Goal: Information Seeking & Learning: Learn about a topic

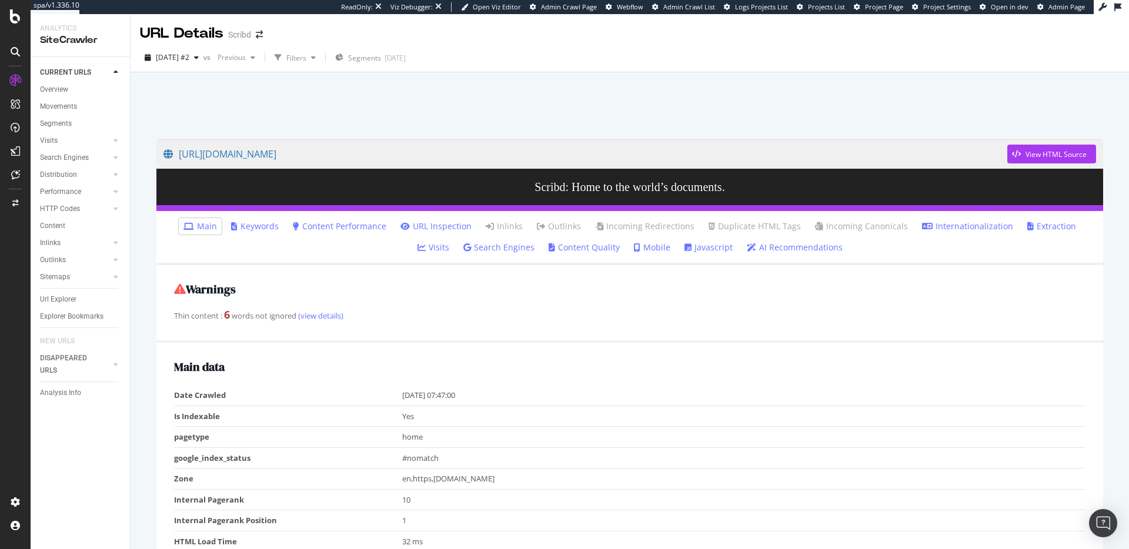
scroll to position [690, 0]
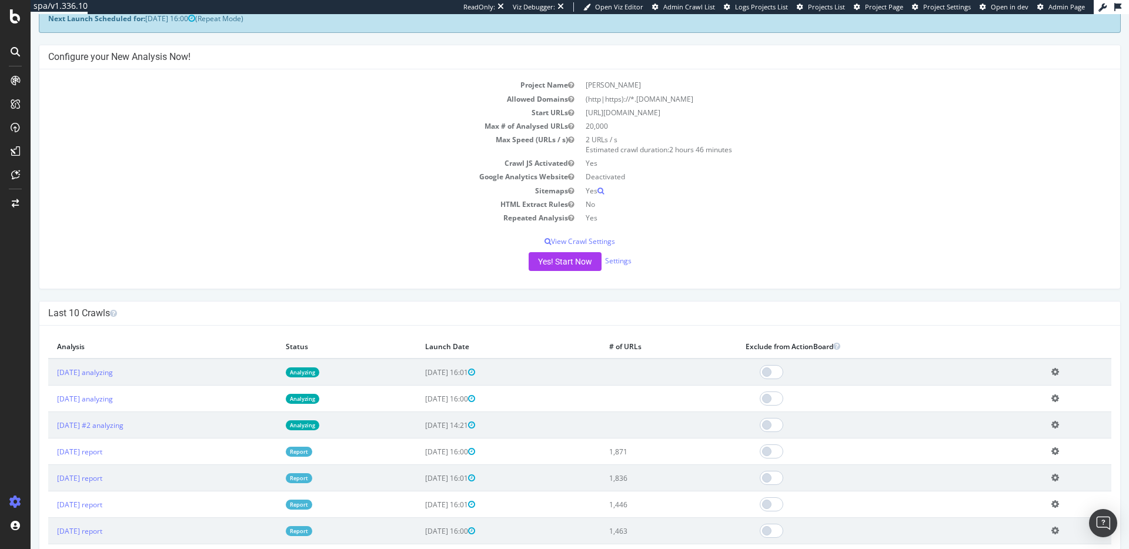
scroll to position [75, 0]
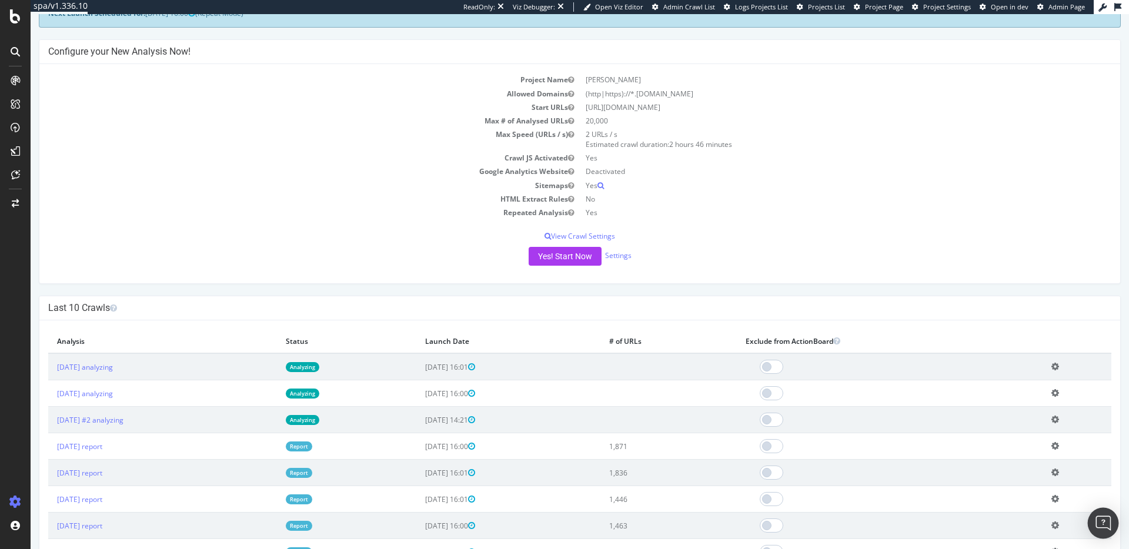
click at [1114, 522] on div "Open Intercom Messenger" at bounding box center [1103, 523] width 31 height 31
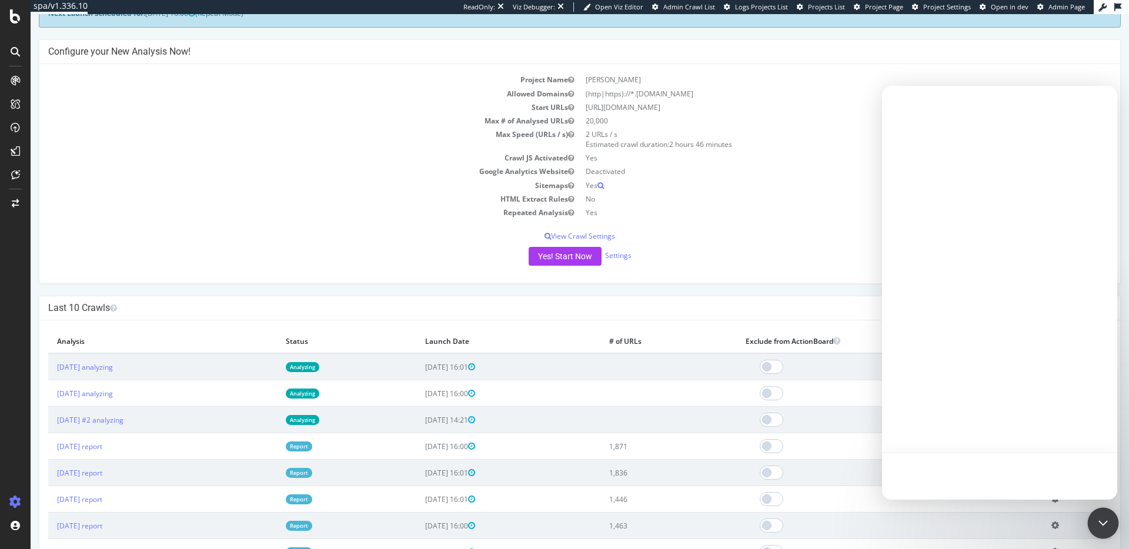
scroll to position [0, 0]
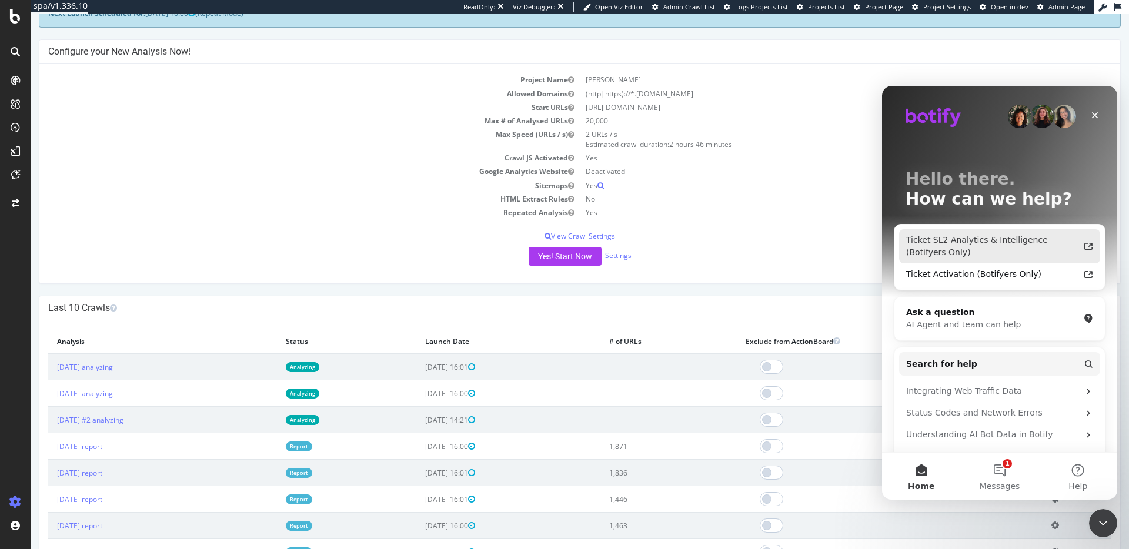
click at [976, 251] on div "Ticket SL2 Analytics & Intelligence (Botifyers Only)" at bounding box center [992, 246] width 173 height 25
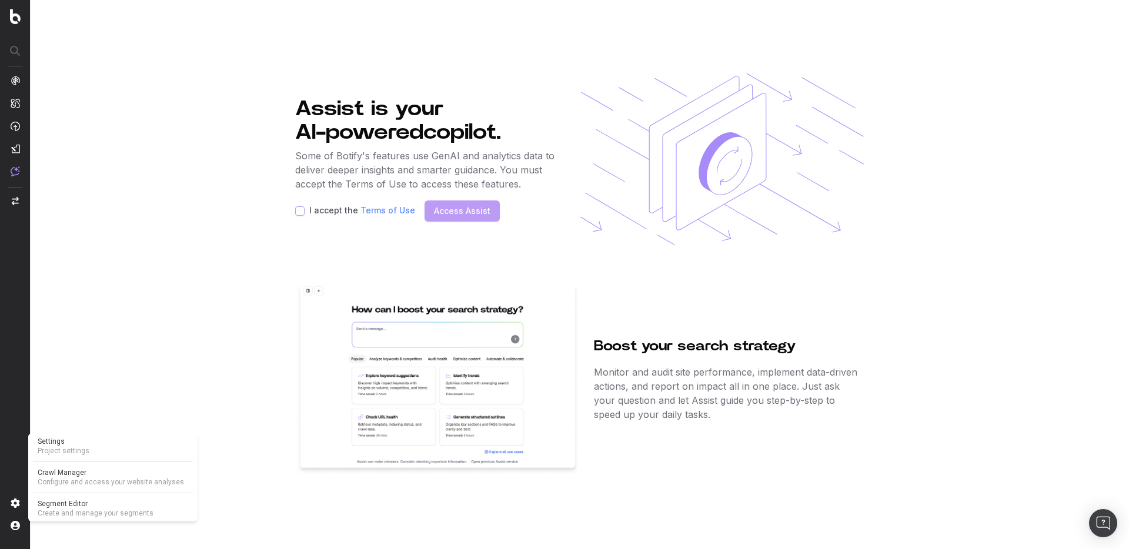
click at [65, 449] on span "Project settings" at bounding box center [113, 450] width 151 height 9
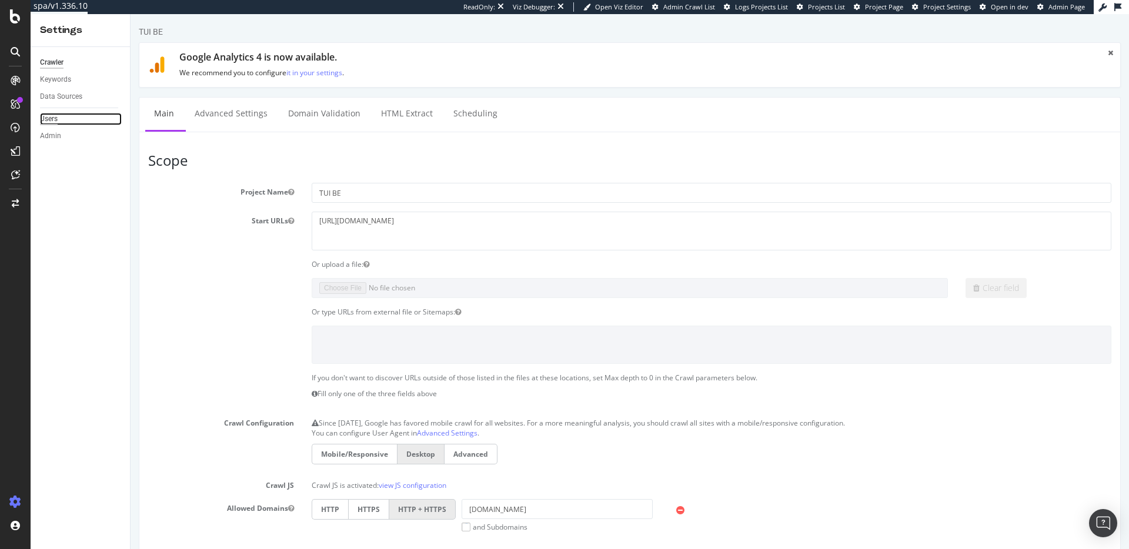
click at [45, 116] on div "Users" at bounding box center [49, 119] width 18 height 12
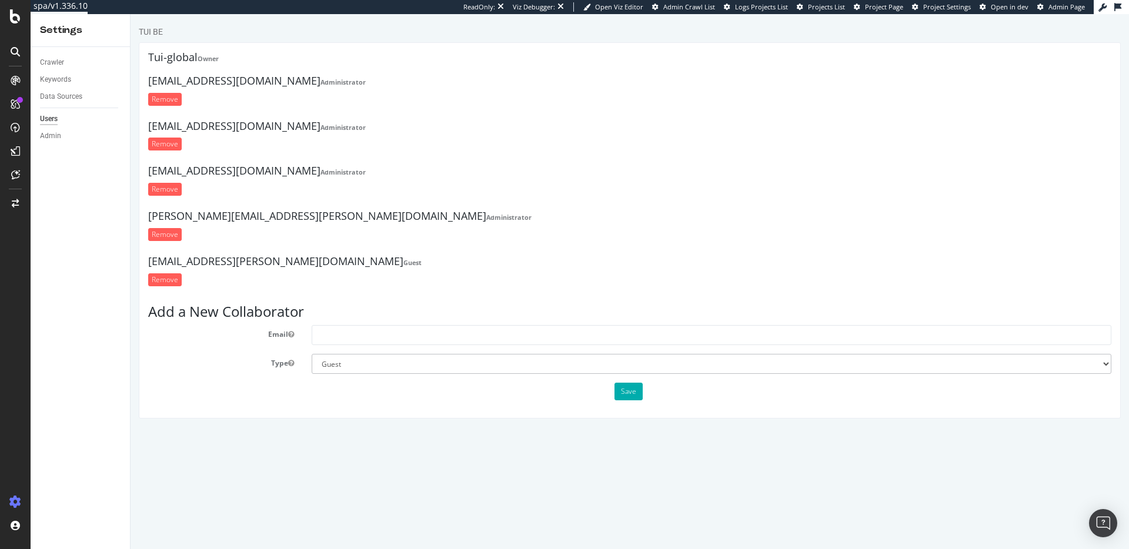
click at [321, 129] on strong "Administrator" at bounding box center [343, 127] width 45 height 9
click at [344, 368] on select "Administrator Guest" at bounding box center [712, 364] width 800 height 20
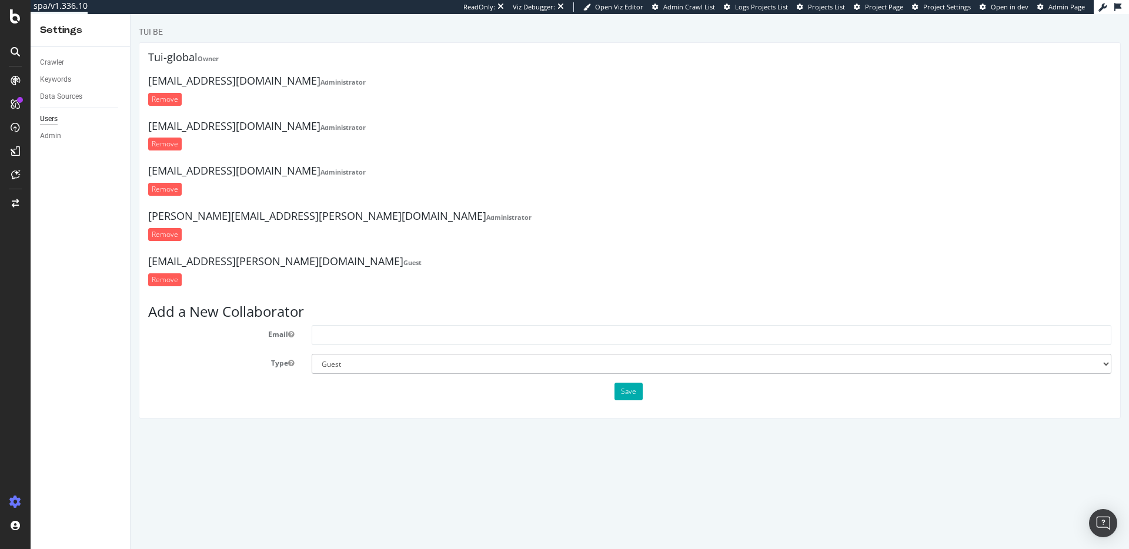
drag, startPoint x: 239, startPoint y: 128, endPoint x: 145, endPoint y: 126, distance: 93.5
click at [146, 126] on div "Tui-global Owner joy.munsel@tui.nl Administrator Remove jan.caerels@tui.be Admi…" at bounding box center [630, 230] width 982 height 376
click at [208, 129] on h4 "jan.caerels@tui.be Administrator" at bounding box center [630, 127] width 964 height 12
click at [236, 126] on h4 "jan.caerels@tui.be Administrator" at bounding box center [630, 127] width 964 height 12
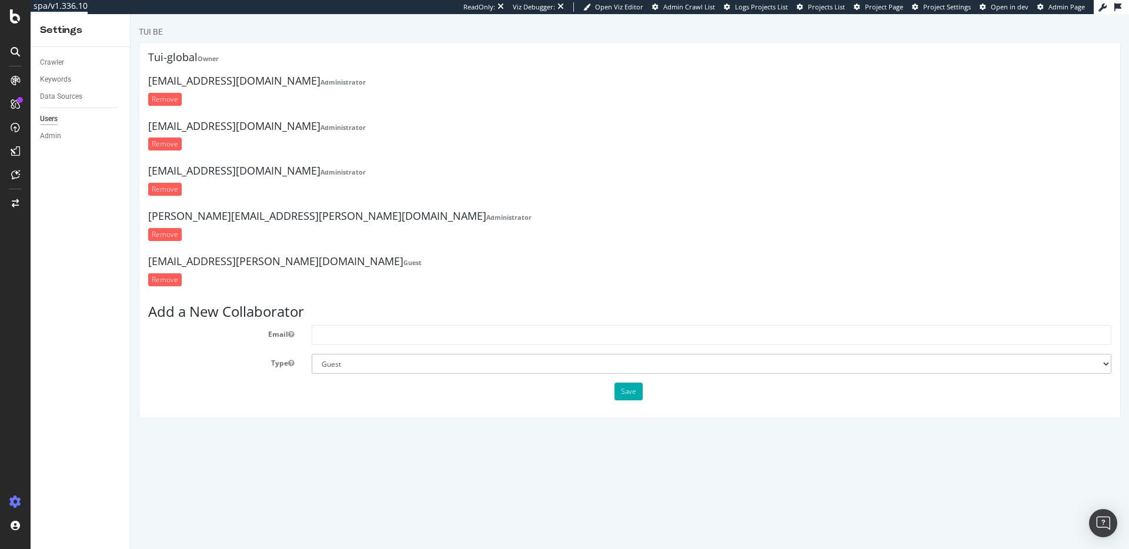
drag, startPoint x: 238, startPoint y: 126, endPoint x: 131, endPoint y: 126, distance: 107.1
click at [131, 126] on div "TUI BE Tui-global Owner joy.munsel@tui.nl Administrator Remove jan.caerels@tui.…" at bounding box center [630, 222] width 999 height 393
copy h4 "jan.caerels@tui.be"
click at [164, 145] on input "Remove" at bounding box center [165, 144] width 34 height 13
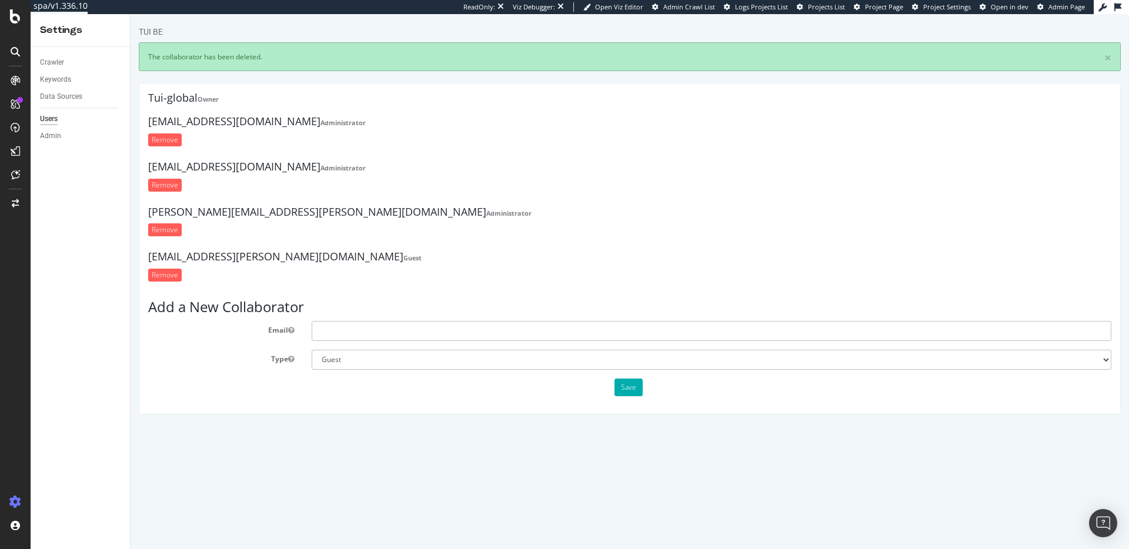
click at [341, 326] on input "text" at bounding box center [712, 331] width 800 height 20
paste input "[EMAIL_ADDRESS][DOMAIN_NAME]"
type input "[EMAIL_ADDRESS][DOMAIN_NAME]"
click at [360, 361] on select "Administrator Guest" at bounding box center [712, 360] width 800 height 20
select select "1"
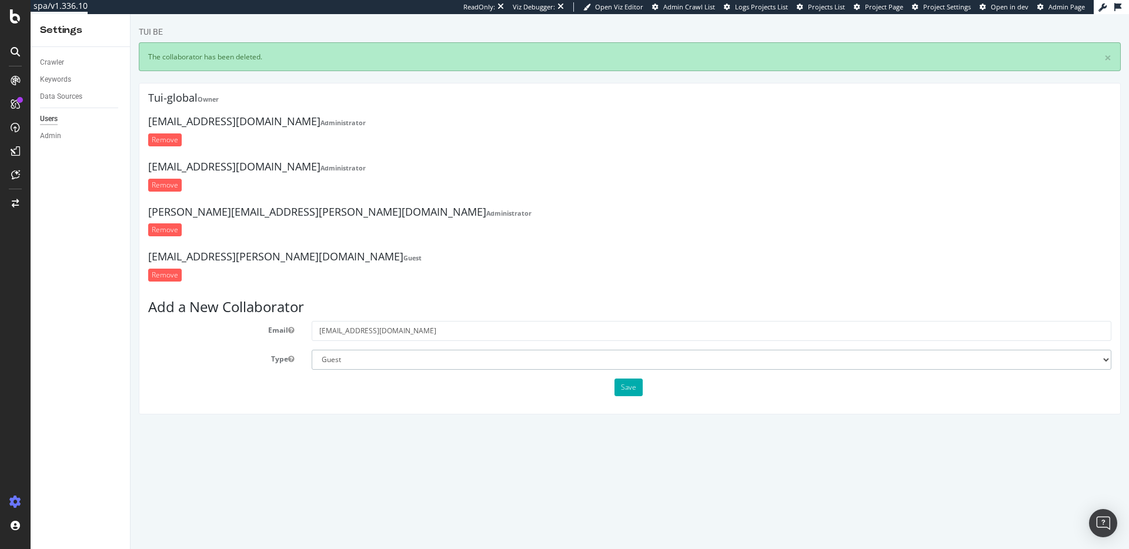
click at [312, 350] on select "Administrator Guest" at bounding box center [712, 360] width 800 height 20
click at [625, 388] on button "Save" at bounding box center [629, 388] width 28 height 18
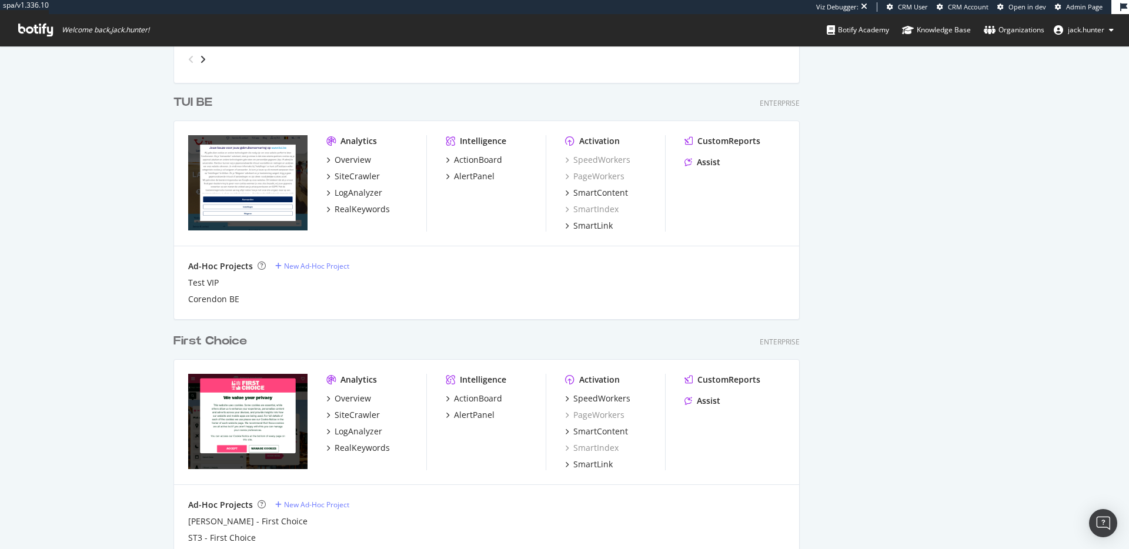
scroll to position [726, 0]
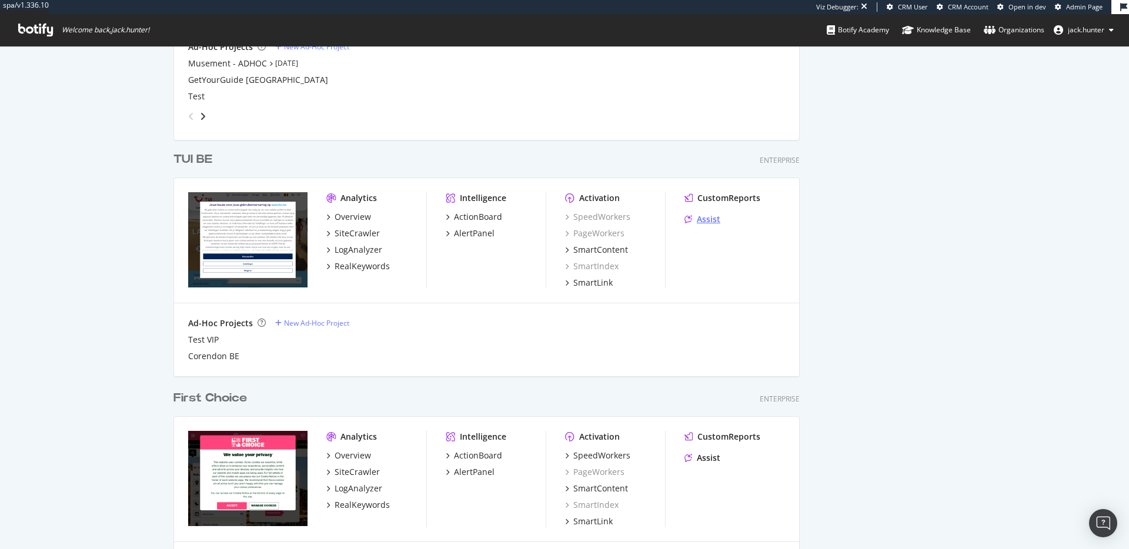
click at [710, 218] on div "Assist" at bounding box center [709, 220] width 24 height 12
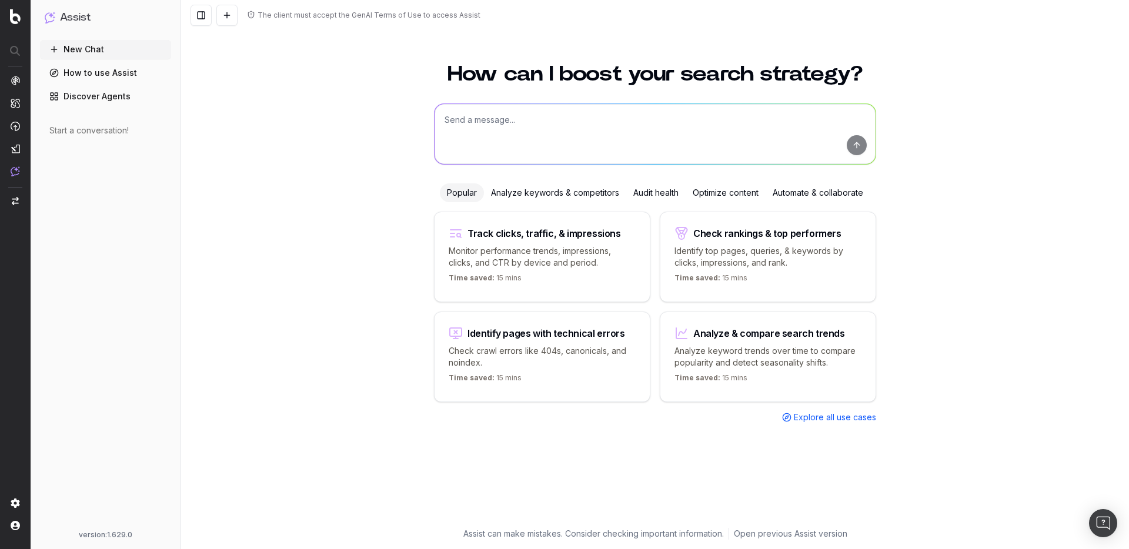
click at [449, 13] on div "The client must accept the GenAI Terms of Use to access Assist" at bounding box center [369, 15] width 223 height 9
click at [88, 450] on span "Project settings" at bounding box center [113, 450] width 151 height 9
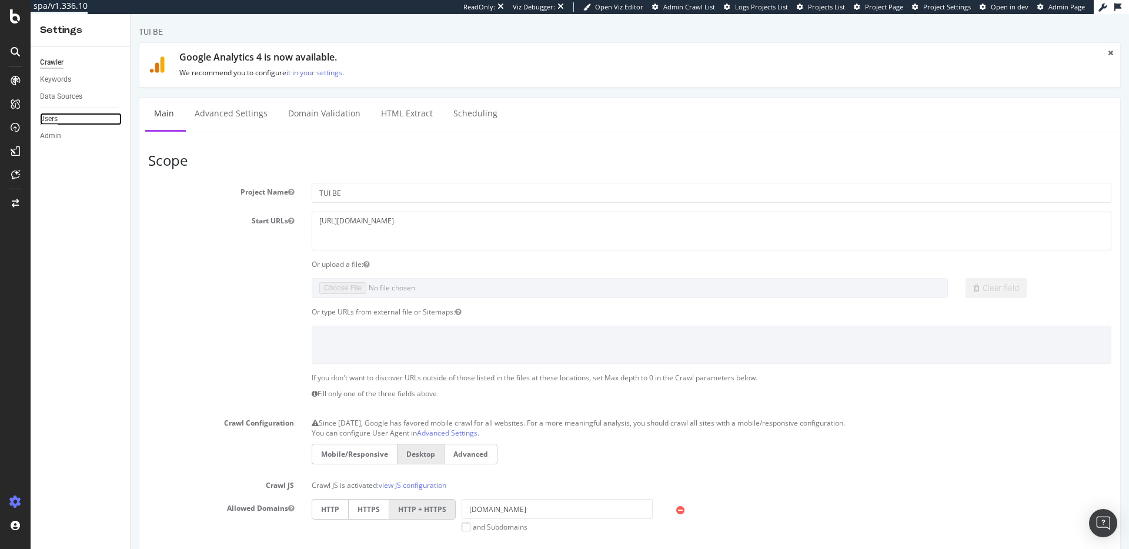
click at [48, 123] on div "Users" at bounding box center [49, 119] width 18 height 12
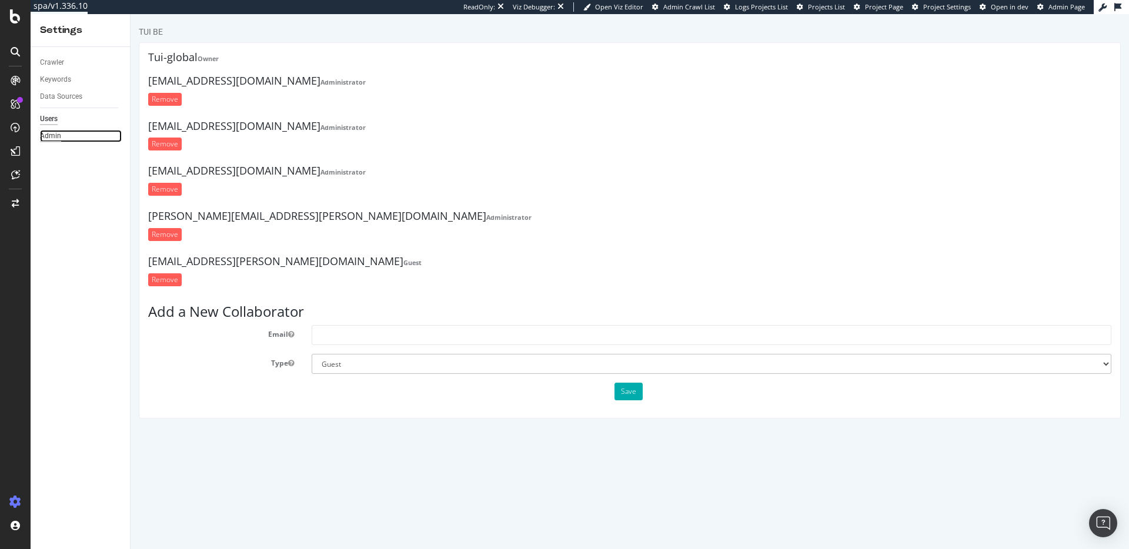
click at [47, 134] on div "Admin" at bounding box center [50, 136] width 21 height 12
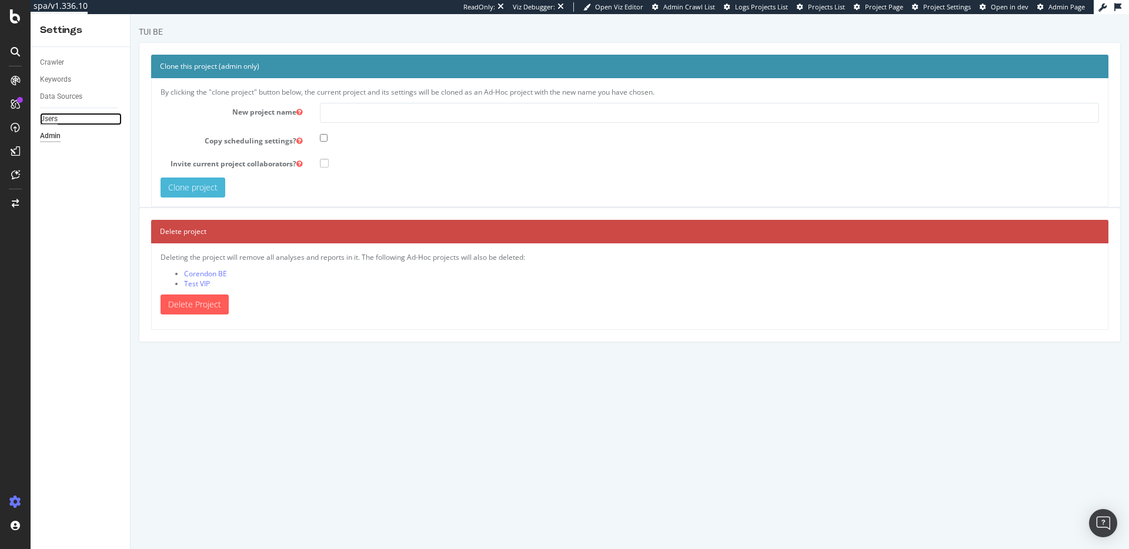
click at [48, 125] on div "Users" at bounding box center [49, 119] width 18 height 12
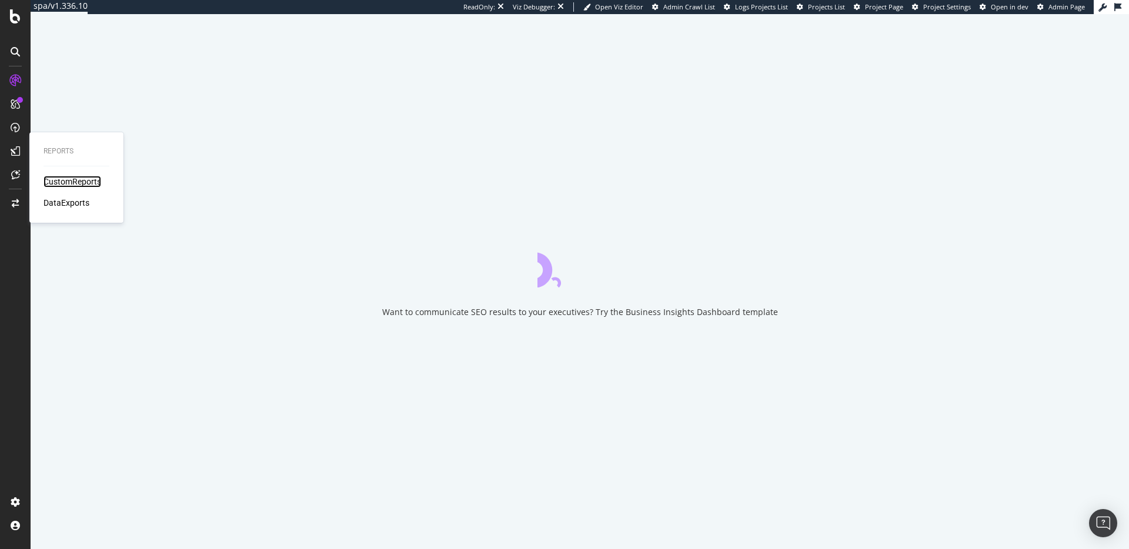
click at [52, 183] on div "CustomReports" at bounding box center [73, 182] width 58 height 12
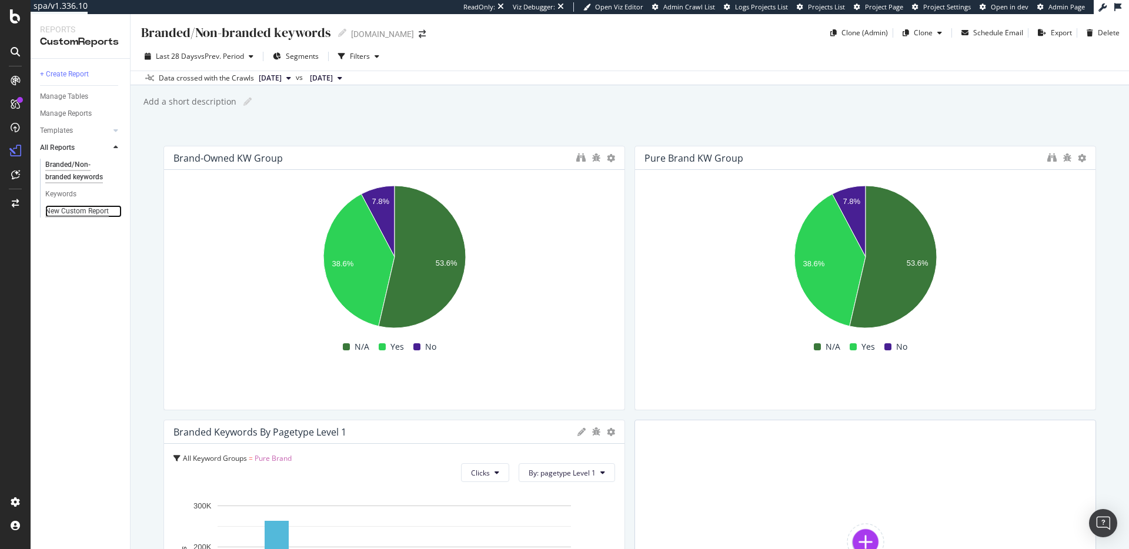
click at [79, 209] on div "New Custom Report" at bounding box center [77, 211] width 64 height 12
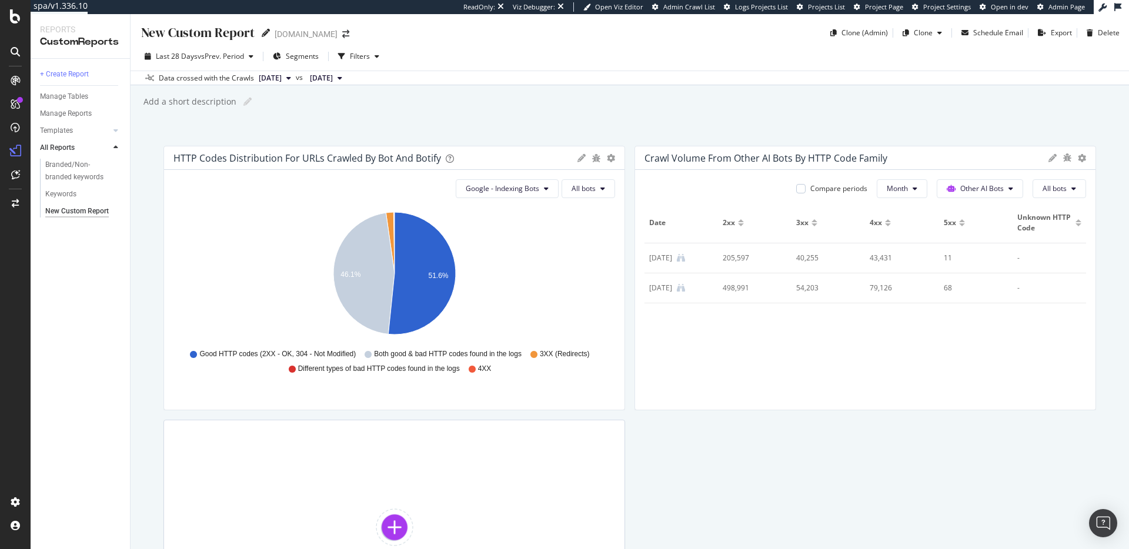
click at [263, 31] on icon at bounding box center [266, 33] width 8 height 8
click at [1086, 32] on div "button" at bounding box center [1090, 32] width 16 height 7
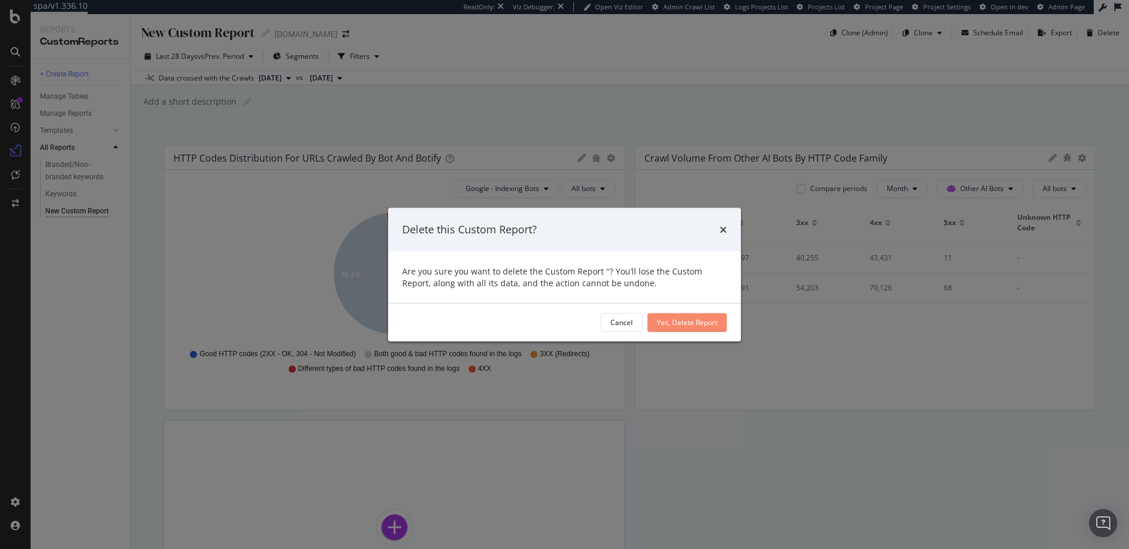
click at [689, 325] on div "Yes, Delete Report" at bounding box center [687, 323] width 61 height 10
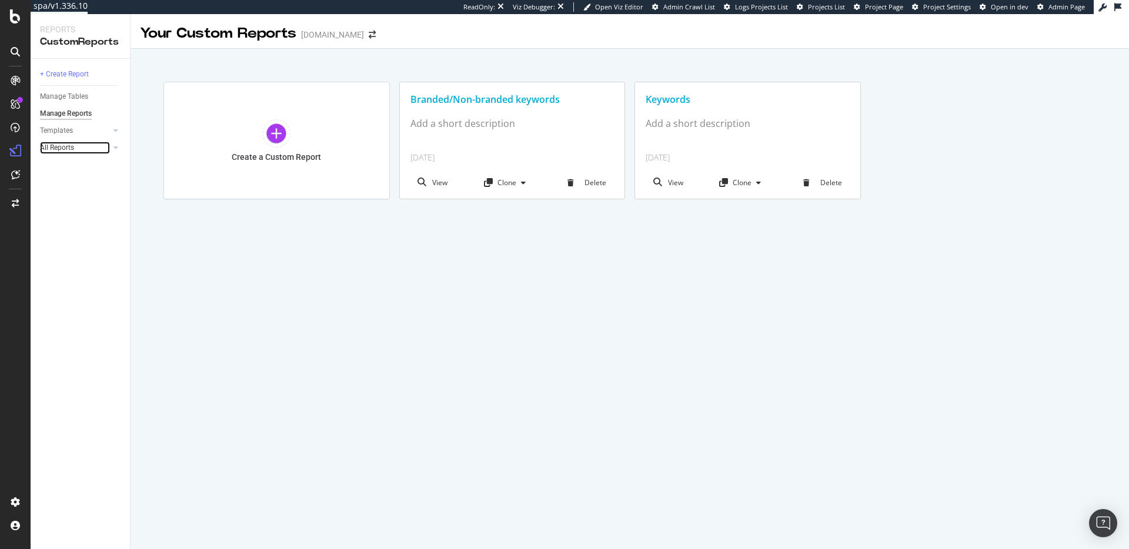
click at [89, 148] on link "All Reports" at bounding box center [75, 148] width 70 height 12
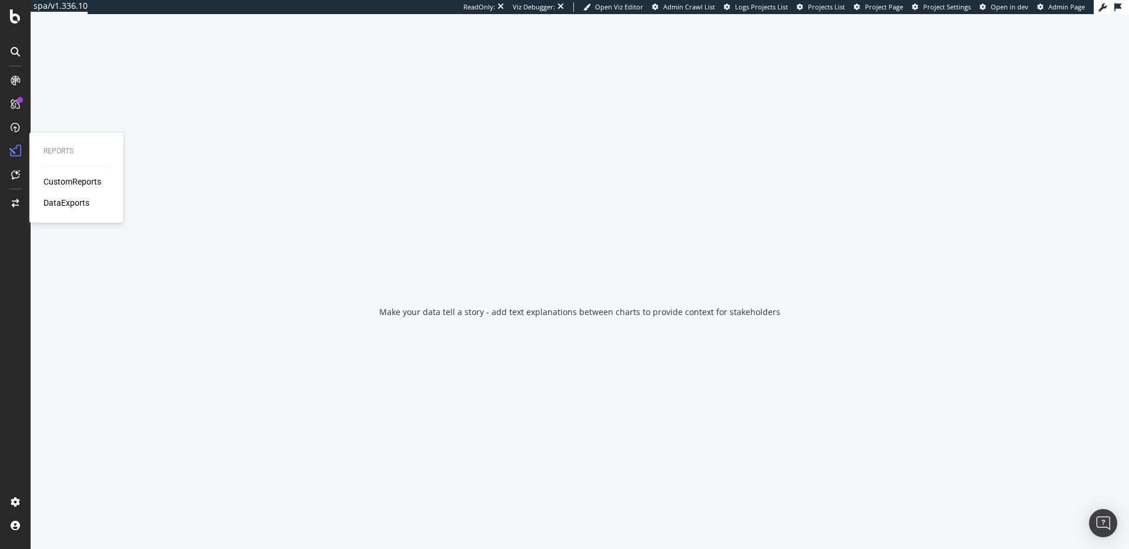
click at [52, 176] on div "Reports CustomReports DataExports" at bounding box center [76, 178] width 85 height 86
click at [54, 179] on div "CustomReports" at bounding box center [73, 182] width 58 height 12
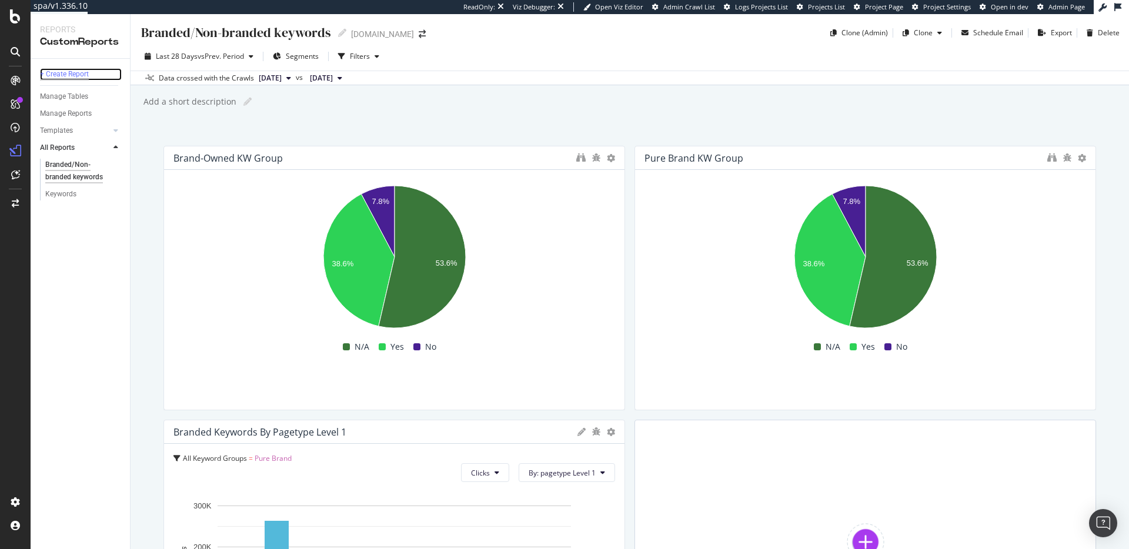
click at [73, 77] on div "+ Create Report" at bounding box center [64, 74] width 49 height 12
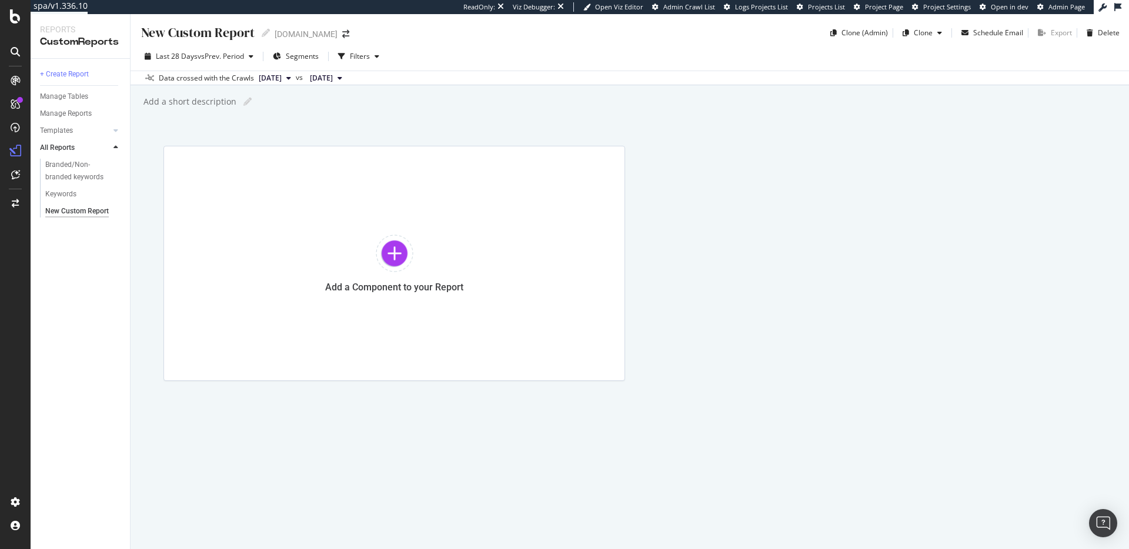
click at [219, 28] on div "New Custom Report" at bounding box center [197, 33] width 115 height 18
type input "301's w/ Inlinks"
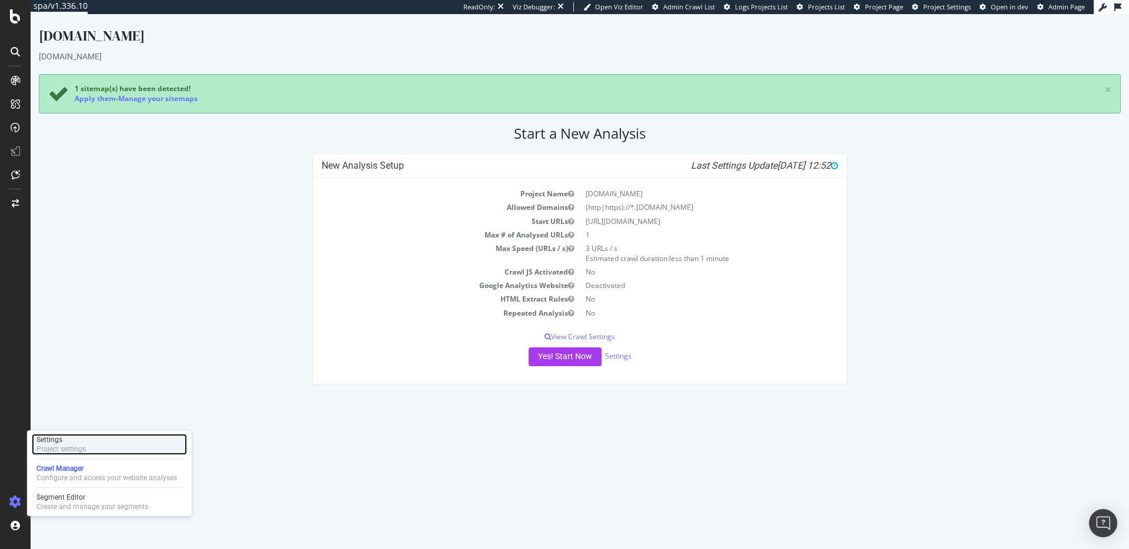
click at [68, 447] on div "Project settings" at bounding box center [60, 449] width 49 height 9
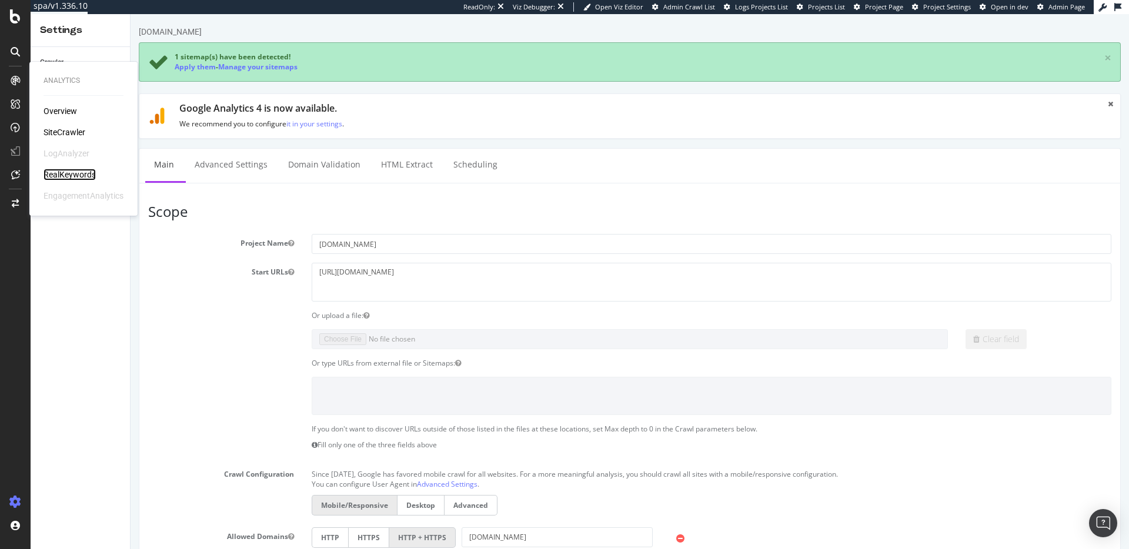
click at [60, 172] on div "RealKeywords" at bounding box center [70, 175] width 52 height 12
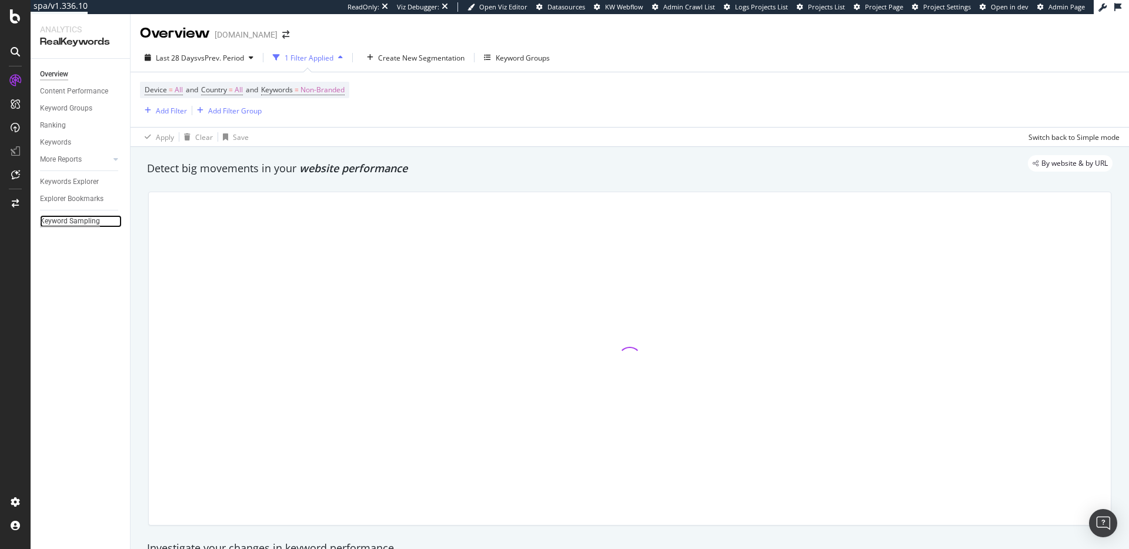
click at [96, 222] on div "Keyword Sampling" at bounding box center [70, 221] width 60 height 12
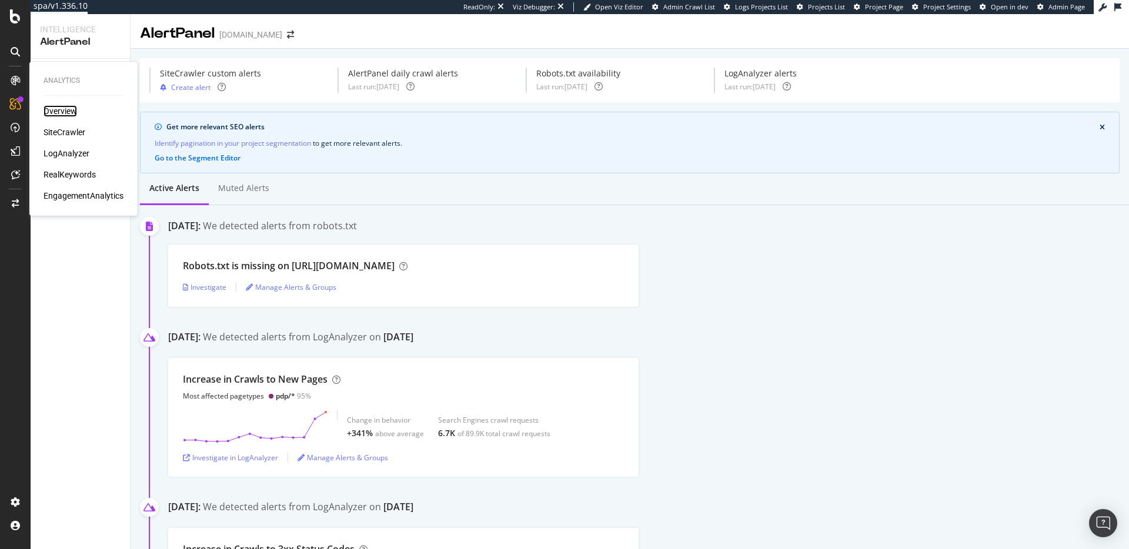
click at [62, 111] on div "Overview" at bounding box center [61, 111] width 34 height 12
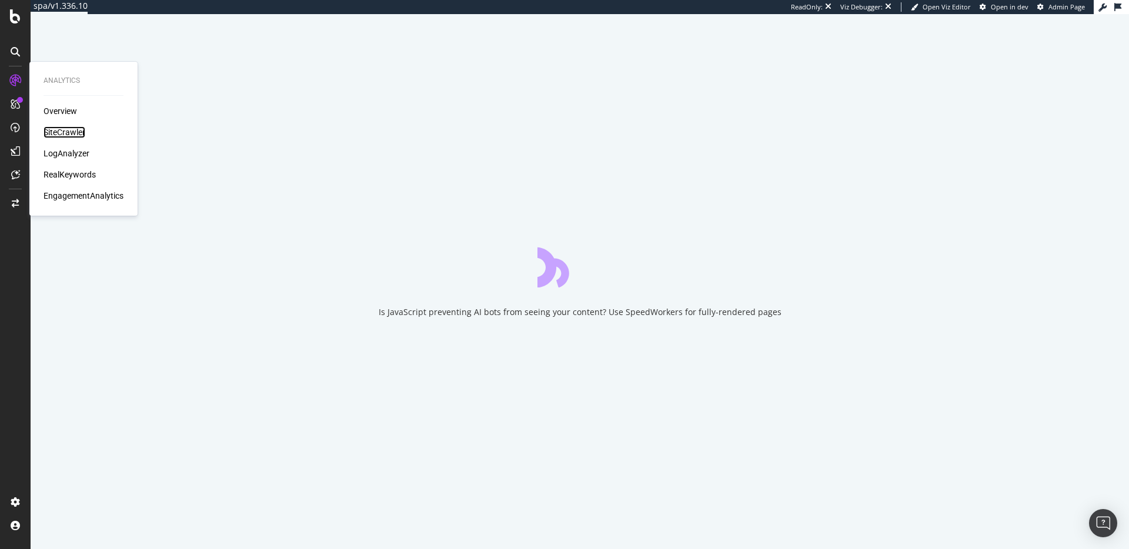
click at [65, 135] on div "SiteCrawler" at bounding box center [65, 132] width 42 height 12
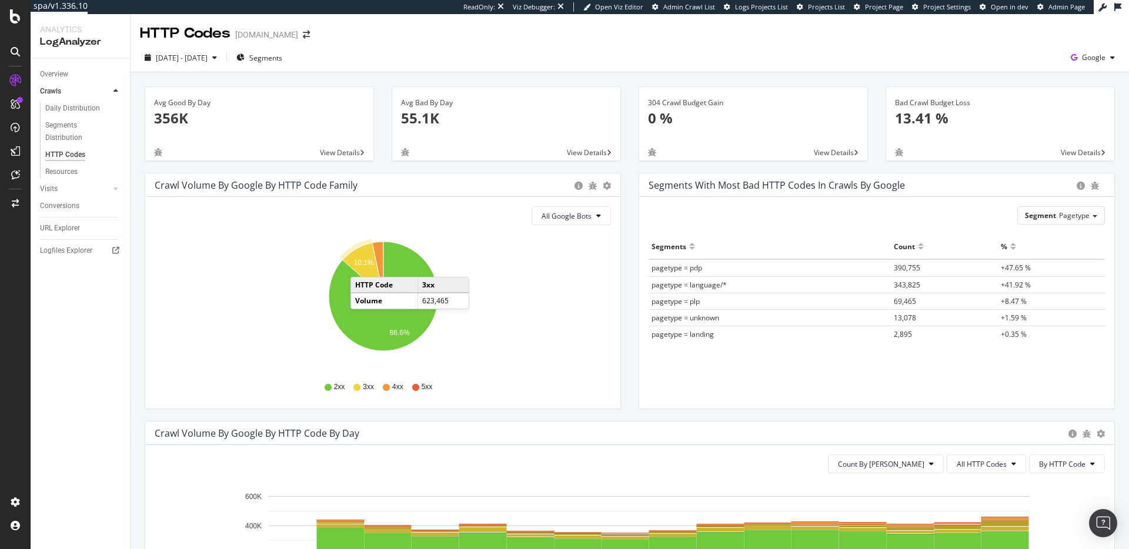
click at [362, 265] on text "10.1%" at bounding box center [364, 263] width 20 height 8
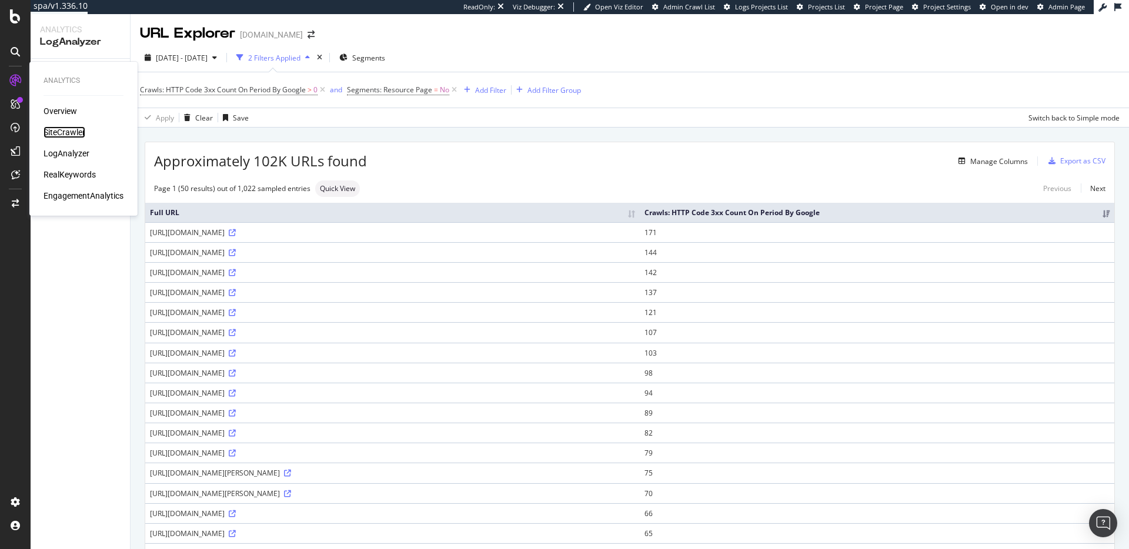
click at [69, 131] on div "SiteCrawler" at bounding box center [65, 132] width 42 height 12
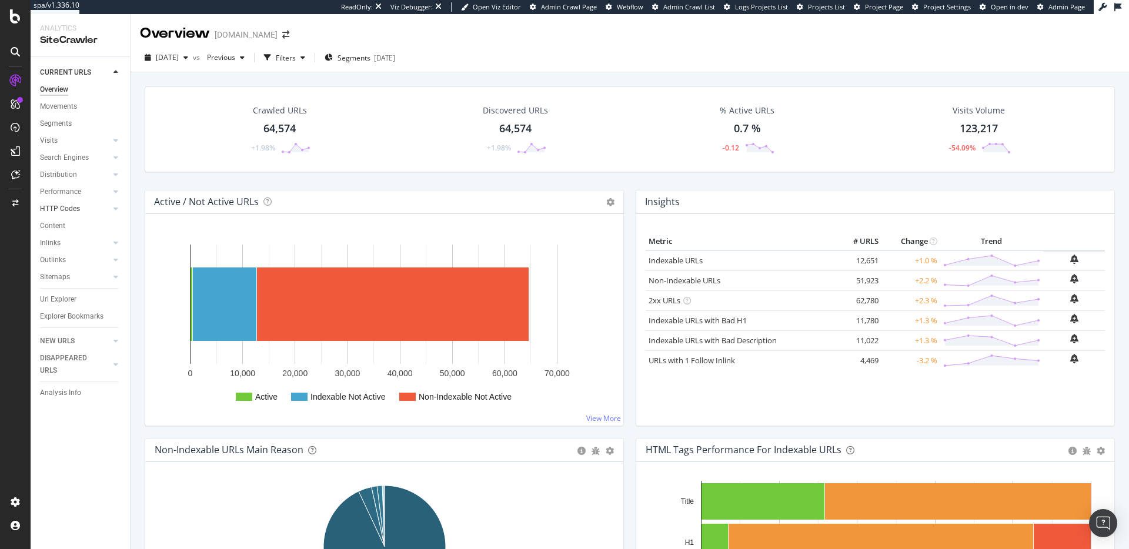
click at [98, 209] on div at bounding box center [104, 209] width 12 height 12
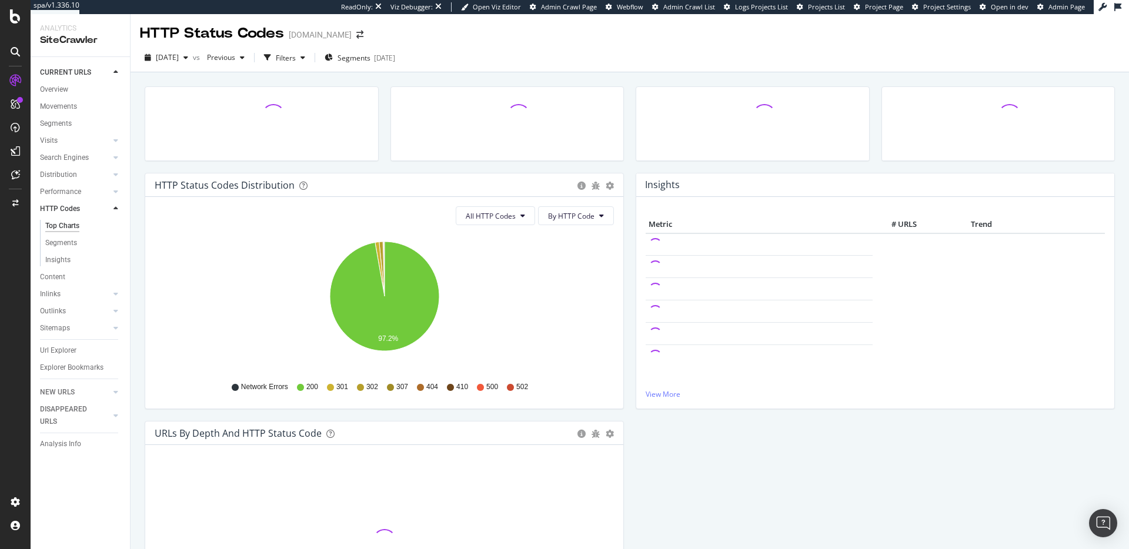
click at [329, 388] on icon at bounding box center [330, 387] width 7 height 7
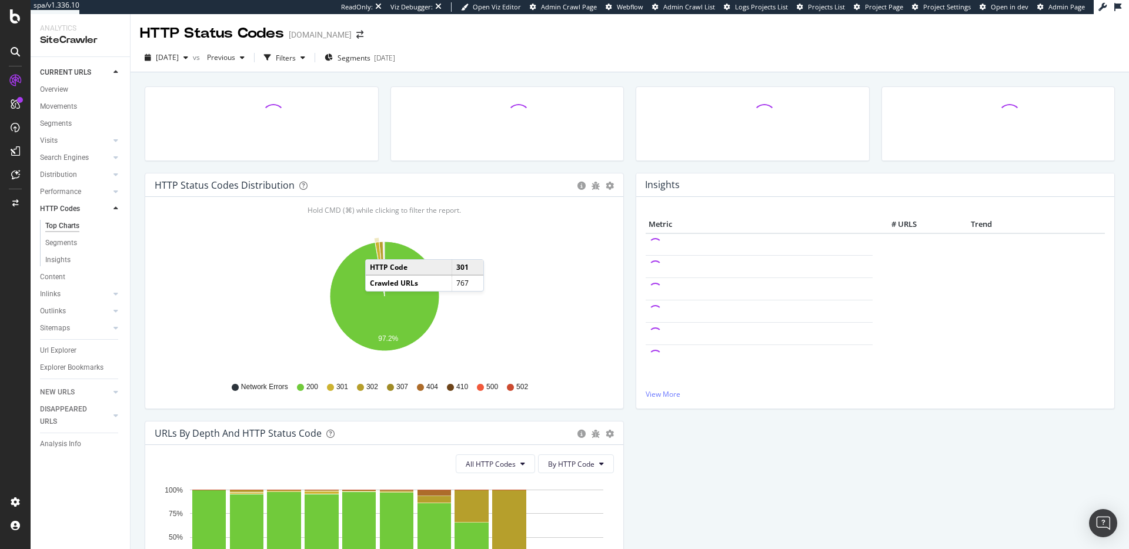
click at [377, 248] on icon "A chart." at bounding box center [379, 269] width 9 height 55
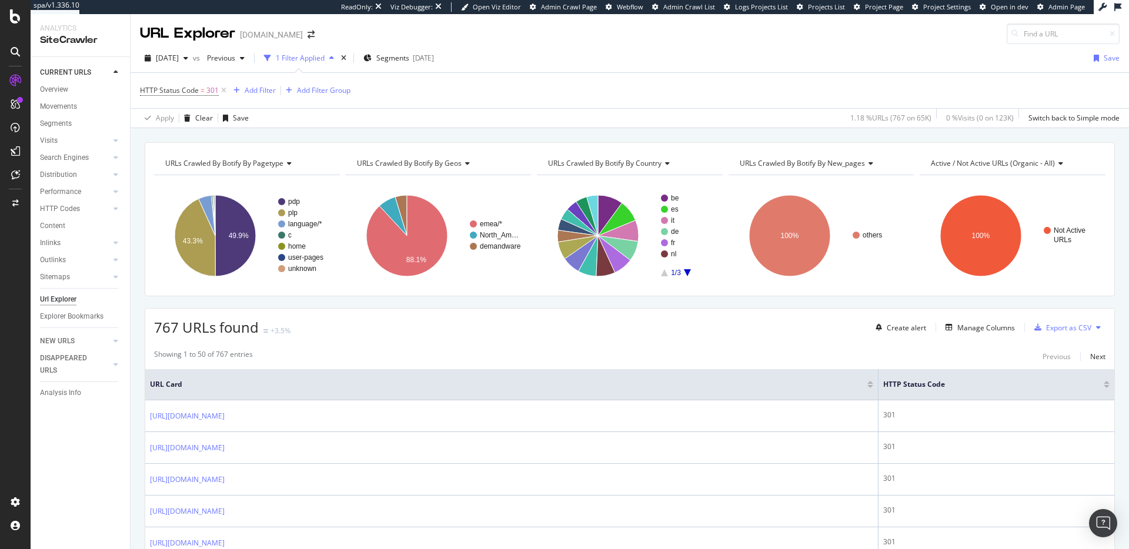
click at [276, 92] on div "Add Filter Add Filter Group" at bounding box center [290, 91] width 122 height 14
click at [264, 91] on div "Add Filter" at bounding box center [260, 90] width 31 height 10
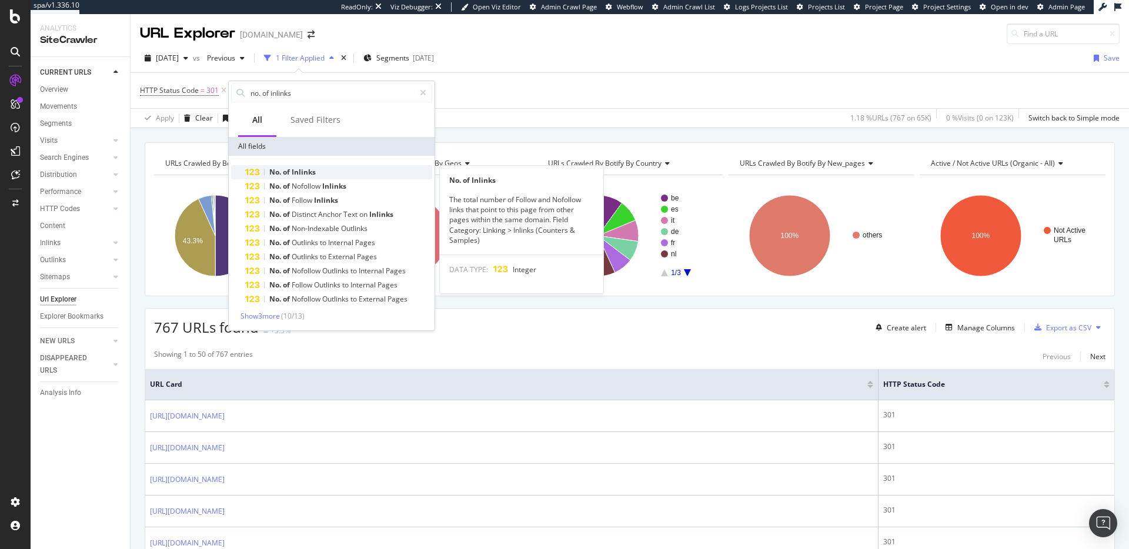
type input "no. of inlinks"
click at [327, 175] on div "No. of Inlinks" at bounding box center [338, 172] width 187 height 14
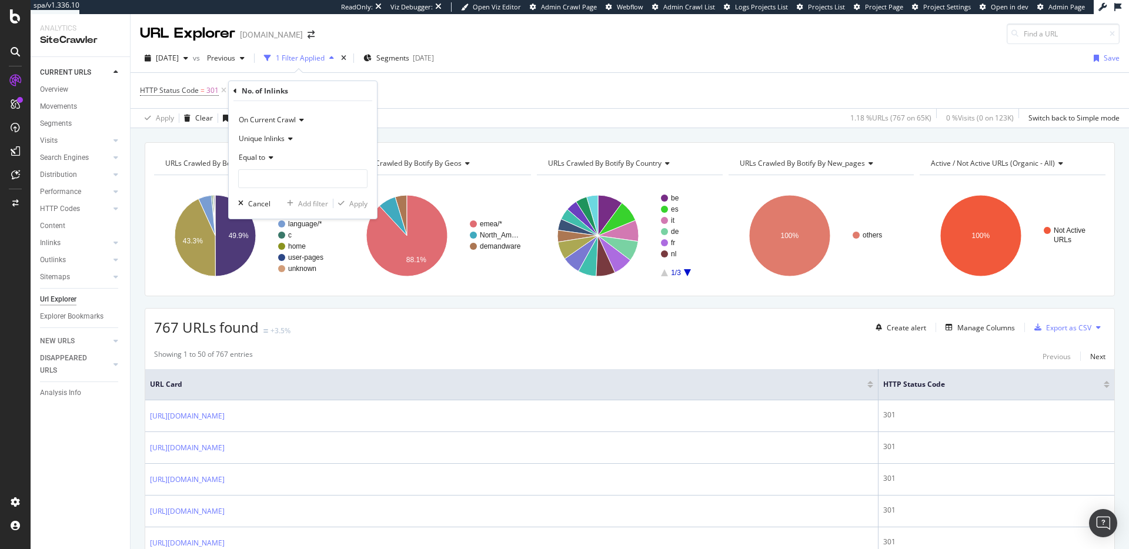
click at [259, 157] on span "Equal to" at bounding box center [252, 157] width 26 height 10
click at [289, 243] on div "Greater than" at bounding box center [304, 242] width 126 height 15
click at [288, 186] on input "number" at bounding box center [302, 178] width 129 height 19
type input "0"
click at [352, 204] on div "Apply" at bounding box center [358, 204] width 18 height 10
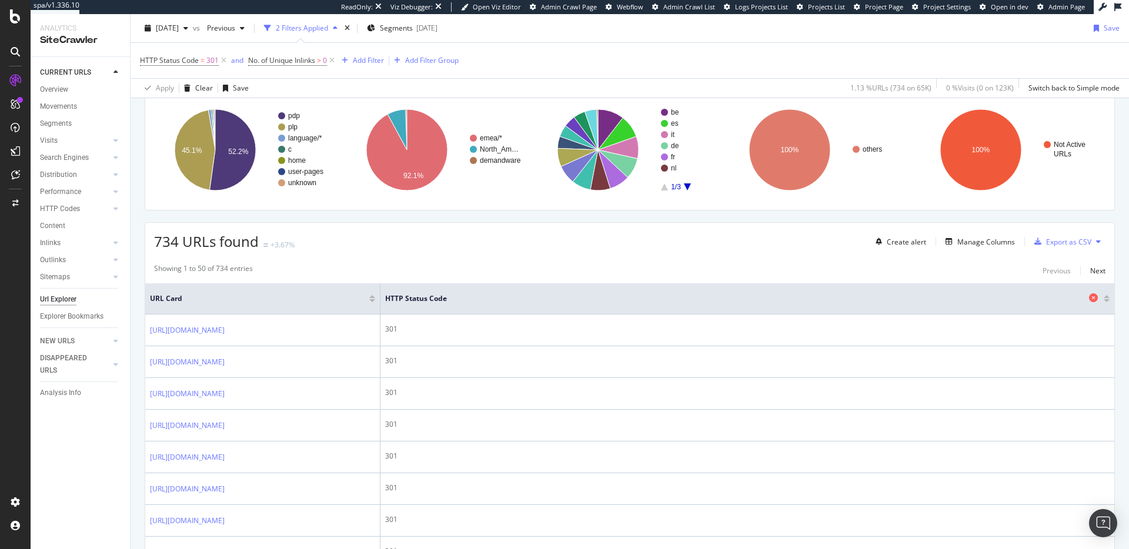
scroll to position [87, 0]
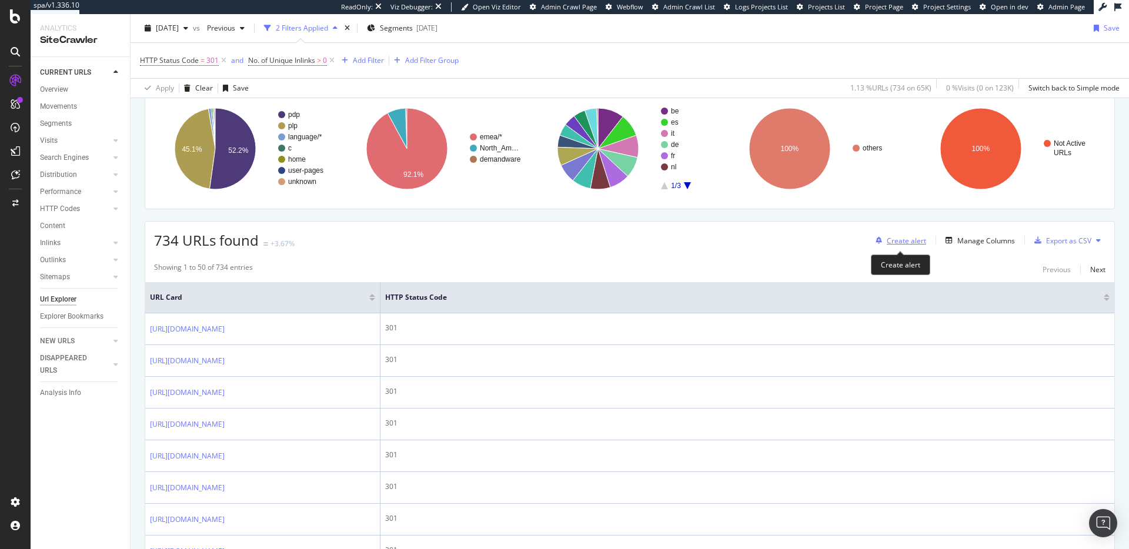
click at [909, 245] on div "Create alert" at bounding box center [906, 241] width 39 height 10
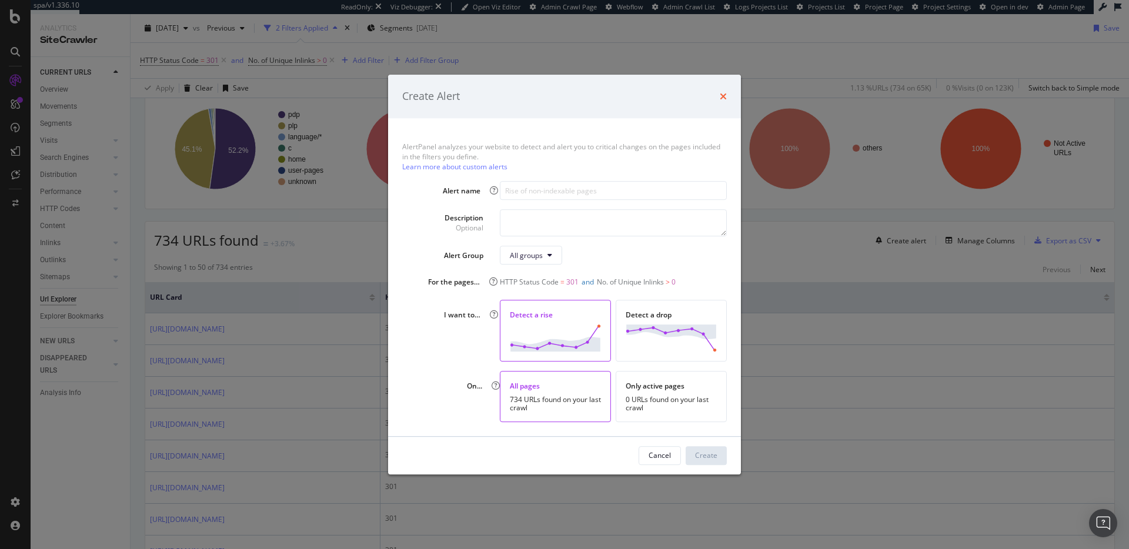
click at [722, 97] on icon "times" at bounding box center [723, 96] width 7 height 9
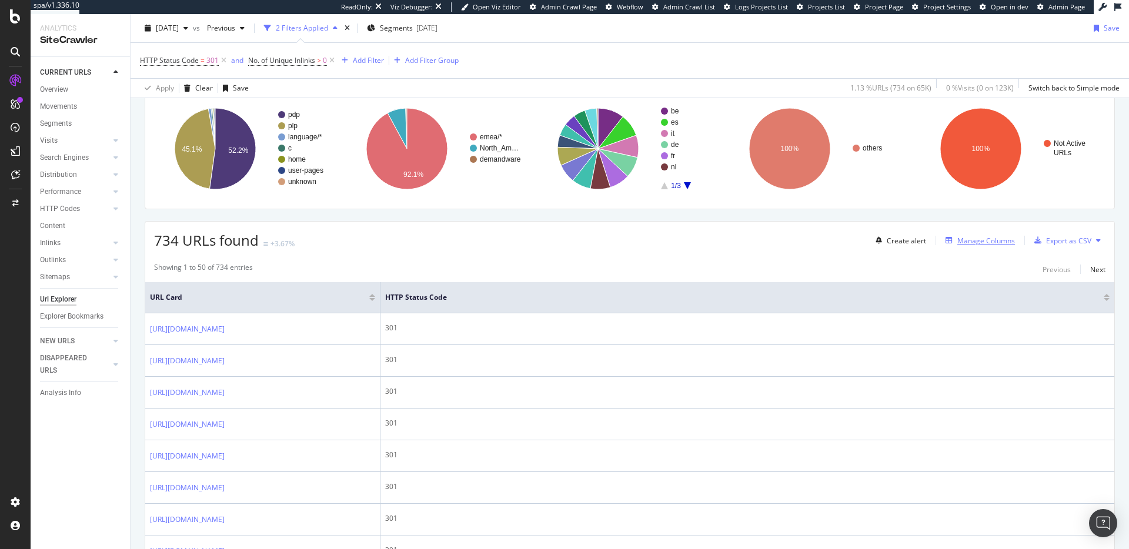
click at [975, 243] on div "Manage Columns" at bounding box center [987, 241] width 58 height 10
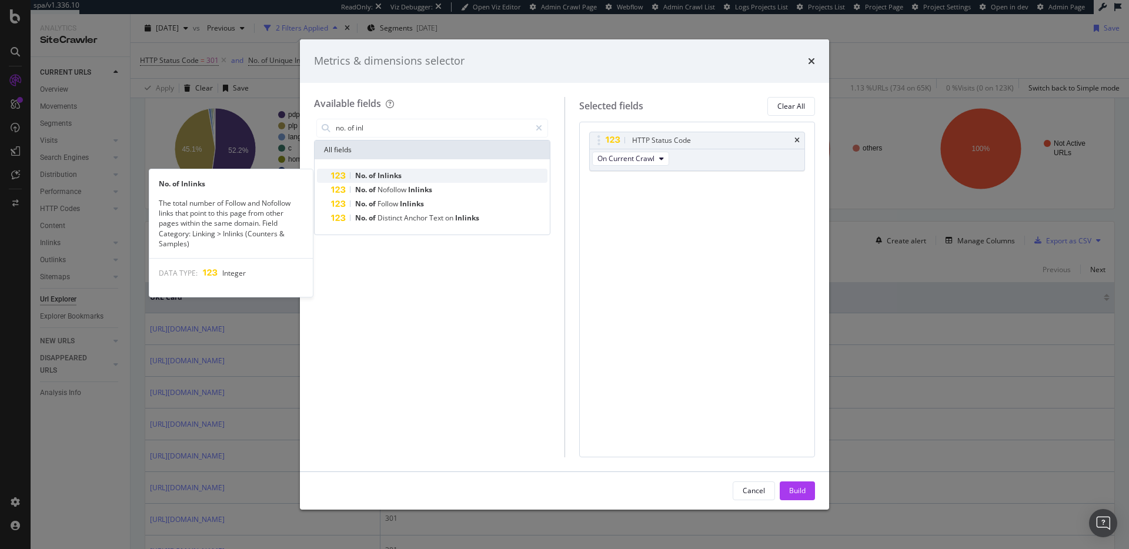
type input "no. of inl"
click at [456, 175] on div "No. of Inlinks" at bounding box center [439, 176] width 216 height 14
click at [448, 173] on div "No. of Inlinks" at bounding box center [439, 176] width 216 height 14
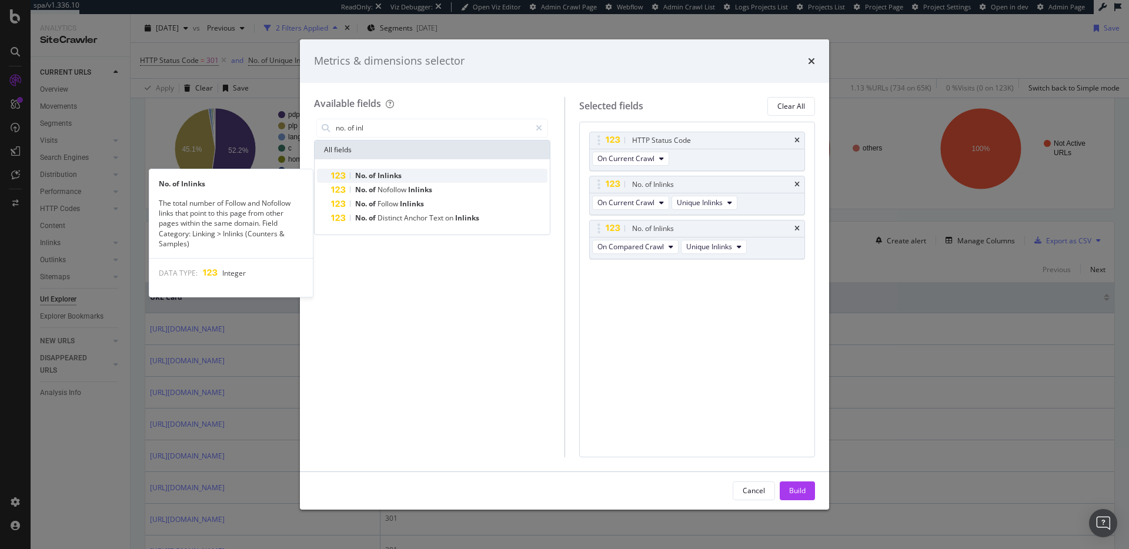
click at [448, 173] on div "No. of Inlinks" at bounding box center [439, 176] width 216 height 14
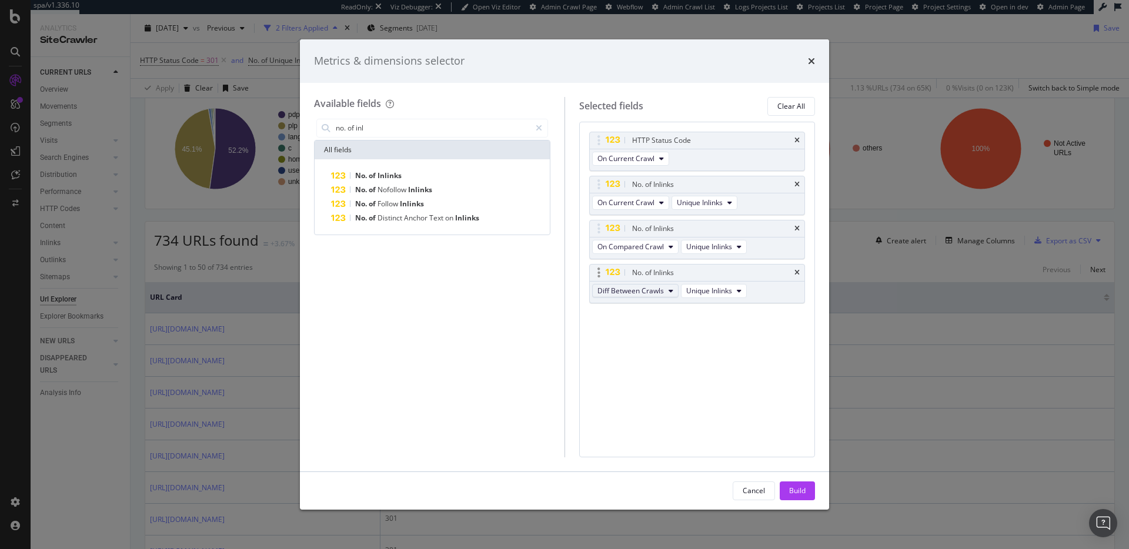
click at [654, 288] on span "Diff Between Crawls" at bounding box center [631, 291] width 66 height 10
click at [741, 374] on div "HTTP Status Code On Current Crawl No. of Inlinks On Current Crawl Unique Inlink…" at bounding box center [697, 290] width 236 height 336
click at [795, 499] on div "Build" at bounding box center [797, 491] width 16 height 18
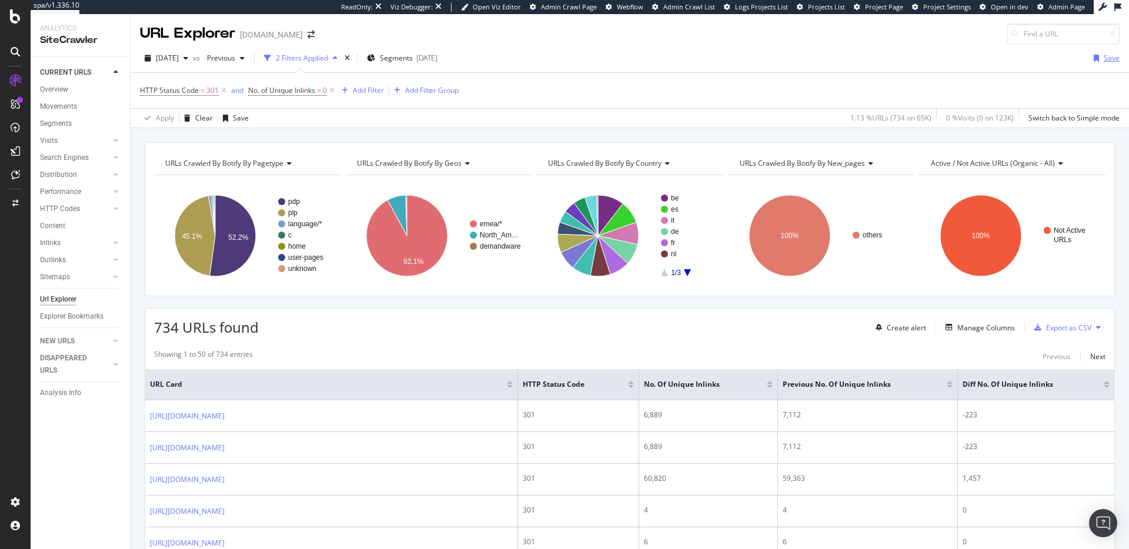
click at [1109, 55] on div "Save" at bounding box center [1112, 58] width 16 height 10
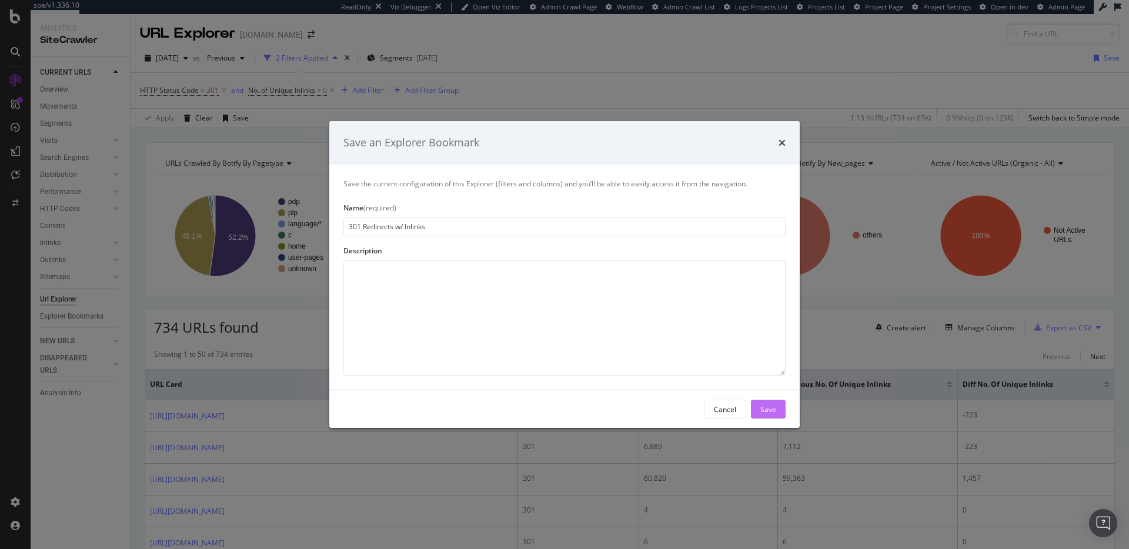
type input "301 Redirects w/ Inlinks"
click at [769, 413] on div "Save" at bounding box center [769, 409] width 16 height 10
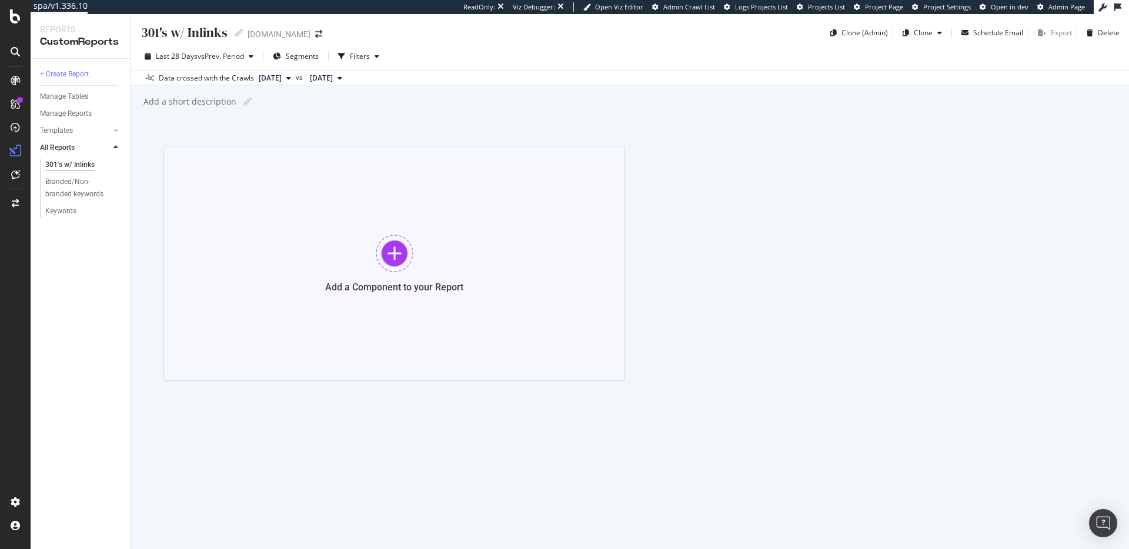
click at [398, 261] on div at bounding box center [395, 254] width 38 height 38
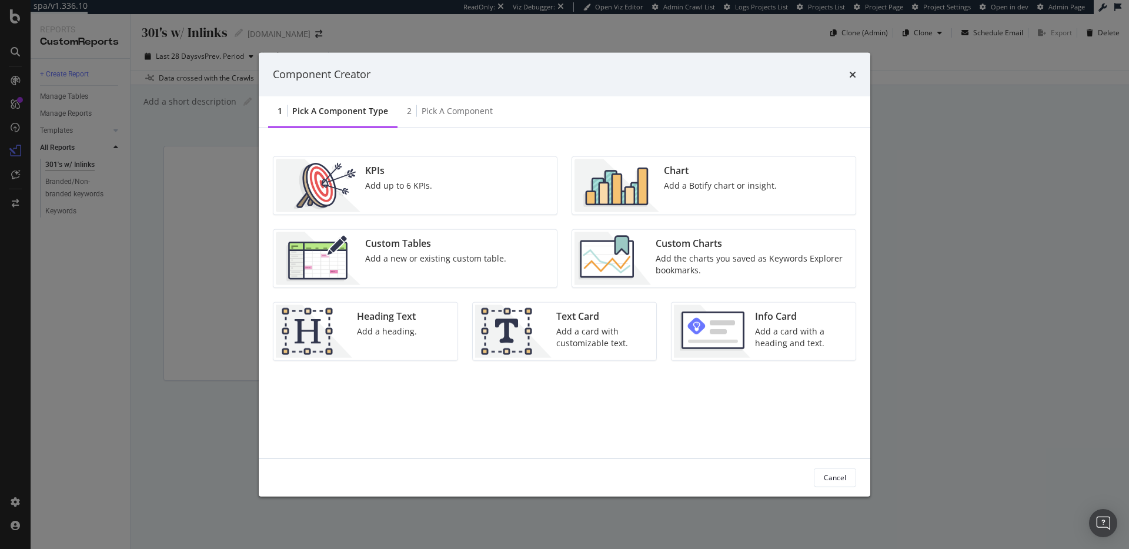
click at [506, 236] on div "Custom Tables Add a new or existing custom table." at bounding box center [416, 258] width 284 height 58
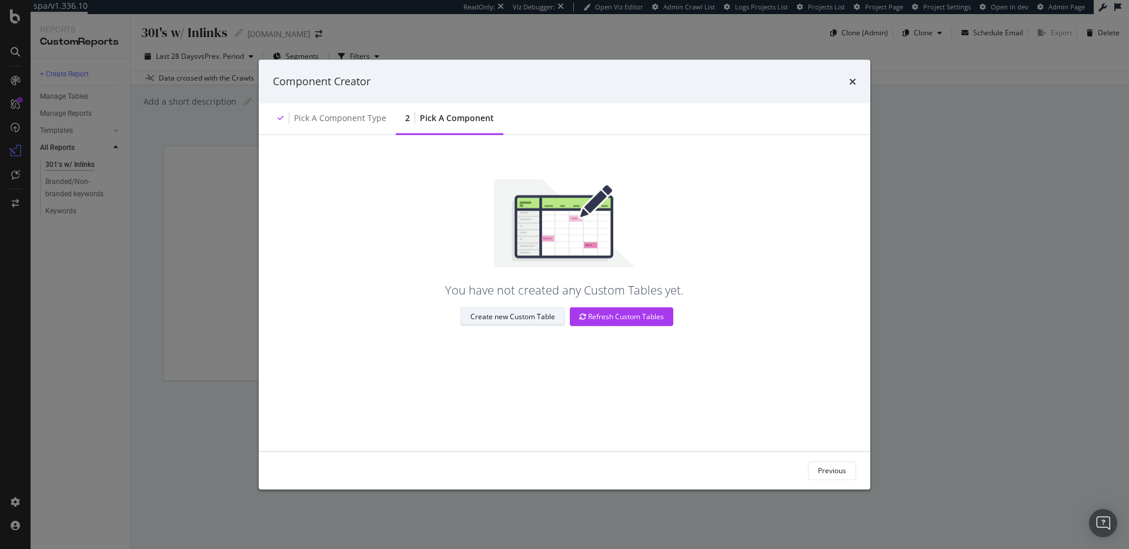
click at [526, 317] on div "Create new Custom Table" at bounding box center [513, 317] width 85 height 10
click at [328, 112] on div "Pick a Component type" at bounding box center [340, 118] width 92 height 12
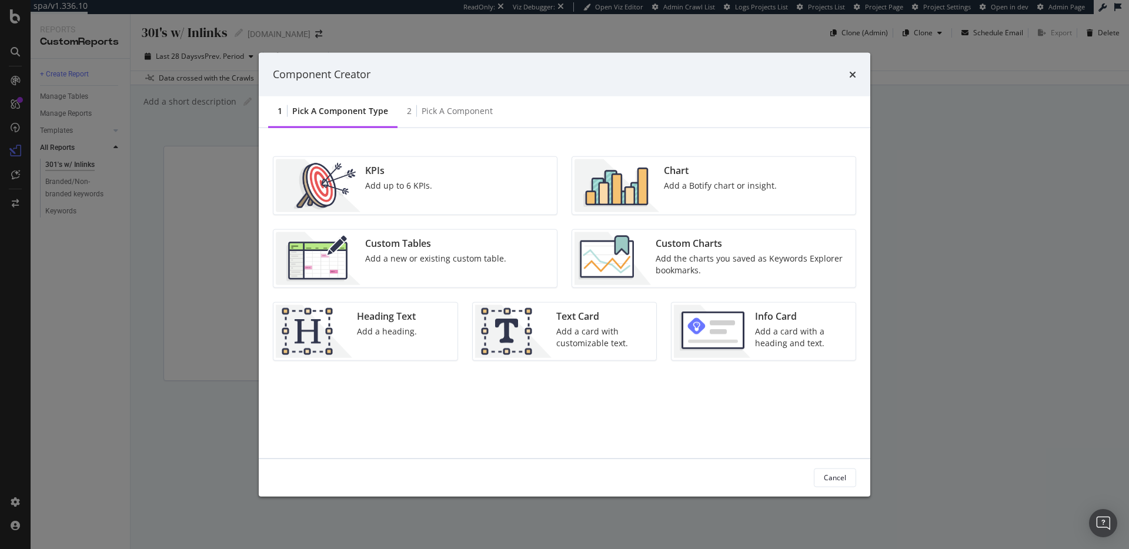
click at [671, 261] on div "Add the charts you saved as Keywords Explorer bookmarks." at bounding box center [752, 264] width 193 height 24
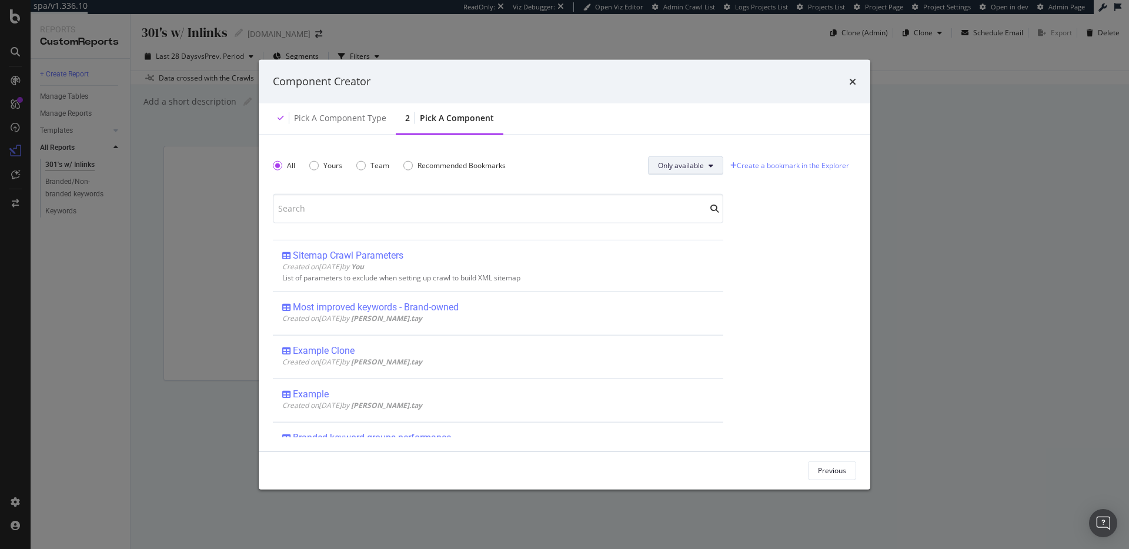
click at [677, 172] on button "Only available" at bounding box center [685, 165] width 75 height 19
click at [671, 192] on span "All" at bounding box center [679, 189] width 46 height 11
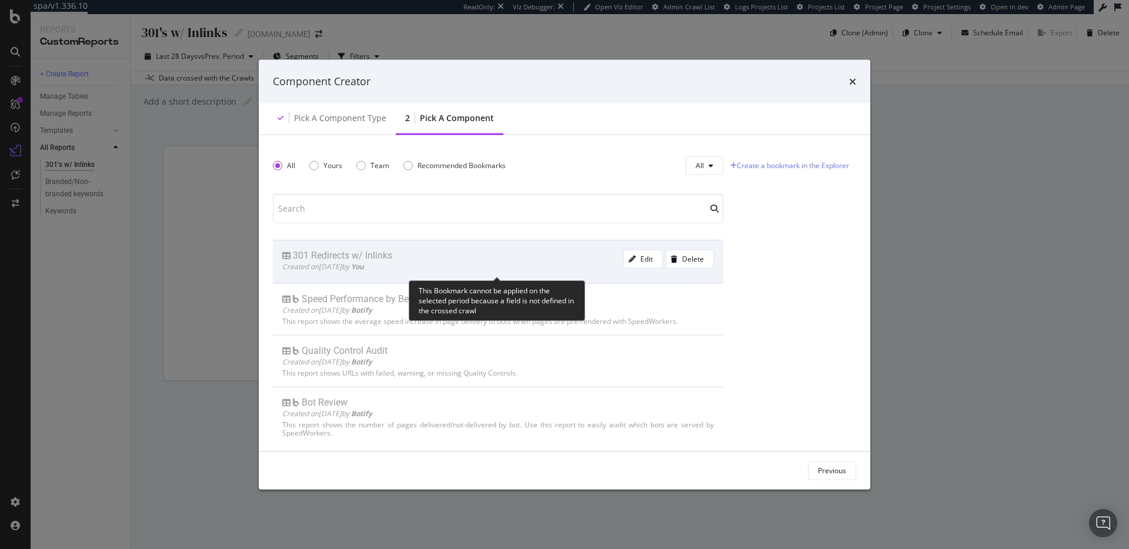
click at [364, 264] on span "Created on 2025 Aug 22nd by You" at bounding box center [323, 266] width 82 height 10
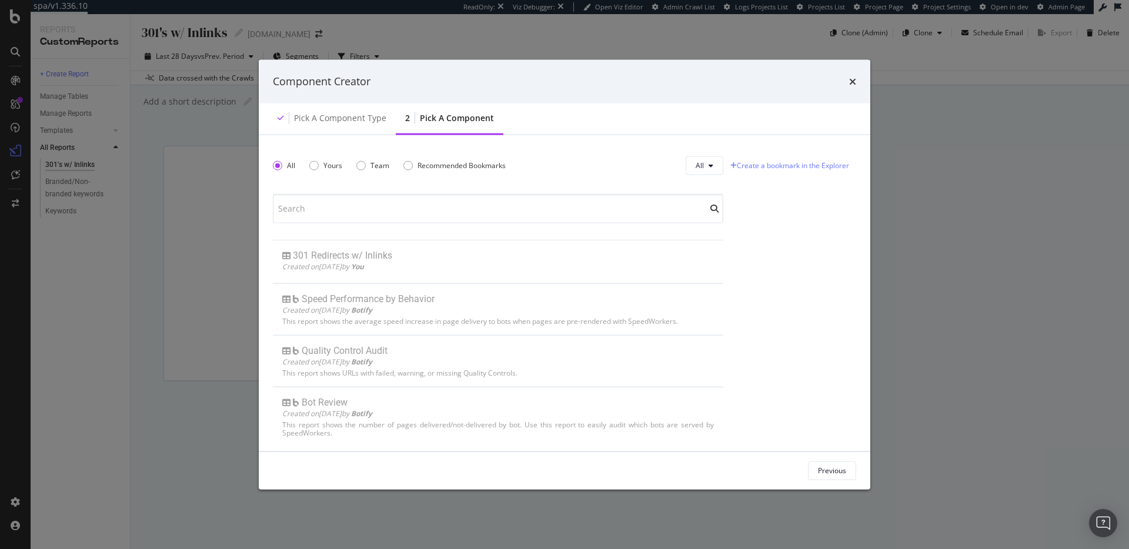
click at [179, 111] on div "Component Creator Pick a Component type 2 Pick a Component All Yours Team Recom…" at bounding box center [564, 274] width 1129 height 549
click at [852, 82] on icon "times" at bounding box center [852, 80] width 7 height 9
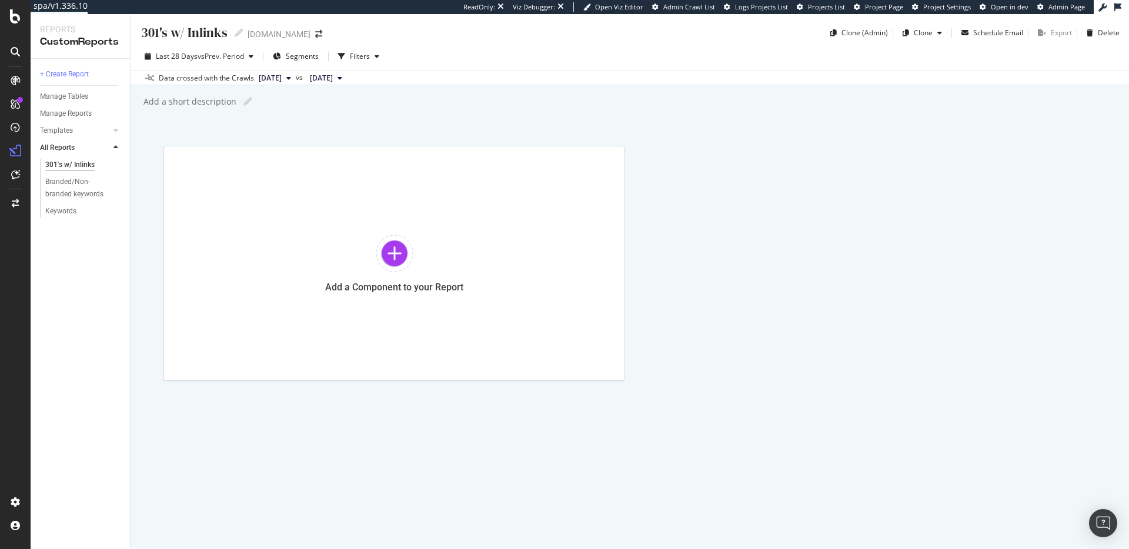
drag, startPoint x: 371, startPoint y: 81, endPoint x: 330, endPoint y: 80, distance: 40.6
click at [333, 80] on span "[DATE]" at bounding box center [321, 78] width 23 height 11
click at [282, 79] on span "[DATE]" at bounding box center [270, 78] width 23 height 11
click at [281, 113] on div "[DATE]" at bounding box center [286, 118] width 59 height 11
click at [333, 78] on span "[DATE]" at bounding box center [321, 78] width 23 height 11
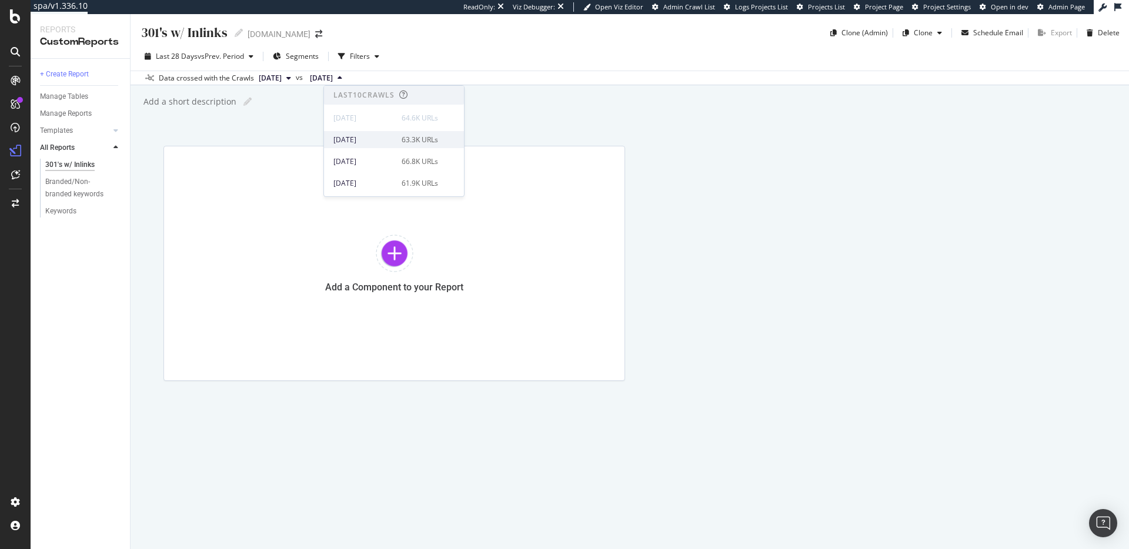
click at [372, 137] on div "[DATE]" at bounding box center [364, 140] width 61 height 11
click at [374, 217] on div "Add a Component to your Report" at bounding box center [395, 263] width 462 height 235
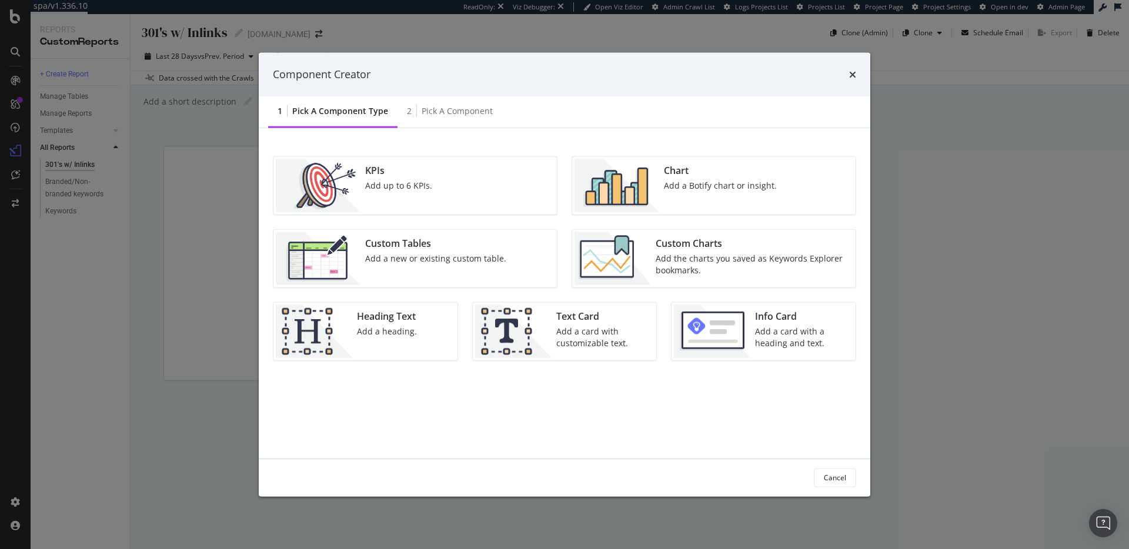
click at [672, 252] on div "Add the charts you saved as Keywords Explorer bookmarks." at bounding box center [752, 264] width 193 height 24
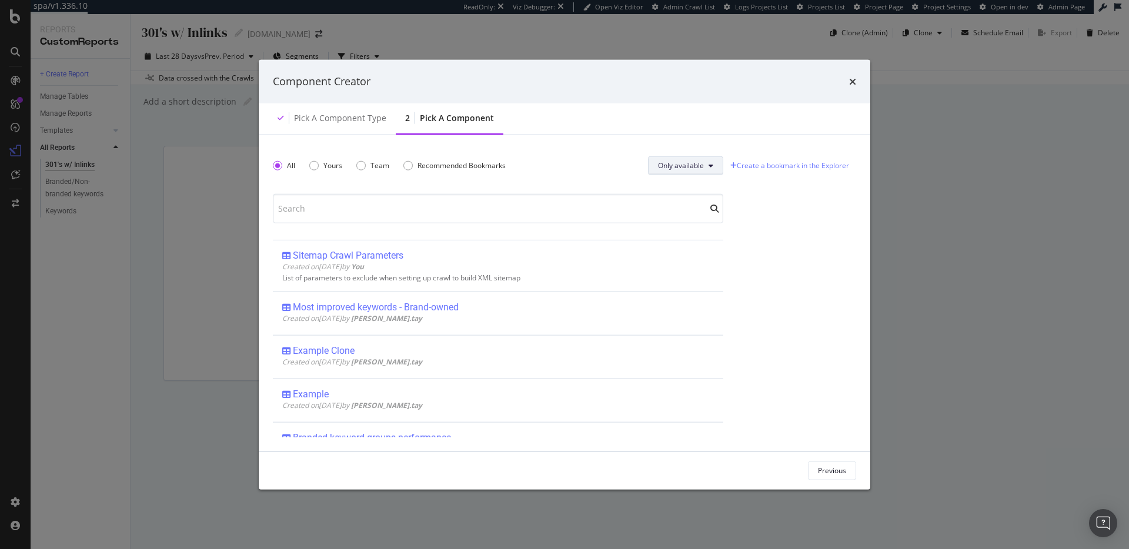
click at [689, 162] on span "Only available" at bounding box center [681, 166] width 46 height 10
click at [685, 191] on span "All" at bounding box center [679, 189] width 46 height 11
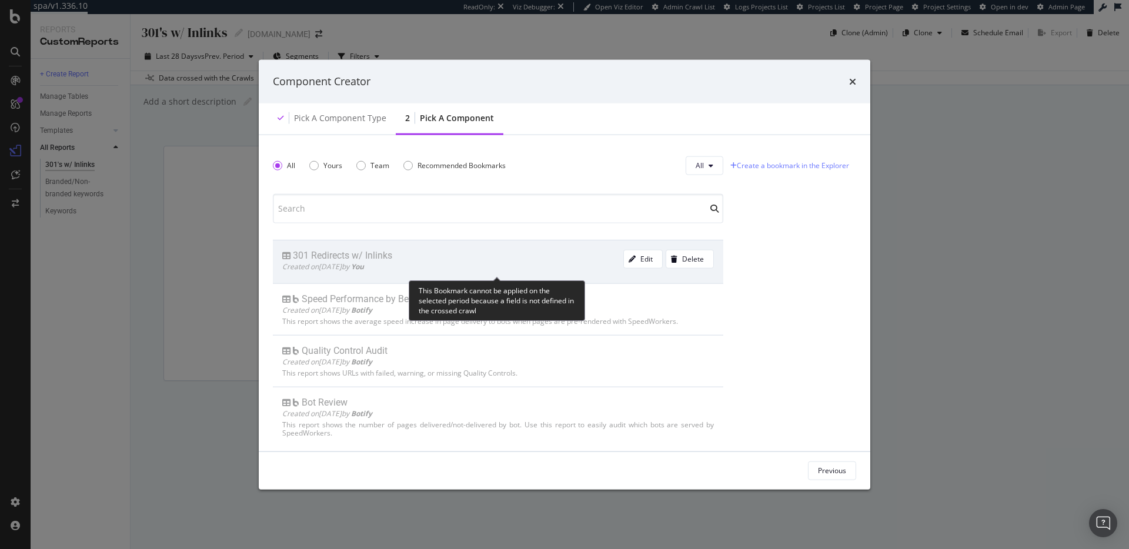
click at [375, 256] on div "301 Redirects w/ Inlinks" at bounding box center [342, 255] width 99 height 12
click at [631, 258] on icon "modal" at bounding box center [632, 258] width 7 height 7
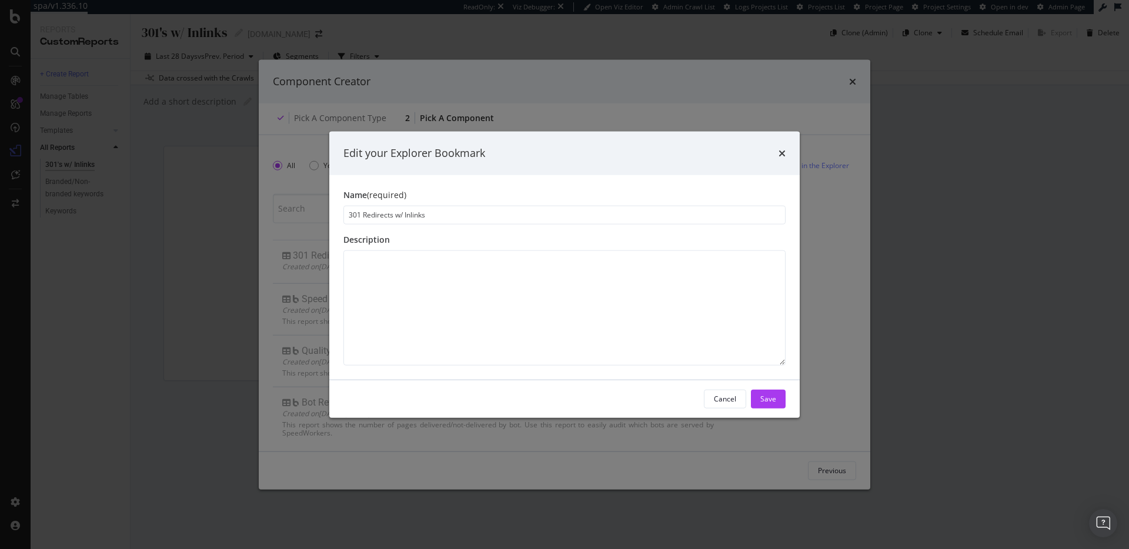
click at [785, 149] on icon "times" at bounding box center [782, 152] width 7 height 9
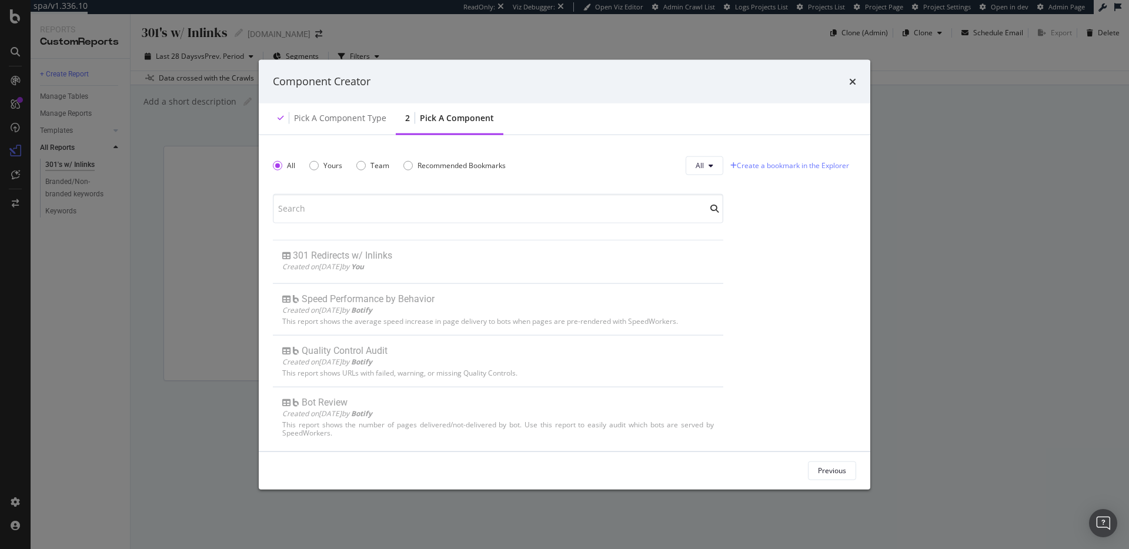
click at [214, 196] on div "Component Creator Pick a Component type 2 Pick a Component All Yours Team Recom…" at bounding box center [564, 274] width 1129 height 549
click at [849, 79] on icon "times" at bounding box center [852, 80] width 7 height 9
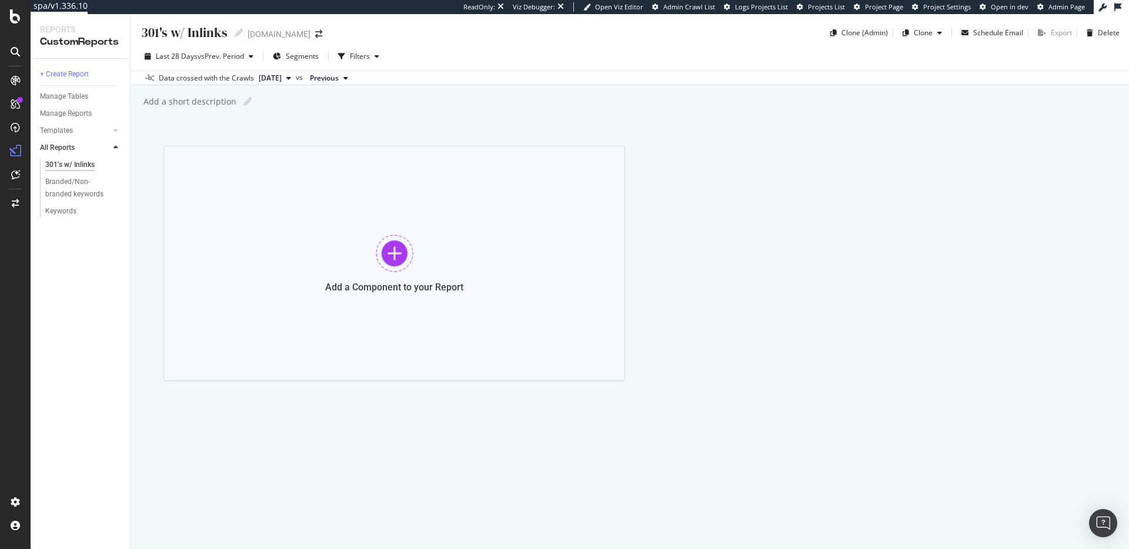
click at [364, 182] on div "Add a Component to your Report" at bounding box center [395, 263] width 462 height 235
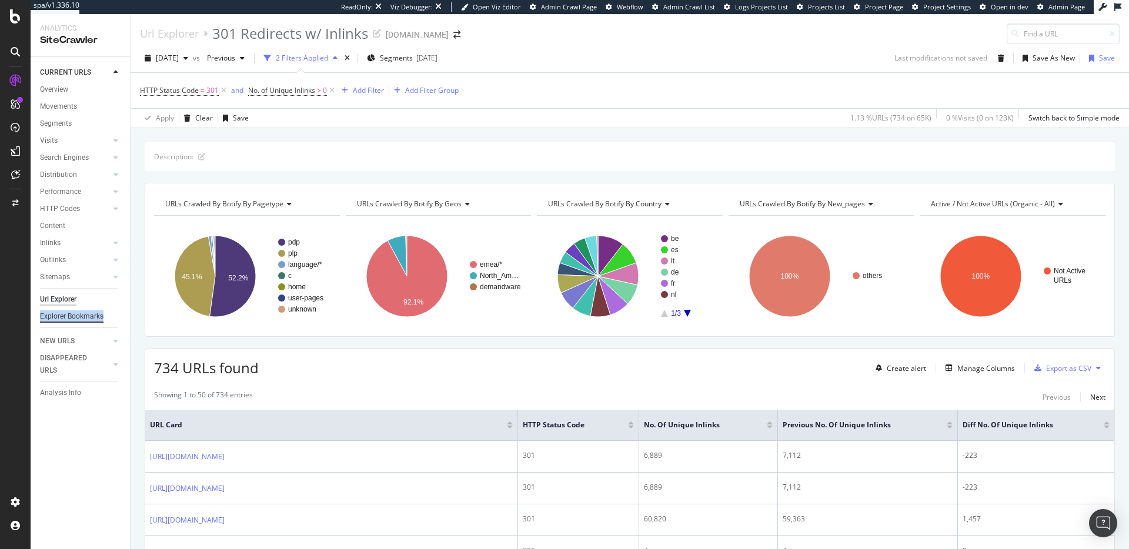
click at [82, 315] on div "Explorer Bookmarks" at bounding box center [72, 317] width 64 height 12
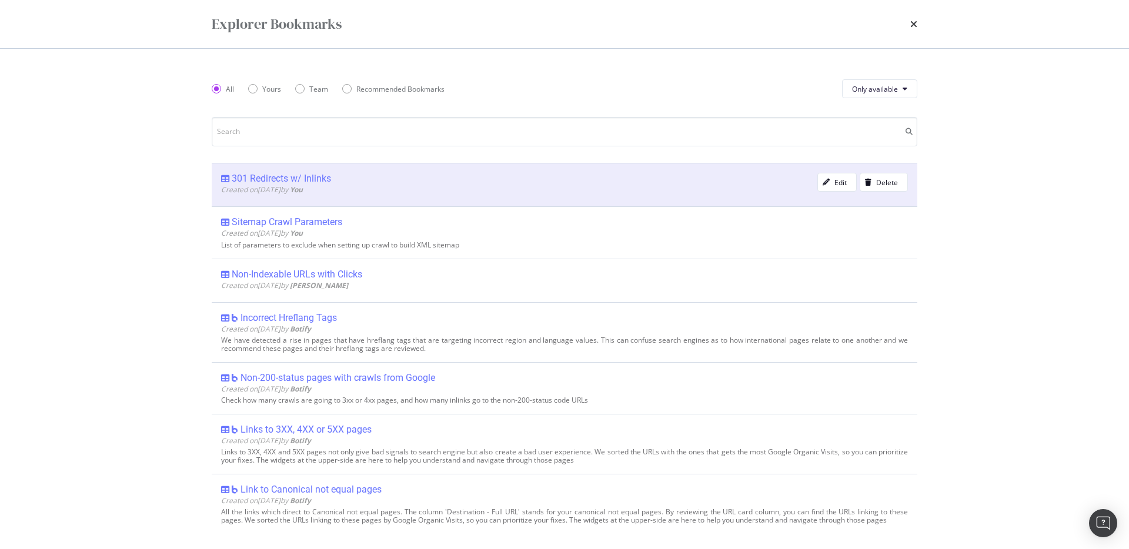
click at [292, 178] on div "301 Redirects w/ Inlinks" at bounding box center [281, 179] width 99 height 12
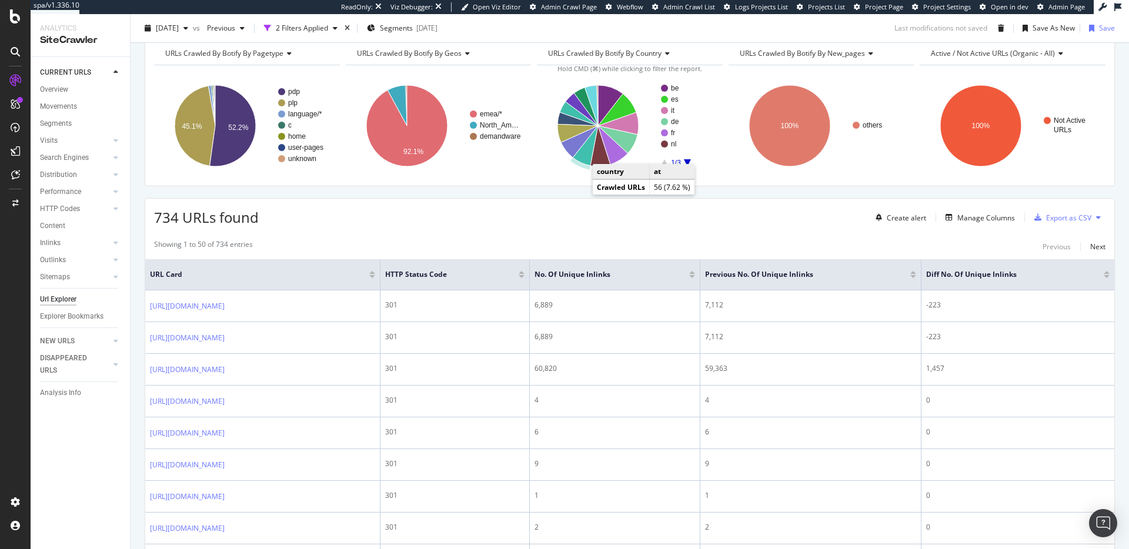
scroll to position [126, 0]
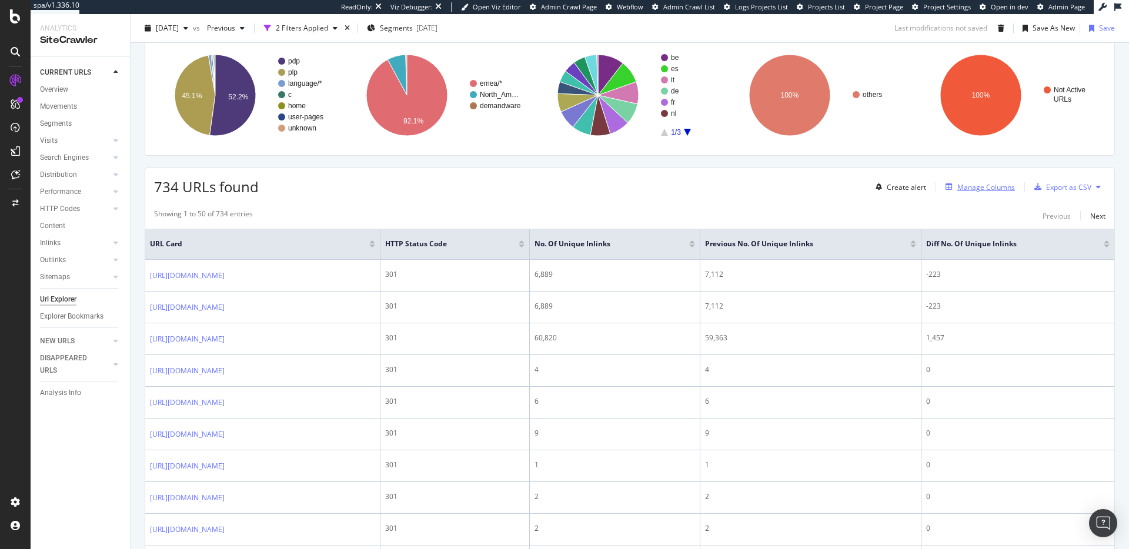
click at [985, 184] on div "Manage Columns" at bounding box center [987, 187] width 58 height 10
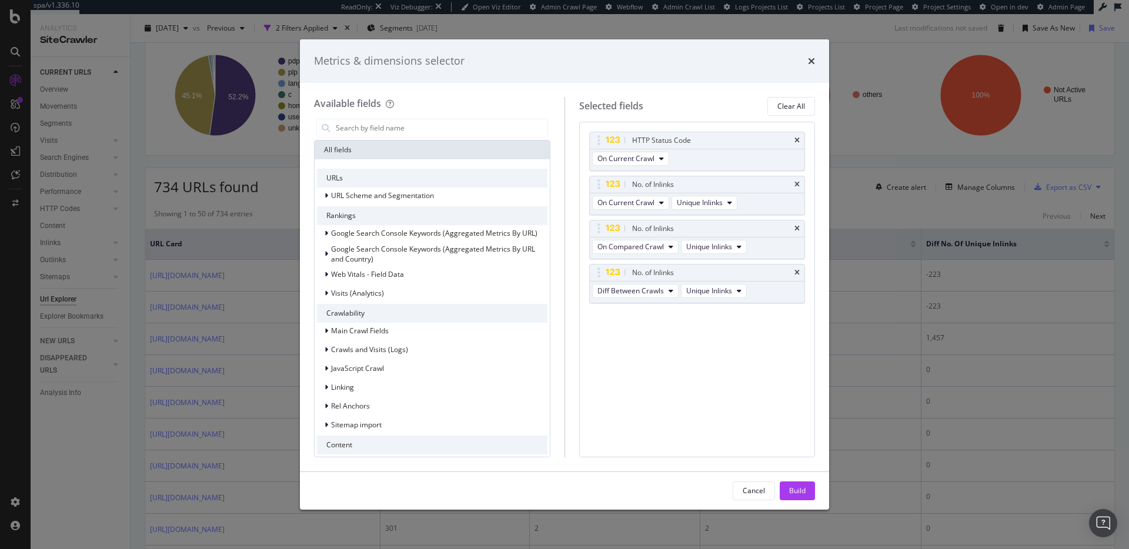
drag, startPoint x: 898, startPoint y: 206, endPoint x: 950, endPoint y: 195, distance: 53.0
click at [898, 206] on div "Metrics & dimensions selector Available fields All fields URLs URL Scheme and S…" at bounding box center [564, 274] width 1129 height 549
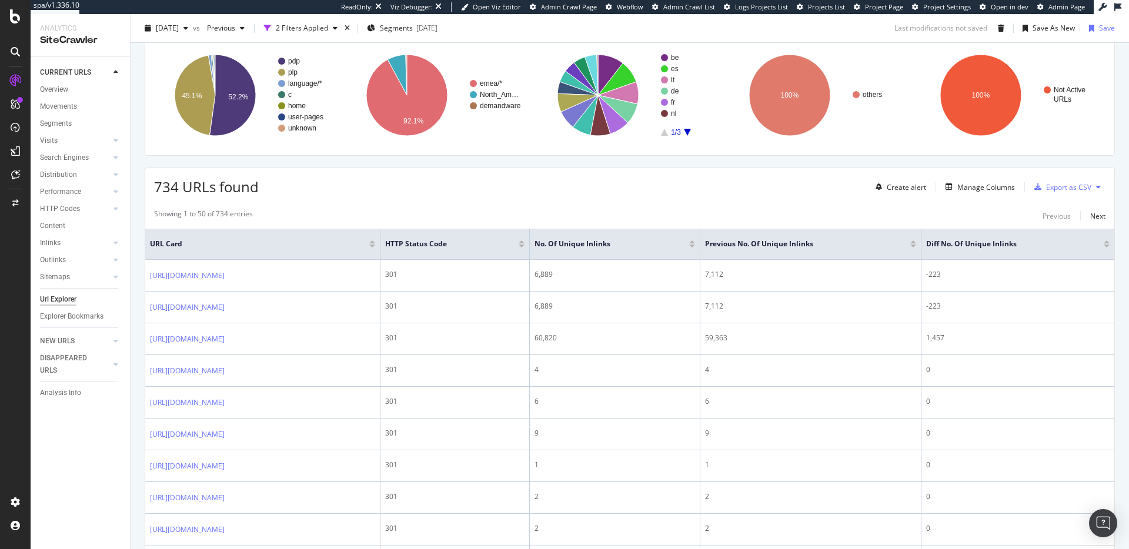
click at [1101, 190] on button at bounding box center [1099, 187] width 14 height 19
drag, startPoint x: 892, startPoint y: 201, endPoint x: 895, endPoint y: 191, distance: 10.8
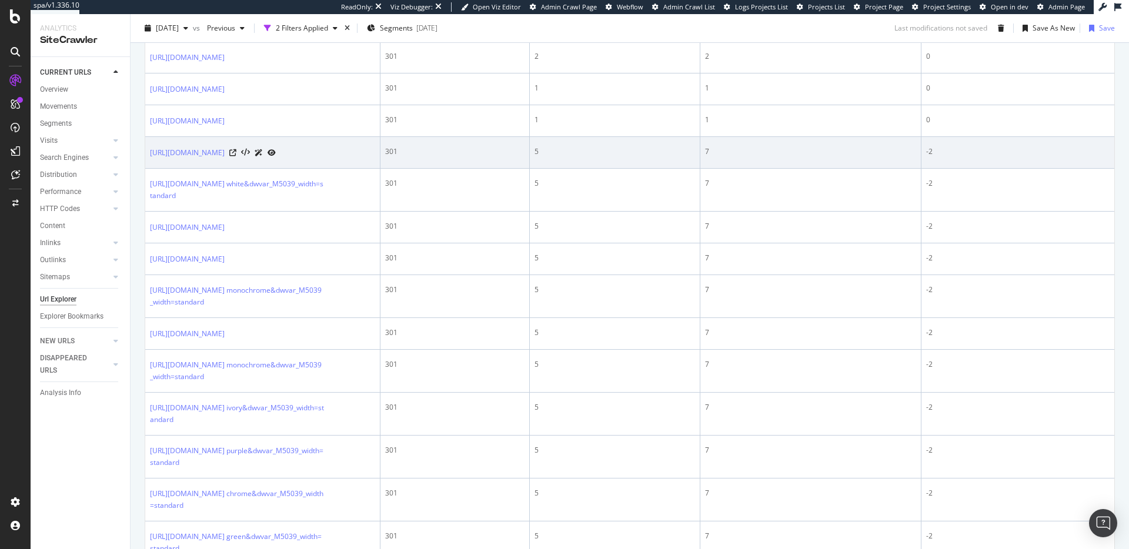
scroll to position [0, 0]
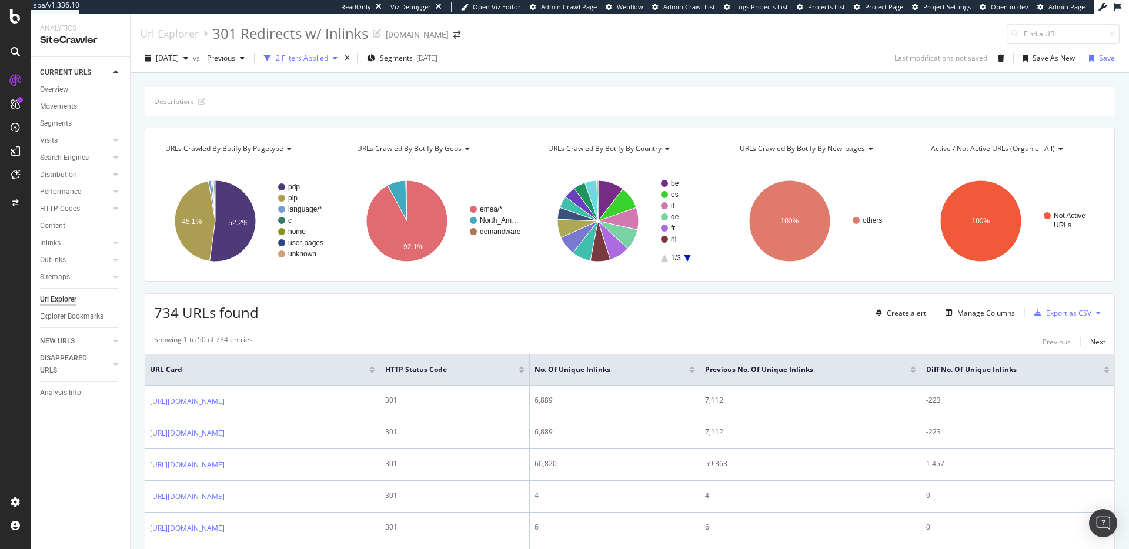
click at [328, 58] on div "2 Filters Applied" at bounding box center [302, 58] width 52 height 10
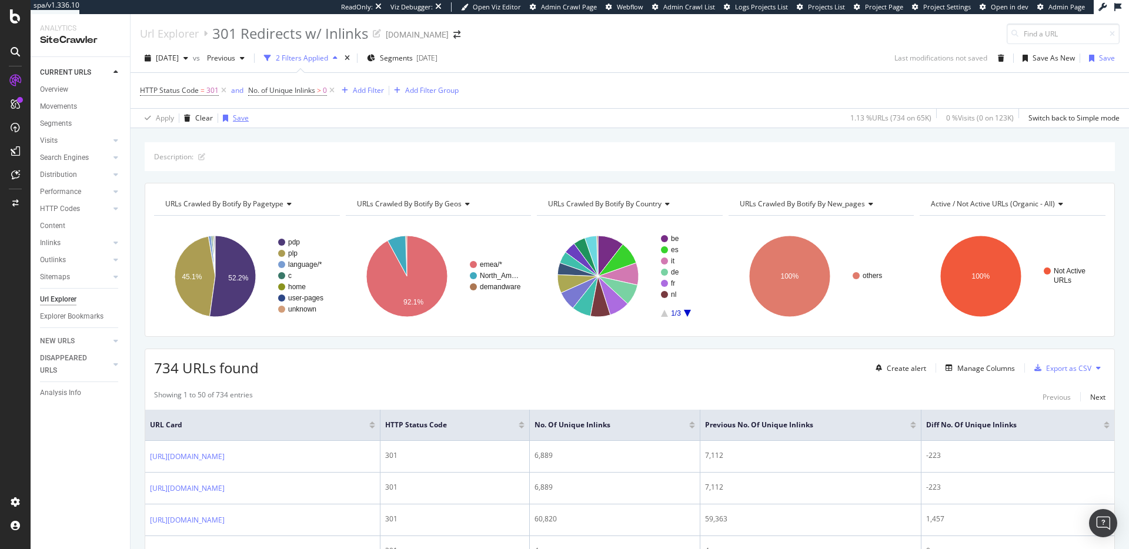
click at [239, 118] on div "Save" at bounding box center [241, 118] width 16 height 10
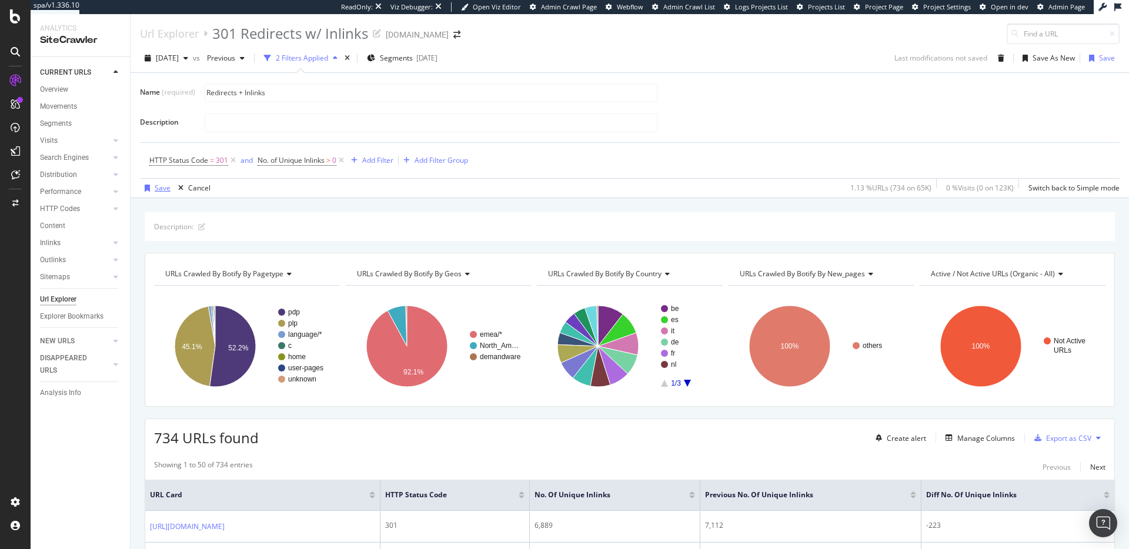
type input "Redirects + Inlinks"
click at [164, 188] on div "Save" at bounding box center [163, 188] width 16 height 10
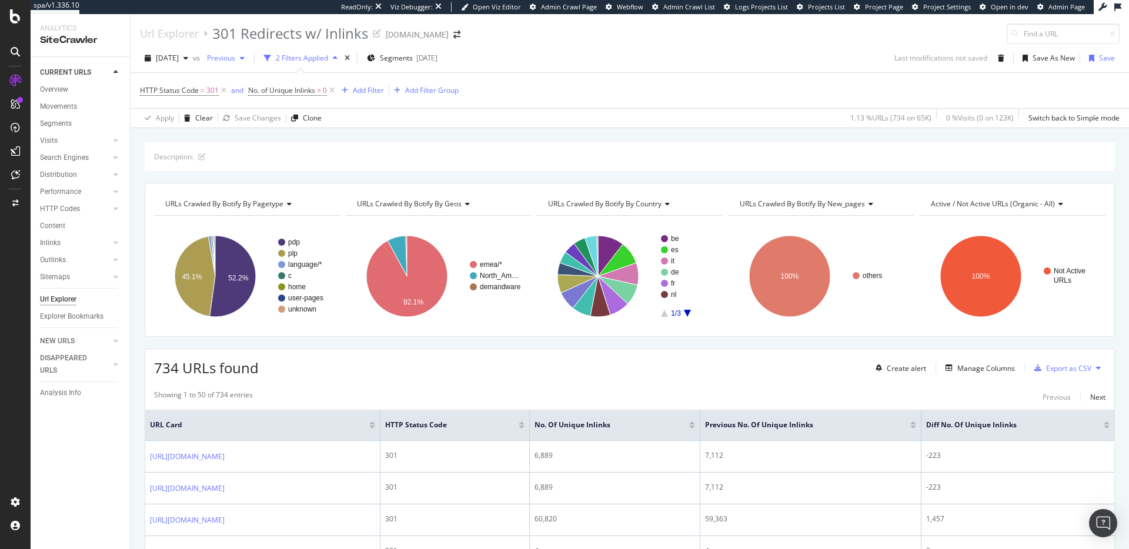
click at [235, 54] on span "Previous" at bounding box center [218, 58] width 33 height 10
click at [266, 118] on div "[DATE]" at bounding box center [258, 122] width 59 height 11
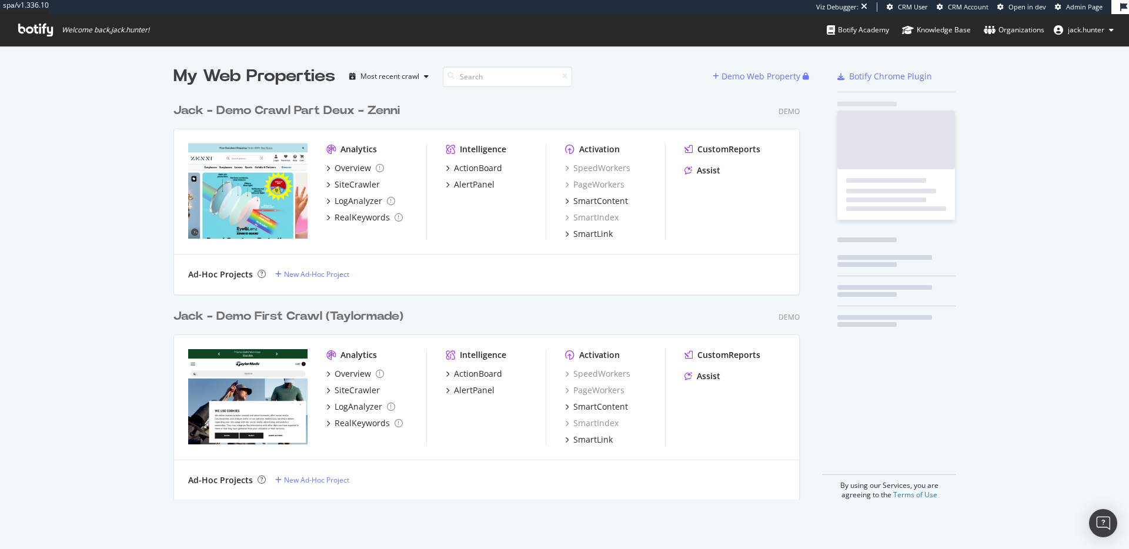
scroll to position [412, 636]
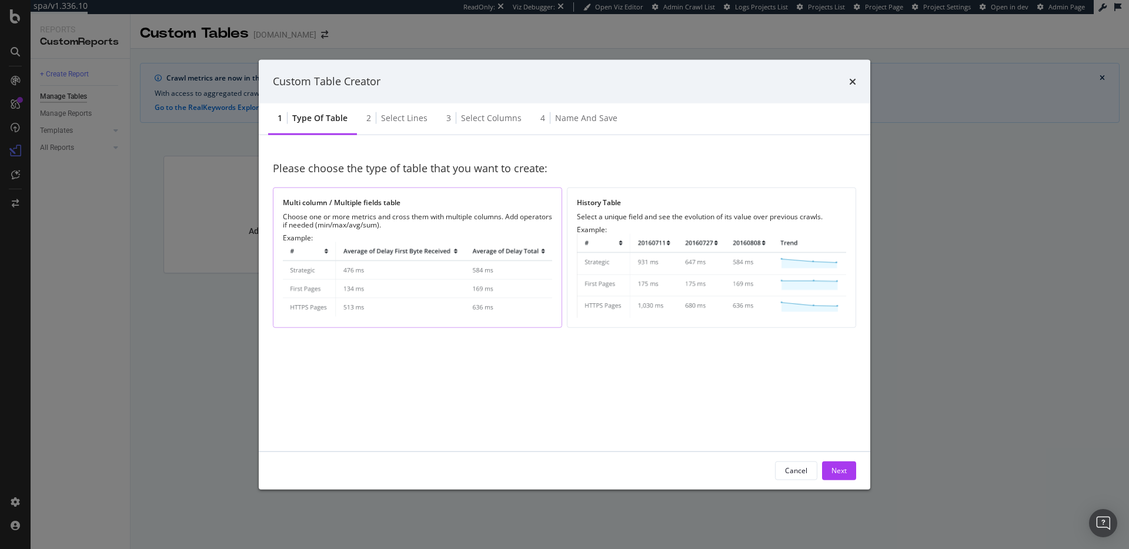
click at [465, 258] on img "modal" at bounding box center [417, 280] width 269 height 76
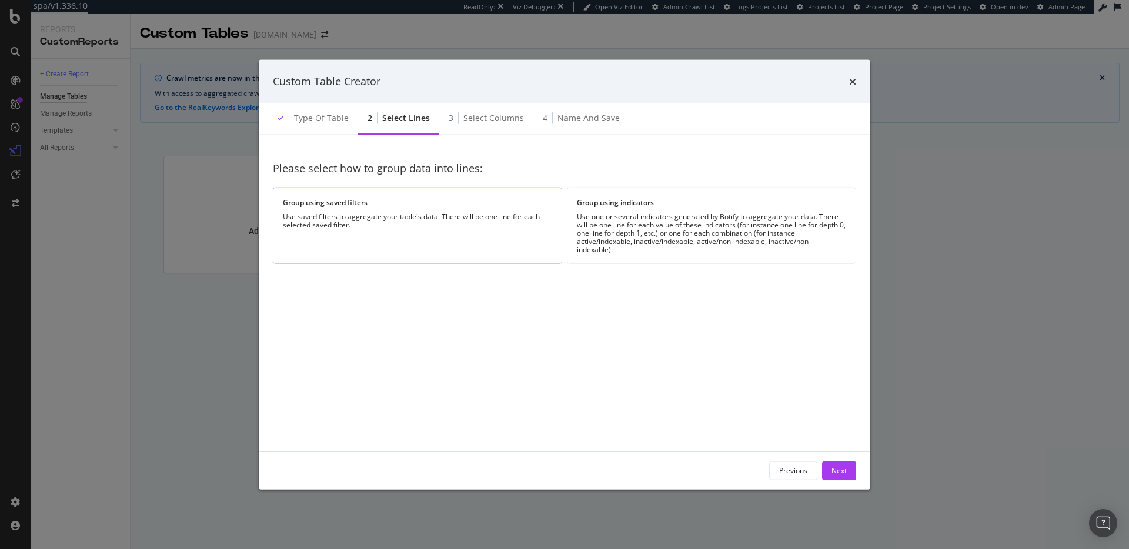
click at [488, 231] on div "Group using saved filters Use saved filters to aggregate your table's data. The…" at bounding box center [417, 226] width 289 height 76
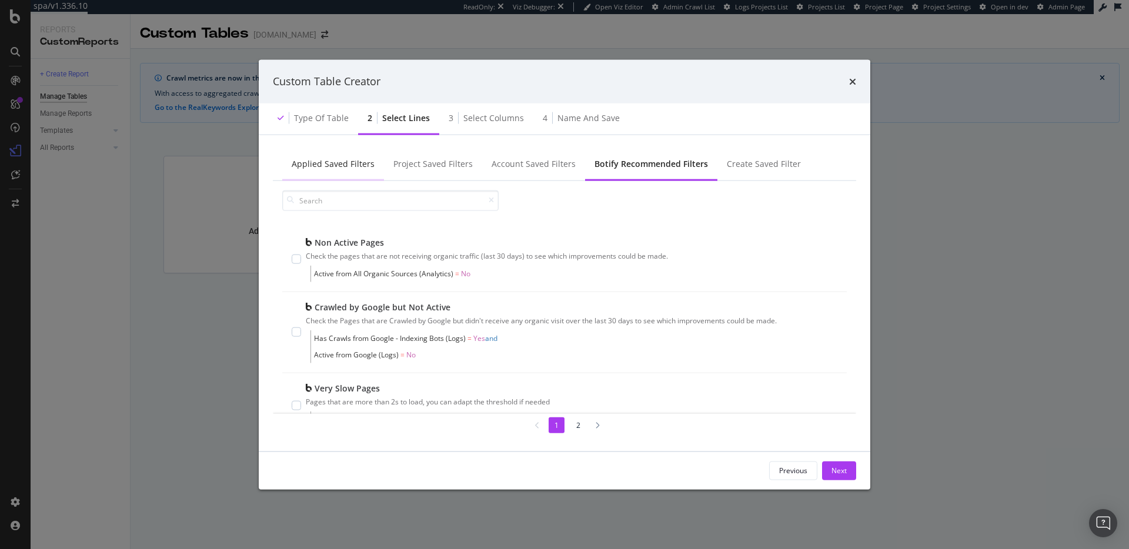
click at [356, 175] on div "Applied Saved Filters" at bounding box center [333, 164] width 102 height 32
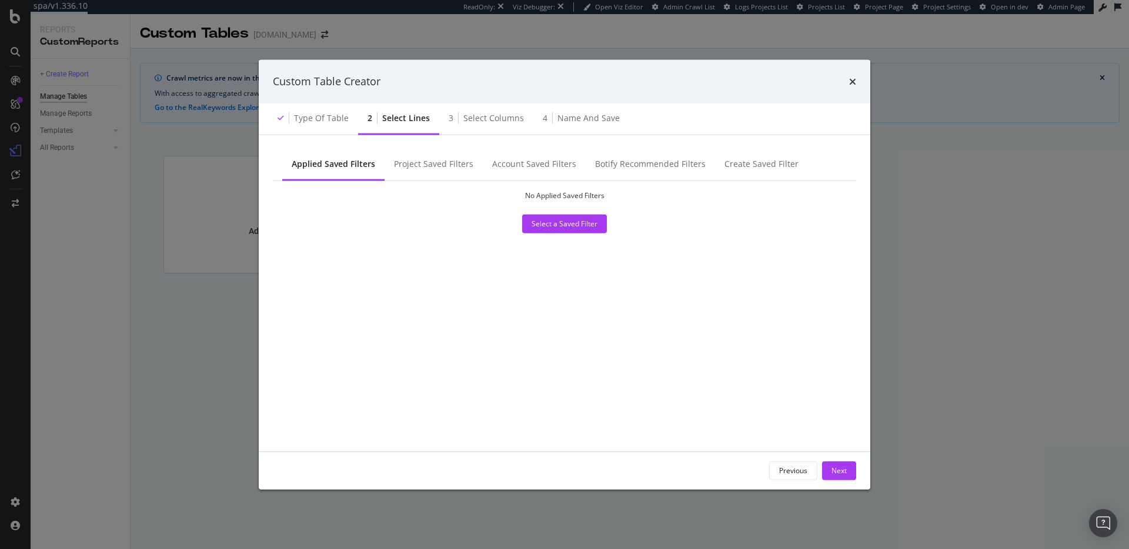
click at [844, 88] on div "Custom Table Creator" at bounding box center [565, 81] width 584 height 15
click at [851, 85] on icon "times" at bounding box center [852, 80] width 7 height 9
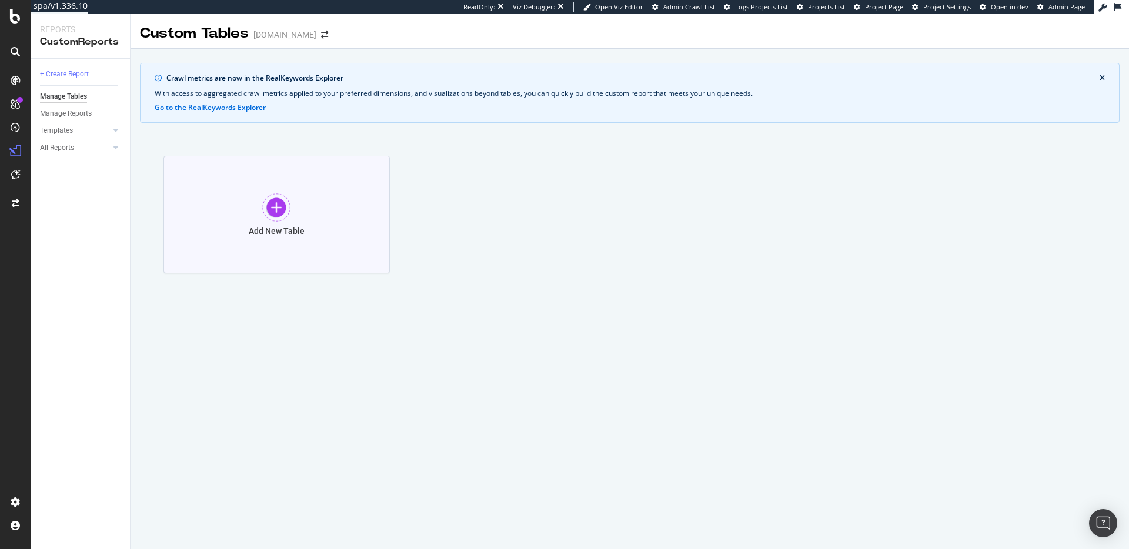
click at [322, 196] on div "Add New Table" at bounding box center [277, 215] width 226 height 118
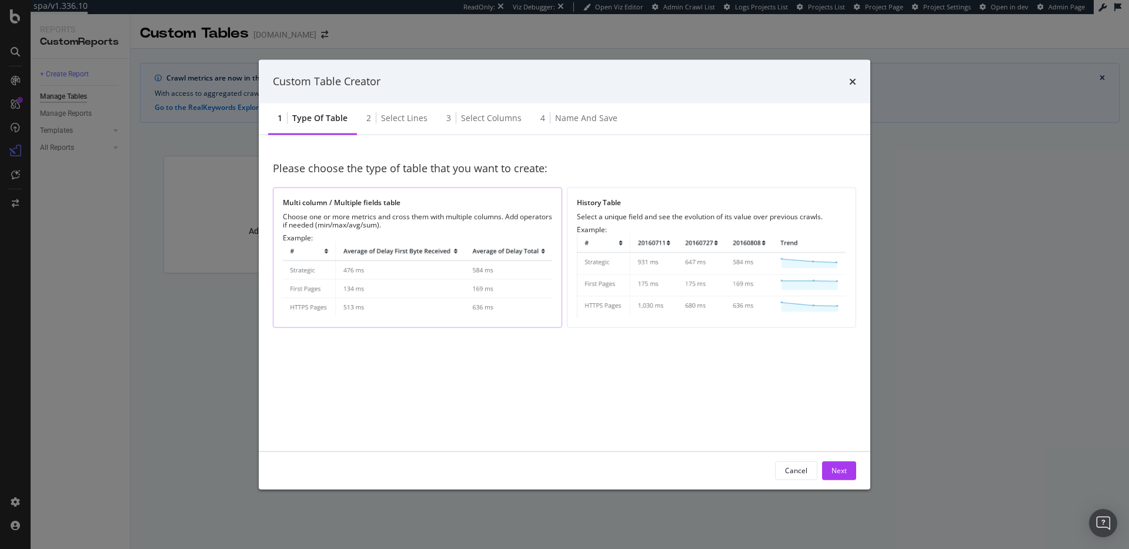
click at [384, 222] on div "Choose one or more metrics and cross them with multiple columns. Add operators …" at bounding box center [417, 220] width 269 height 16
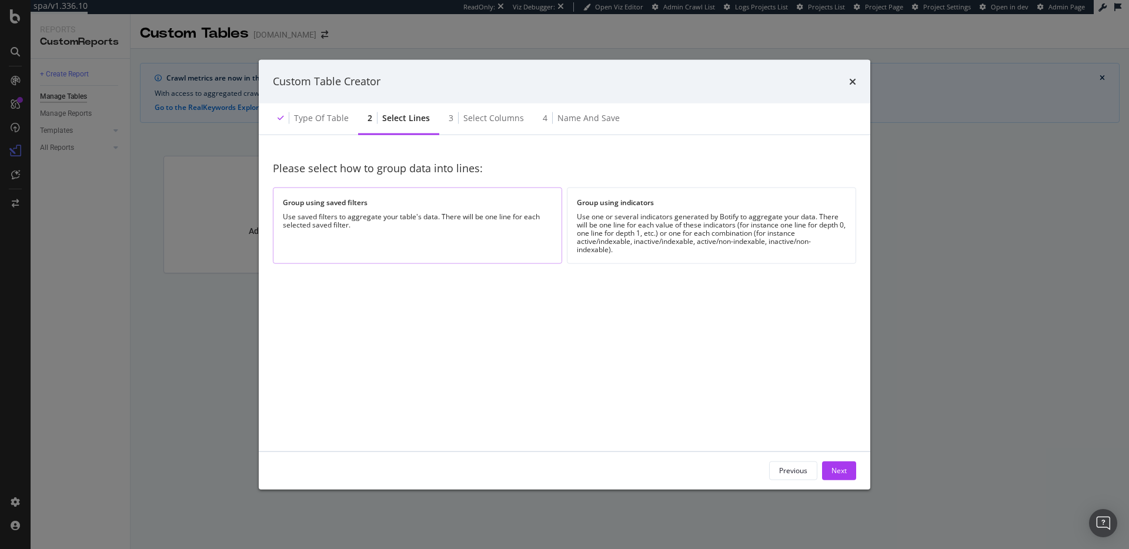
click at [444, 205] on div "Group using saved filters" at bounding box center [417, 203] width 269 height 10
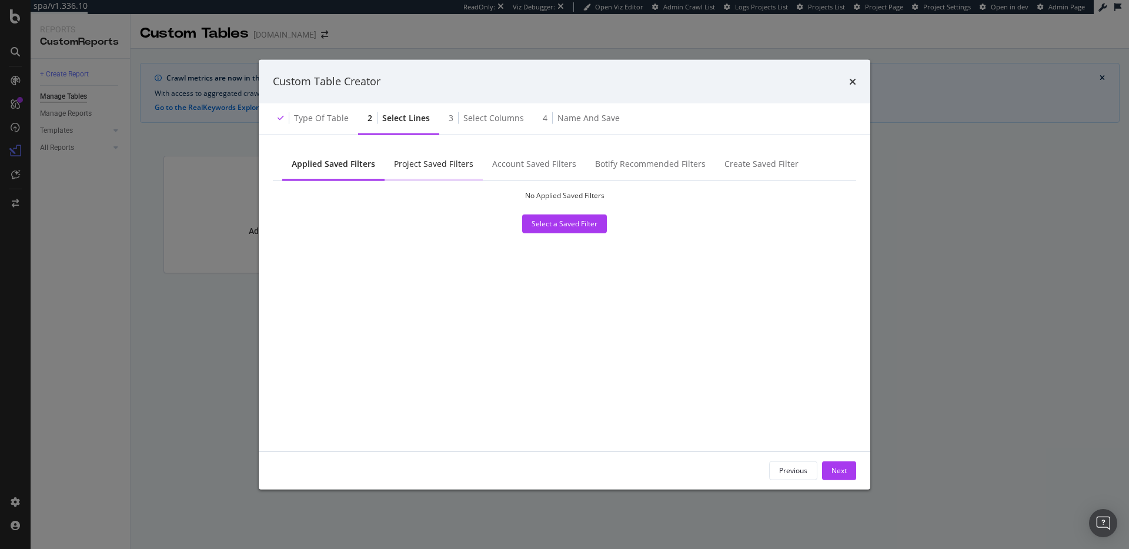
click at [413, 166] on div "Project Saved Filters" at bounding box center [433, 164] width 79 height 12
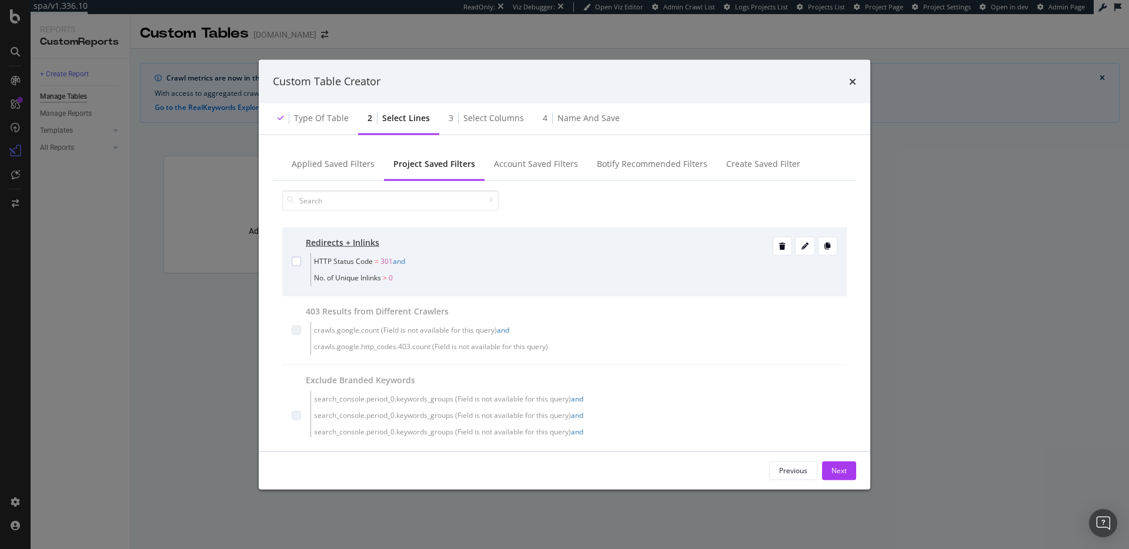
click at [295, 254] on div "modal" at bounding box center [296, 260] width 9 height 49
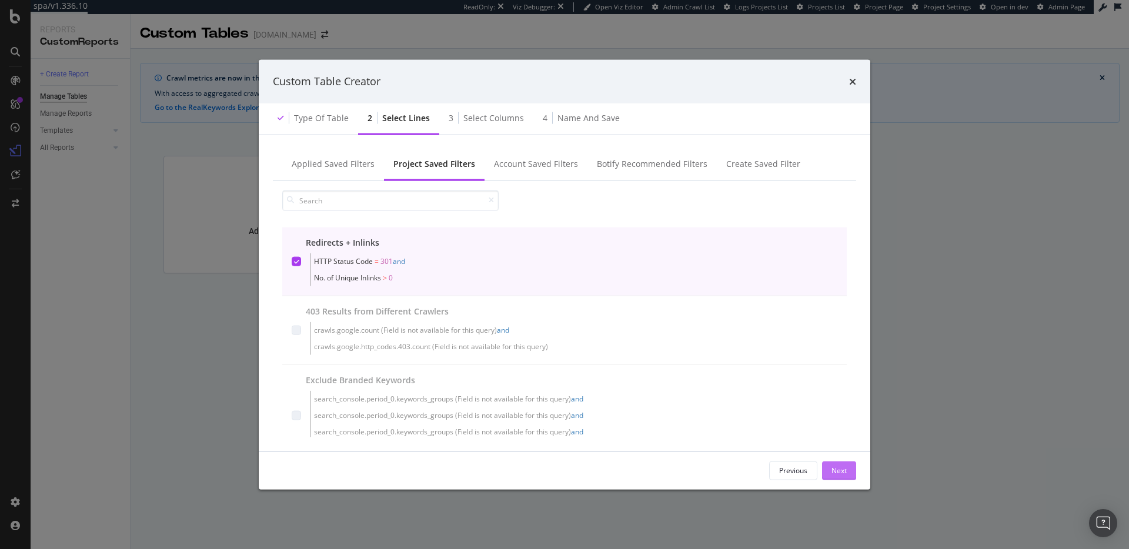
click at [841, 463] on div "Next" at bounding box center [839, 471] width 15 height 18
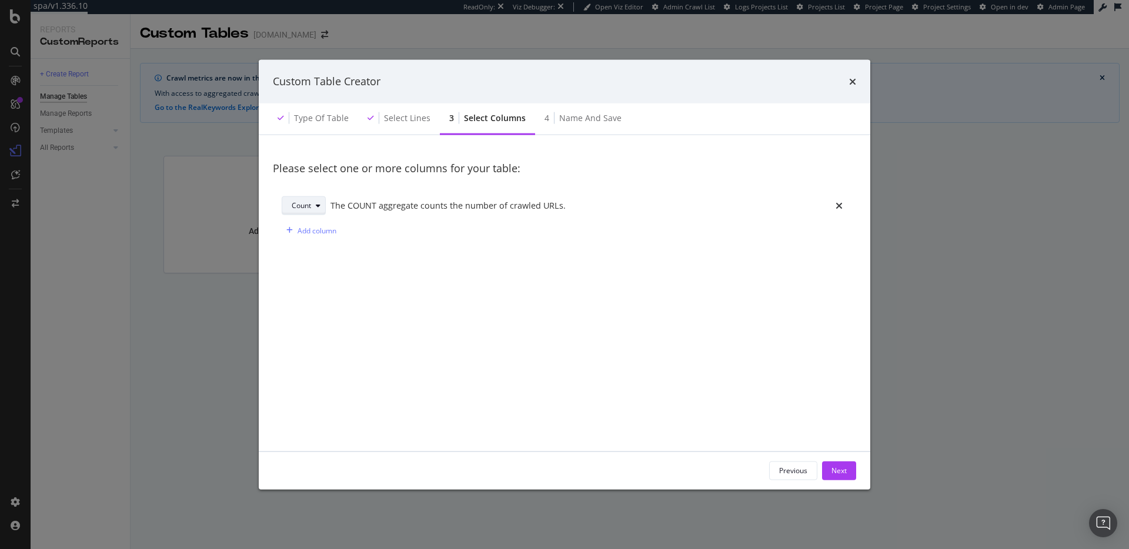
click at [325, 206] on button "Count" at bounding box center [304, 205] width 44 height 19
drag, startPoint x: 441, startPoint y: 253, endPoint x: 389, endPoint y: 246, distance: 52.8
click at [441, 253] on div "Please select one or more columns for your table: Count The COUNT aggregate cou…" at bounding box center [565, 293] width 584 height 288
click at [322, 228] on div "Add column" at bounding box center [317, 230] width 39 height 10
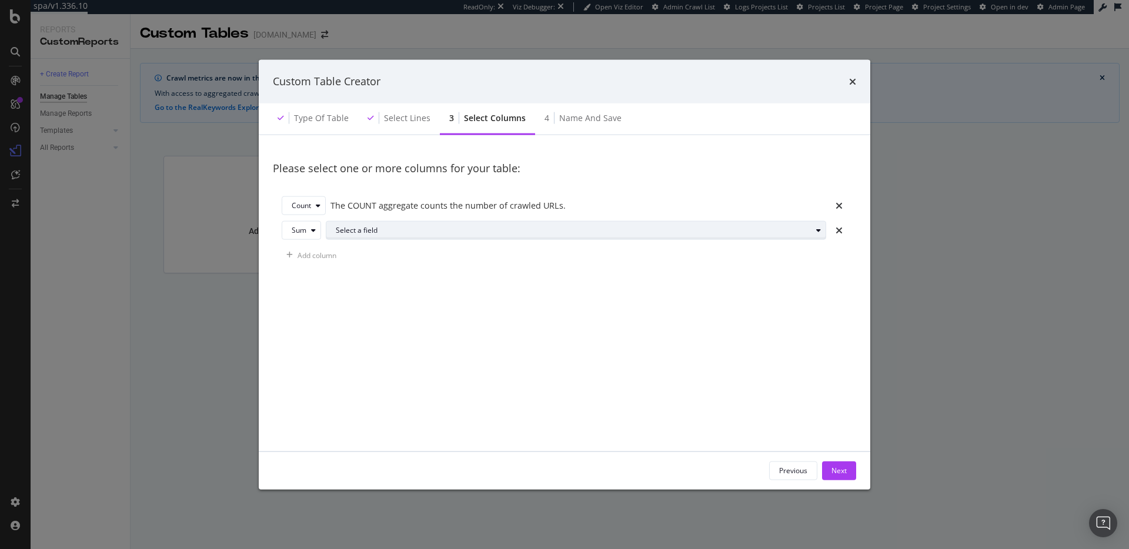
click at [367, 228] on div "Select a field" at bounding box center [574, 230] width 476 height 7
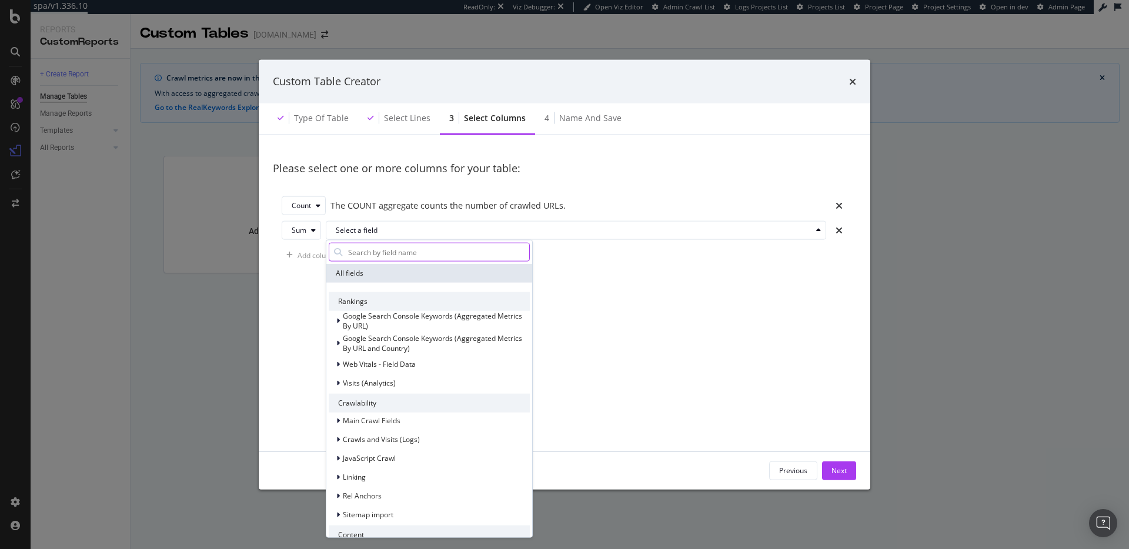
click at [395, 252] on input "modal" at bounding box center [438, 253] width 182 height 18
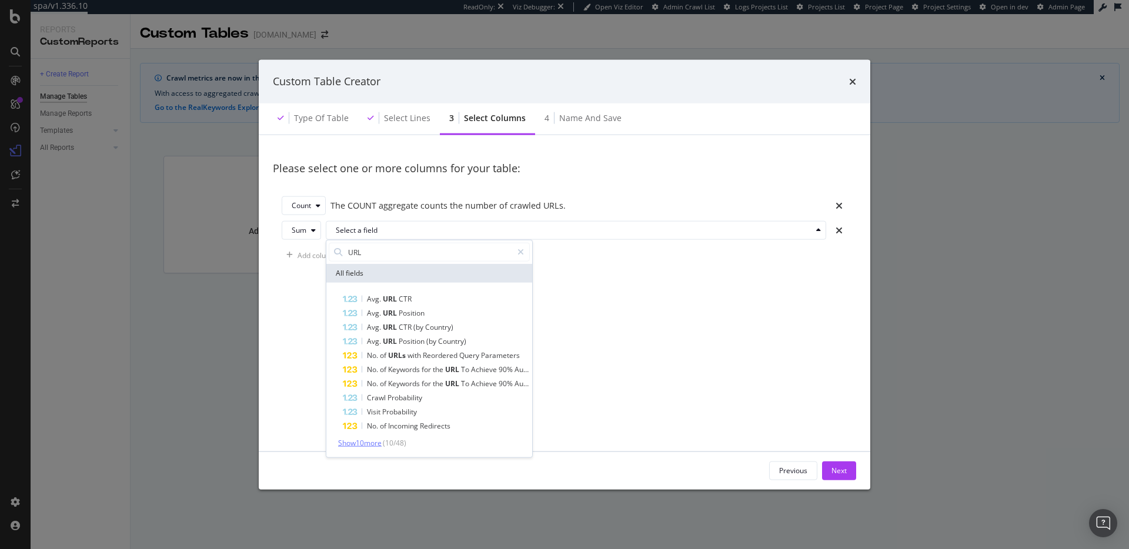
type input "URL"
click at [375, 441] on span "Show 10 more" at bounding box center [360, 443] width 44 height 10
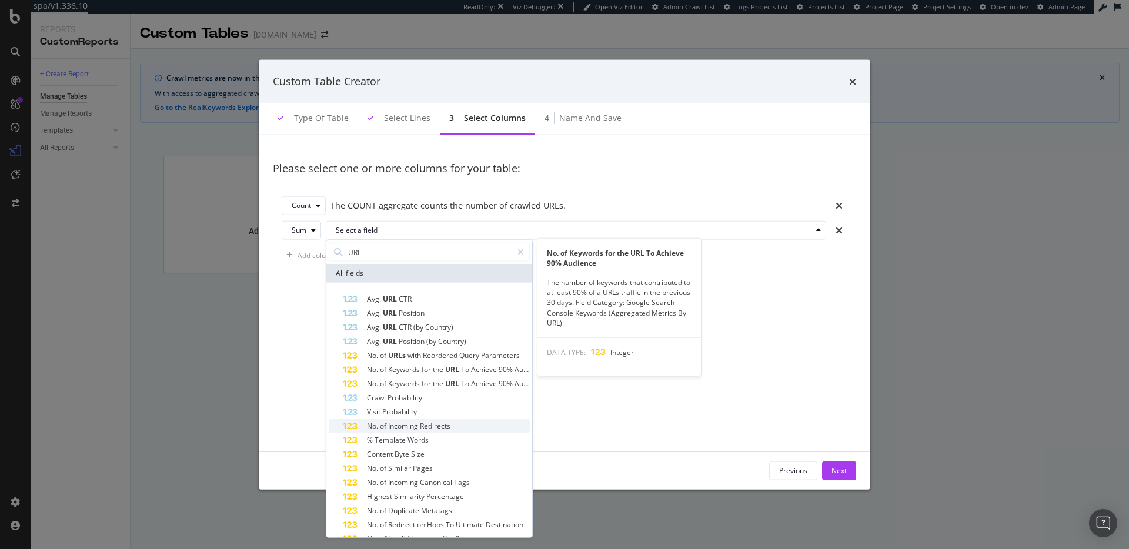
scroll to position [61, 0]
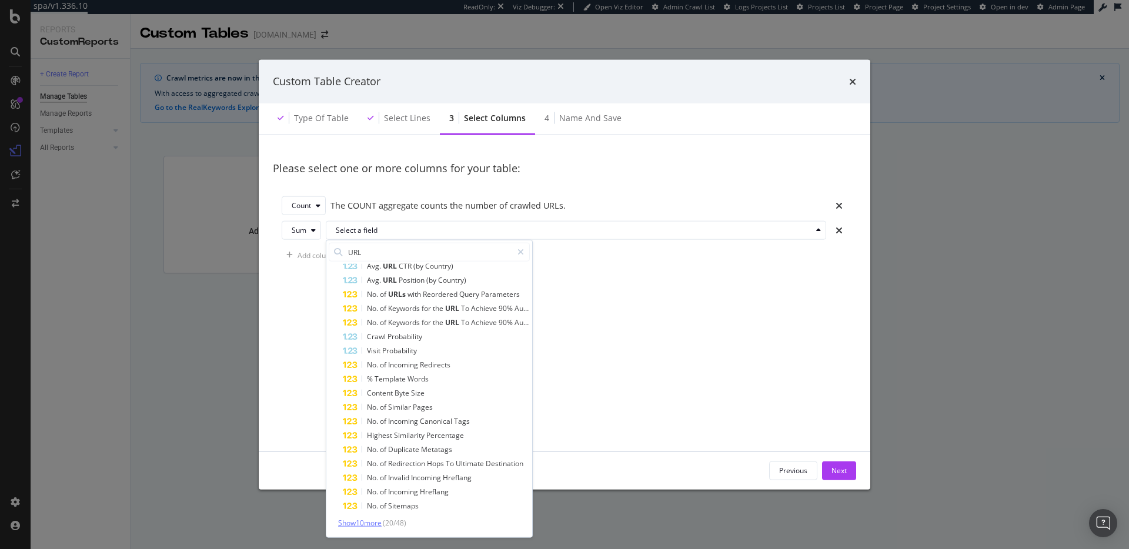
click at [371, 519] on span "Show 10 more" at bounding box center [360, 523] width 44 height 10
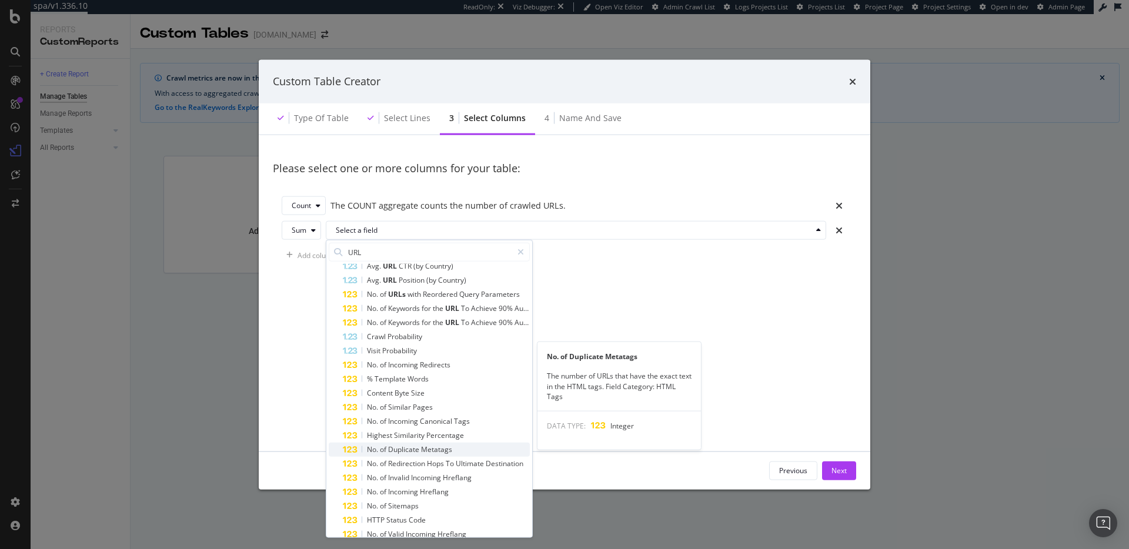
scroll to position [202, 0]
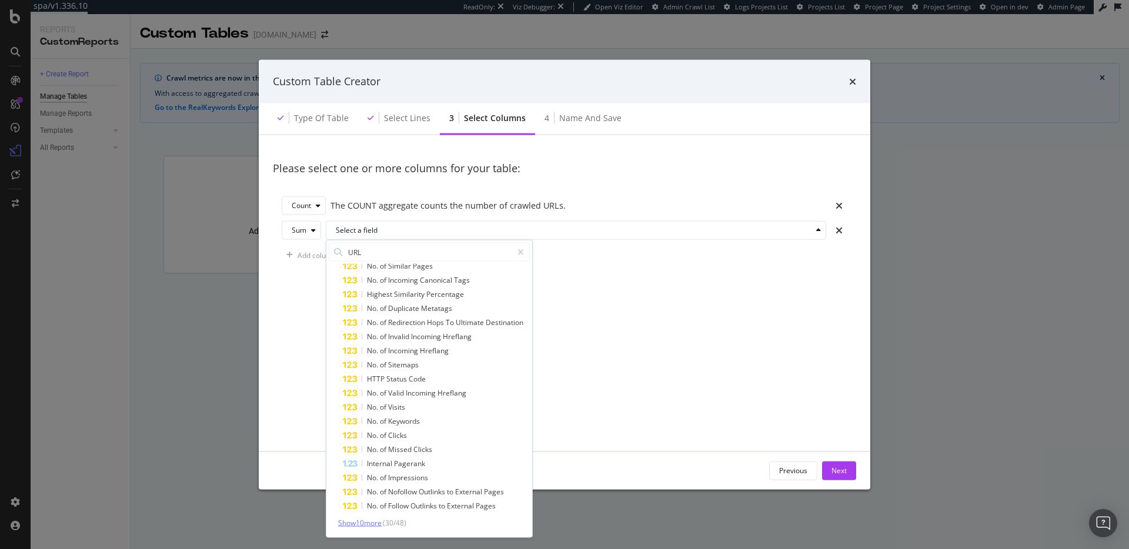
click at [361, 525] on span "Show 10 more" at bounding box center [360, 523] width 44 height 10
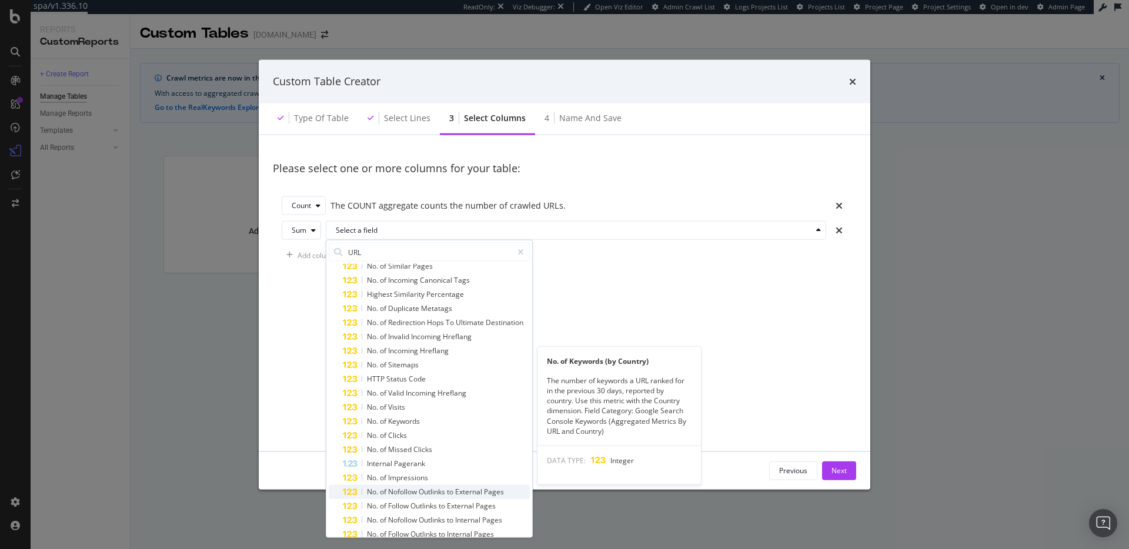
scroll to position [344, 0]
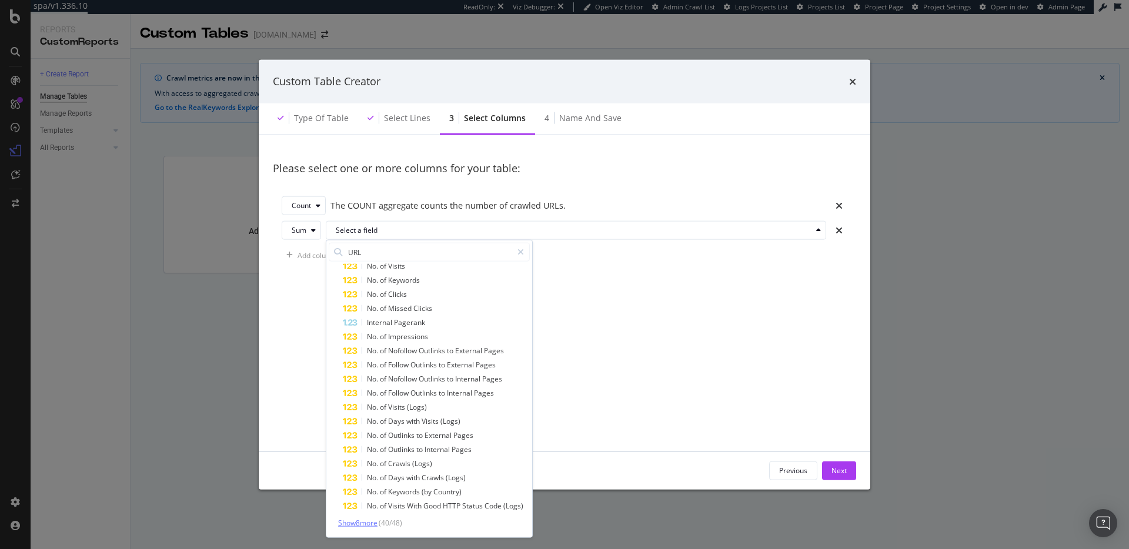
click at [378, 519] on span "Show 8 more" at bounding box center [357, 523] width 39 height 10
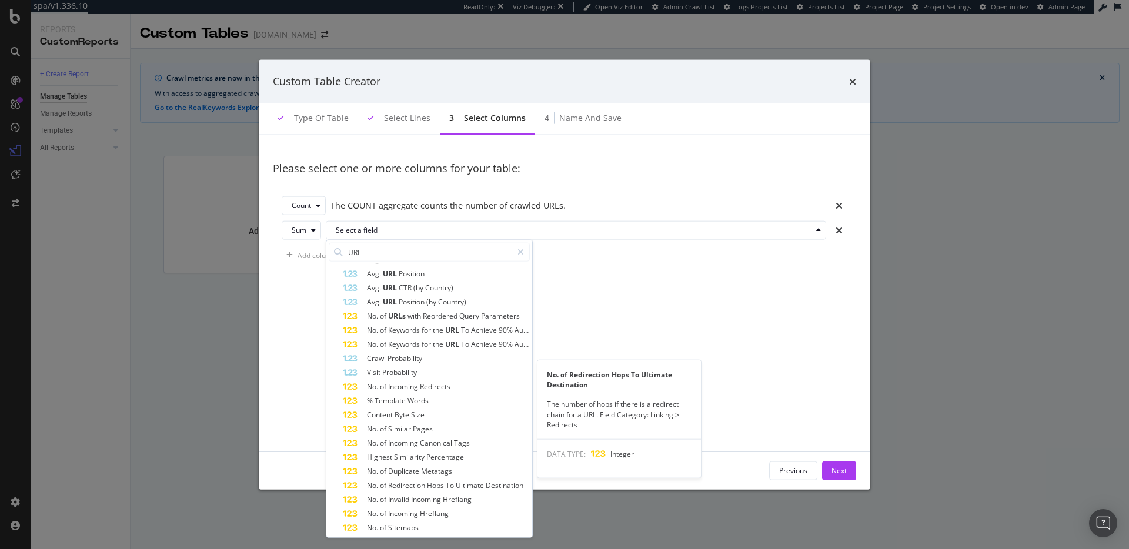
scroll to position [0, 0]
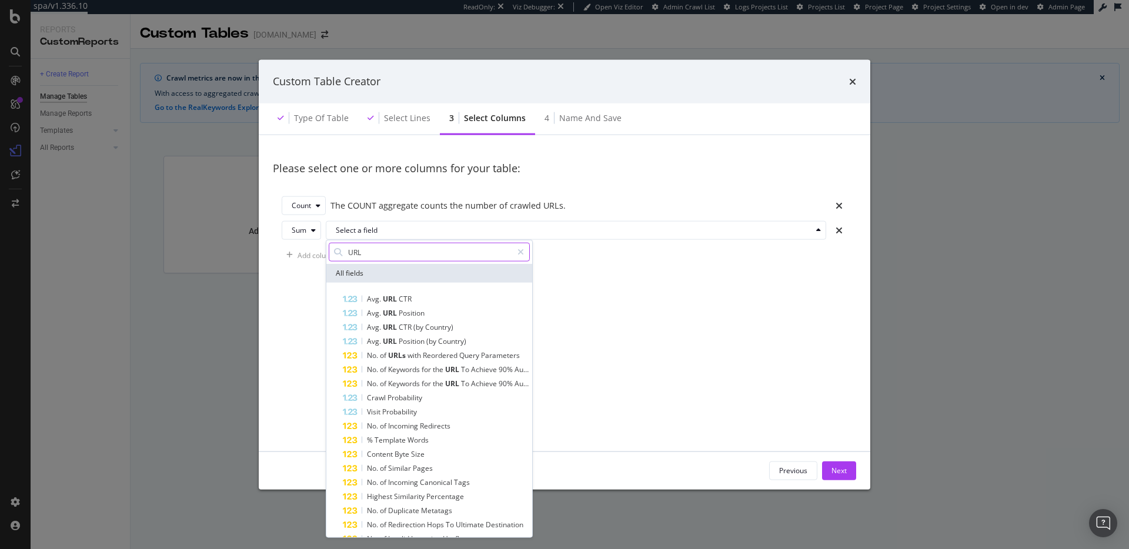
click at [518, 253] on icon "modal" at bounding box center [521, 252] width 6 height 8
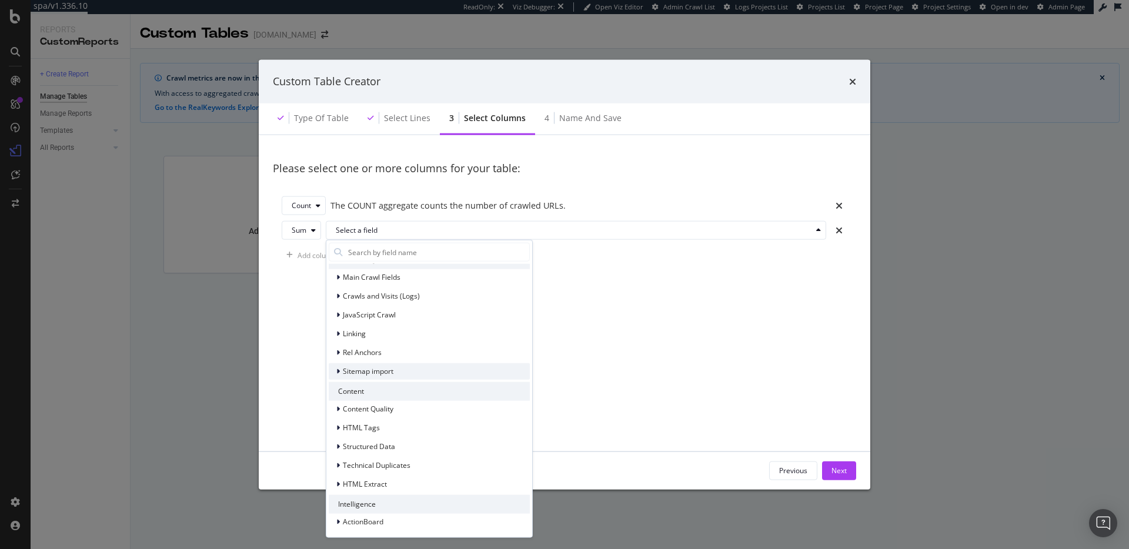
scroll to position [146, 0]
click at [426, 483] on div "HTML Extract" at bounding box center [429, 482] width 201 height 16
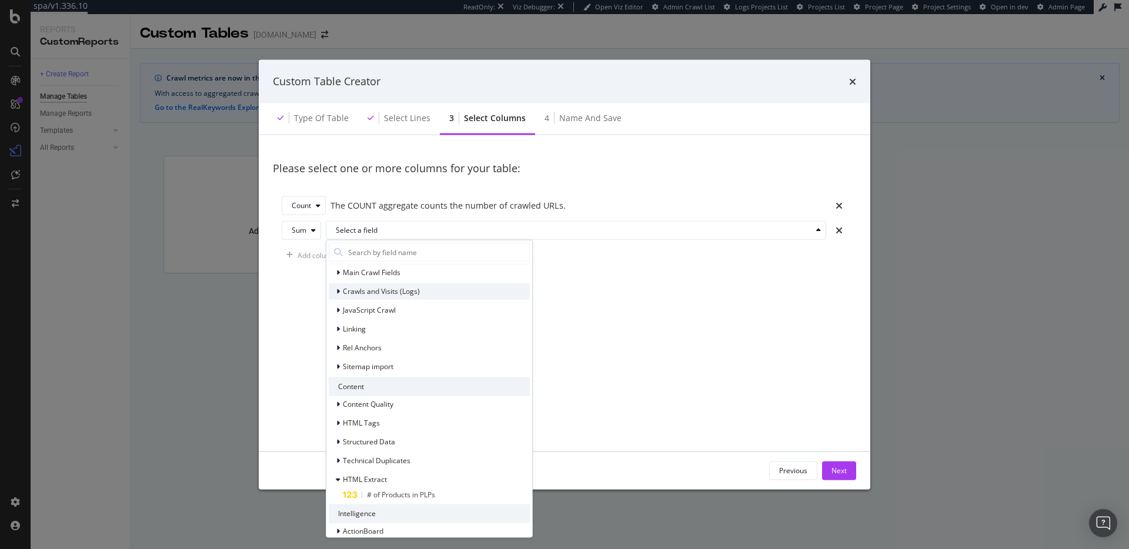
scroll to position [0, 0]
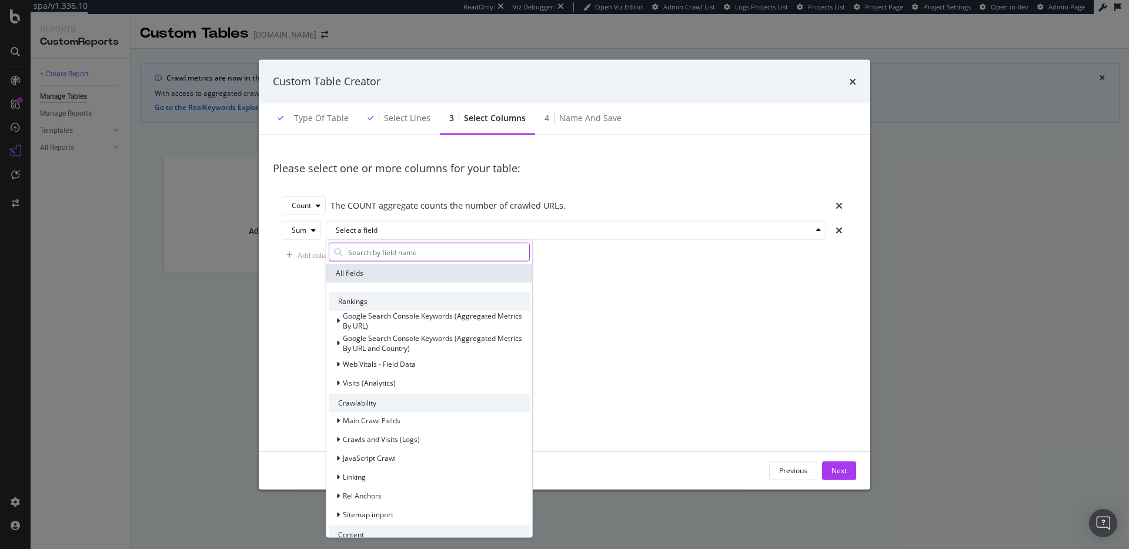
click at [404, 252] on input "modal" at bounding box center [438, 253] width 182 height 18
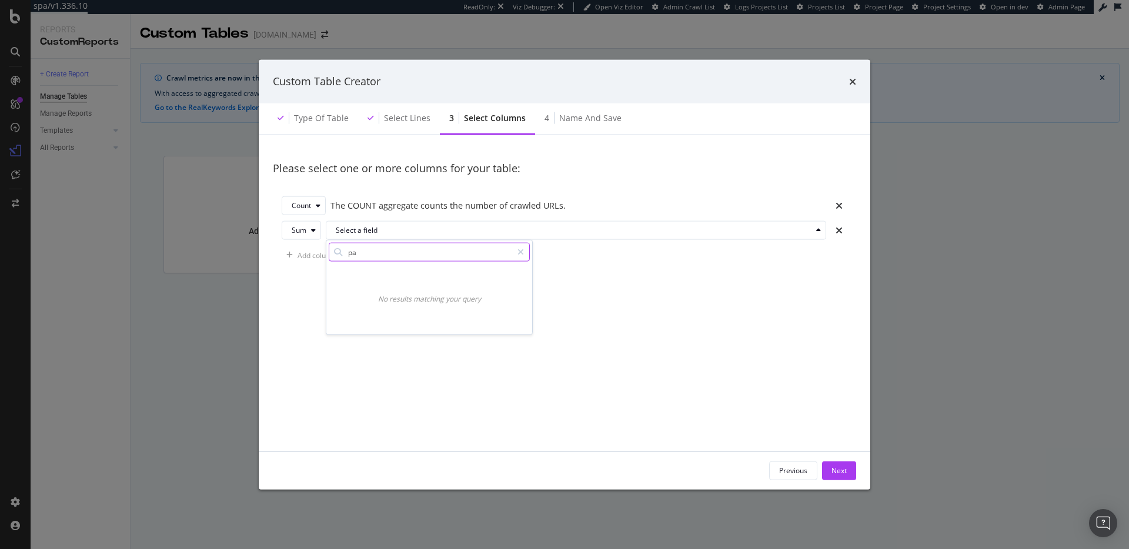
type input "p"
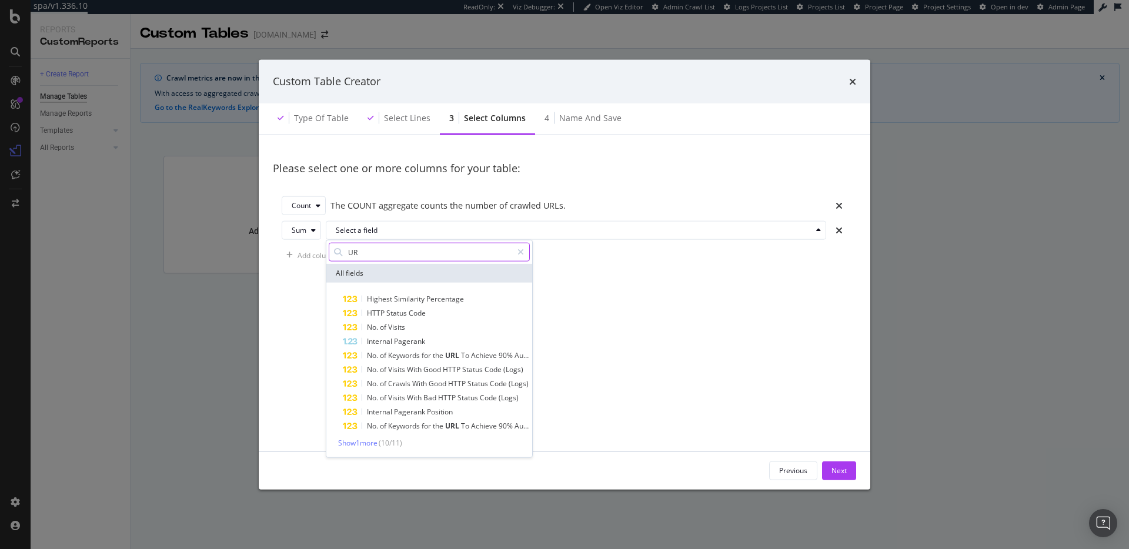
type input "U"
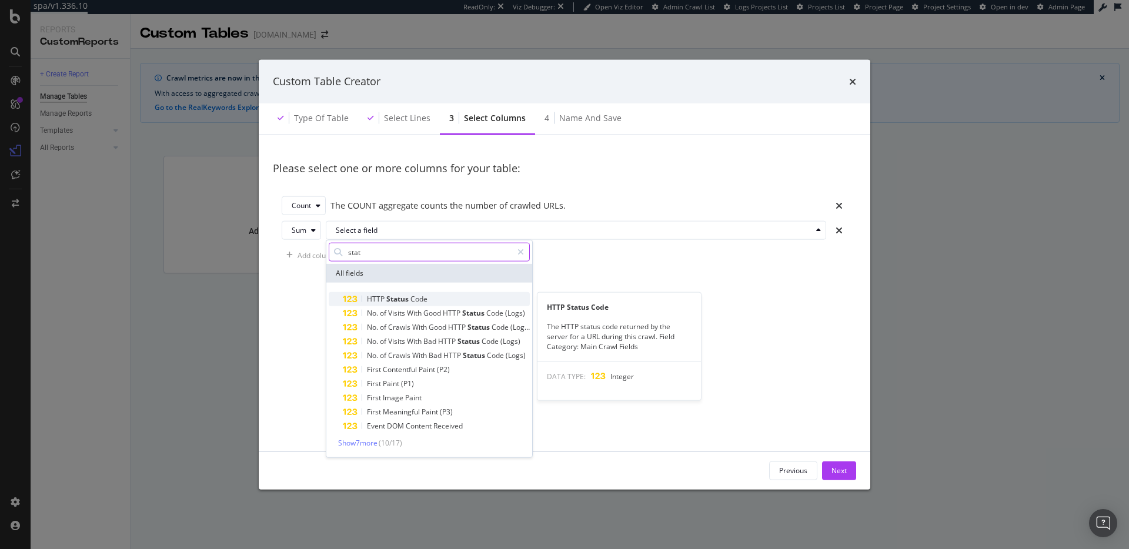
type input "stat"
click at [438, 301] on div "HTTP Status Code" at bounding box center [436, 299] width 187 height 14
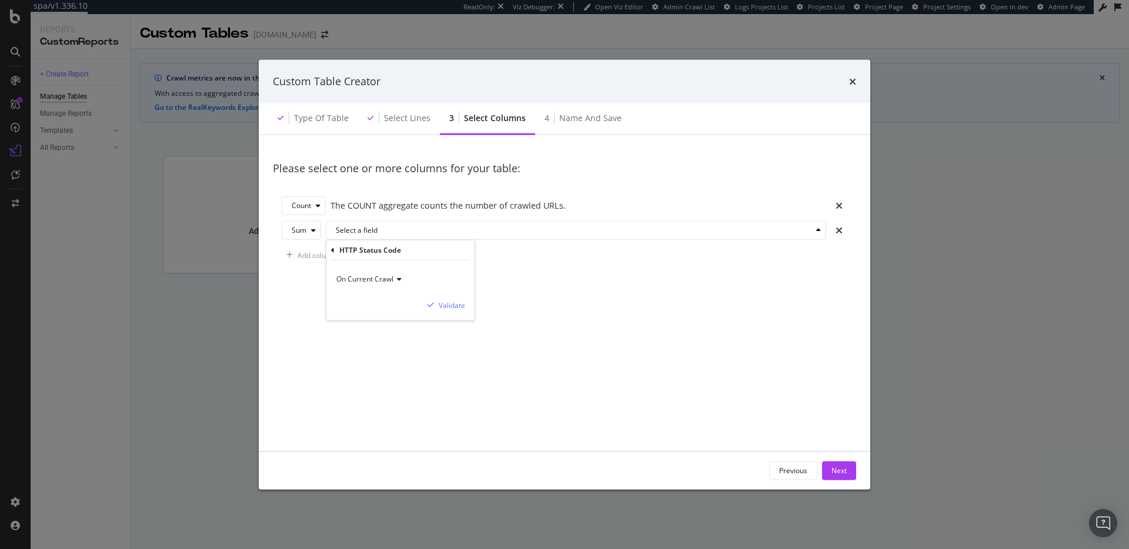
click at [380, 285] on div "On Current Crawl" at bounding box center [400, 280] width 129 height 20
click at [382, 302] on span "On Current Crawl" at bounding box center [372, 304] width 61 height 10
click at [452, 307] on div "Validate" at bounding box center [452, 305] width 26 height 10
click at [836, 203] on icon "times" at bounding box center [839, 205] width 7 height 9
click at [845, 474] on div "Next" at bounding box center [839, 471] width 15 height 10
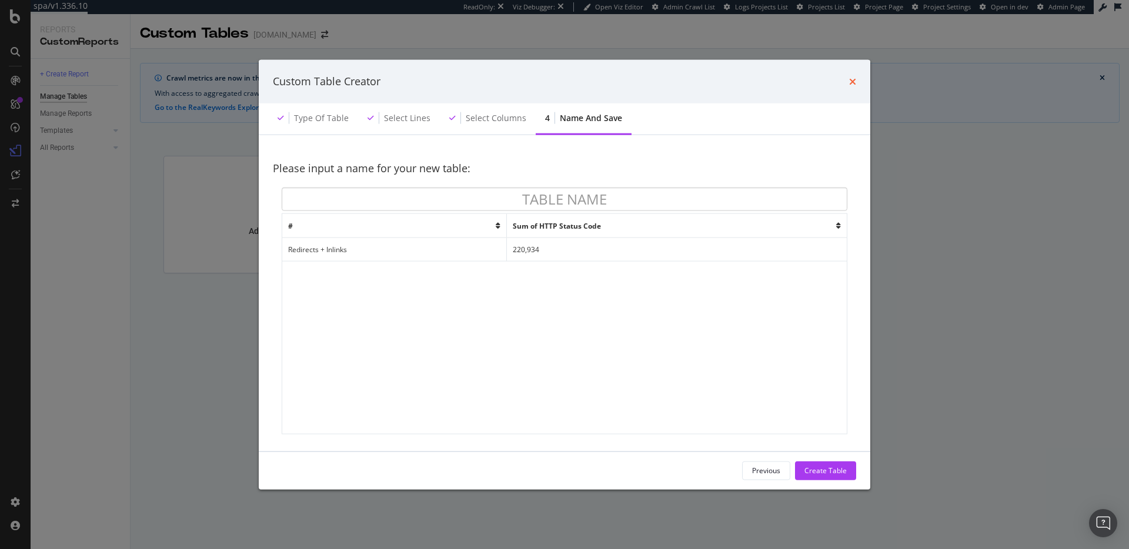
click at [851, 84] on icon "times" at bounding box center [852, 80] width 7 height 9
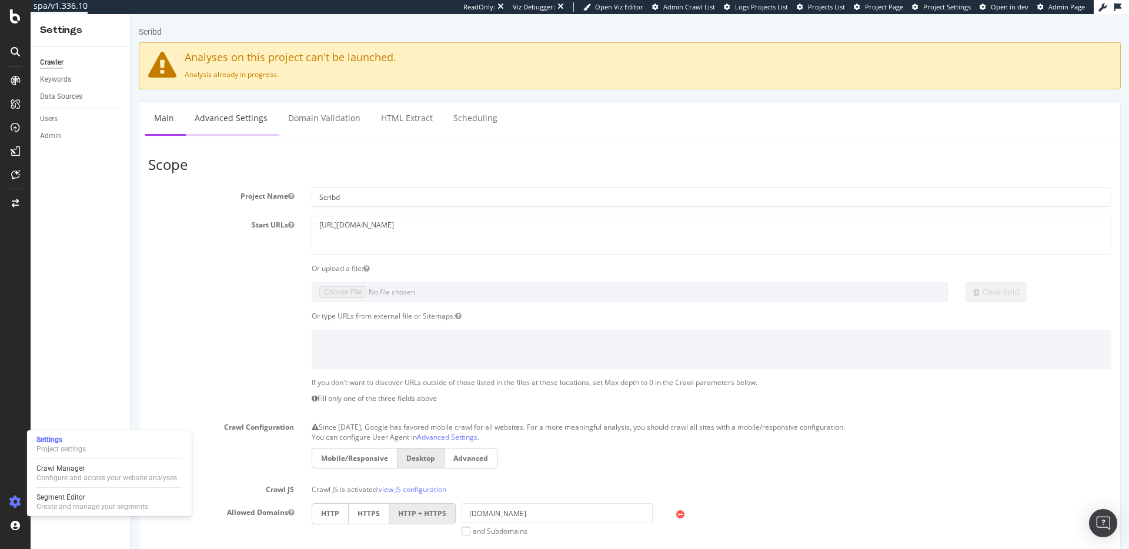
click at [222, 114] on link "Advanced Settings" at bounding box center [231, 118] width 91 height 32
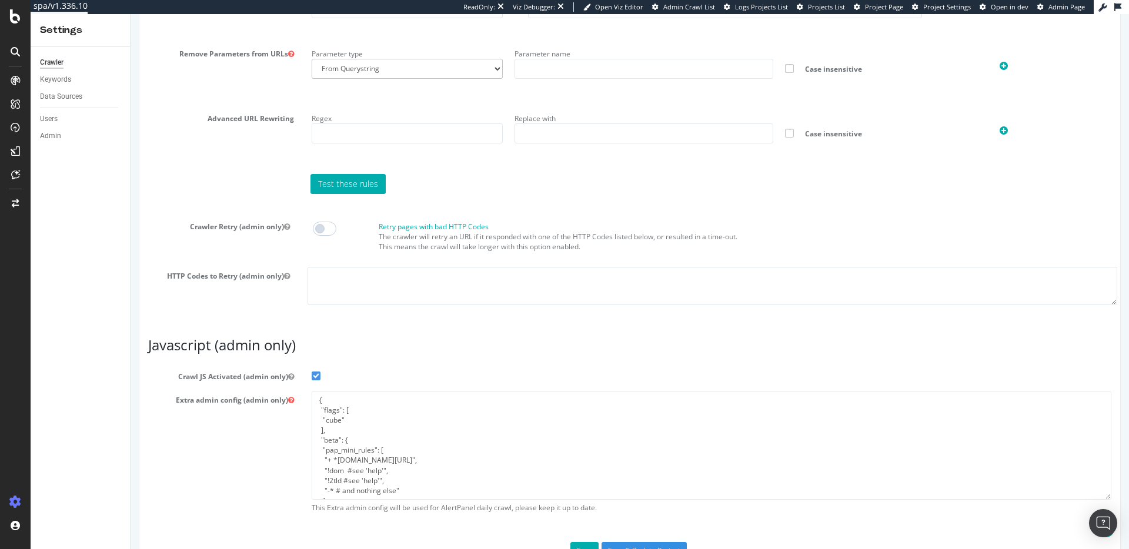
scroll to position [920, 0]
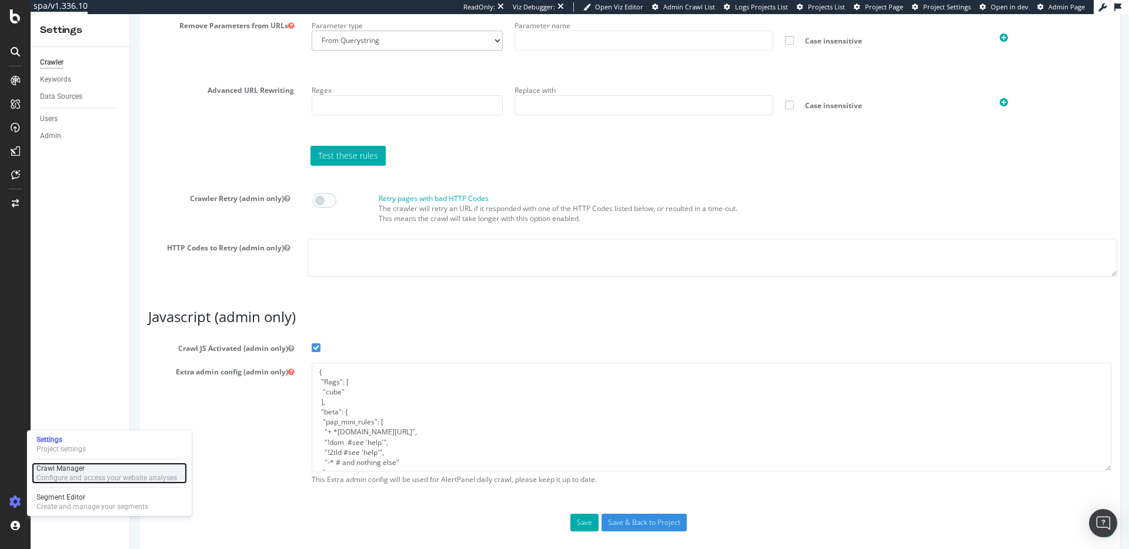
click at [59, 474] on div "Configure and access your website analyses" at bounding box center [106, 478] width 141 height 9
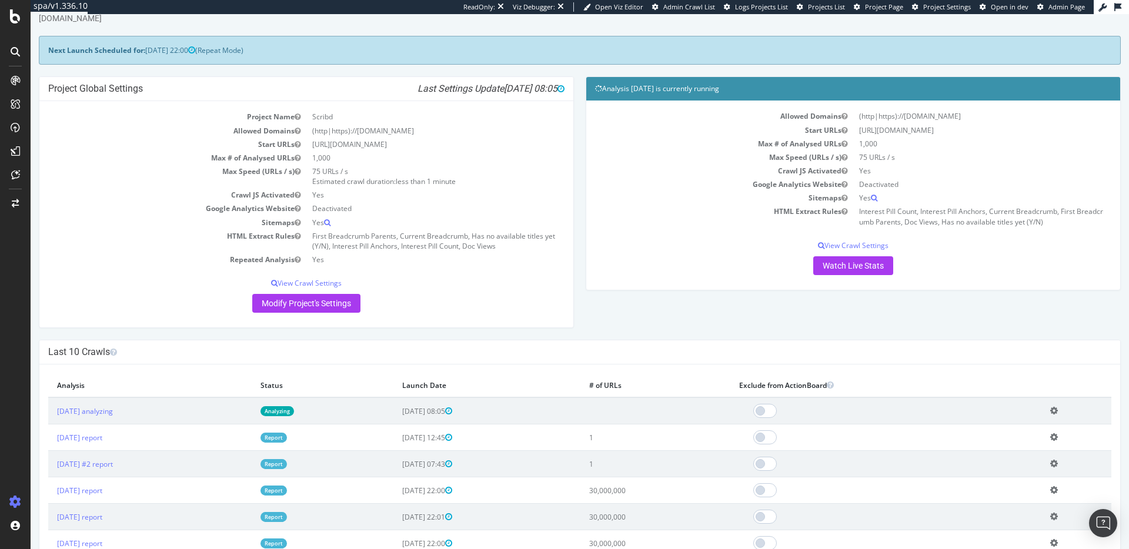
scroll to position [38, 0]
click at [846, 266] on link "Watch Live Stats" at bounding box center [854, 266] width 80 height 19
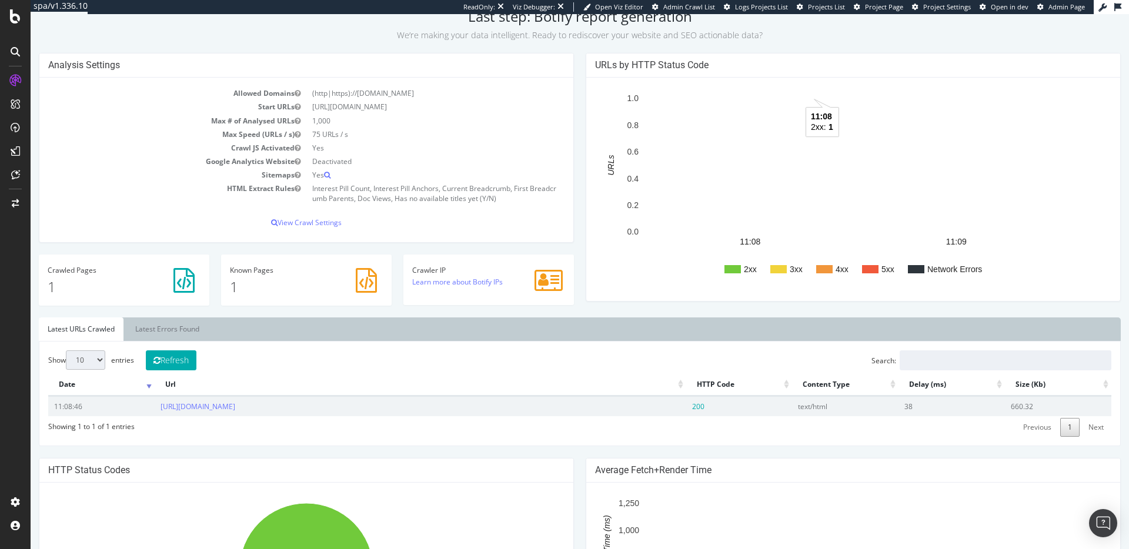
scroll to position [108, 0]
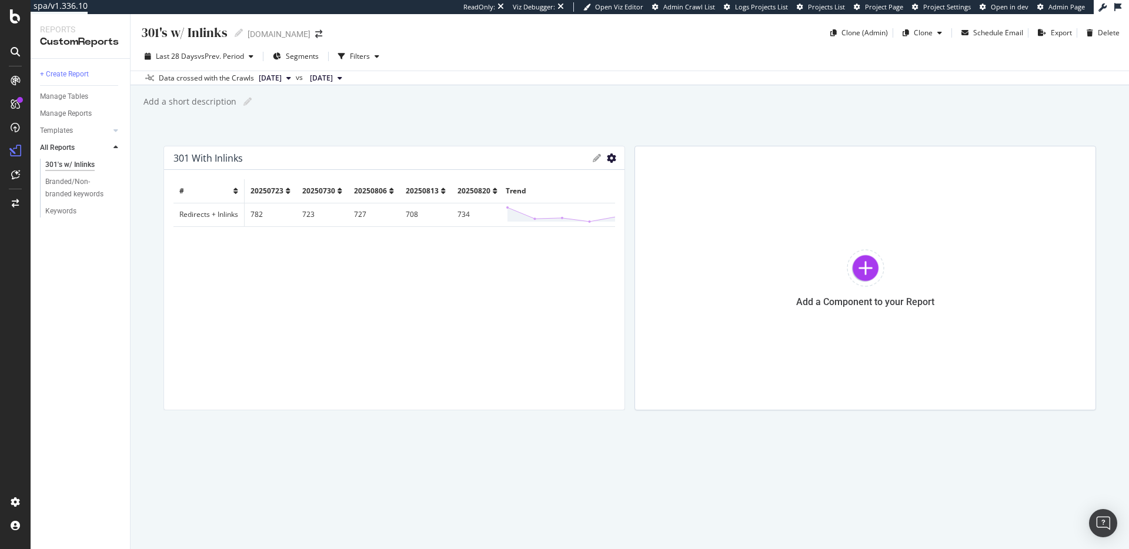
click at [608, 158] on icon "gear" at bounding box center [611, 158] width 9 height 9
click at [545, 209] on span "Delete" at bounding box center [555, 206] width 138 height 18
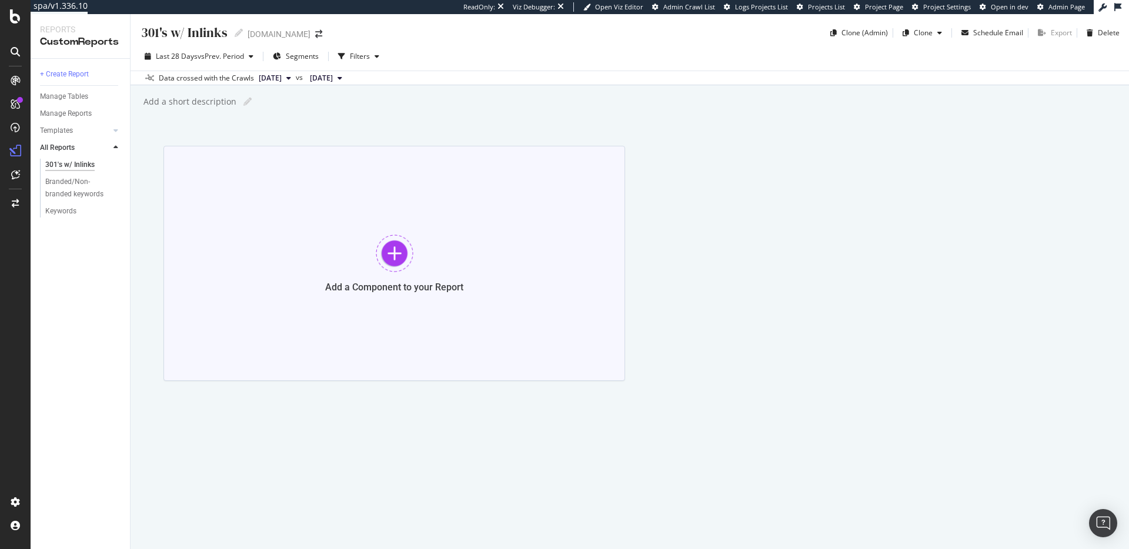
click at [352, 244] on div "Add a Component to your Report" at bounding box center [395, 263] width 462 height 235
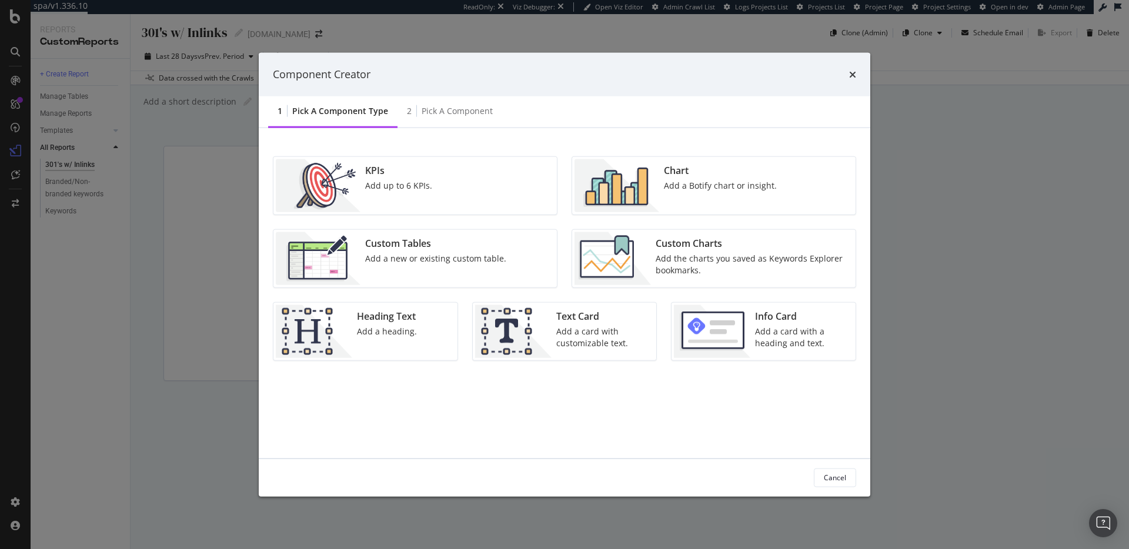
click at [459, 260] on div "Add a new or existing custom table." at bounding box center [435, 258] width 141 height 12
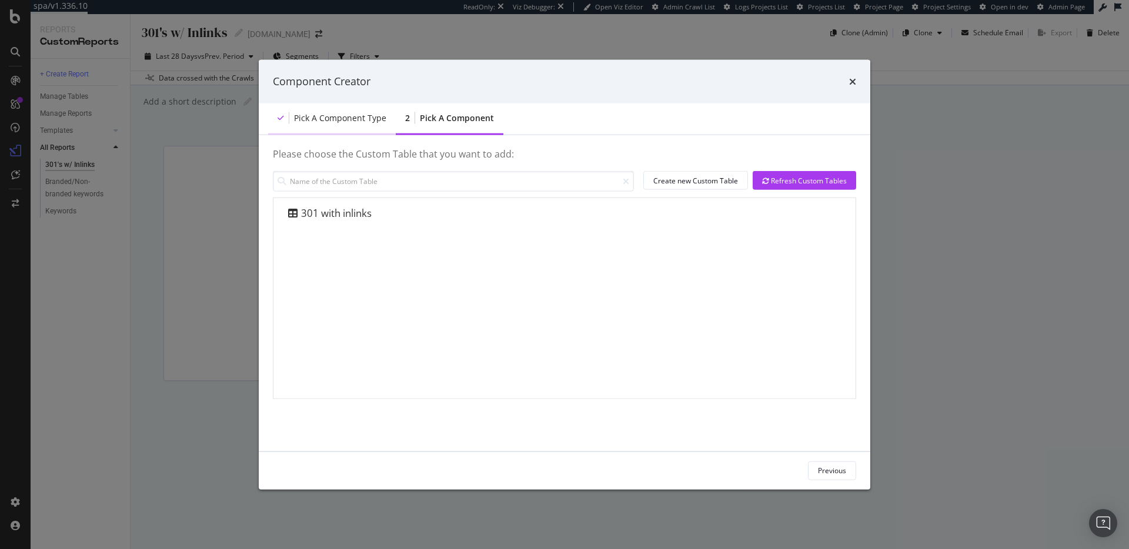
click at [351, 121] on div "Pick a Component type" at bounding box center [340, 118] width 92 height 12
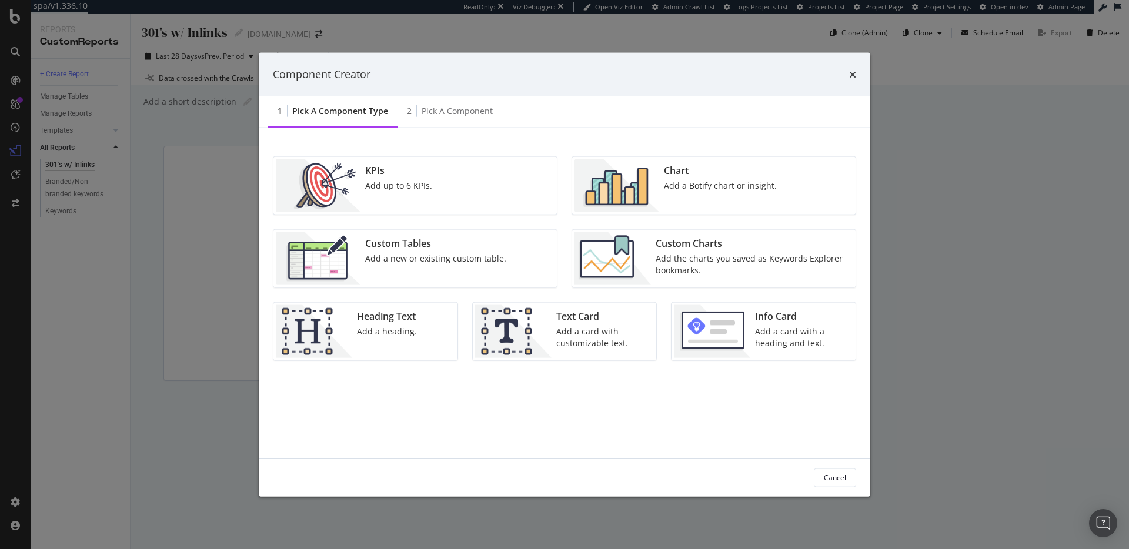
click at [402, 268] on div "Custom Tables Add a new or existing custom table." at bounding box center [436, 258] width 151 height 53
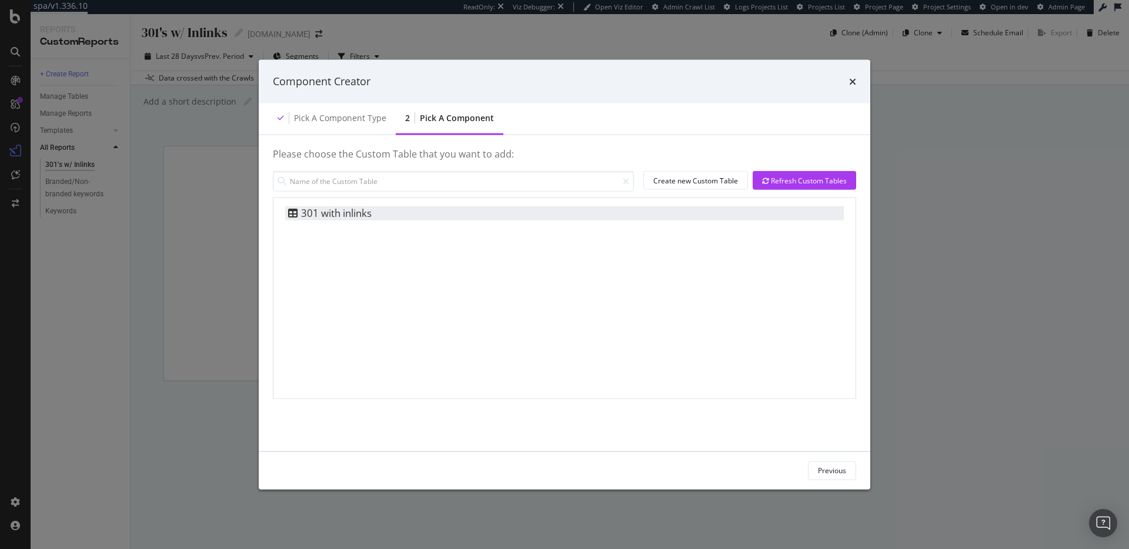
click at [375, 216] on div "301 with inlinks" at bounding box center [564, 213] width 559 height 14
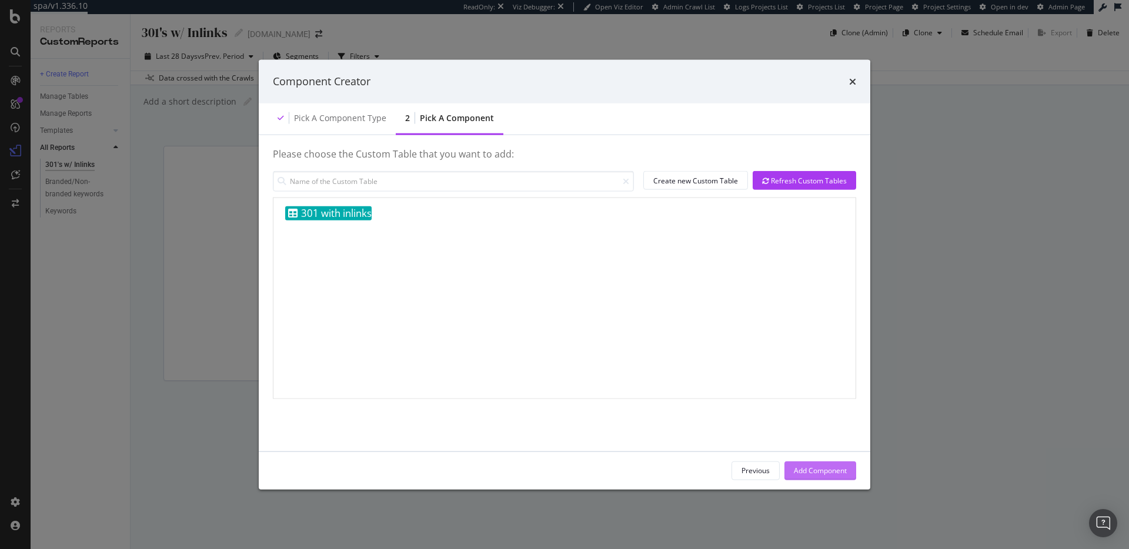
click at [844, 472] on div "Add Component" at bounding box center [820, 471] width 53 height 10
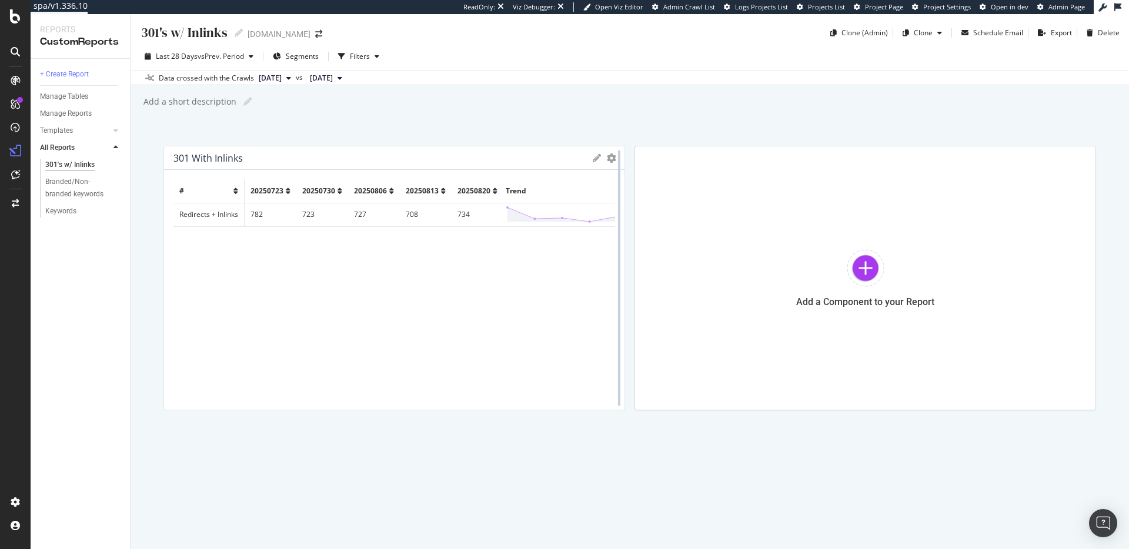
click at [617, 156] on div at bounding box center [620, 278] width 12 height 265
click at [614, 157] on div at bounding box center [620, 278] width 12 height 265
click at [607, 161] on icon "gear" at bounding box center [611, 158] width 9 height 9
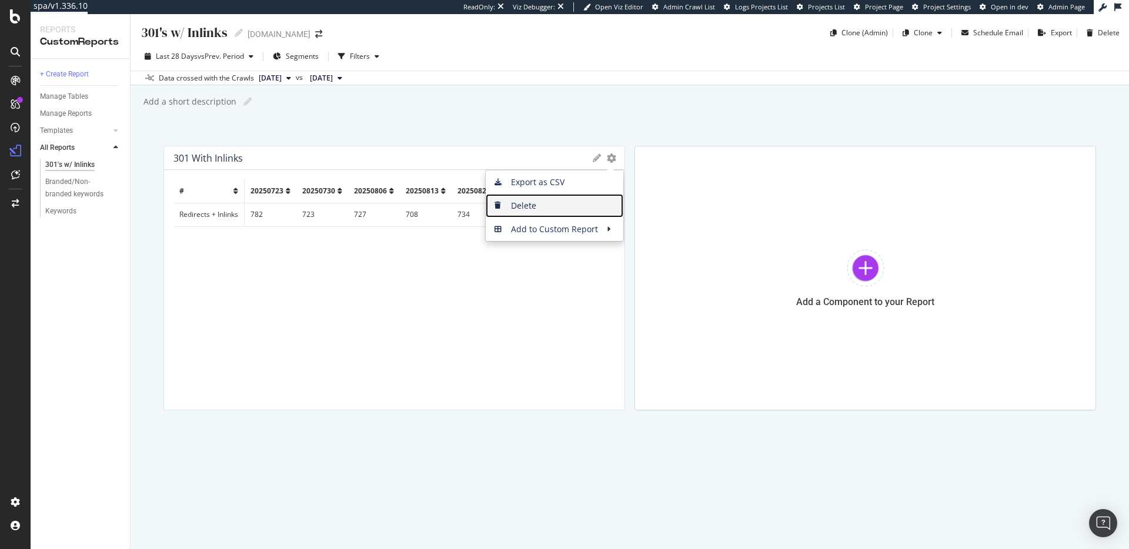
click at [542, 207] on span "Delete" at bounding box center [555, 206] width 138 height 18
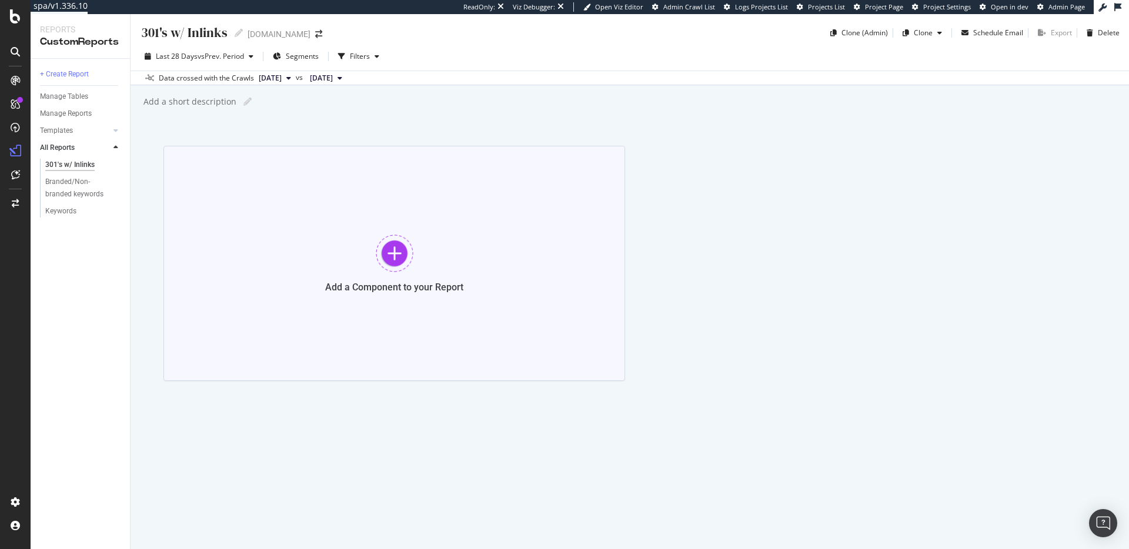
click at [411, 248] on div at bounding box center [395, 254] width 38 height 38
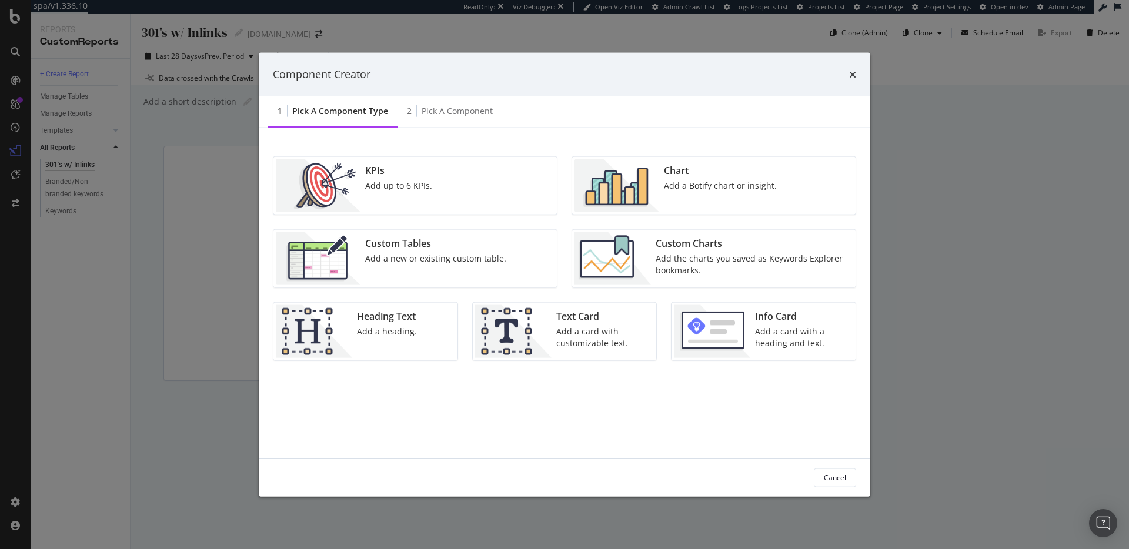
click at [448, 242] on div "Custom Tables" at bounding box center [435, 243] width 141 height 14
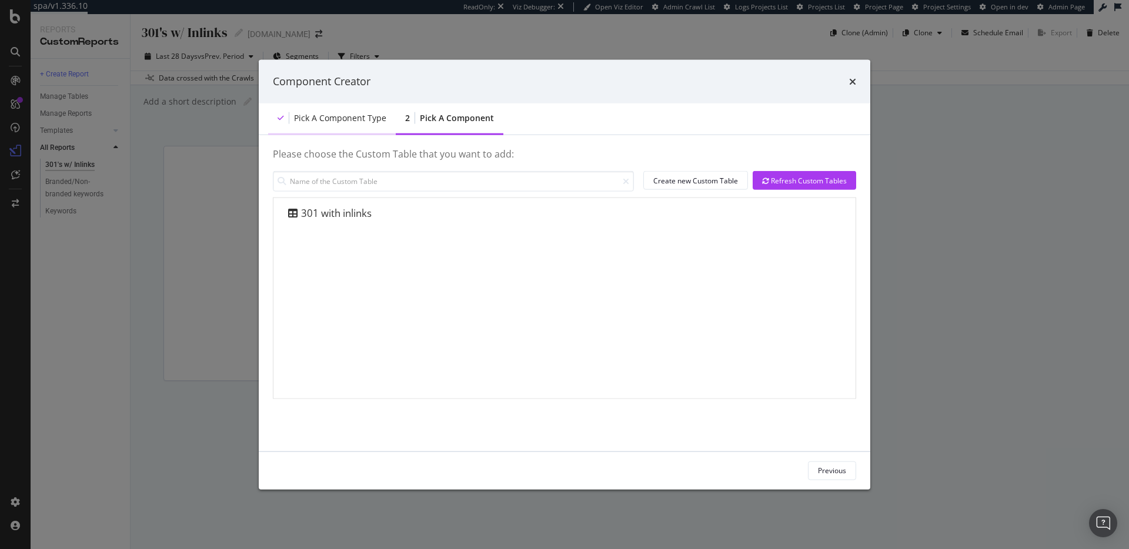
click at [359, 122] on div "Pick a Component type" at bounding box center [340, 118] width 92 height 12
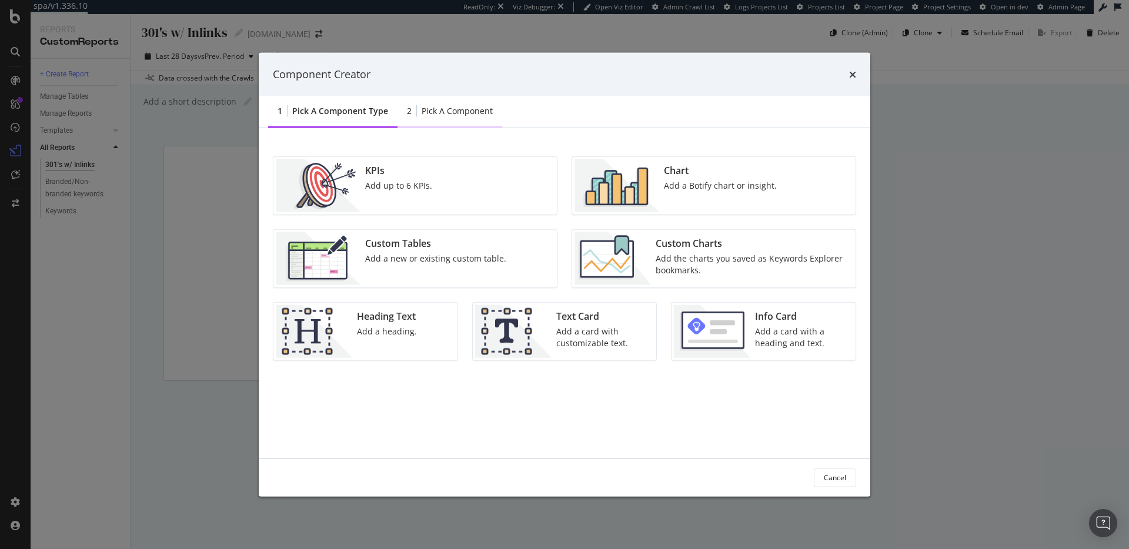
click at [449, 118] on div "2 Pick a Component" at bounding box center [450, 111] width 105 height 32
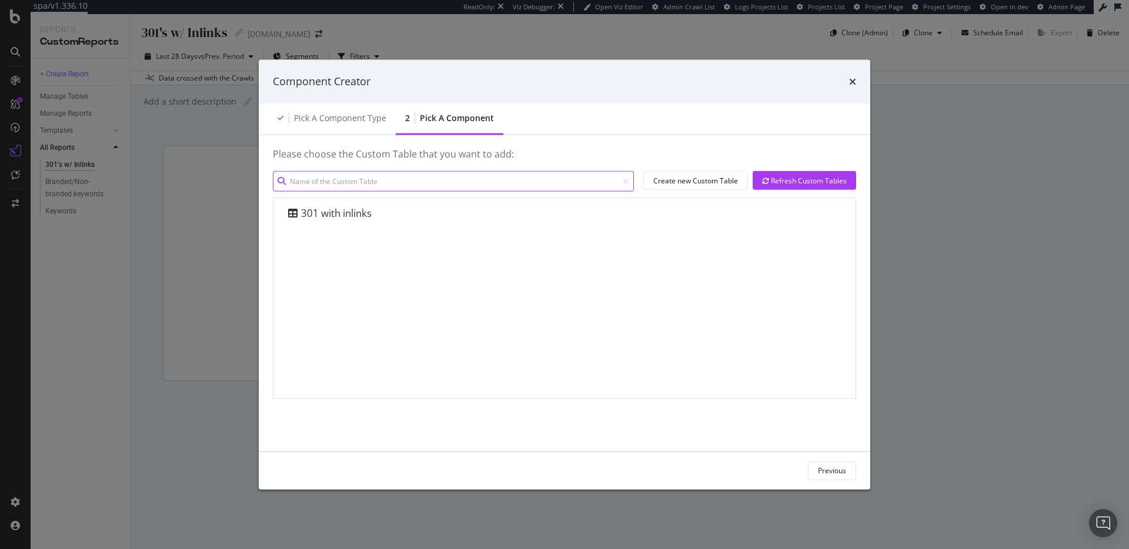
click at [500, 182] on input "modal" at bounding box center [453, 181] width 361 height 21
click at [715, 185] on div "Create new Custom Table" at bounding box center [696, 180] width 85 height 10
click at [842, 81] on div "Component Creator" at bounding box center [565, 81] width 584 height 15
click at [846, 82] on div "Component Creator" at bounding box center [565, 81] width 584 height 15
click at [849, 82] on icon "times" at bounding box center [852, 80] width 7 height 9
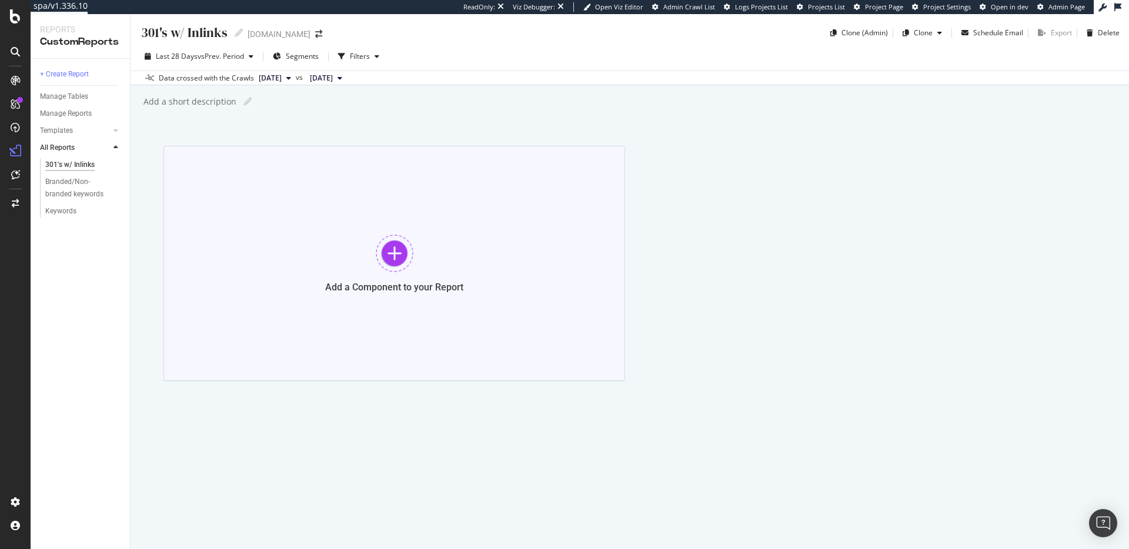
click at [379, 237] on div at bounding box center [395, 254] width 38 height 38
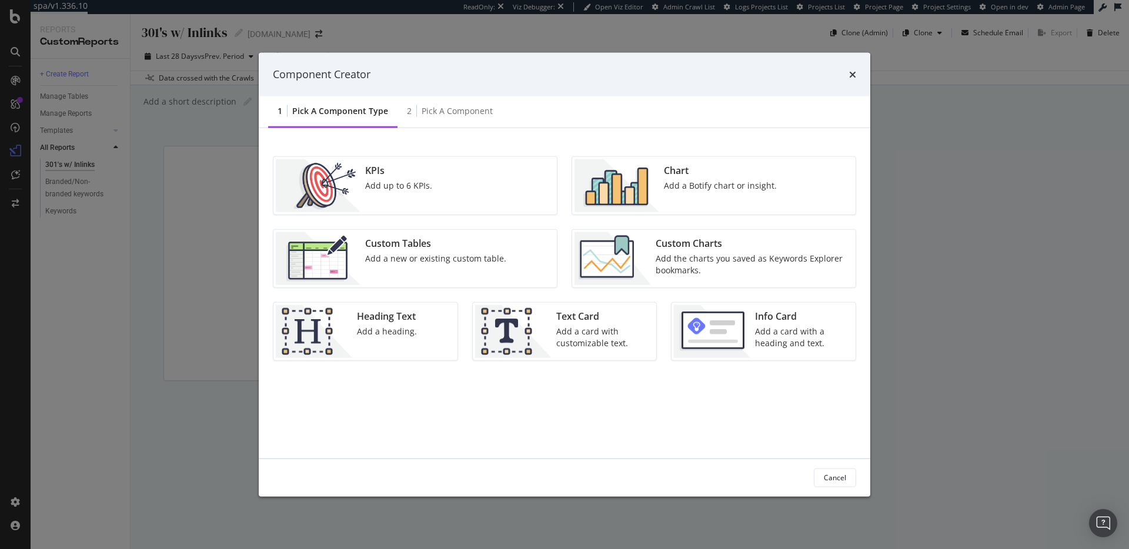
click at [472, 195] on div "KPIs Add up to 6 KPIs." at bounding box center [416, 185] width 284 height 58
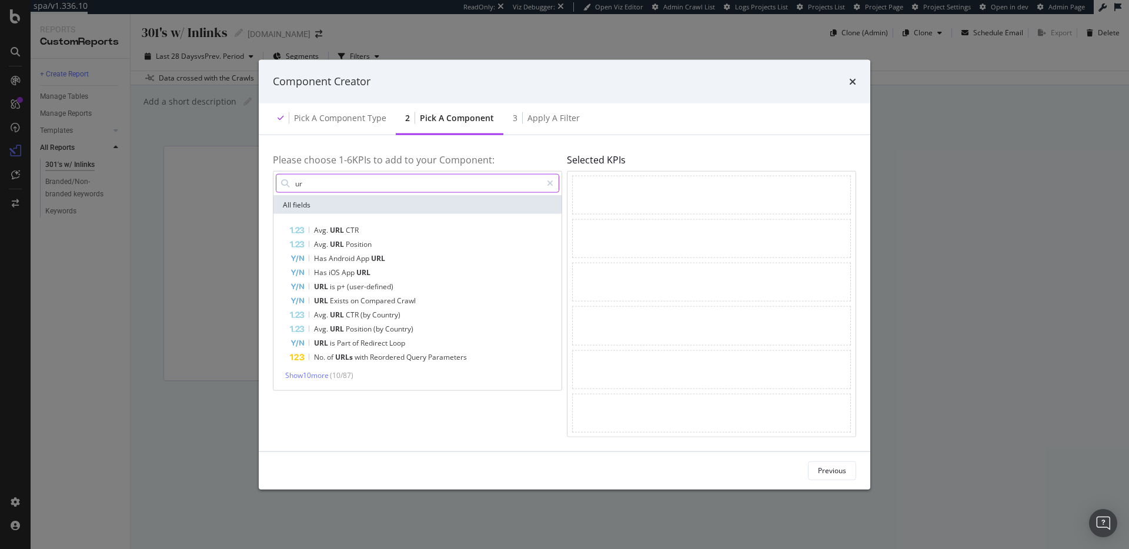
type input "u"
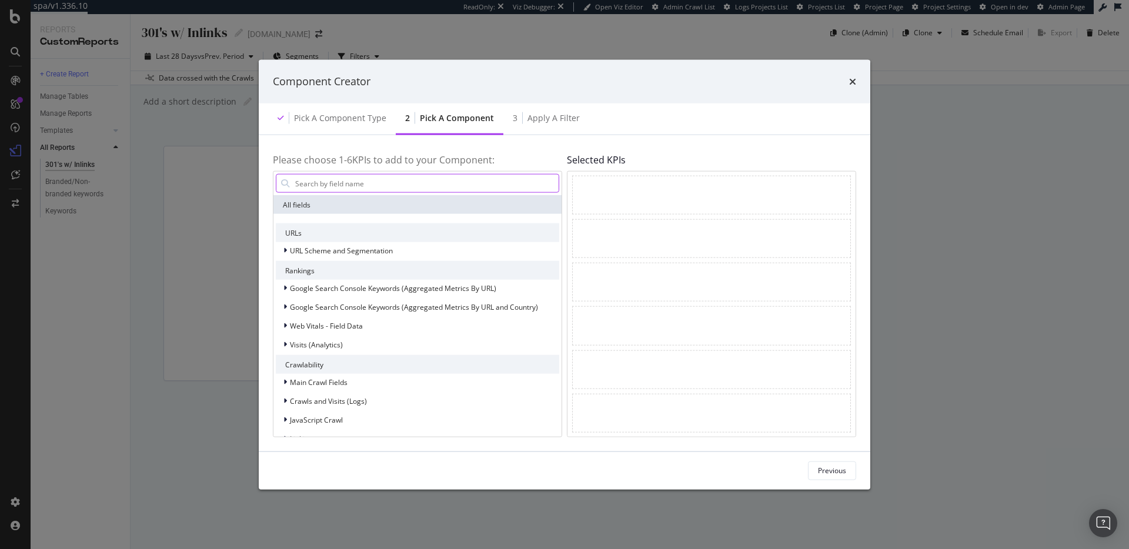
type input "a"
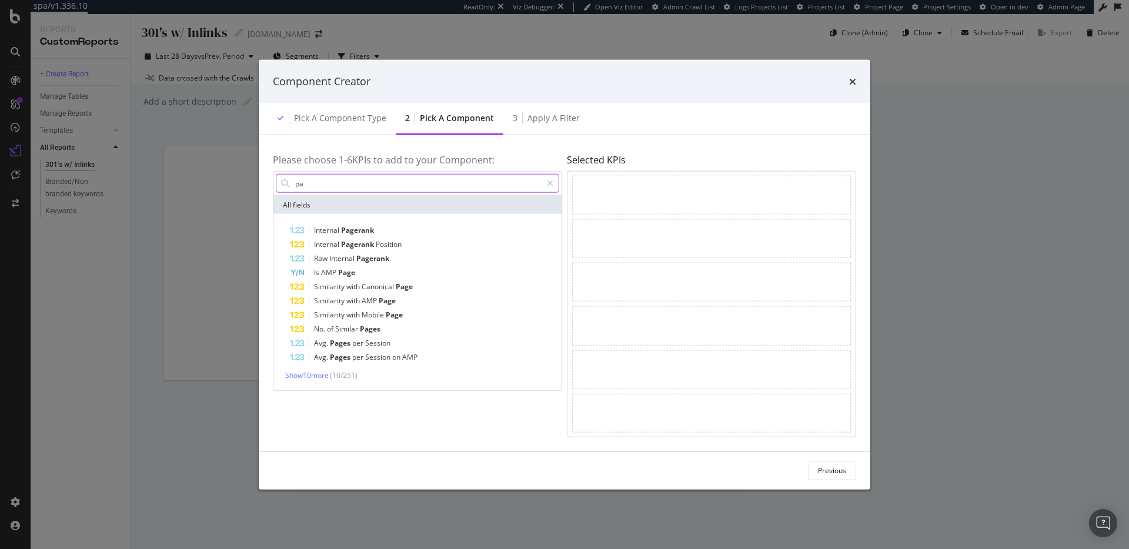
type input "p"
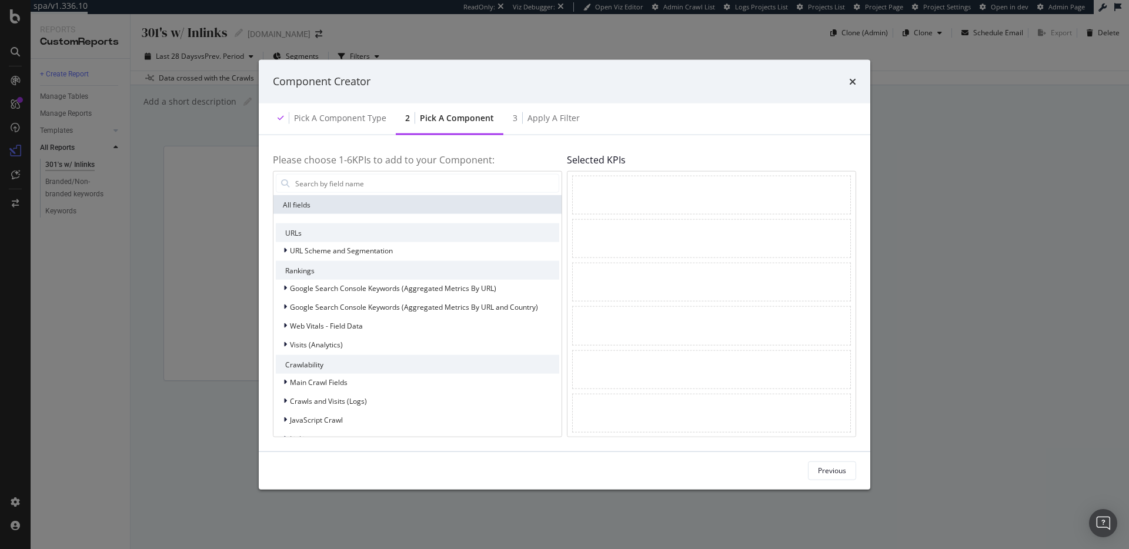
click at [851, 80] on icon "times" at bounding box center [852, 80] width 7 height 9
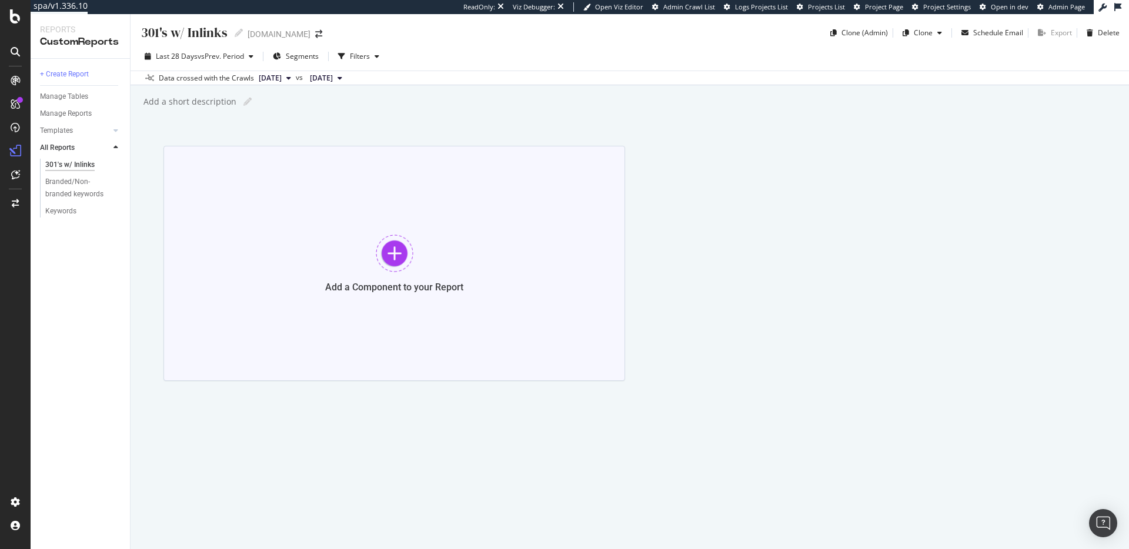
click at [422, 206] on div "Add a Component to your Report" at bounding box center [395, 263] width 462 height 235
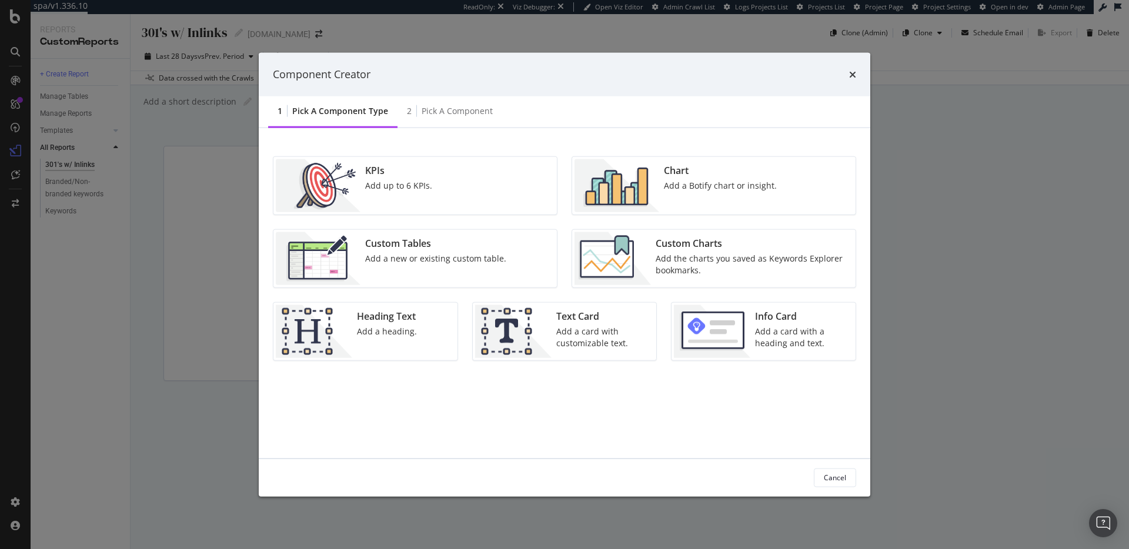
click at [673, 203] on div "Chart Add a Botify chart or insight." at bounding box center [720, 185] width 122 height 53
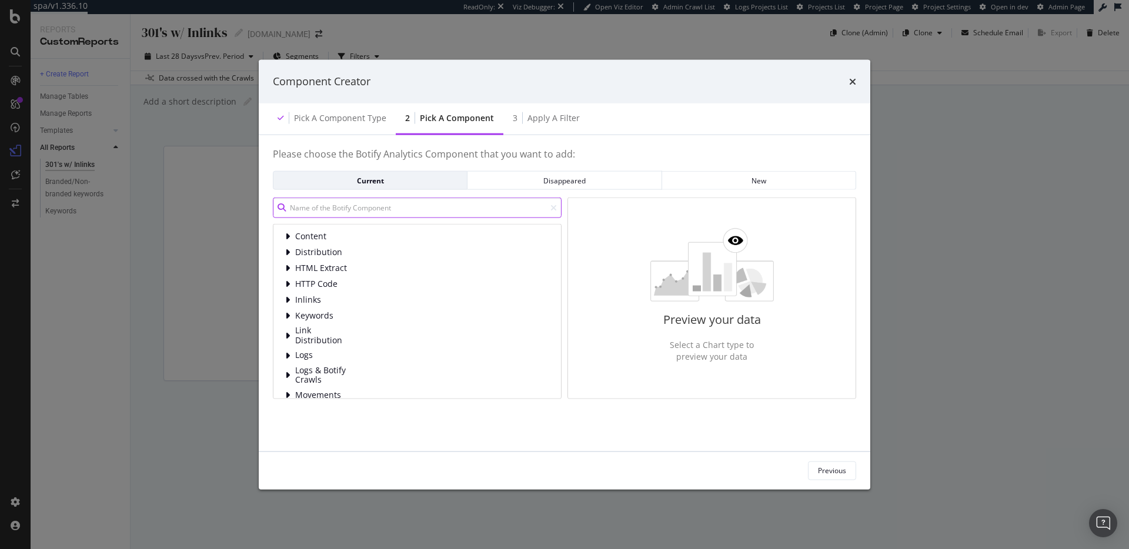
click at [348, 207] on input "modal" at bounding box center [417, 208] width 289 height 21
click at [315, 286] on span "HTTP Code" at bounding box center [321, 284] width 52 height 10
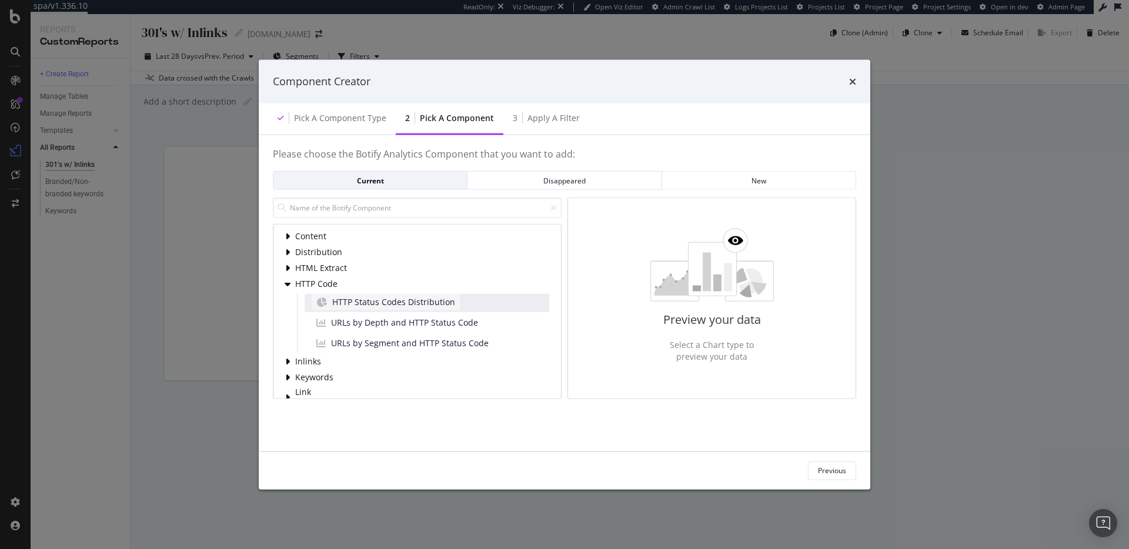
click at [375, 306] on span "HTTP Status Codes Distribution" at bounding box center [393, 302] width 123 height 12
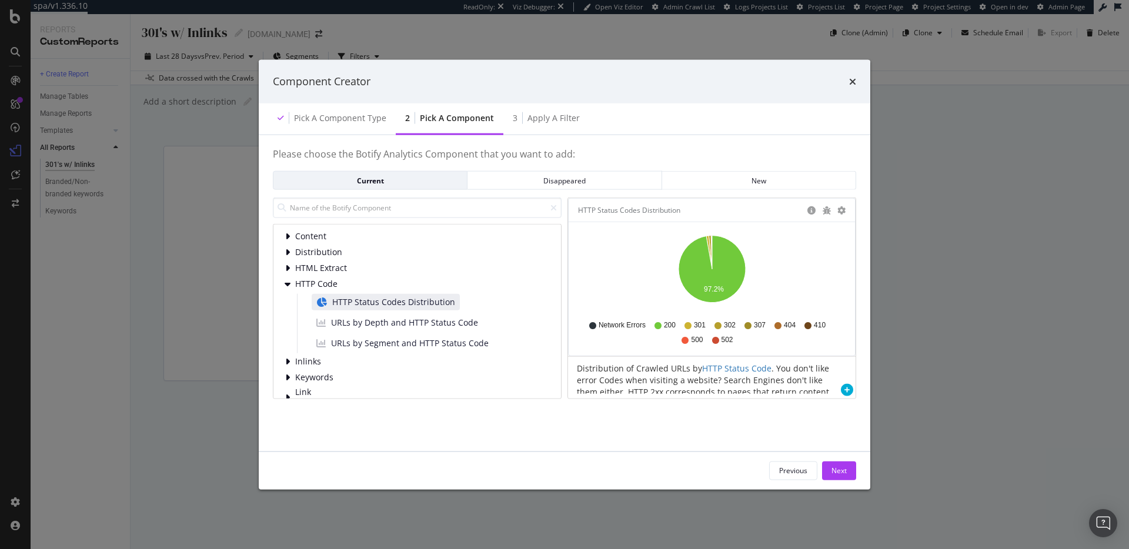
click at [692, 326] on div "301" at bounding box center [695, 326] width 21 height 10
click at [538, 124] on div "3 Apply a Filter" at bounding box center [547, 118] width 86 height 32
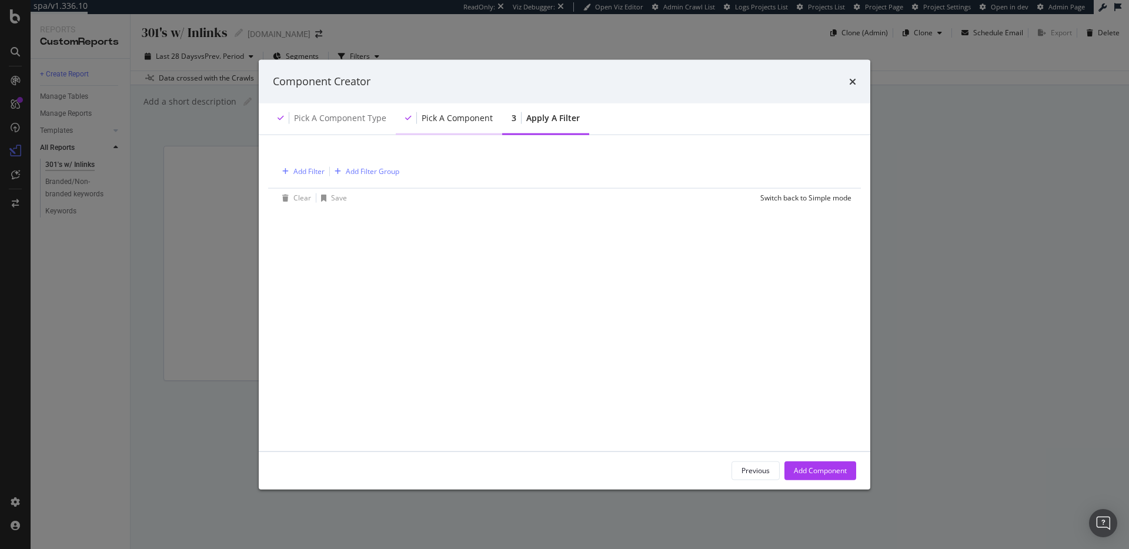
click at [468, 124] on div "Pick a Component" at bounding box center [449, 118] width 106 height 32
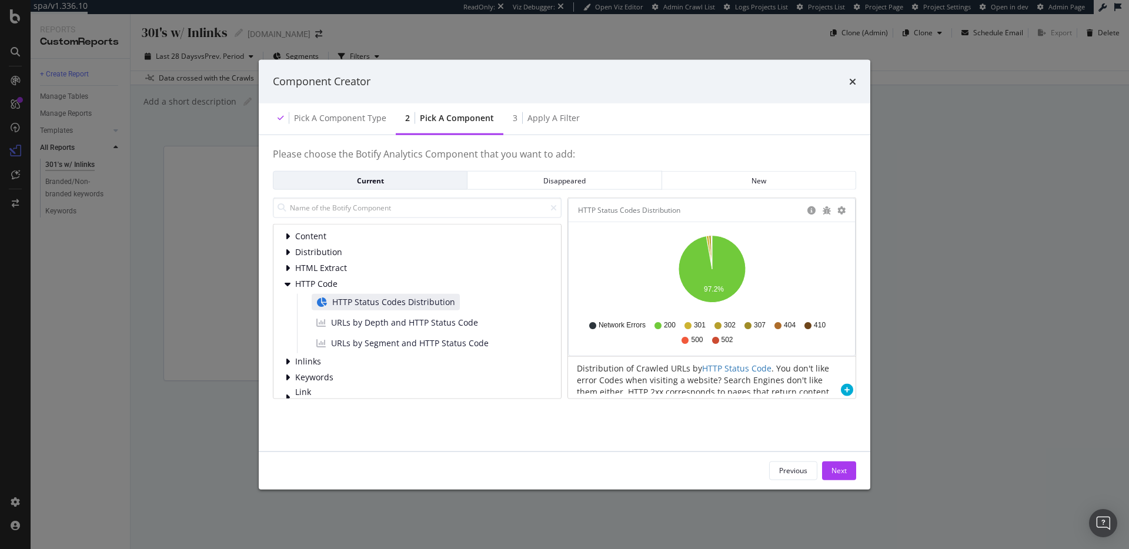
click at [689, 327] on icon "modal" at bounding box center [688, 325] width 7 height 7
click at [715, 266] on icon "A chart." at bounding box center [712, 269] width 67 height 67
click at [532, 121] on div "Apply a Filter" at bounding box center [554, 118] width 52 height 12
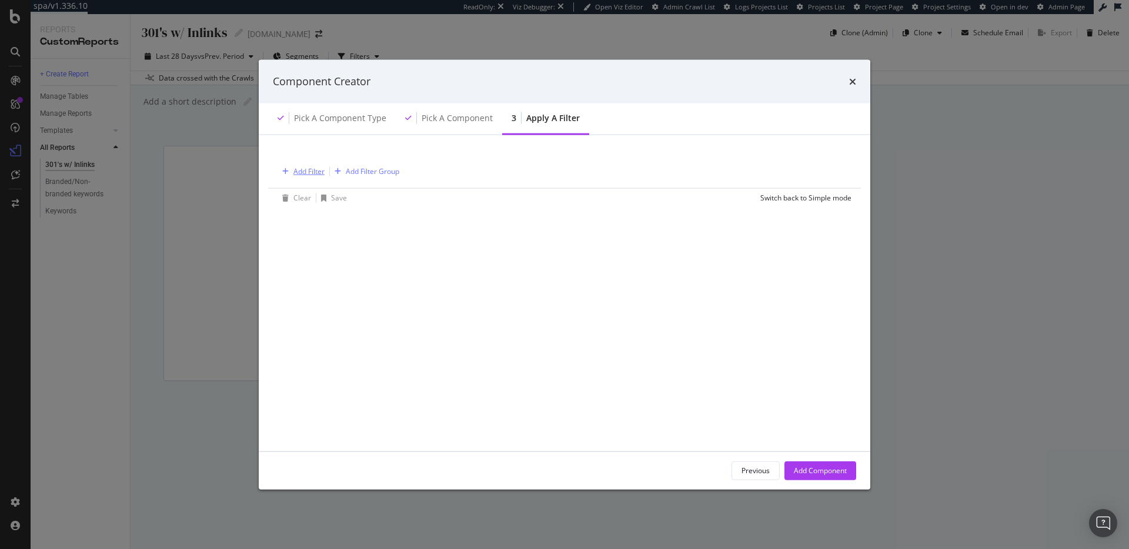
click at [298, 171] on div "Add Filter" at bounding box center [309, 171] width 31 height 10
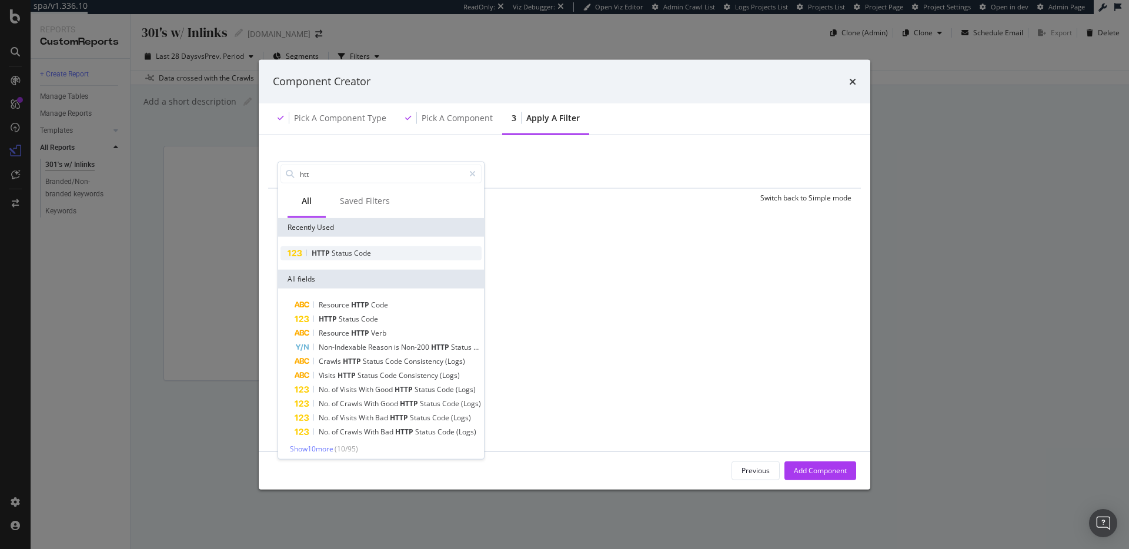
type input "htt"
click at [375, 254] on div "HTTP Status Code" at bounding box center [381, 253] width 201 height 14
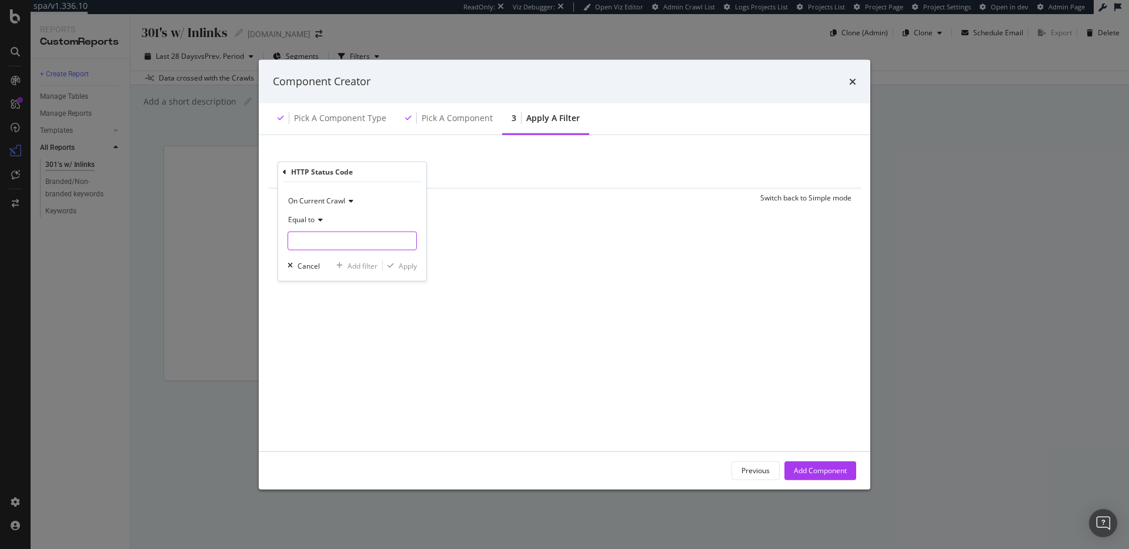
click at [334, 242] on input "modal" at bounding box center [352, 241] width 129 height 19
click at [345, 272] on span "301" at bounding box center [337, 269] width 92 height 10
type input "301"
click at [405, 271] on button "Apply" at bounding box center [400, 266] width 34 height 12
click at [391, 175] on div "Add Filter" at bounding box center [397, 171] width 31 height 10
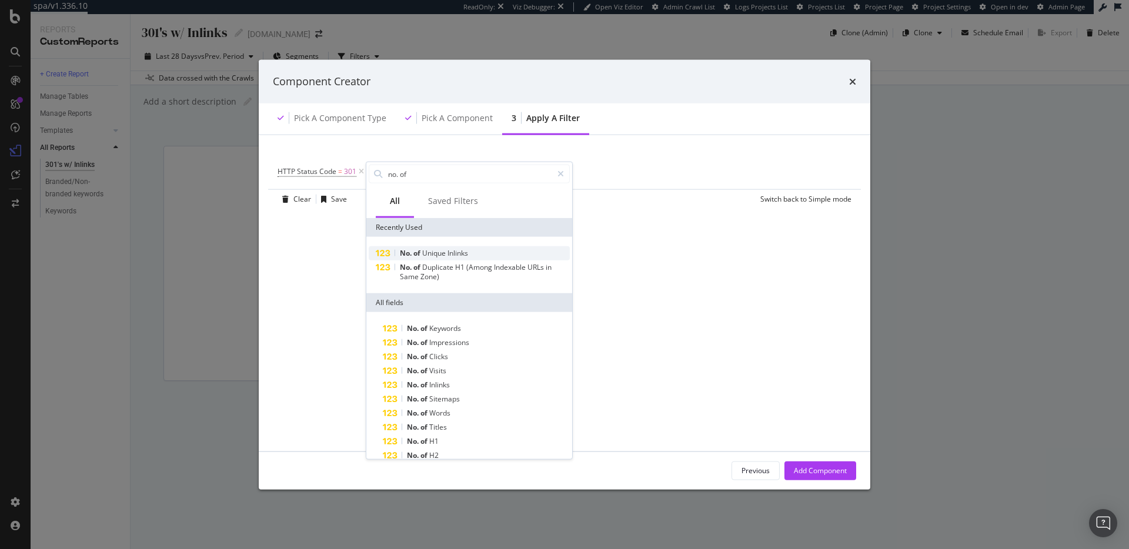
type input "no. of"
click at [446, 251] on span "Unique" at bounding box center [434, 253] width 25 height 10
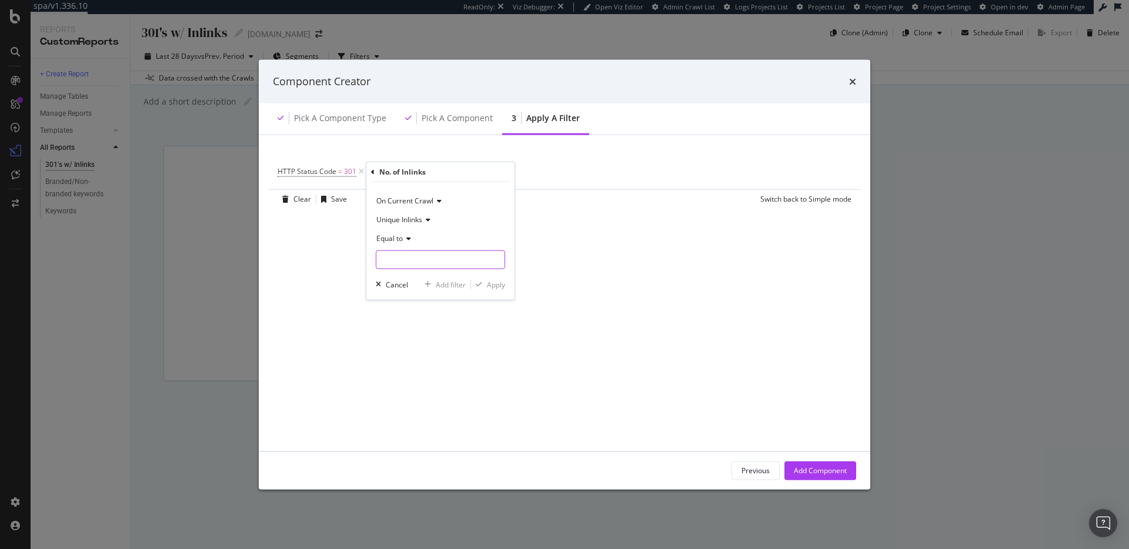
click at [450, 251] on input "modal" at bounding box center [440, 260] width 129 height 19
click at [395, 239] on span "Equal to" at bounding box center [389, 239] width 26 height 10
click at [413, 319] on span "Greater than" at bounding box center [403, 324] width 42 height 10
click at [429, 260] on input "modal" at bounding box center [440, 260] width 129 height 19
type input "0"
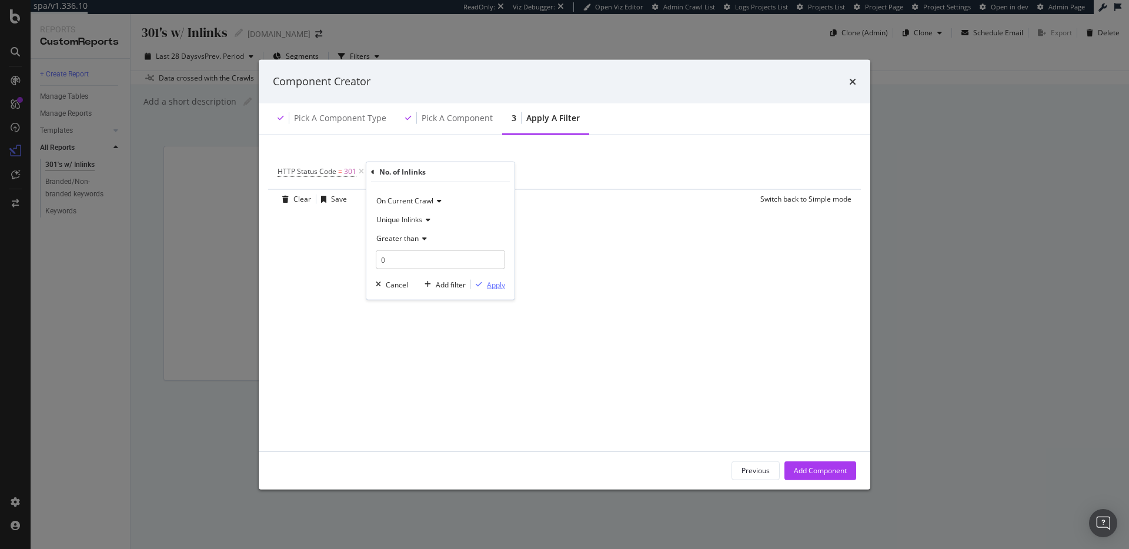
click at [492, 286] on div "Apply" at bounding box center [496, 284] width 18 height 10
click at [816, 468] on div "Add Component" at bounding box center [820, 471] width 53 height 10
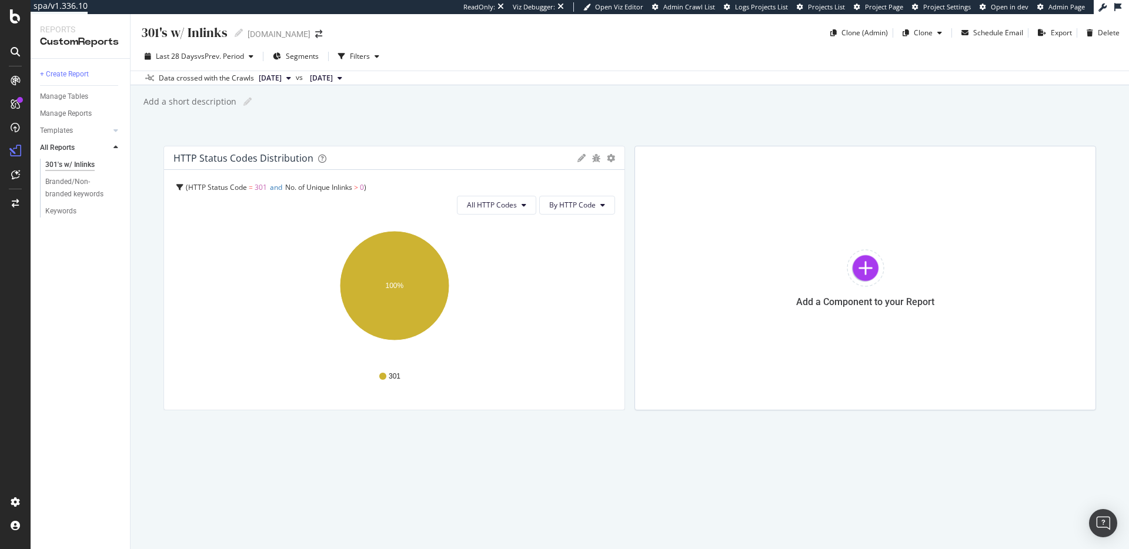
click at [612, 164] on div "Pie Table Edit Filter Export as CSV Delete Add to Custom Report" at bounding box center [597, 158] width 38 height 12
click at [612, 159] on icon "gear" at bounding box center [611, 158] width 8 height 8
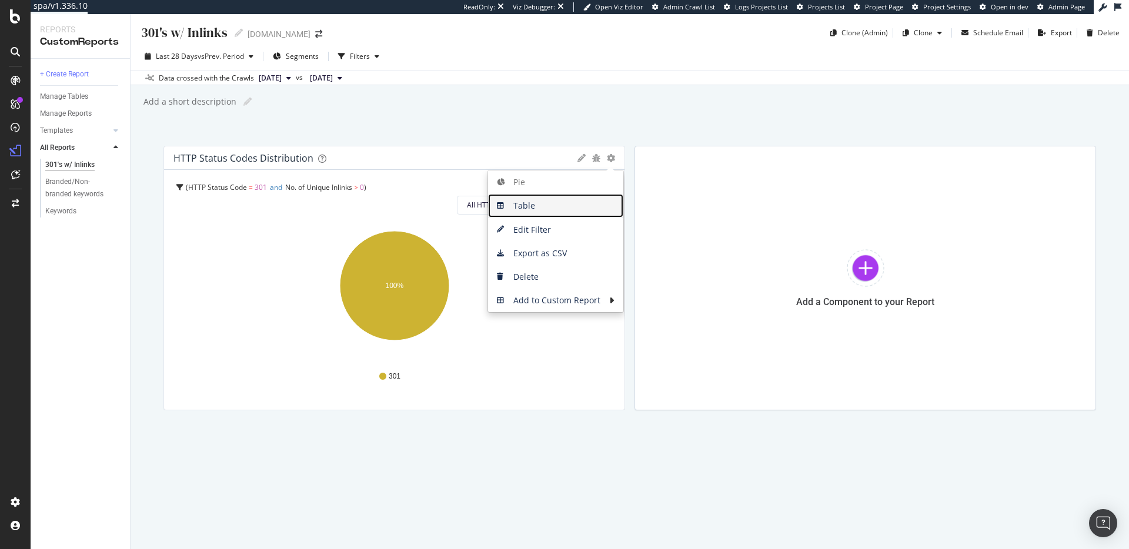
click at [547, 206] on span "Table" at bounding box center [555, 206] width 135 height 18
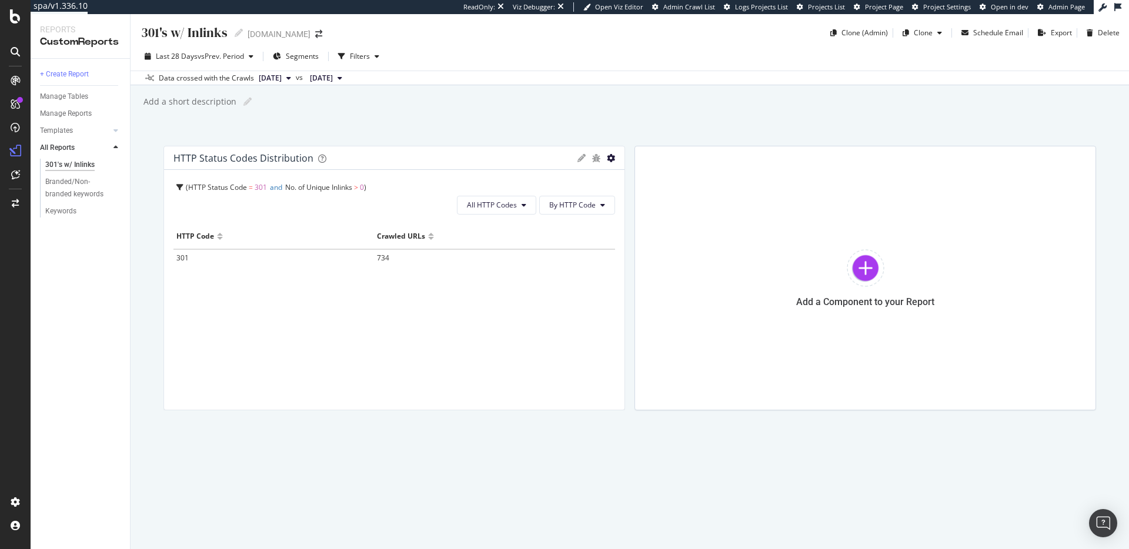
click at [611, 160] on icon "gear" at bounding box center [611, 158] width 8 height 8
drag, startPoint x: 448, startPoint y: 168, endPoint x: 471, endPoint y: 177, distance: 25.1
click at [448, 168] on div "HTTP Status Codes Distribution Pie Table Edit Filter Export as CSV Delete Add t…" at bounding box center [394, 158] width 461 height 24
click at [577, 205] on span "By HTTP Code" at bounding box center [572, 205] width 46 height 10
click at [564, 230] on span "By Family" at bounding box center [573, 229] width 46 height 11
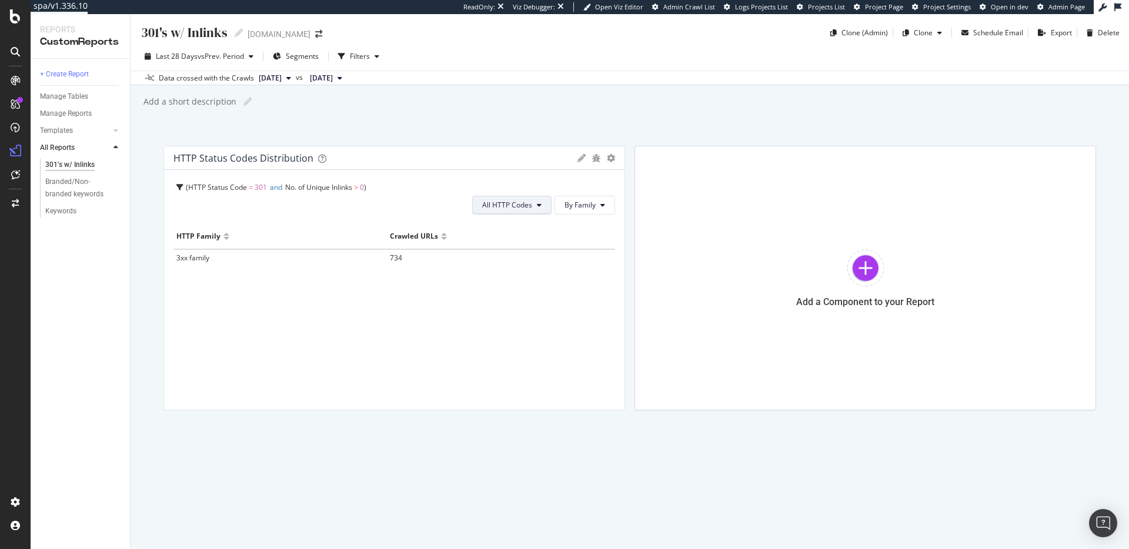
click at [522, 208] on span "All HTTP Codes" at bounding box center [507, 205] width 50 height 10
click at [524, 192] on div "HTTP Status Code = 301 and No. of Unique Inlinks > 0" at bounding box center [395, 187] width 439 height 16
click at [578, 156] on icon at bounding box center [582, 158] width 8 height 8
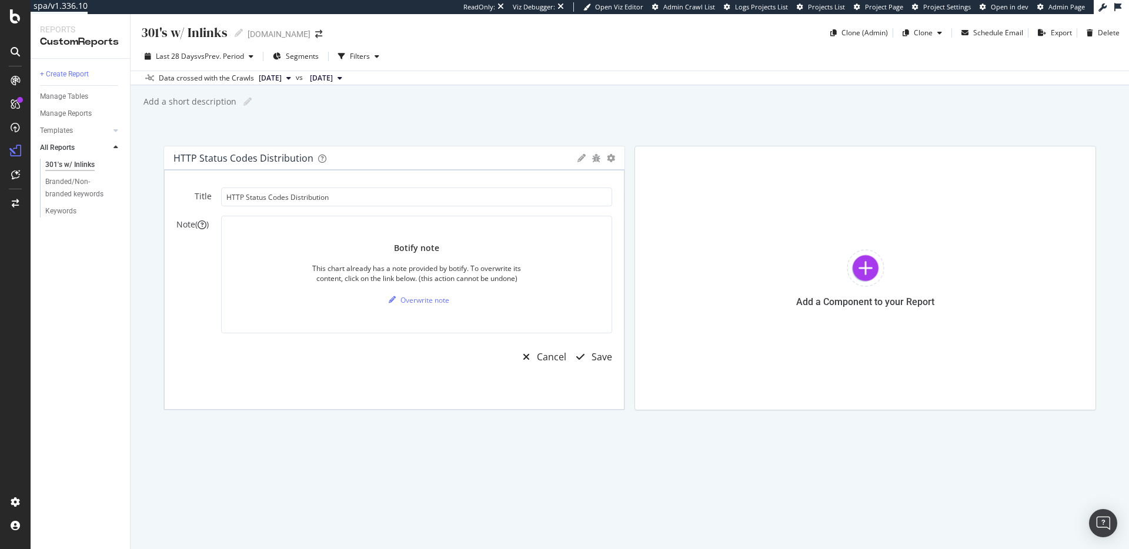
click at [581, 157] on icon at bounding box center [582, 158] width 8 height 8
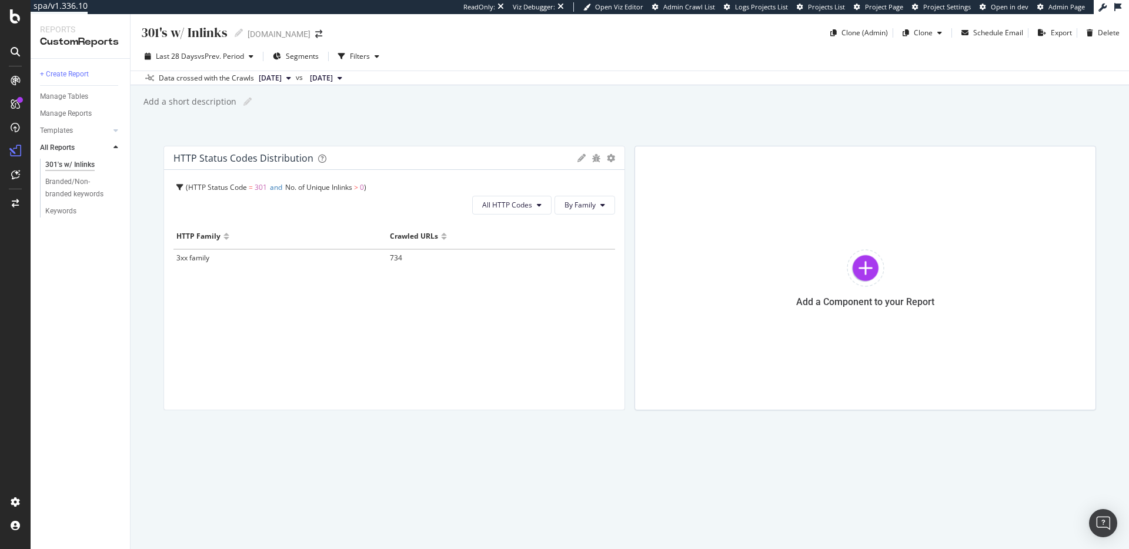
click at [581, 158] on icon at bounding box center [582, 158] width 8 height 8
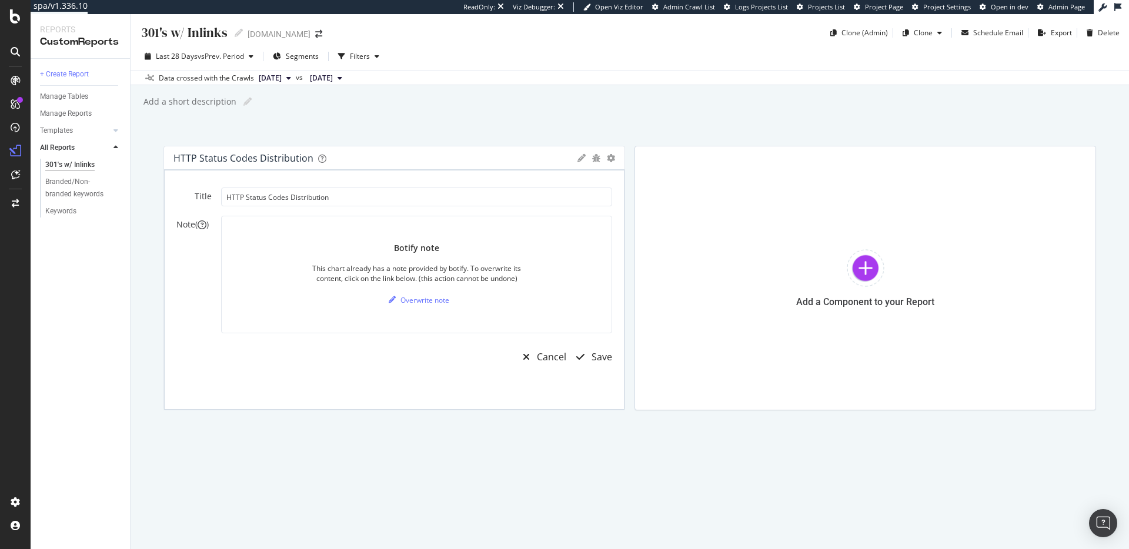
click at [558, 158] on div "HTTP Status Codes Distribution" at bounding box center [373, 158] width 398 height 12
click at [582, 159] on icon at bounding box center [582, 158] width 8 height 8
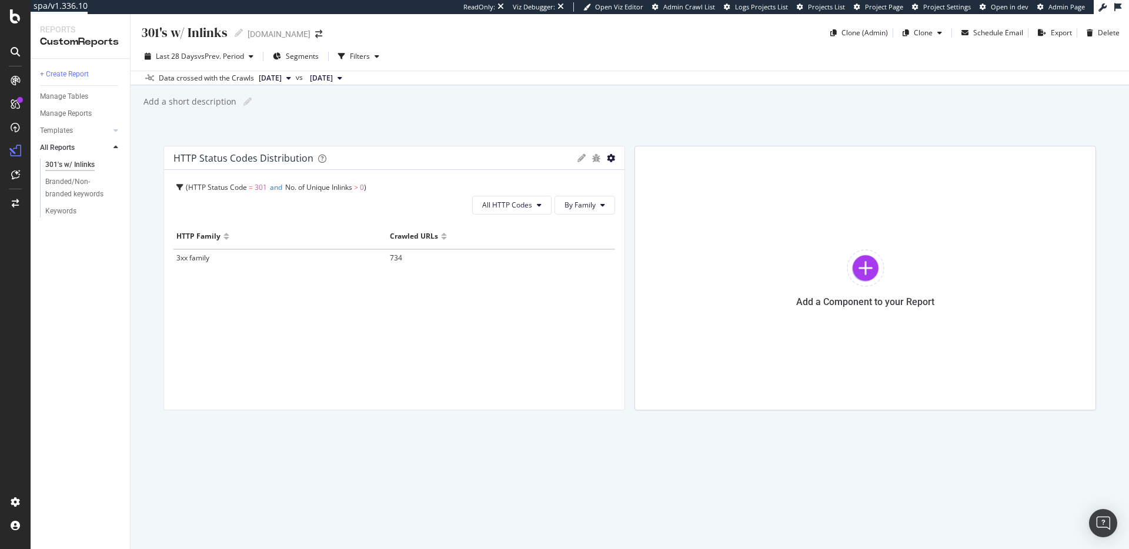
click at [609, 160] on icon "gear" at bounding box center [611, 158] width 8 height 8
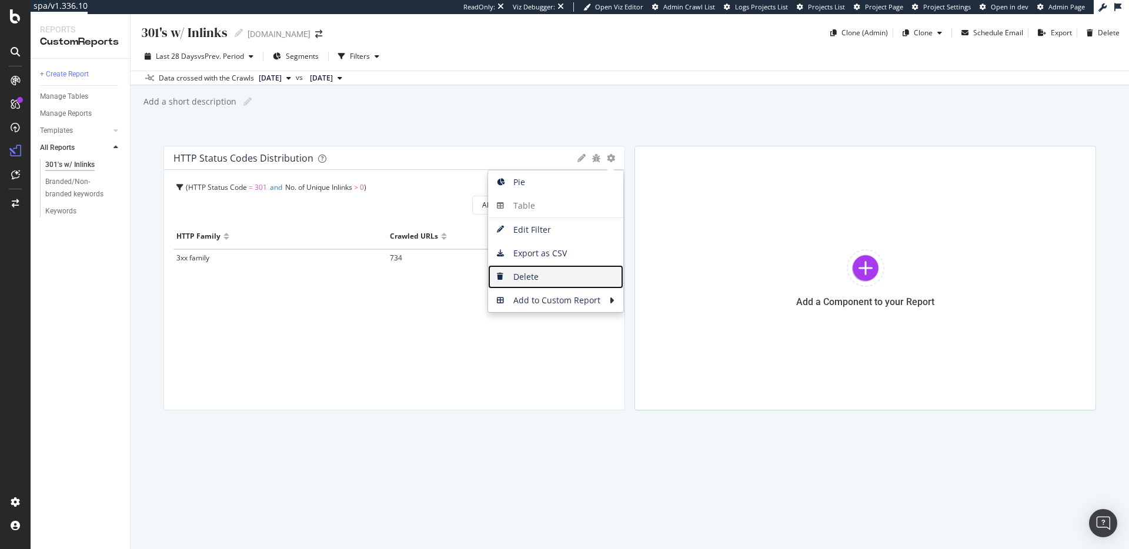
click at [562, 281] on span "Delete" at bounding box center [555, 277] width 135 height 18
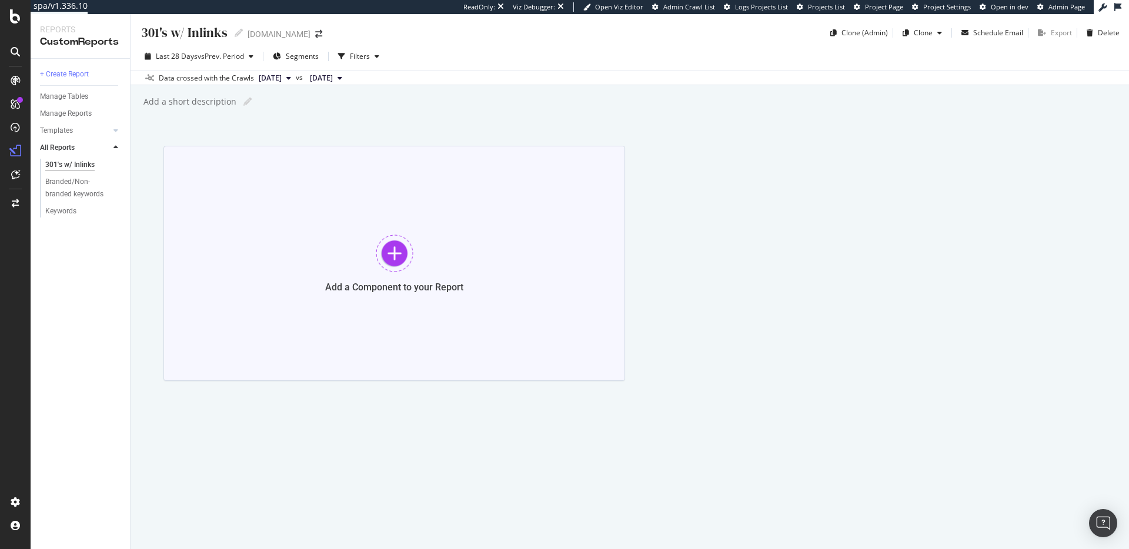
click at [408, 256] on div at bounding box center [395, 254] width 38 height 38
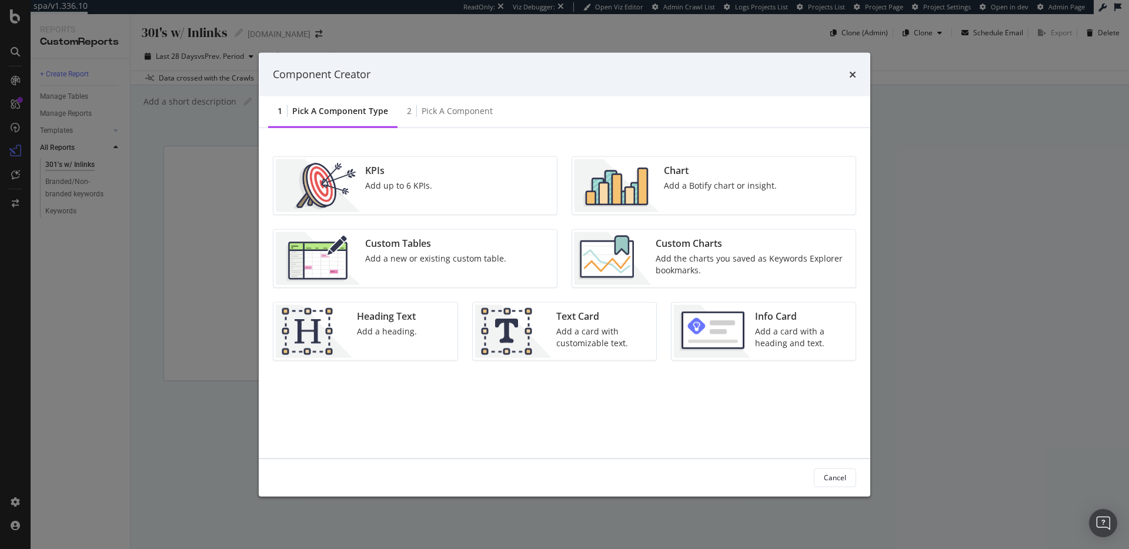
click at [851, 69] on div "times" at bounding box center [852, 74] width 7 height 15
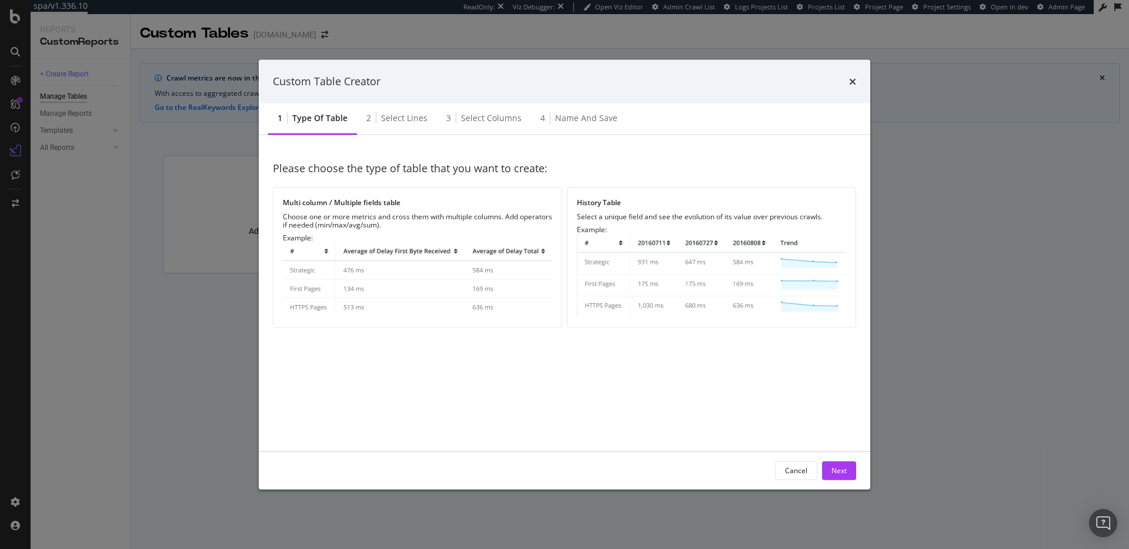
click at [856, 87] on div "Custom Table Creator" at bounding box center [565, 82] width 612 height 44
drag, startPoint x: 854, startPoint y: 86, endPoint x: 653, endPoint y: 37, distance: 207.2
click at [854, 86] on div "times" at bounding box center [852, 81] width 7 height 15
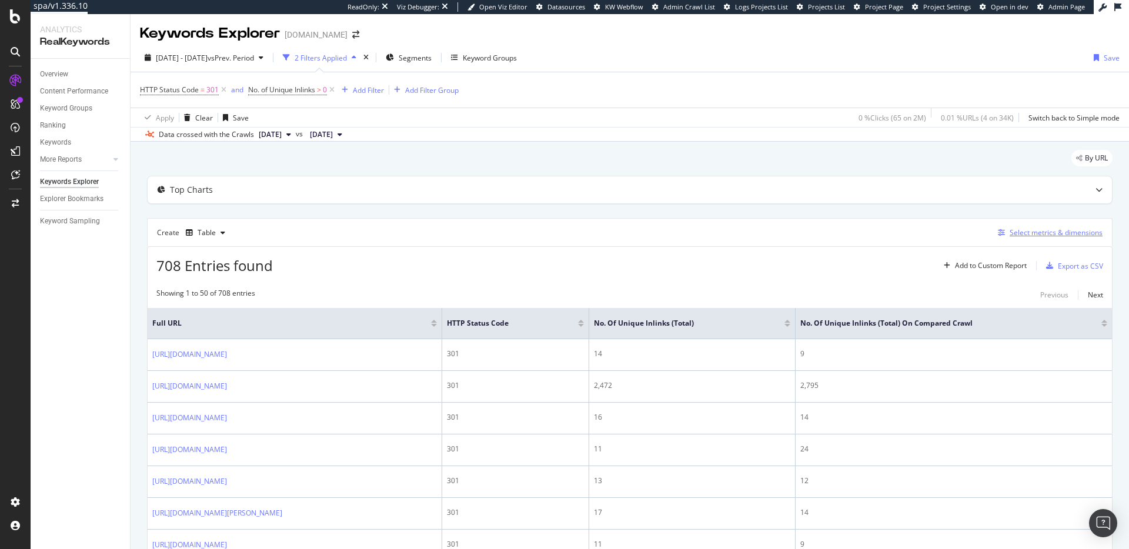
click at [1016, 231] on div "Select metrics & dimensions" at bounding box center [1056, 233] width 93 height 10
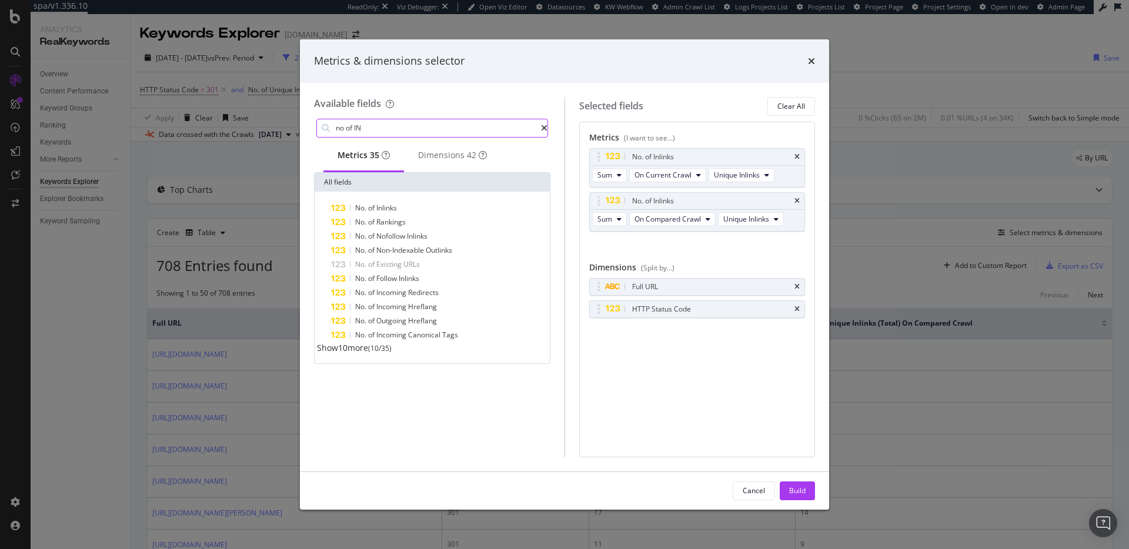
type input "no of IN"
click at [541, 132] on icon "modal" at bounding box center [544, 128] width 6 height 8
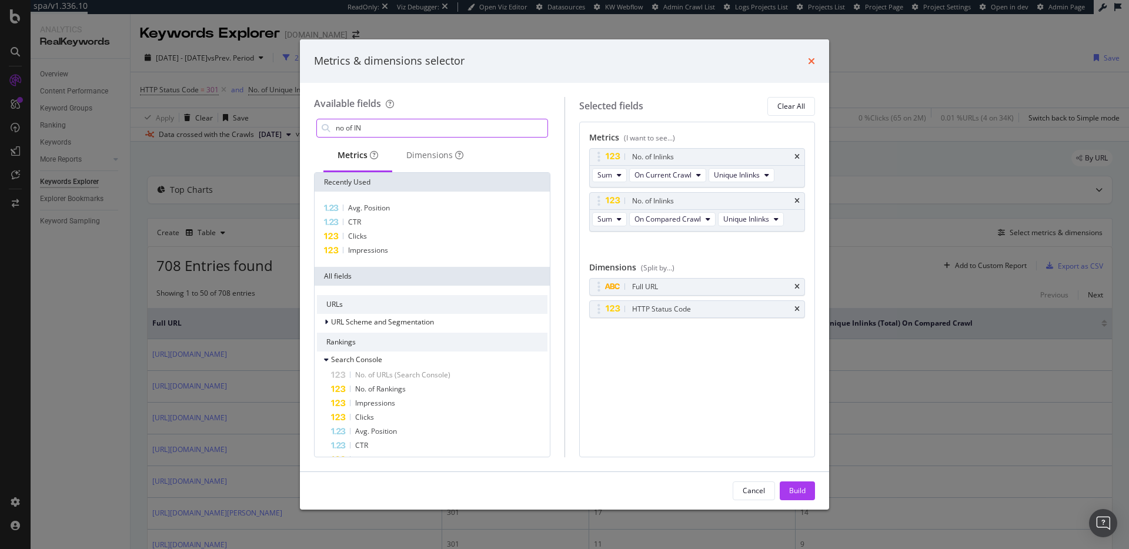
click at [812, 58] on icon "times" at bounding box center [811, 60] width 7 height 9
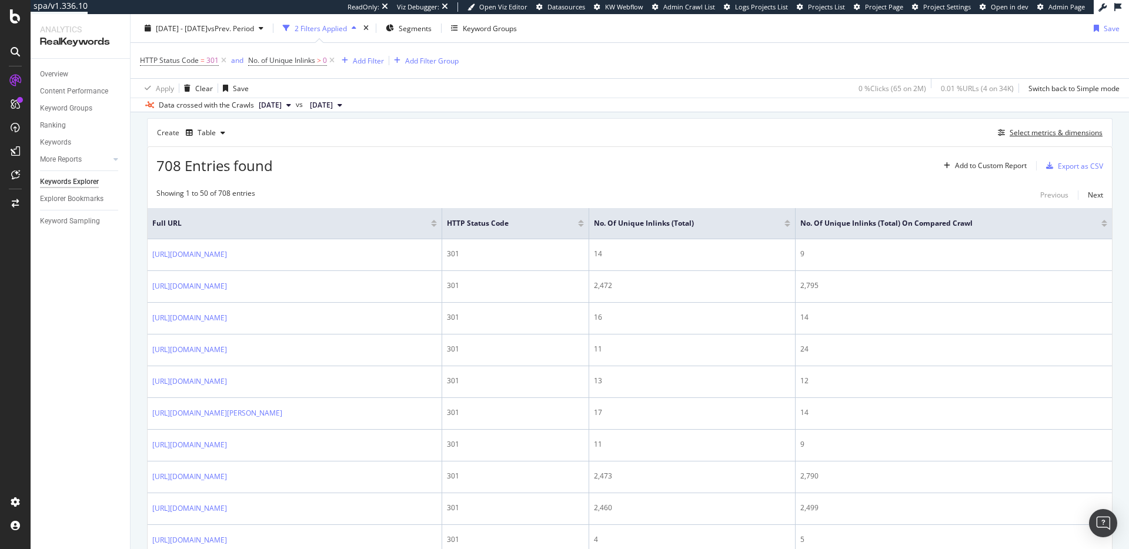
scroll to position [96, 0]
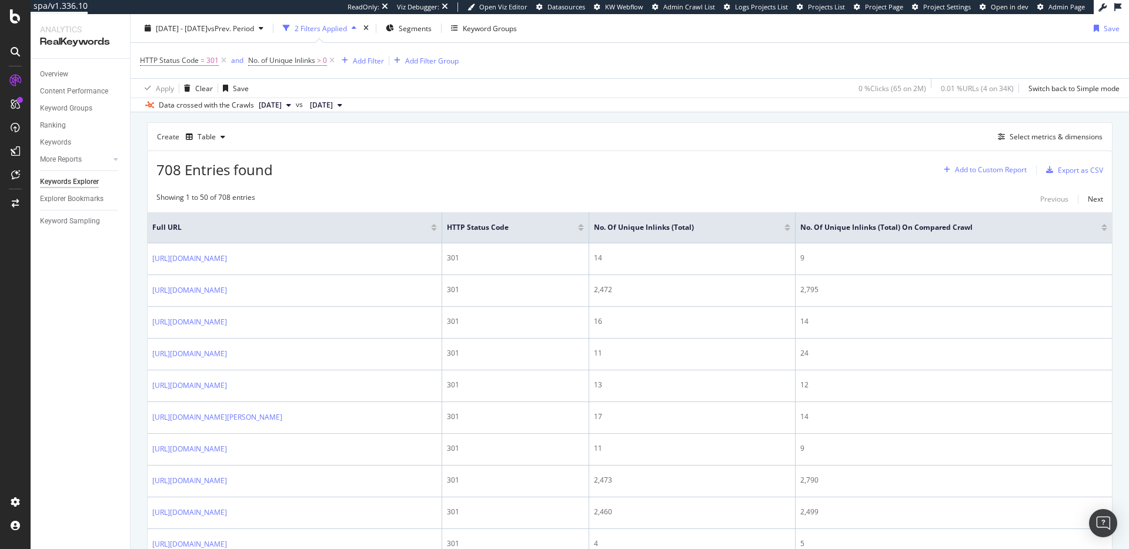
click at [995, 167] on div "Add to Custom Report" at bounding box center [991, 169] width 72 height 7
click at [988, 214] on div "301's w/ Inlinks" at bounding box center [980, 212] width 49 height 10
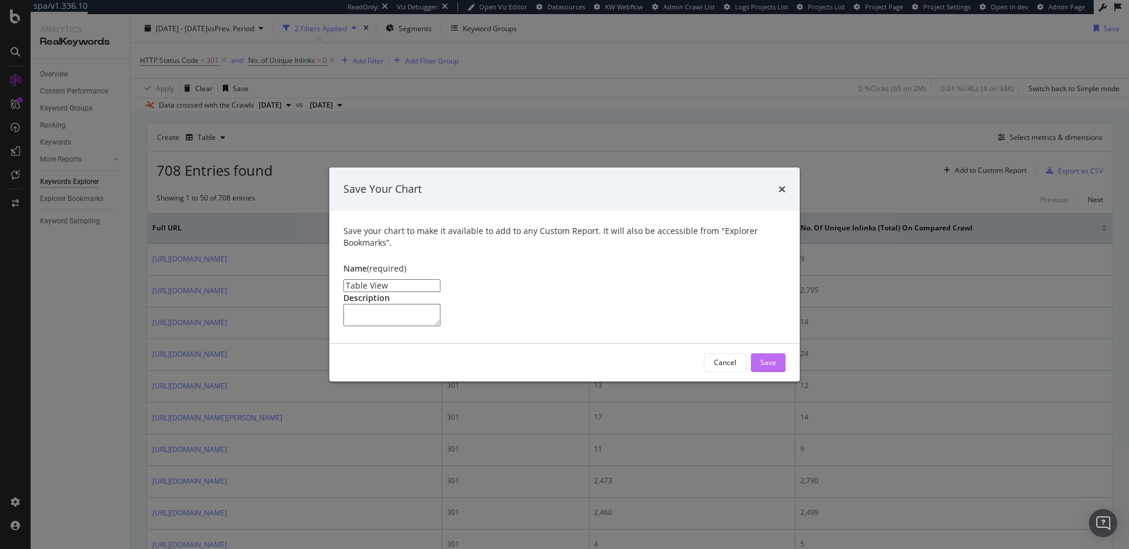
type input "Table View"
click at [768, 368] on div "Save" at bounding box center [769, 363] width 16 height 10
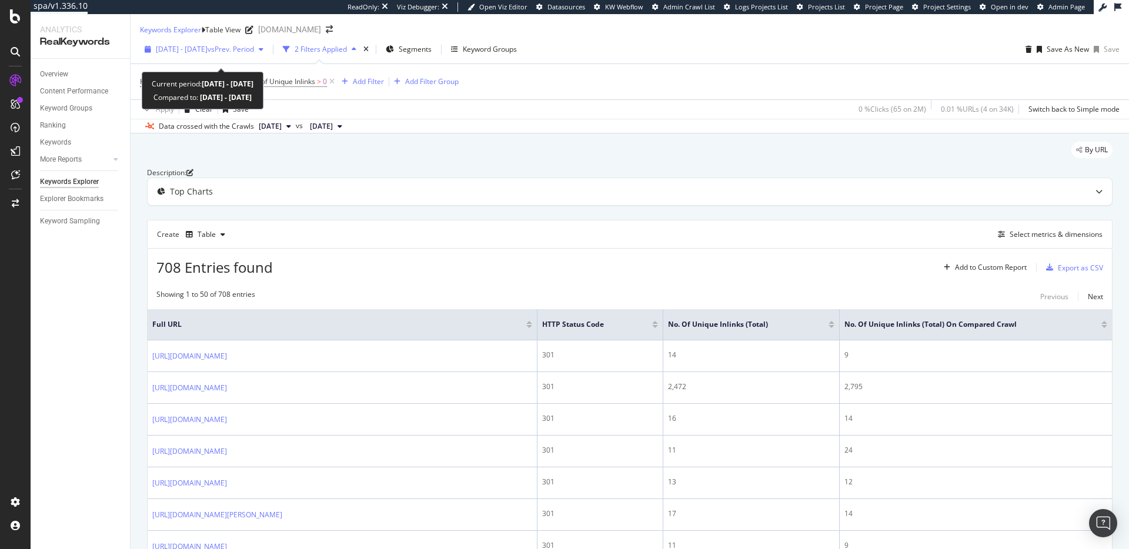
click at [194, 51] on div "2025 Jul. 23rd - Aug. 19th vs Prev. Period" at bounding box center [204, 50] width 128 height 18
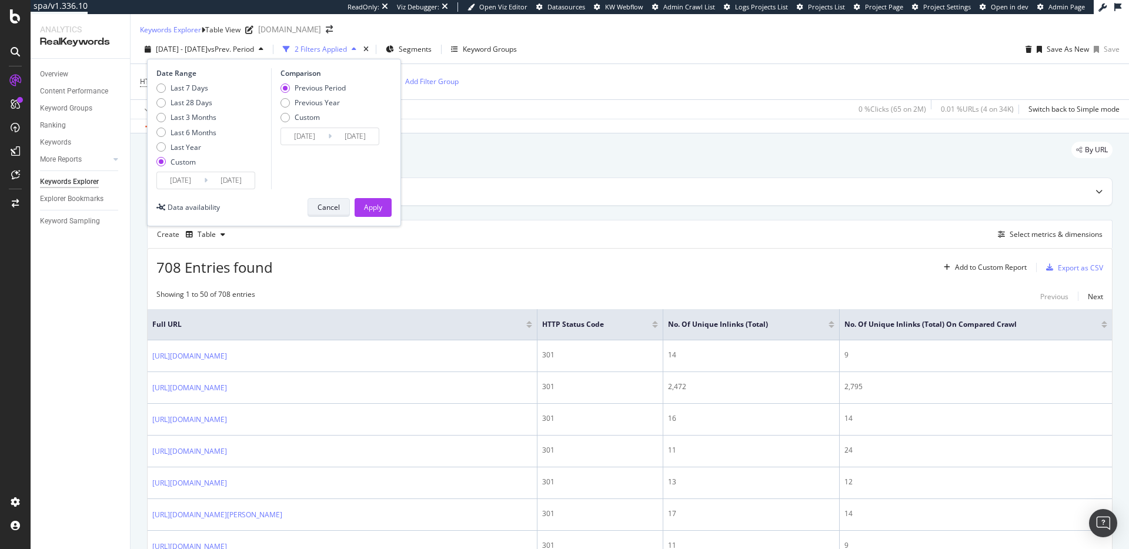
click at [334, 212] on div "Cancel" at bounding box center [329, 207] width 22 height 10
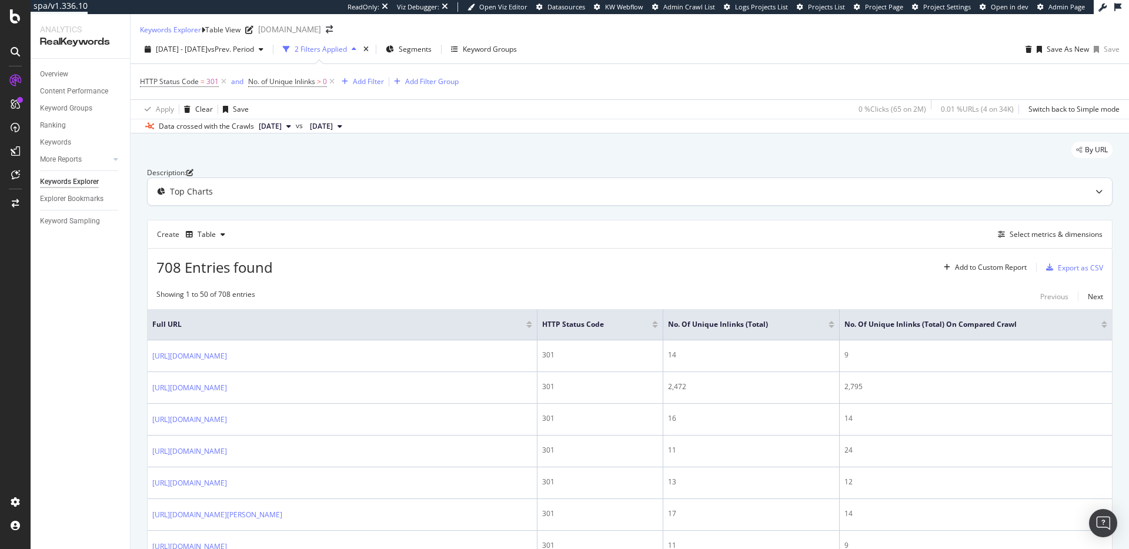
click at [291, 205] on div "Top Charts" at bounding box center [630, 191] width 965 height 27
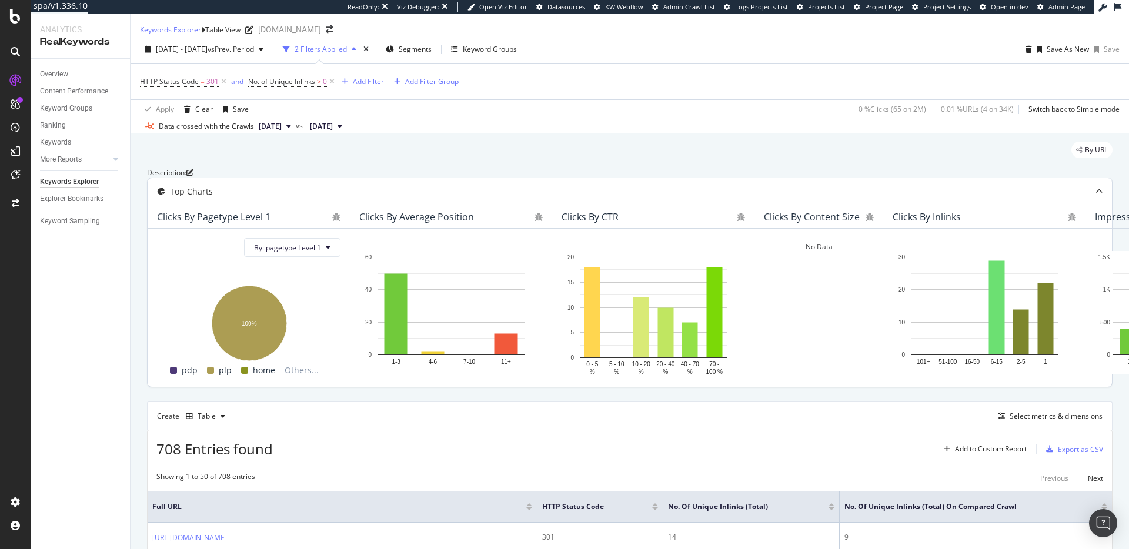
click at [1102, 195] on icon at bounding box center [1099, 191] width 7 height 7
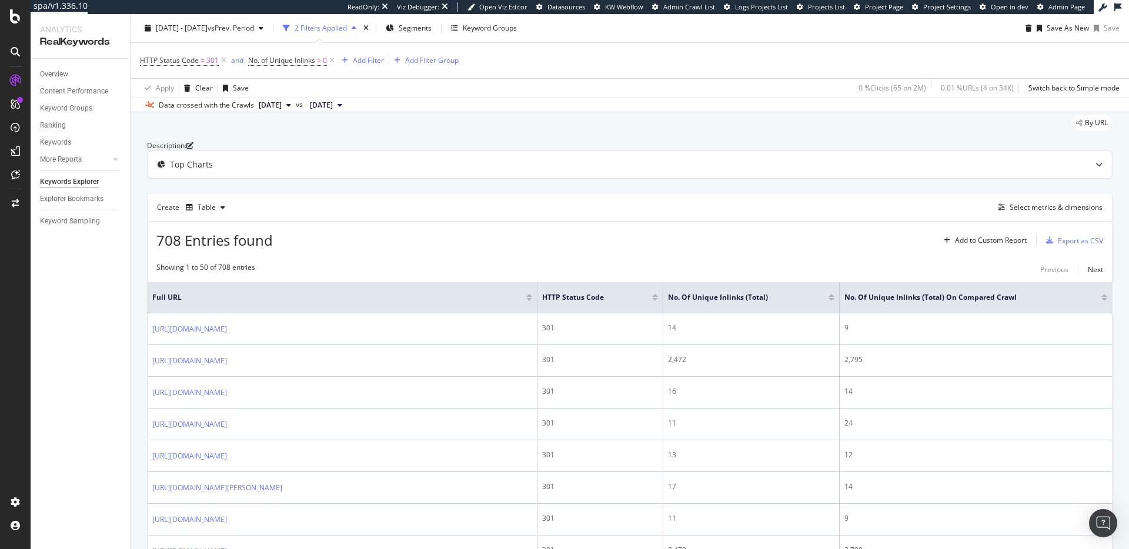
scroll to position [35, 0]
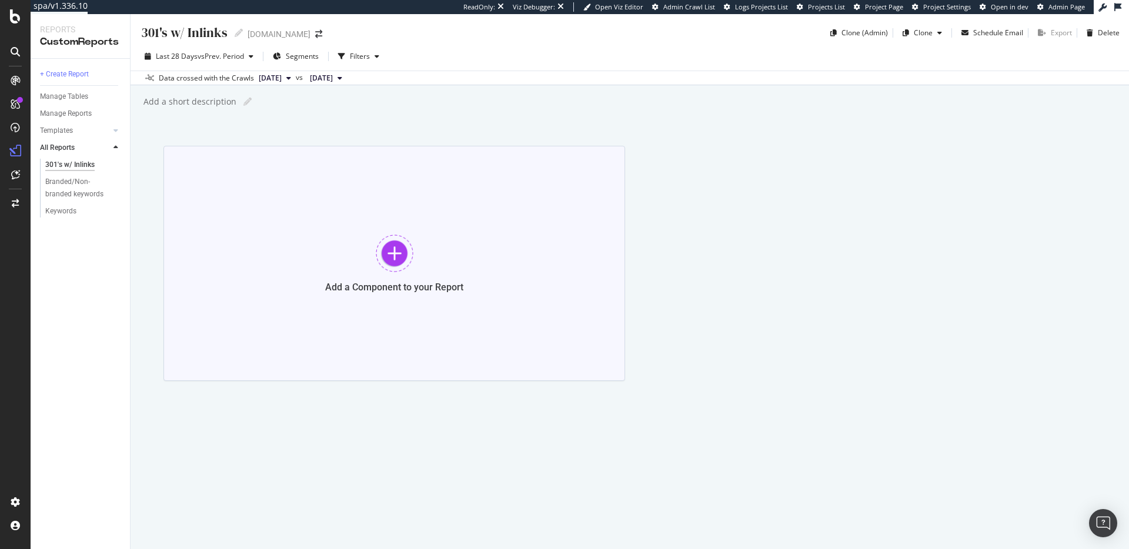
click at [389, 227] on div "Add a Component to your Report" at bounding box center [395, 263] width 462 height 235
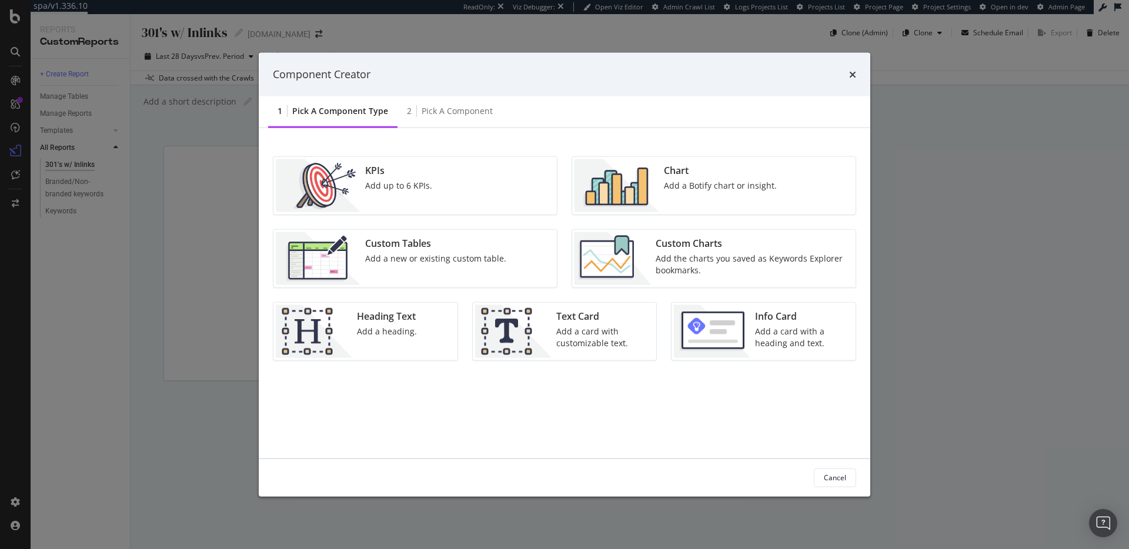
click at [483, 238] on div "Custom Tables" at bounding box center [435, 243] width 141 height 14
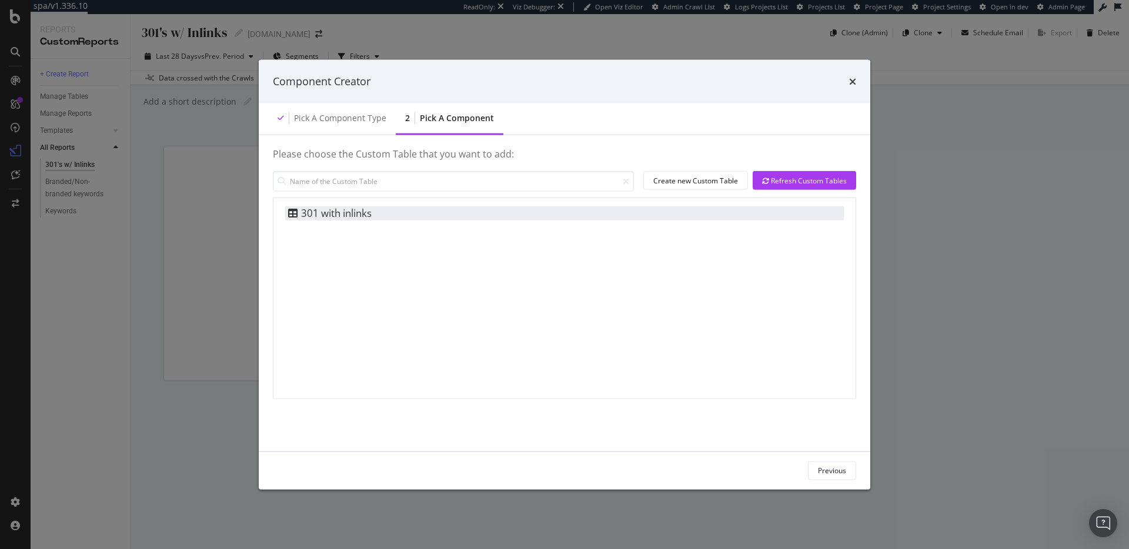
click at [327, 208] on div "301 with inlinks" at bounding box center [328, 213] width 86 height 14
click at [837, 474] on div "Add Component" at bounding box center [820, 471] width 53 height 10
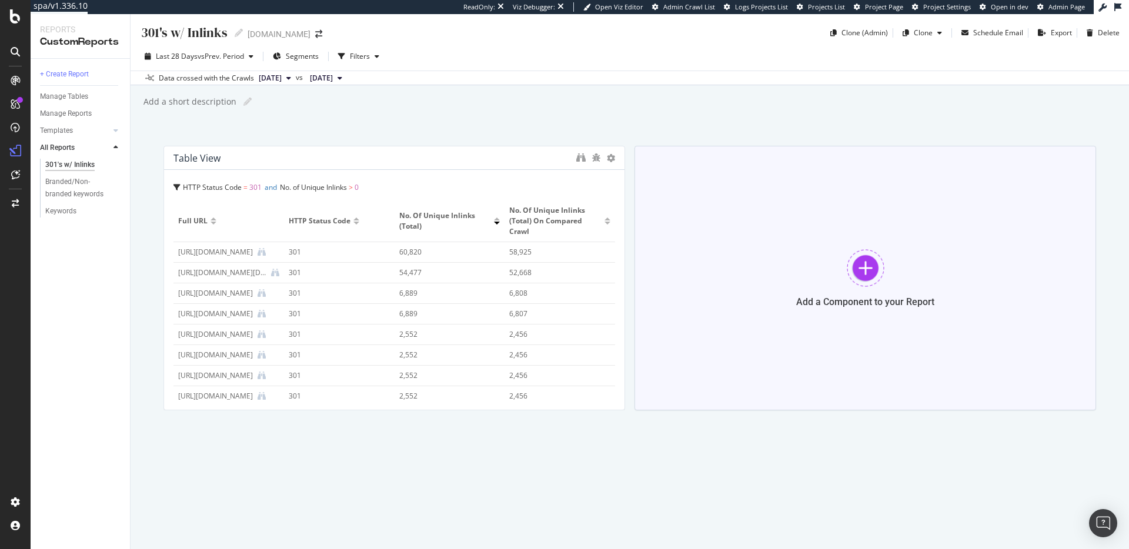
click at [896, 280] on div "Add a Component to your Report" at bounding box center [866, 278] width 462 height 265
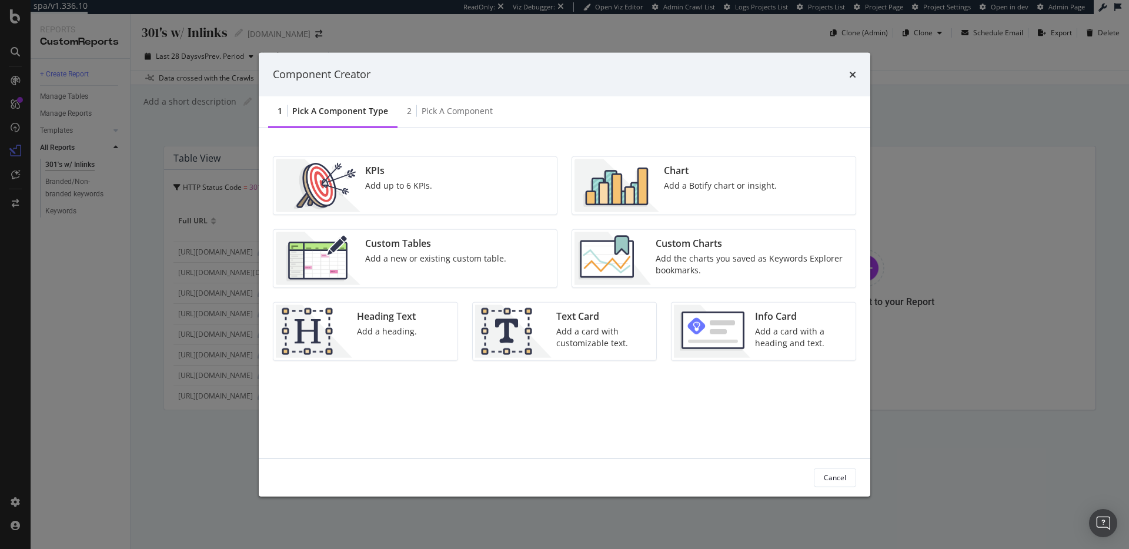
click at [426, 238] on div "Custom Tables" at bounding box center [435, 243] width 141 height 14
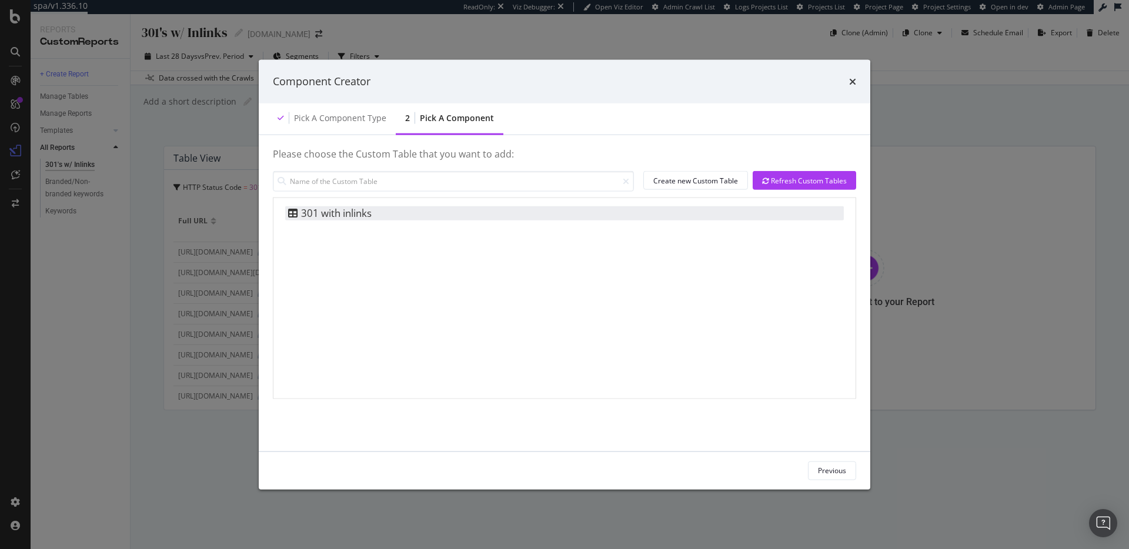
click at [412, 210] on div "301 with inlinks" at bounding box center [564, 213] width 559 height 14
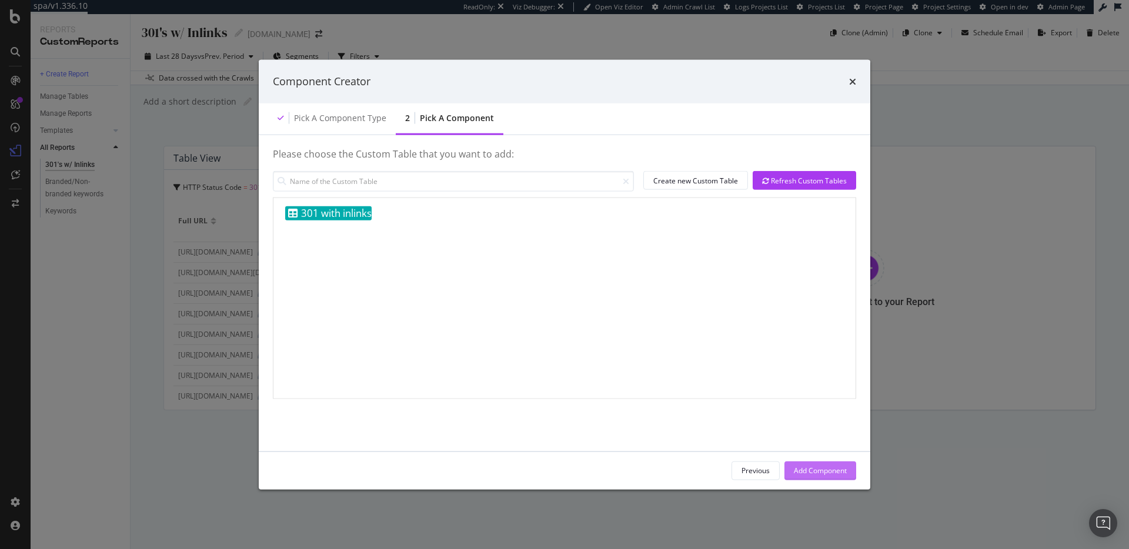
click at [831, 472] on div "Add Component" at bounding box center [820, 471] width 53 height 10
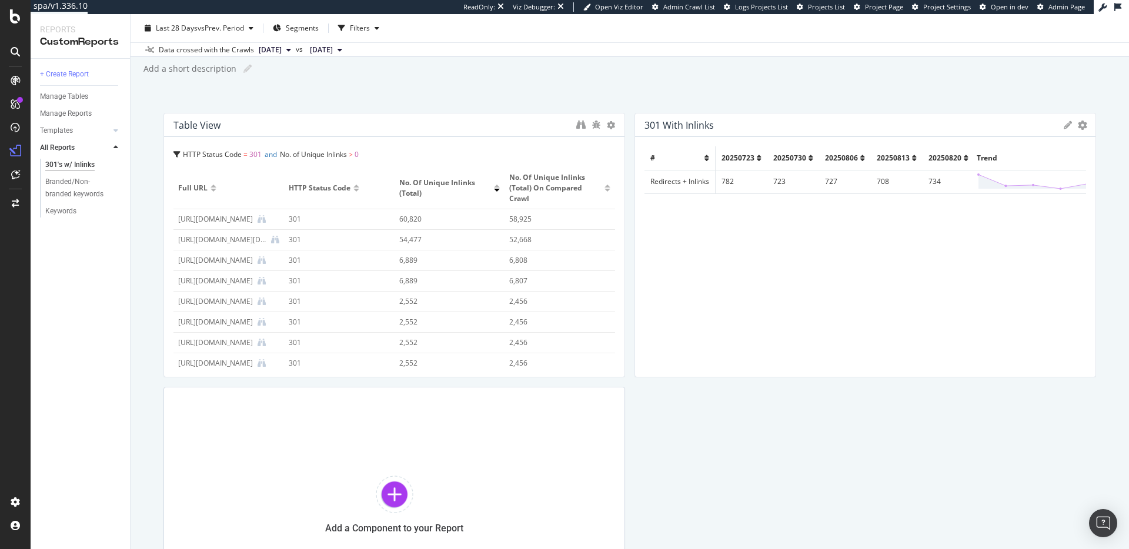
scroll to position [44, 0]
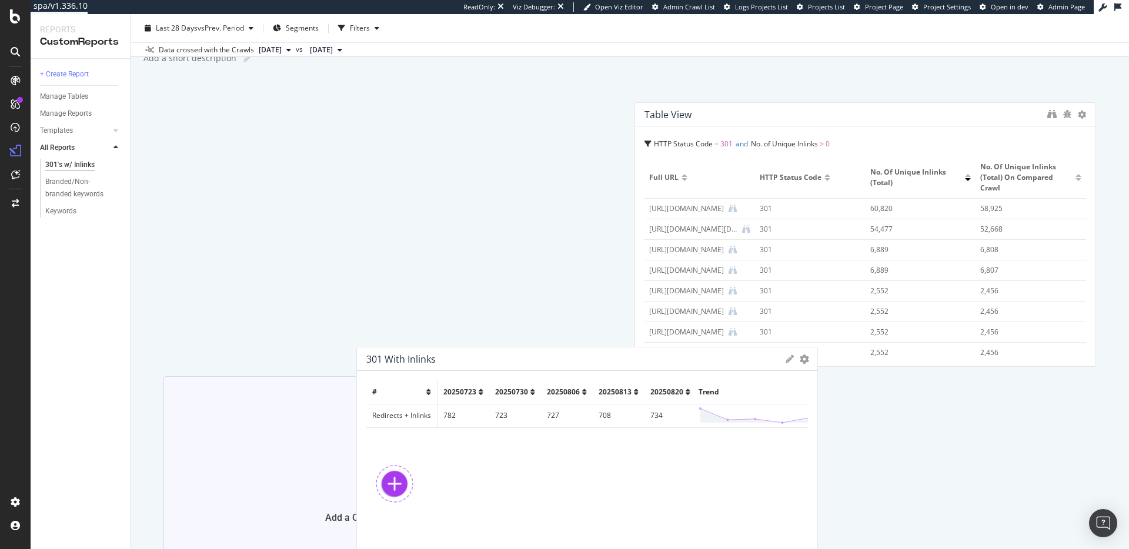
drag, startPoint x: 842, startPoint y: 118, endPoint x: 545, endPoint y: 391, distance: 403.0
click at [545, 391] on div "301 with inlinks Export as CSV Delete Add to Custom Report # 20250723 20250730 …" at bounding box center [587, 479] width 462 height 265
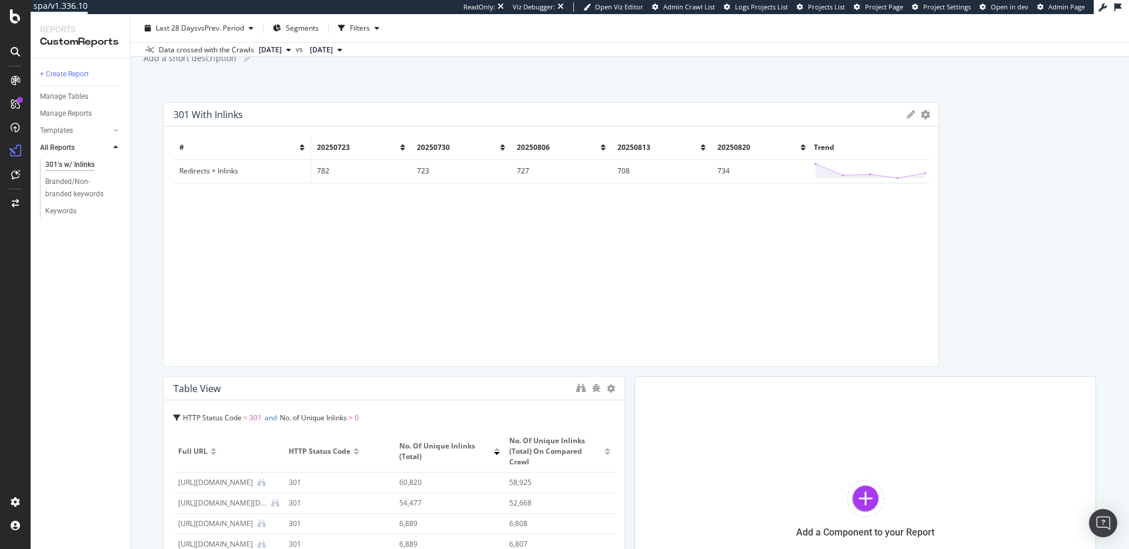
drag, startPoint x: 621, startPoint y: 144, endPoint x: 976, endPoint y: 165, distance: 355.4
click at [968, 165] on div "301 with inlinks Export as CSV Delete Add to Custom Report # 20250723 20250730 …" at bounding box center [630, 371] width 933 height 539
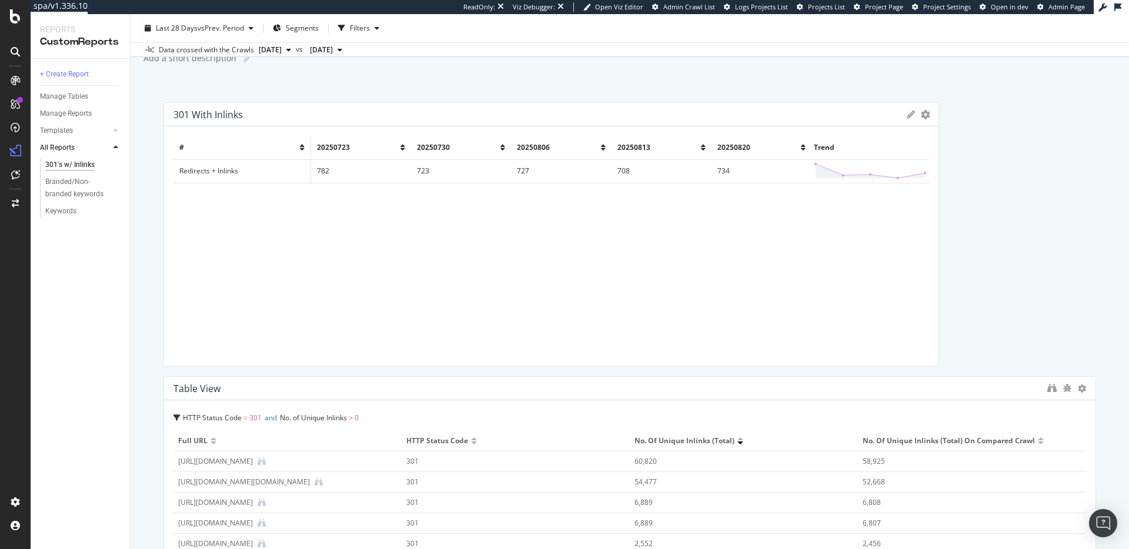
drag, startPoint x: 621, startPoint y: 445, endPoint x: 1029, endPoint y: 380, distance: 414.0
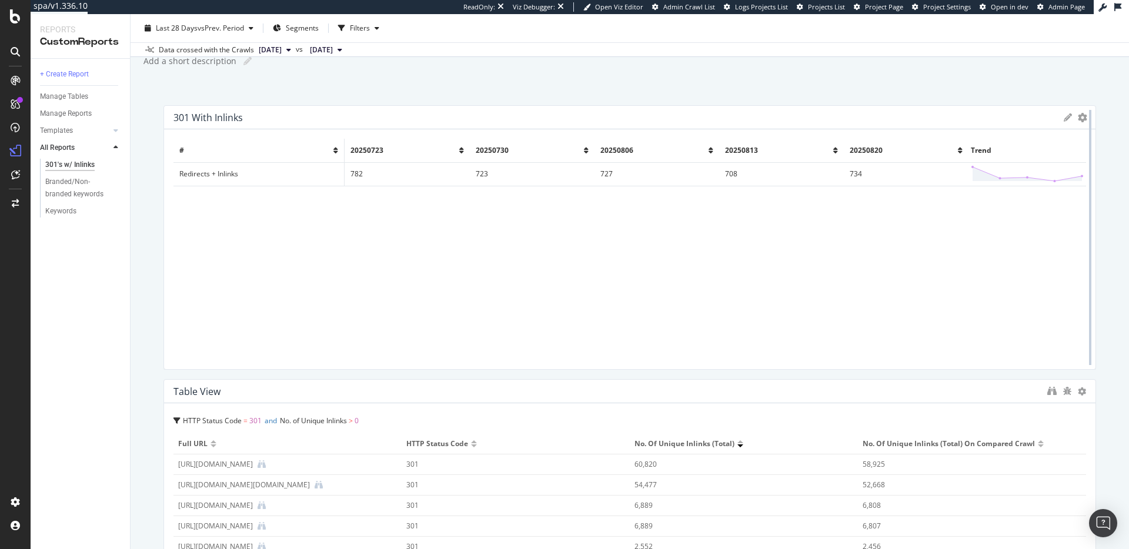
drag, startPoint x: 964, startPoint y: 239, endPoint x: 1084, endPoint y: 238, distance: 120.6
click at [1102, 236] on div "301's w/ Inlinks 301's w/ Inlinks [DOMAIN_NAME] Clone (Admin) Clone Schedule Em…" at bounding box center [630, 281] width 999 height 535
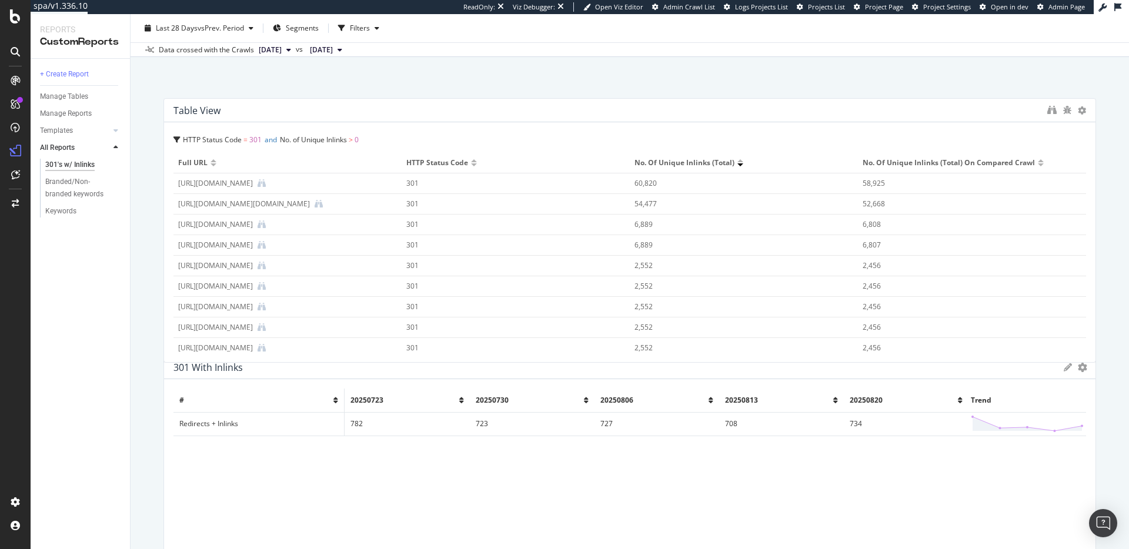
scroll to position [16, 0]
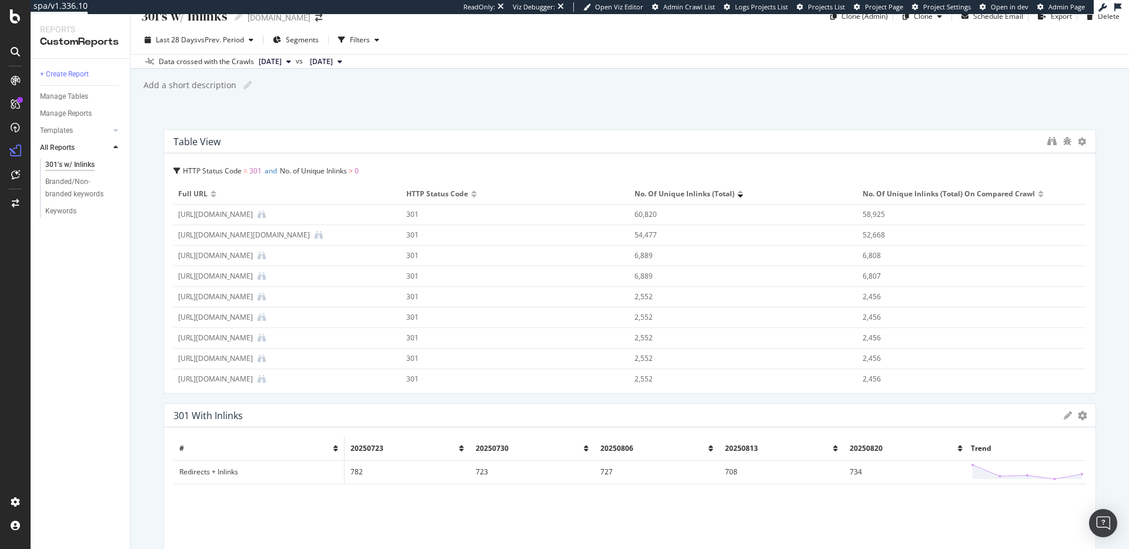
drag, startPoint x: 660, startPoint y: 305, endPoint x: 649, endPoint y: 69, distance: 235.5
click at [649, 69] on div "301's w/ Inlinks 301's w/ Inlinks [DOMAIN_NAME] Clone (Admin) Clone Schedule Em…" at bounding box center [630, 281] width 999 height 535
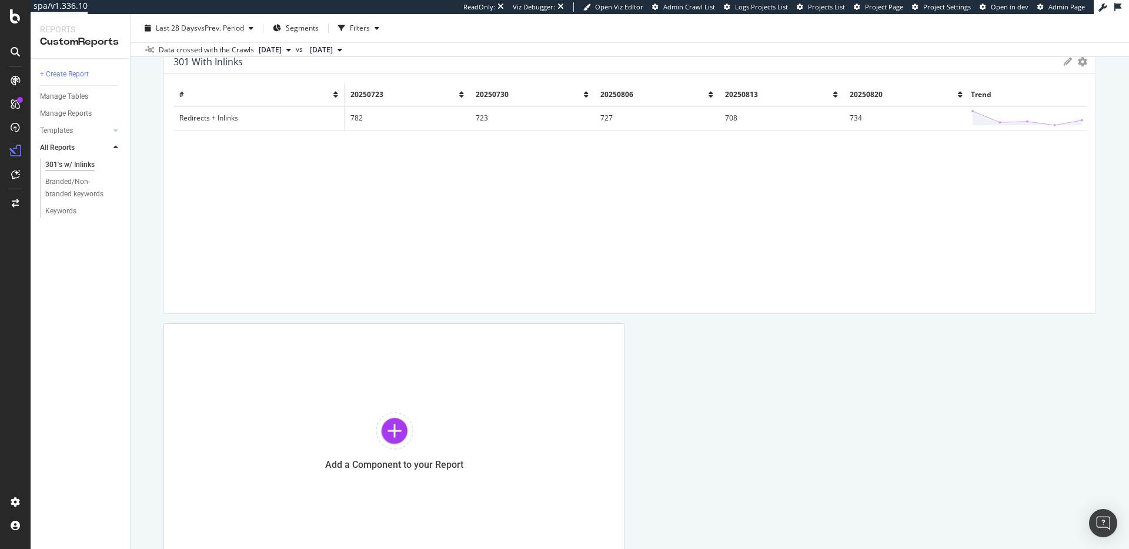
scroll to position [371, 0]
click at [416, 408] on div "Add a Component to your Report" at bounding box center [395, 440] width 462 height 235
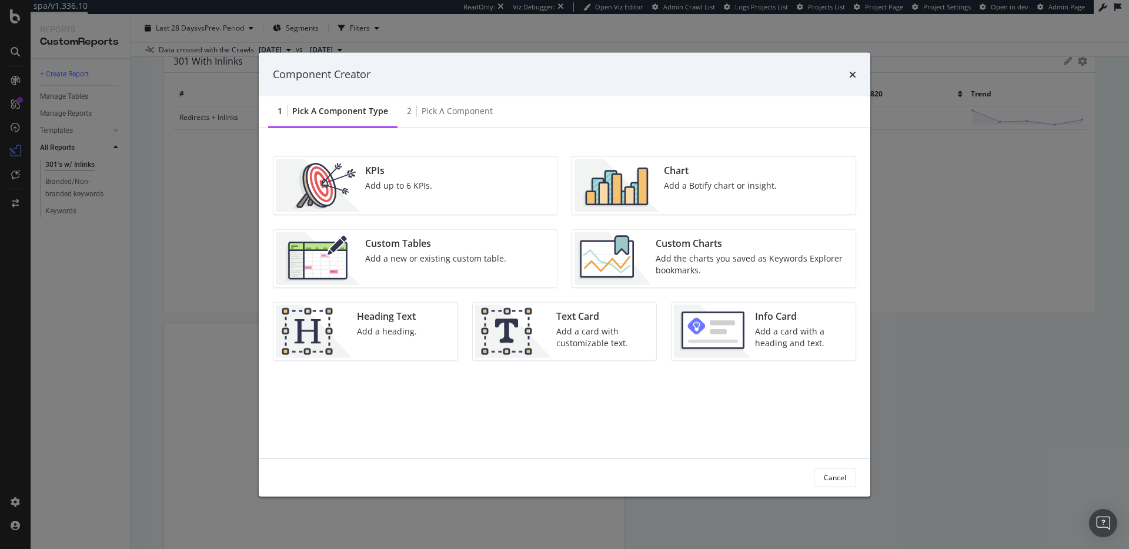
click at [673, 181] on div "Add a Botify chart or insight." at bounding box center [720, 185] width 113 height 12
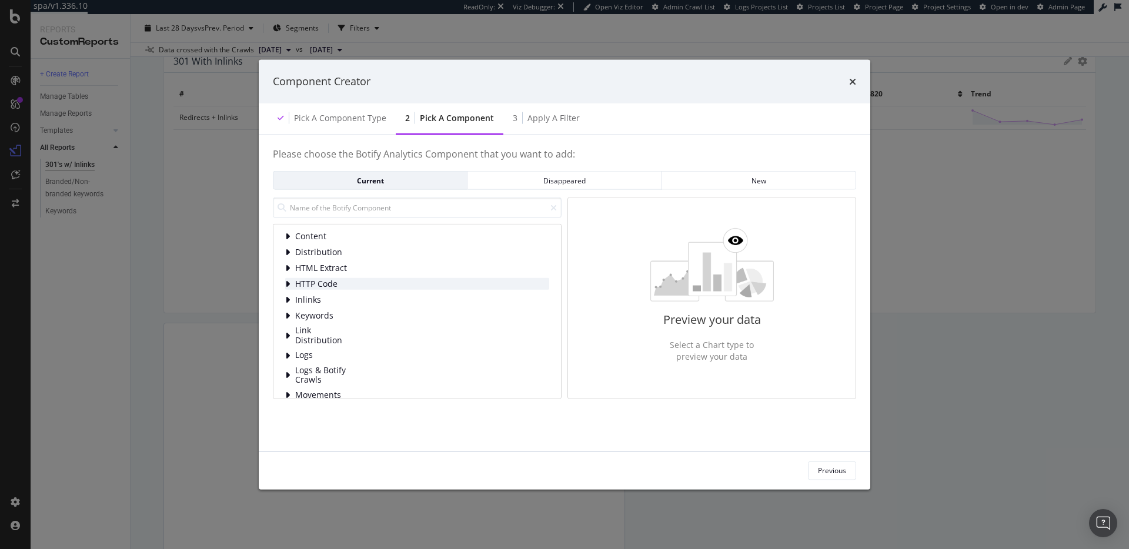
click at [363, 286] on div "HTTP Code" at bounding box center [417, 284] width 264 height 12
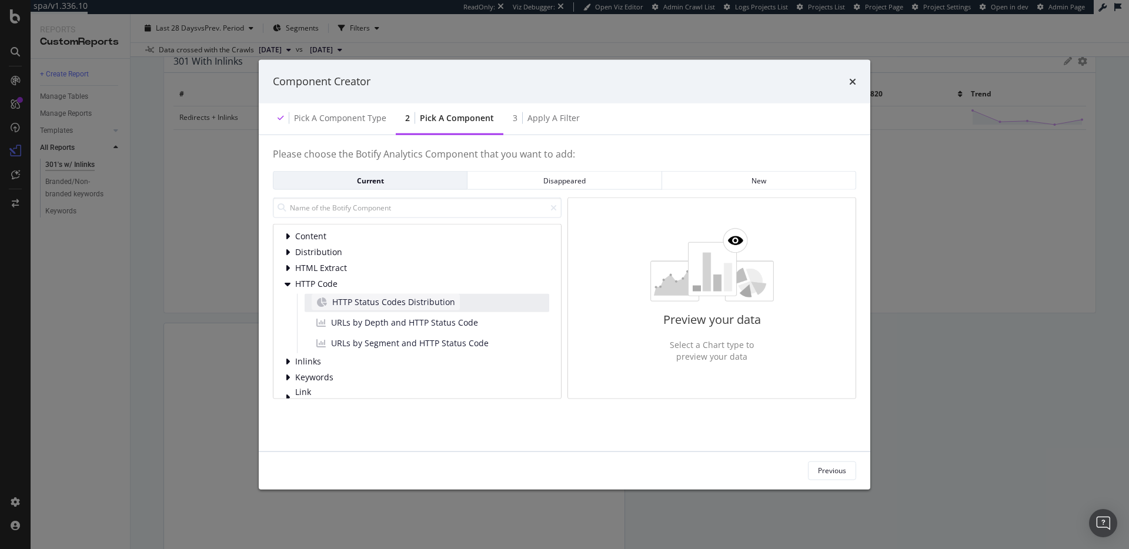
click at [369, 306] on span "HTTP Status Codes Distribution" at bounding box center [393, 302] width 123 height 12
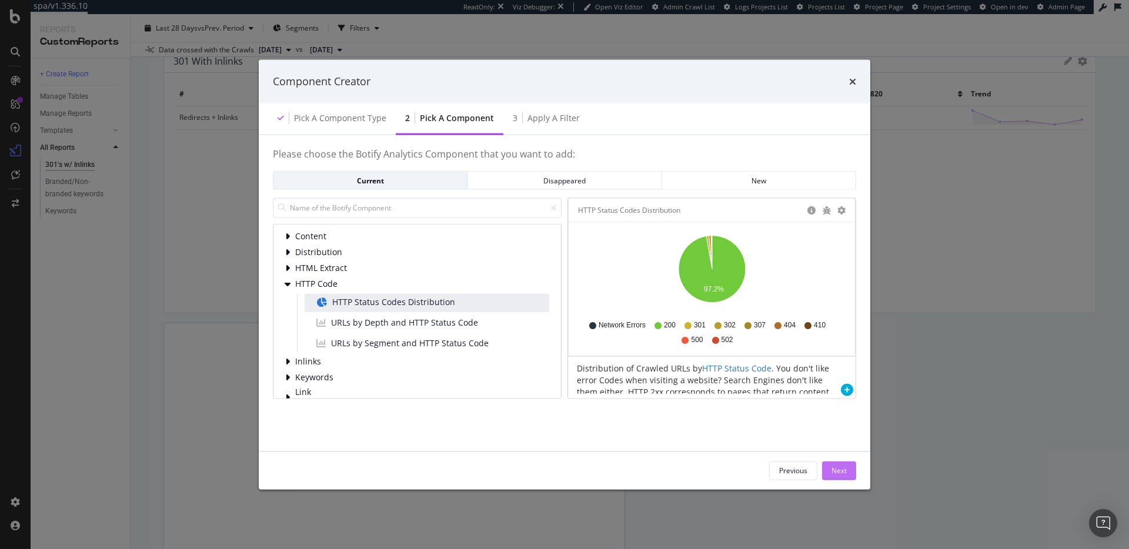
click at [838, 466] on div "Next" at bounding box center [839, 471] width 15 height 10
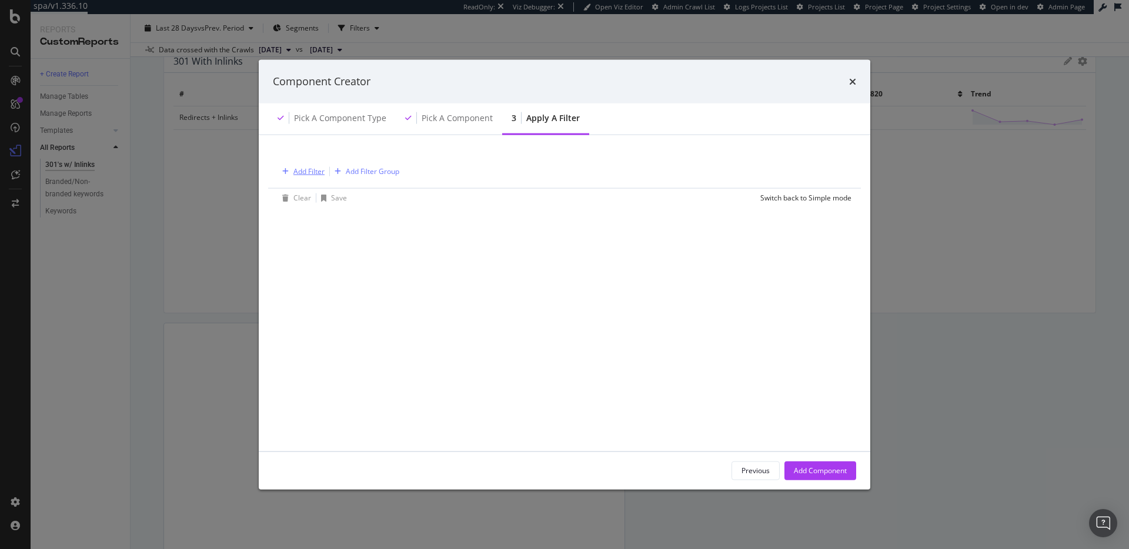
click at [302, 172] on div "Add Filter" at bounding box center [309, 171] width 31 height 10
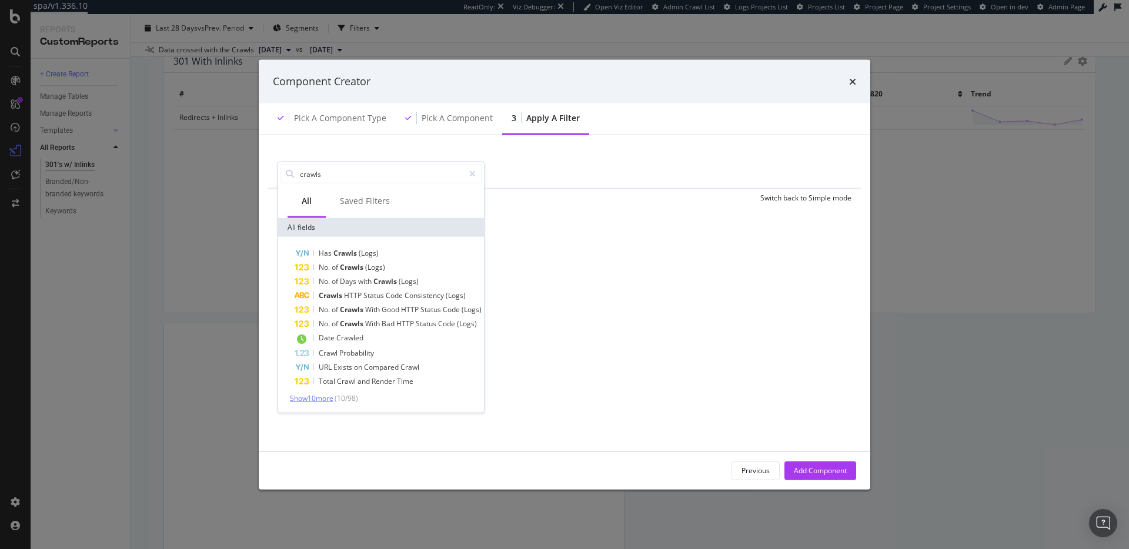
click at [331, 397] on span "Show 10 more" at bounding box center [312, 399] width 44 height 10
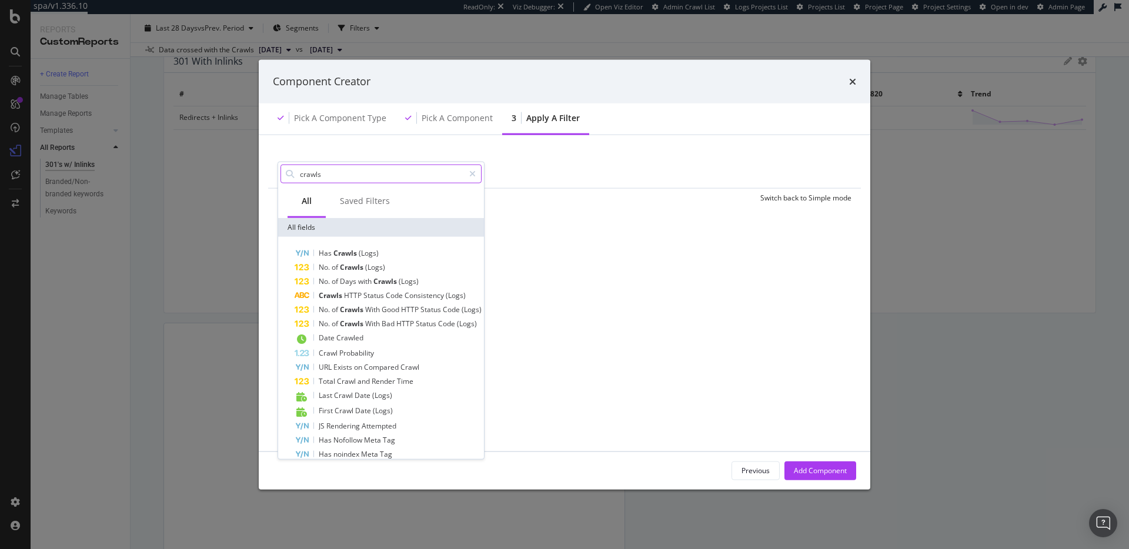
click at [331, 181] on input "crawls" at bounding box center [381, 174] width 165 height 18
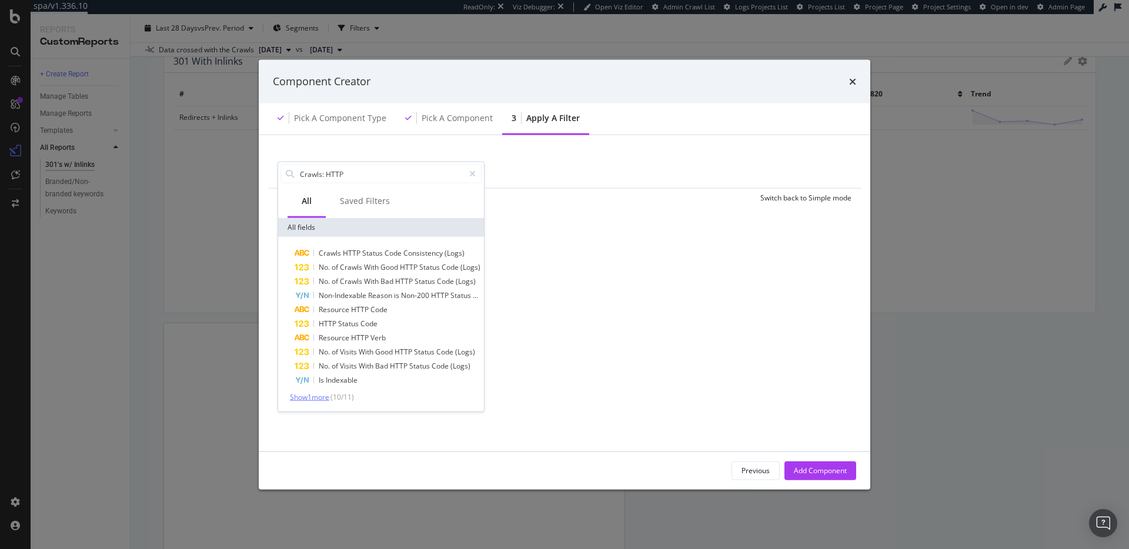
click at [325, 400] on span "Show 1 more" at bounding box center [309, 397] width 39 height 10
click at [371, 172] on input "Crawls: HTTP" at bounding box center [381, 174] width 165 height 18
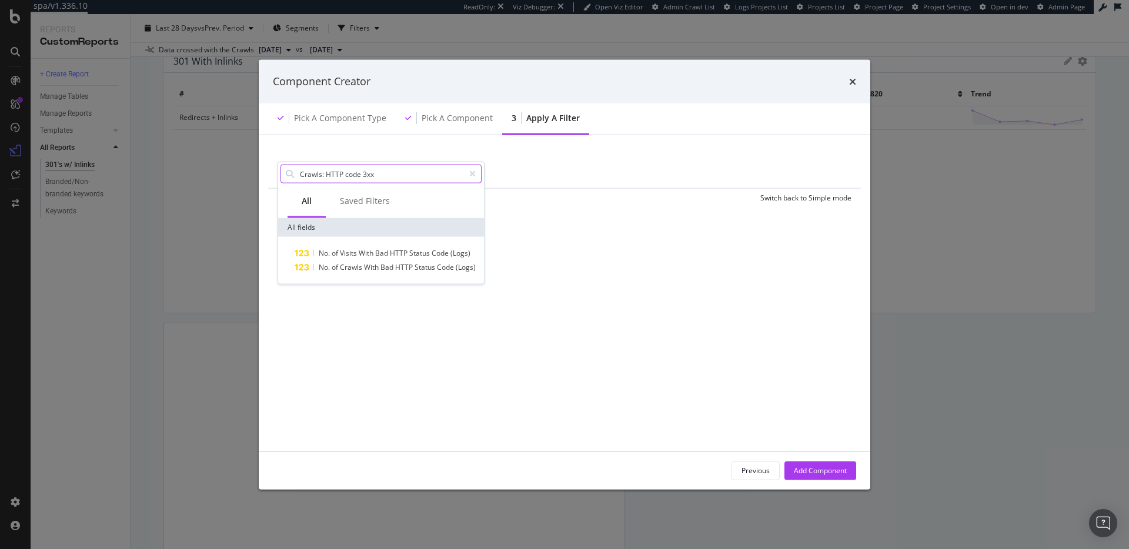
type input "Crawls: HTTP code 3xx"
click at [474, 172] on icon "modal" at bounding box center [472, 174] width 6 height 8
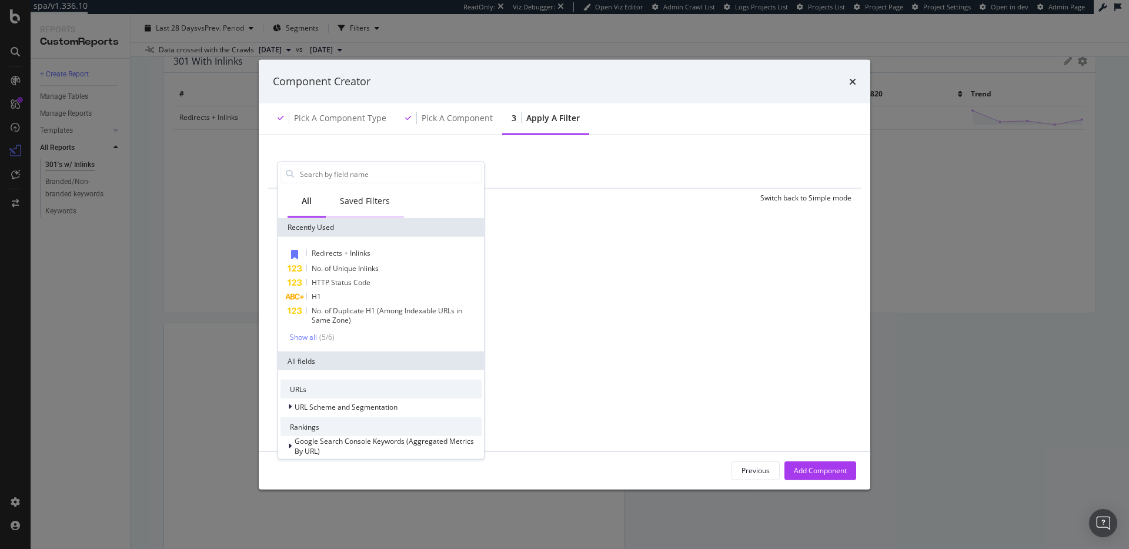
click at [372, 198] on div "Saved Filters" at bounding box center [365, 201] width 50 height 12
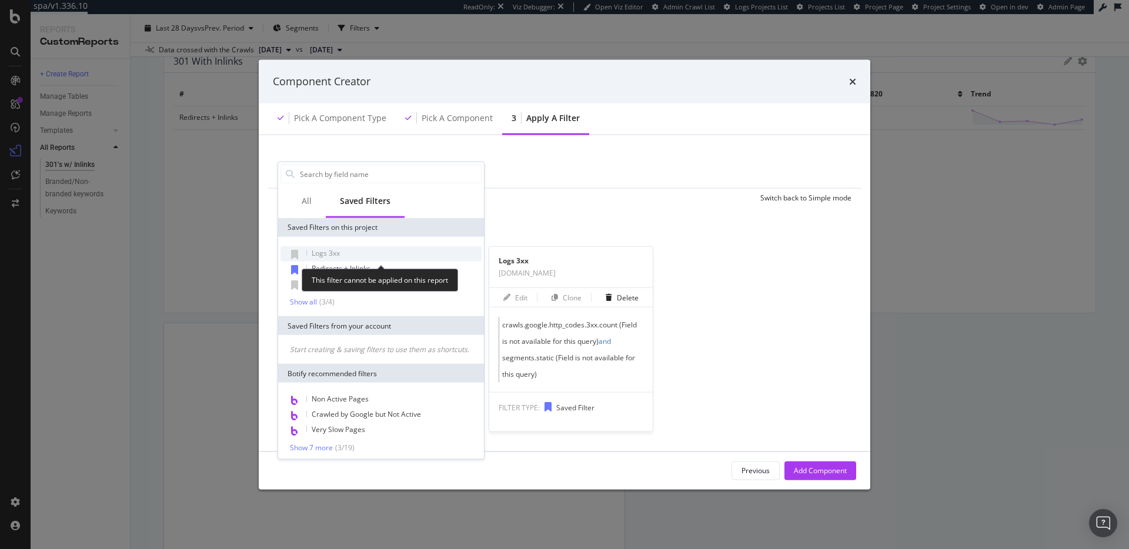
click at [351, 254] on div "Logs 3xx" at bounding box center [381, 253] width 201 height 15
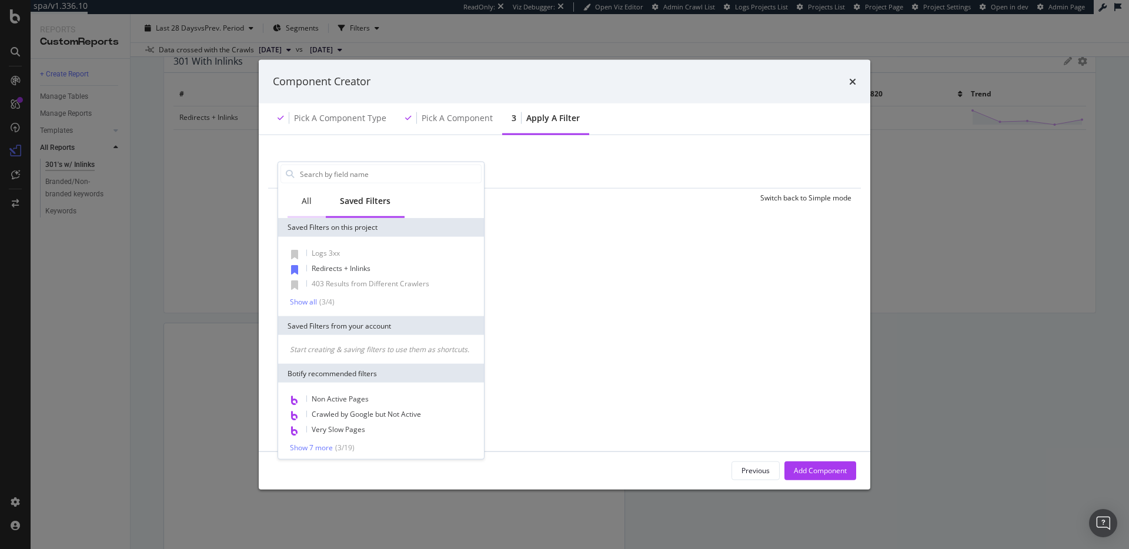
click at [311, 195] on div "All" at bounding box center [307, 202] width 38 height 32
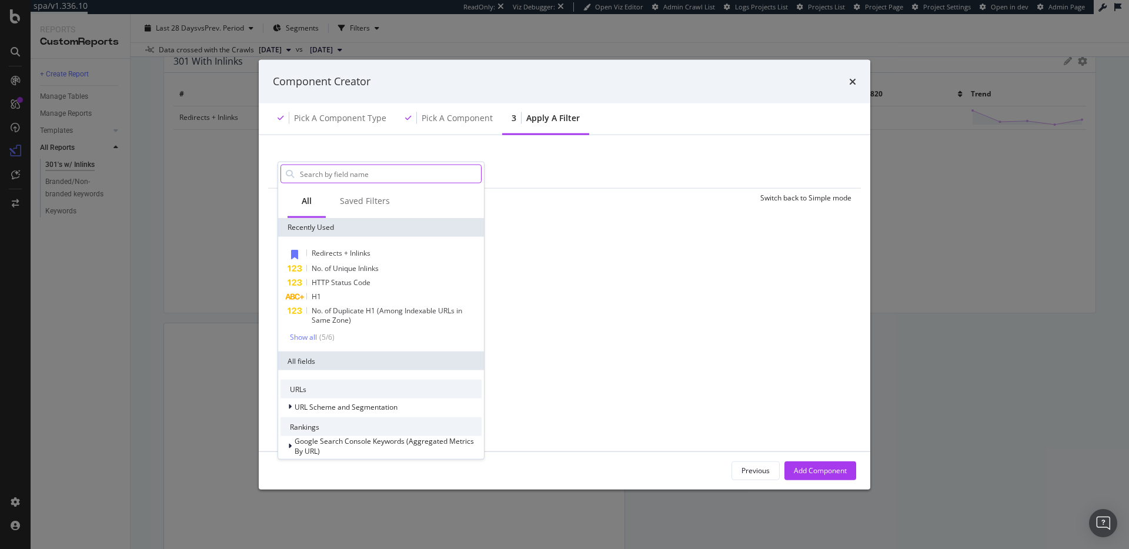
click at [358, 171] on input "modal" at bounding box center [390, 174] width 182 height 18
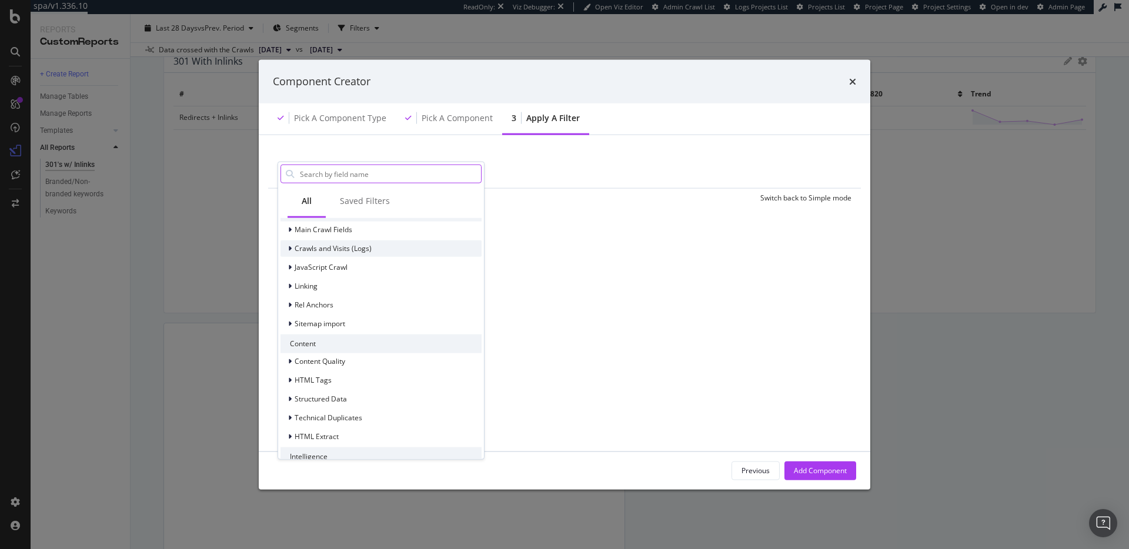
scroll to position [311, 0]
click at [319, 251] on span "Crawls and Visits (Logs)" at bounding box center [333, 254] width 77 height 10
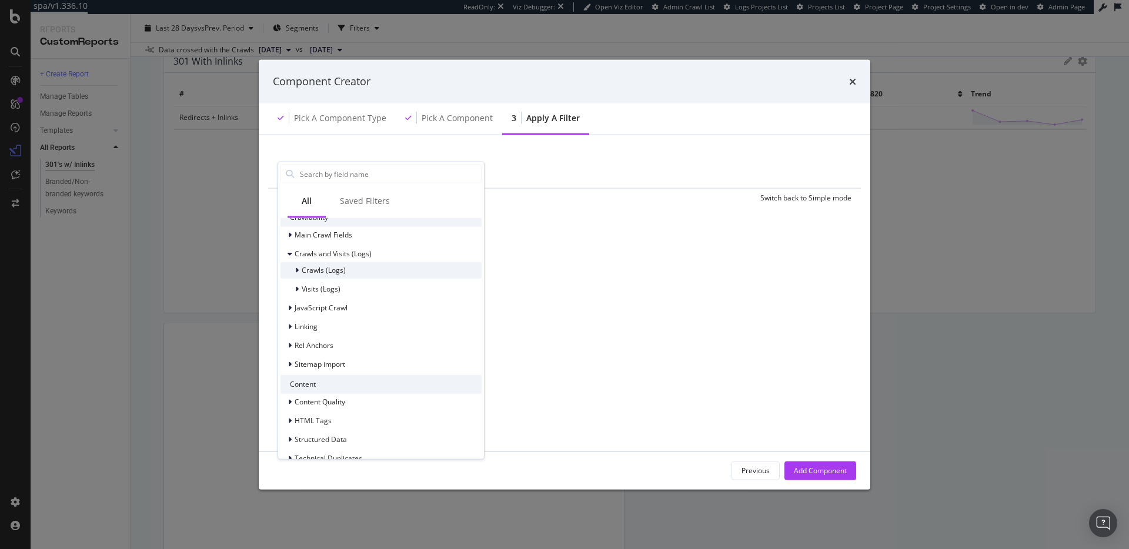
click at [301, 273] on div "modal" at bounding box center [298, 270] width 7 height 12
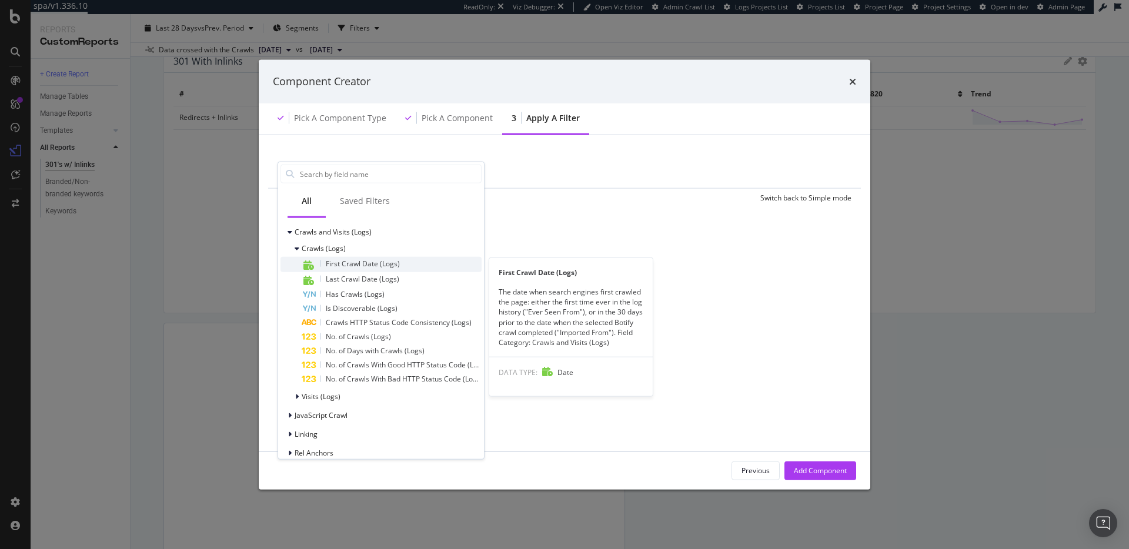
scroll to position [336, 0]
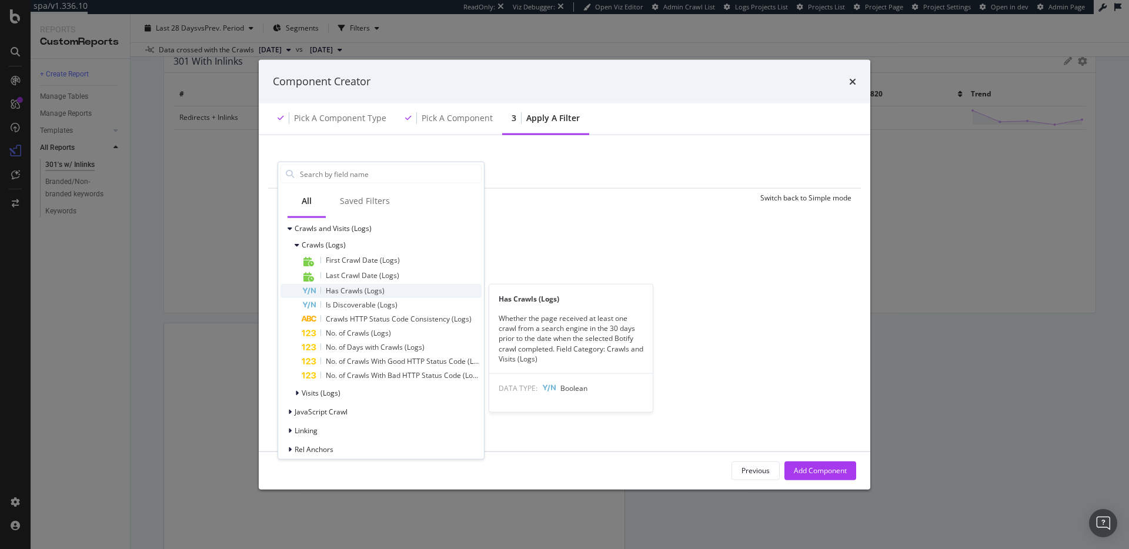
click at [363, 291] on span "Has Crawls (Logs)" at bounding box center [355, 290] width 59 height 10
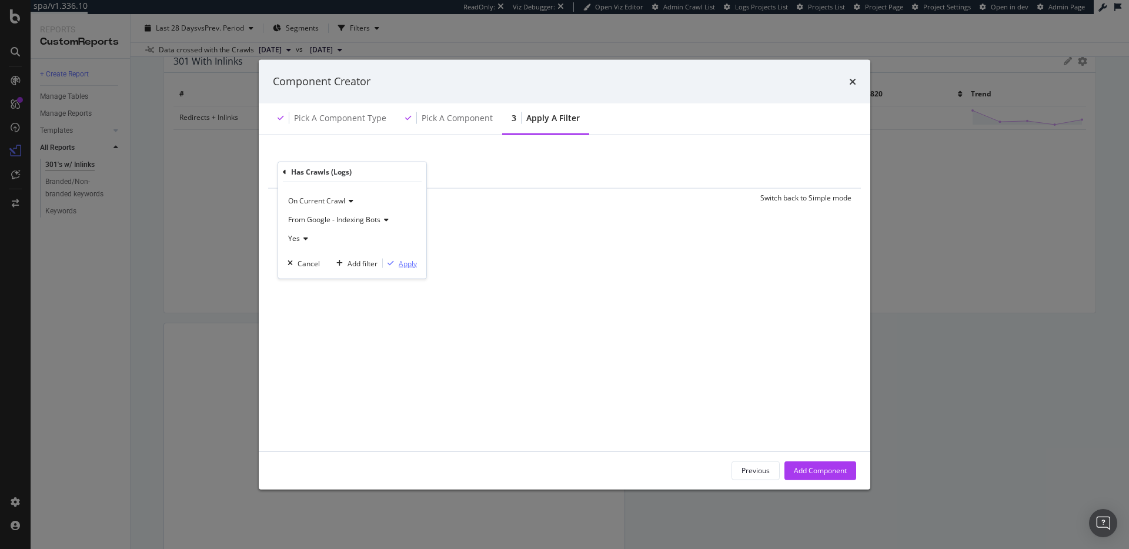
click at [403, 266] on div "Apply" at bounding box center [408, 263] width 18 height 10
click at [484, 171] on div "Add Filter" at bounding box center [490, 171] width 31 height 10
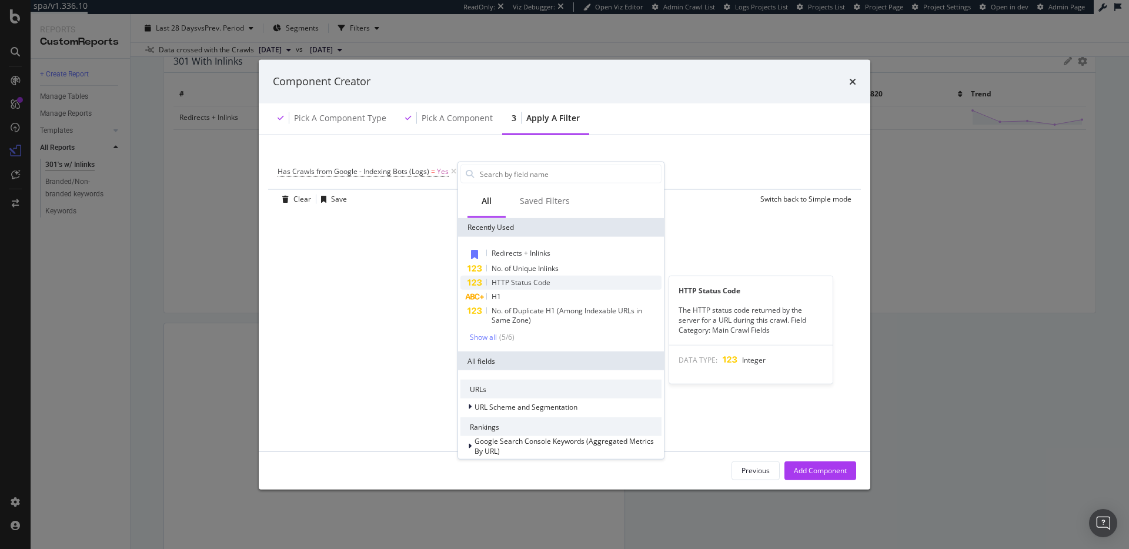
click at [538, 281] on span "HTTP Status Code" at bounding box center [521, 283] width 59 height 10
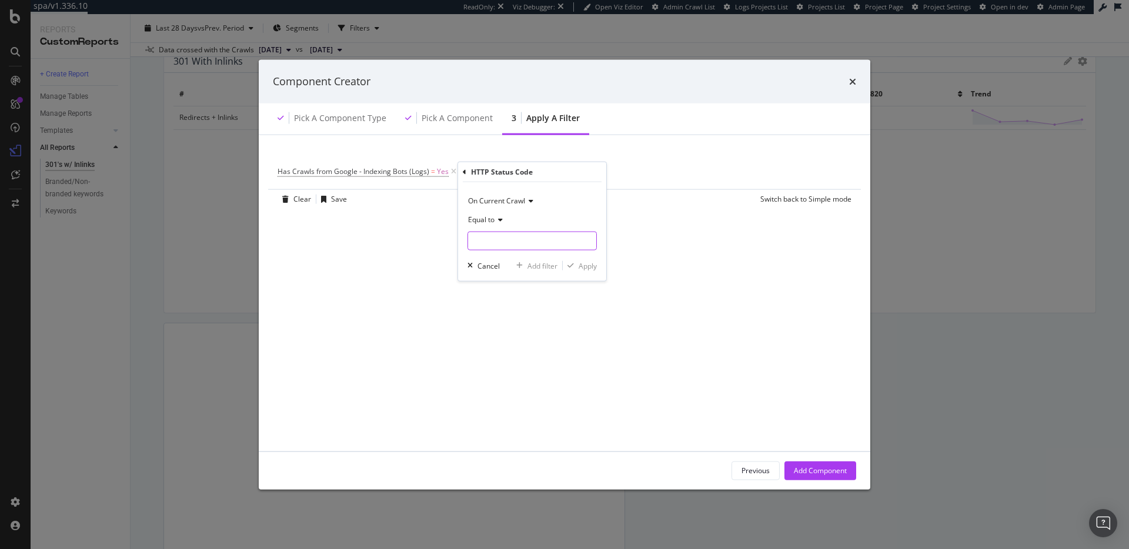
click at [488, 236] on input "modal" at bounding box center [532, 241] width 129 height 19
click at [493, 271] on span "301" at bounding box center [517, 269] width 92 height 10
type input "301"
click at [591, 267] on div "Apply" at bounding box center [588, 266] width 18 height 10
click at [844, 469] on div "Add Component" at bounding box center [820, 471] width 53 height 10
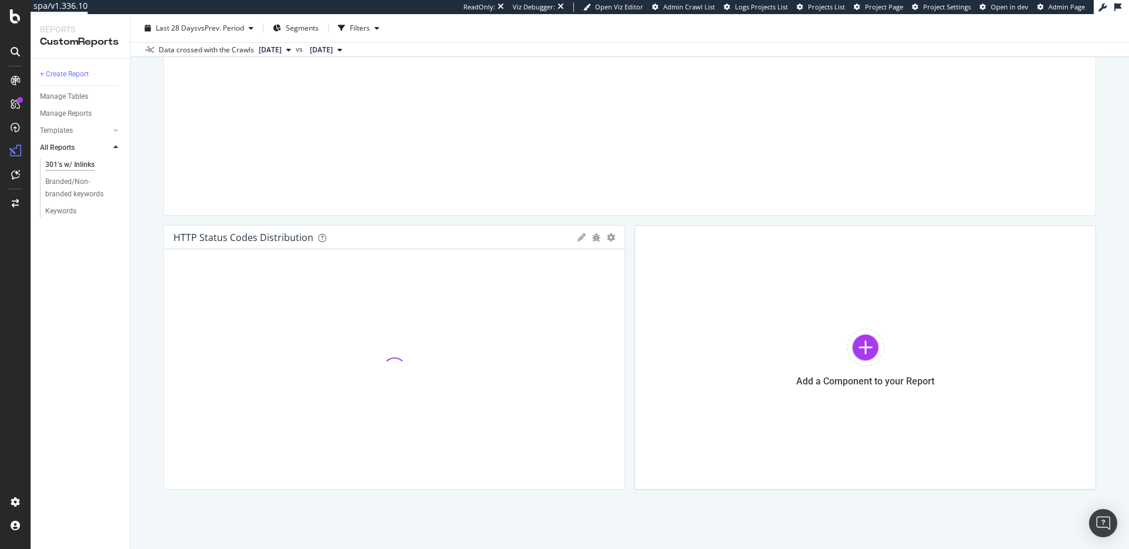
scroll to position [484, 0]
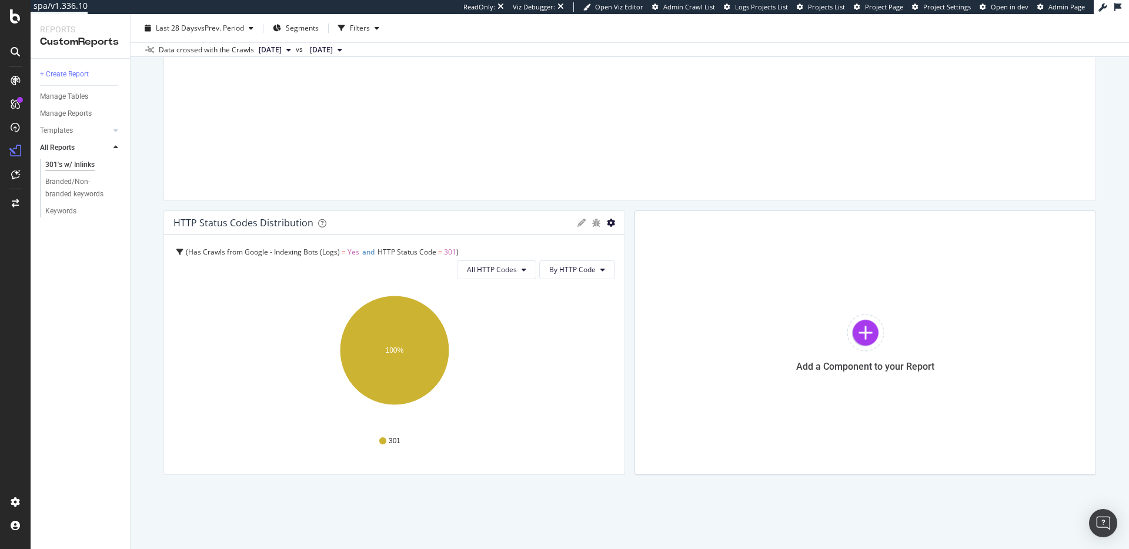
click at [615, 225] on div at bounding box center [620, 343] width 12 height 265
click at [610, 224] on icon "gear" at bounding box center [611, 223] width 8 height 8
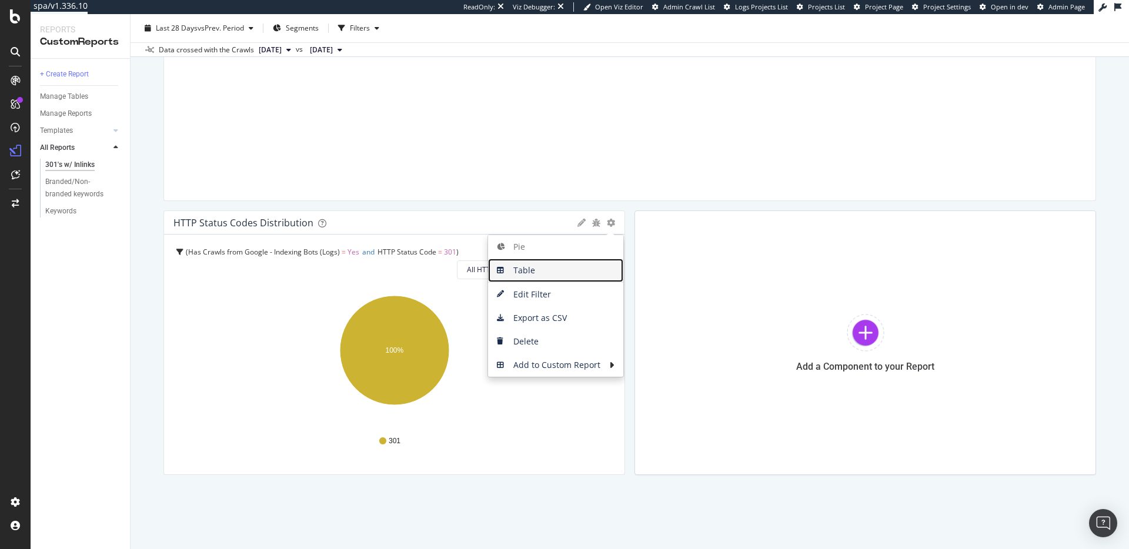
click at [554, 266] on span "Table" at bounding box center [555, 271] width 135 height 18
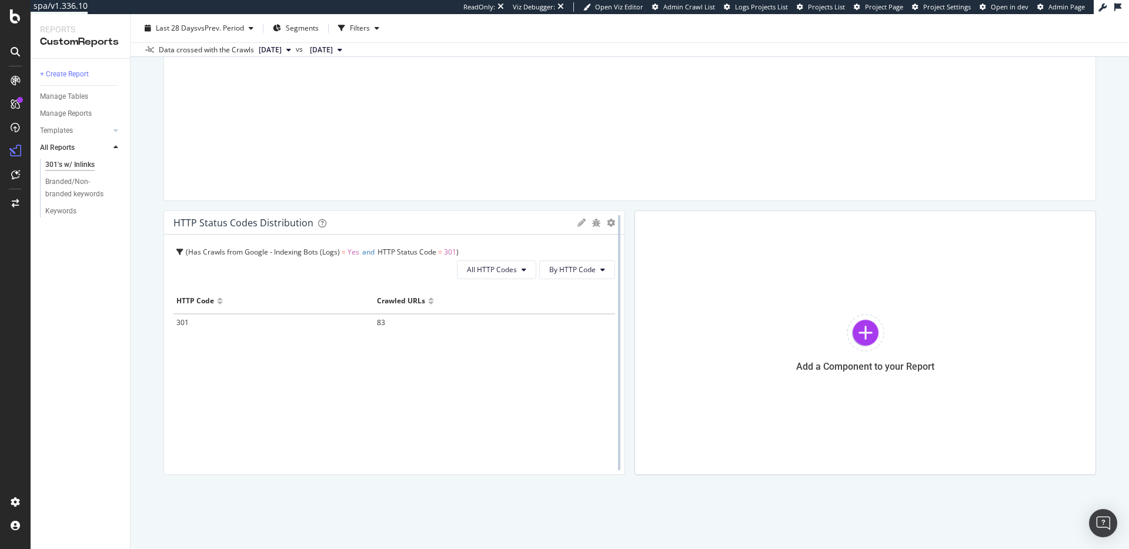
click at [614, 221] on div at bounding box center [620, 343] width 12 height 265
click at [611, 223] on icon "gear" at bounding box center [611, 223] width 8 height 8
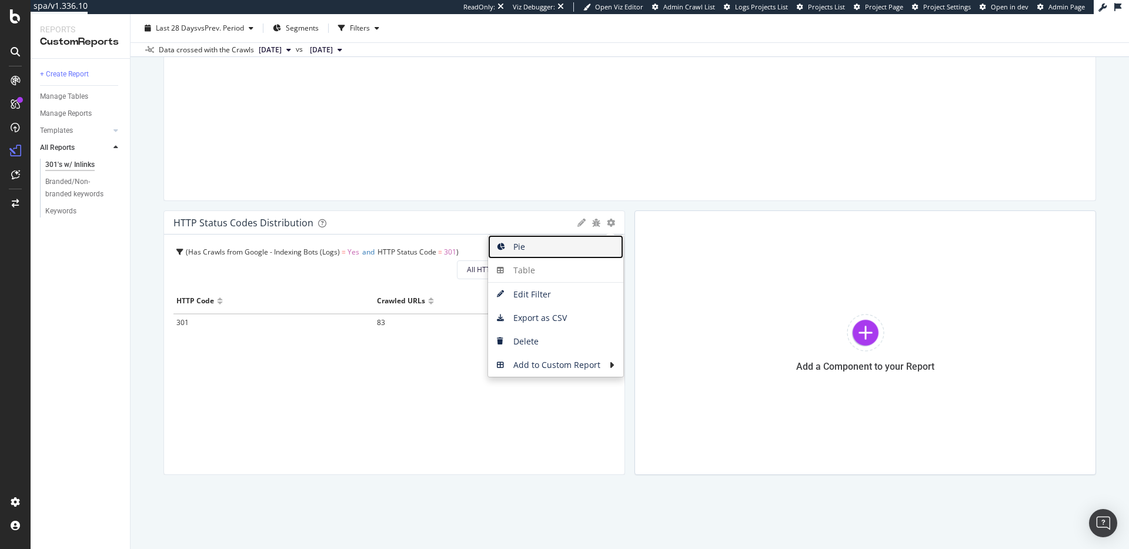
click at [584, 241] on span "Pie" at bounding box center [555, 247] width 135 height 18
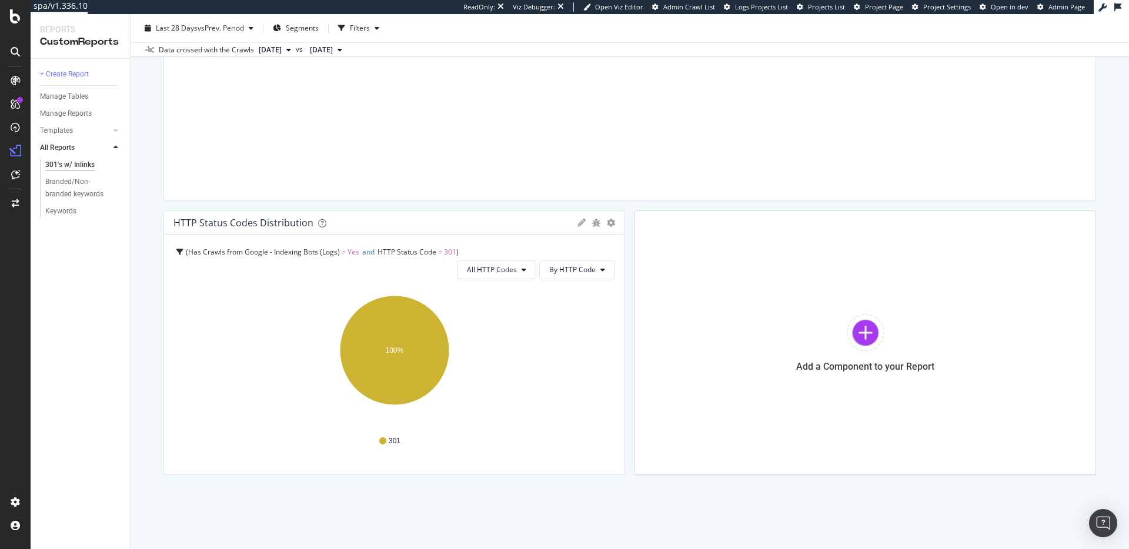
click at [317, 254] on span "Has Crawls from Google - Indexing Bots (Logs)" at bounding box center [264, 252] width 152 height 10
click at [432, 255] on span "HTTP Status Code" at bounding box center [407, 252] width 59 height 10
click at [578, 221] on icon at bounding box center [582, 223] width 8 height 8
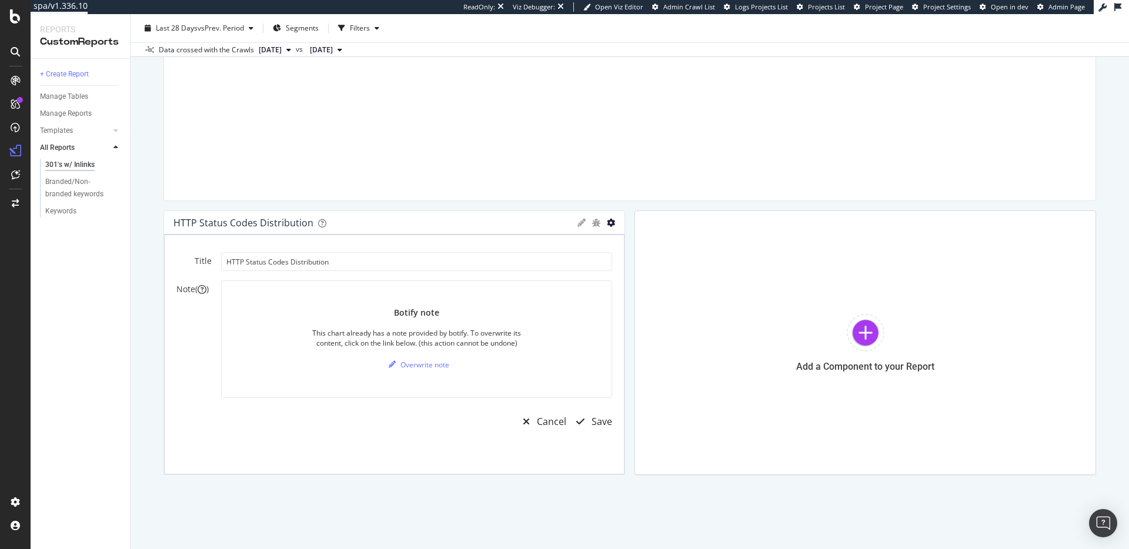
drag, startPoint x: 580, startPoint y: 222, endPoint x: 611, endPoint y: 221, distance: 30.6
click at [580, 222] on icon at bounding box center [582, 223] width 8 height 8
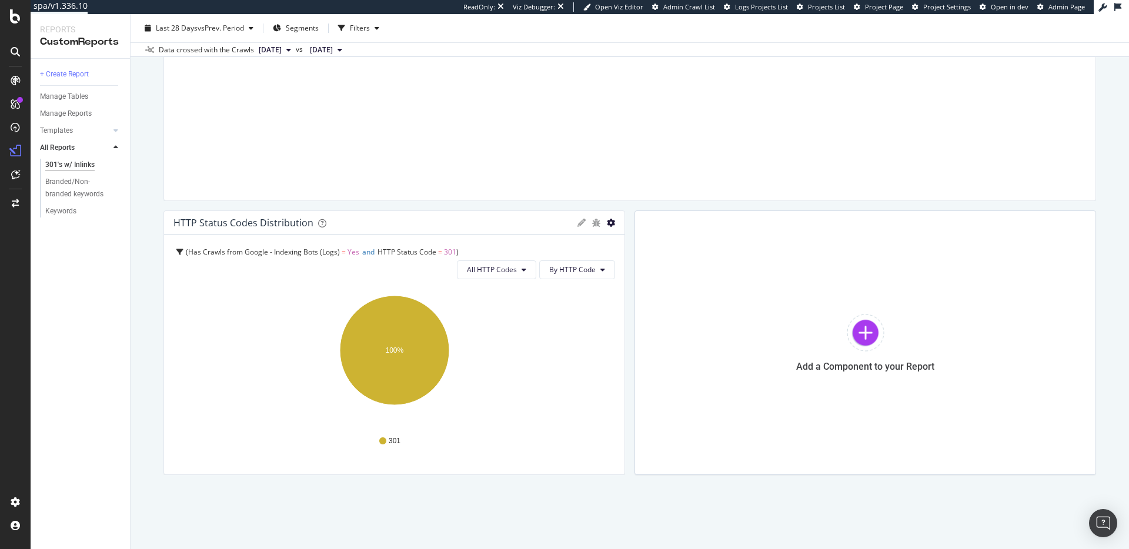
click at [611, 221] on icon "gear" at bounding box center [611, 223] width 8 height 8
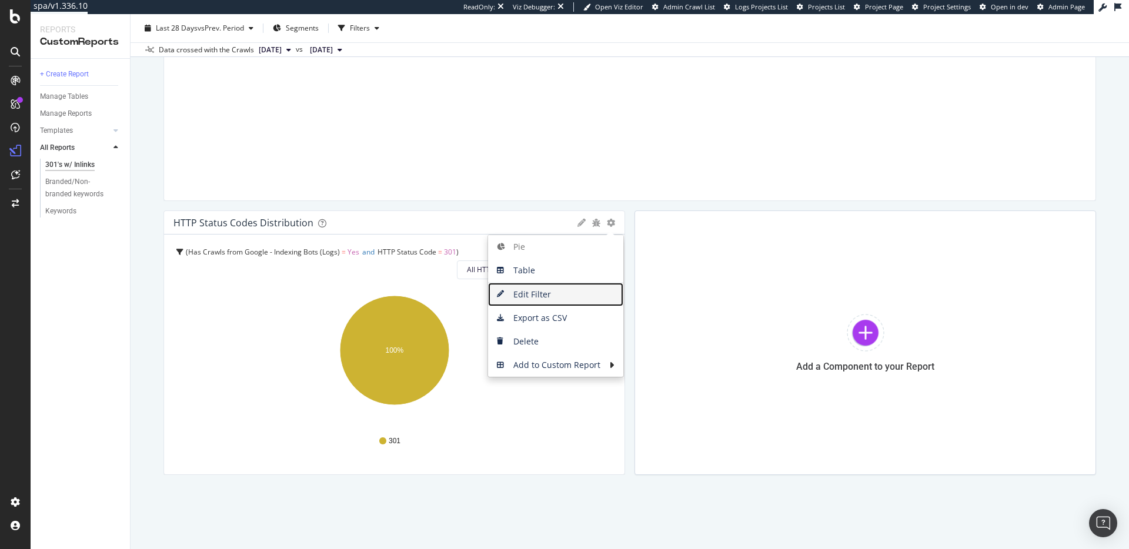
click at [565, 299] on span "Edit Filter" at bounding box center [555, 295] width 135 height 18
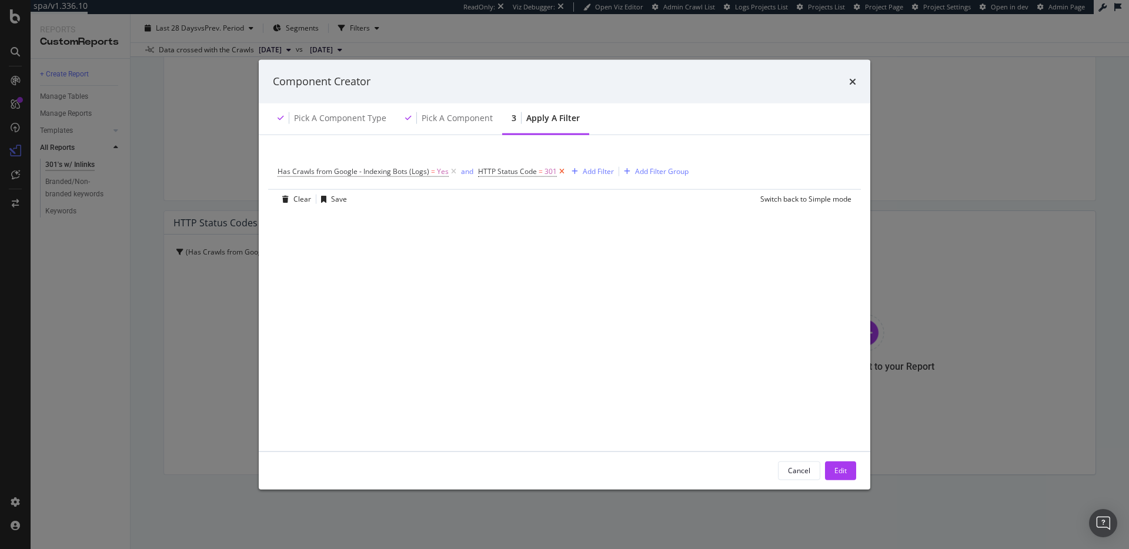
click at [559, 172] on icon "modal" at bounding box center [562, 171] width 10 height 12
click at [853, 476] on div "Cancel Edit" at bounding box center [565, 471] width 612 height 38
drag, startPoint x: 848, startPoint y: 472, endPoint x: 824, endPoint y: 466, distance: 24.1
click at [848, 472] on button "Edit" at bounding box center [840, 470] width 31 height 19
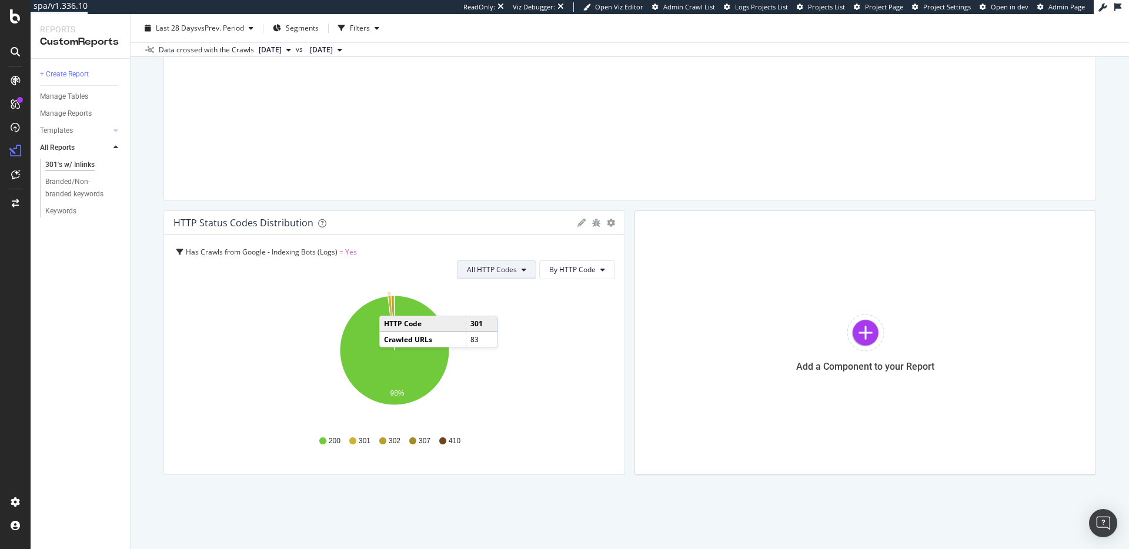
click at [499, 266] on span "All HTTP Codes" at bounding box center [492, 270] width 50 height 10
click at [511, 333] on span "Bad HTTP Codes" at bounding box center [498, 337] width 59 height 11
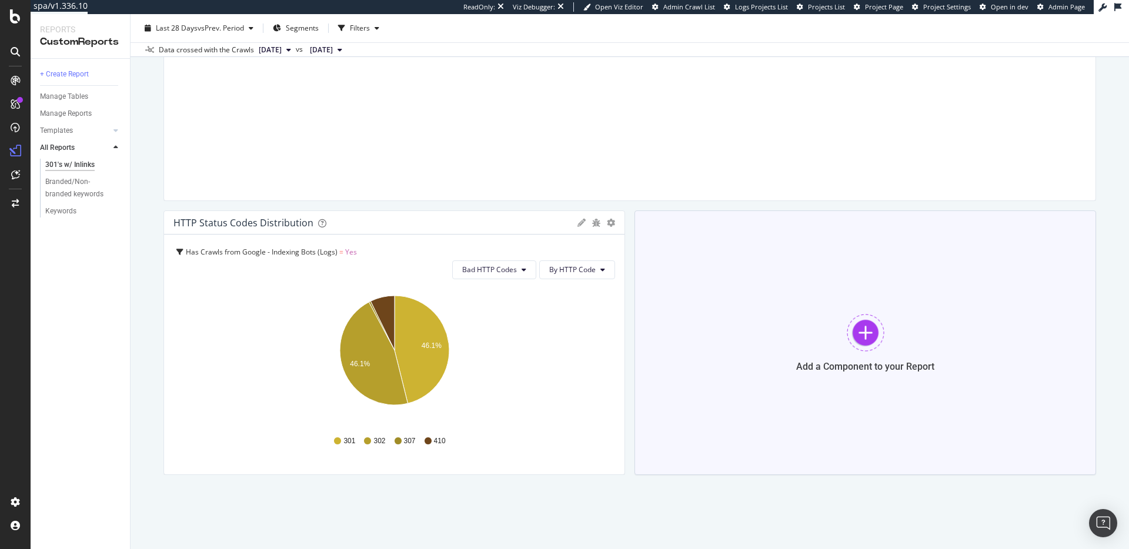
click at [827, 336] on div "Add a Component to your Report" at bounding box center [866, 343] width 462 height 265
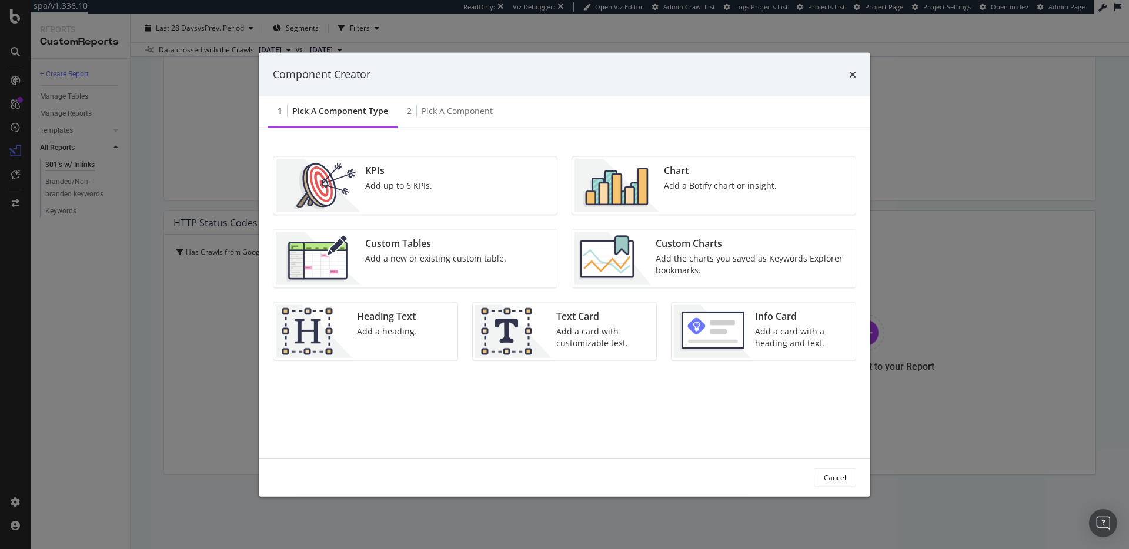
click at [682, 242] on div "Custom Charts" at bounding box center [752, 243] width 193 height 14
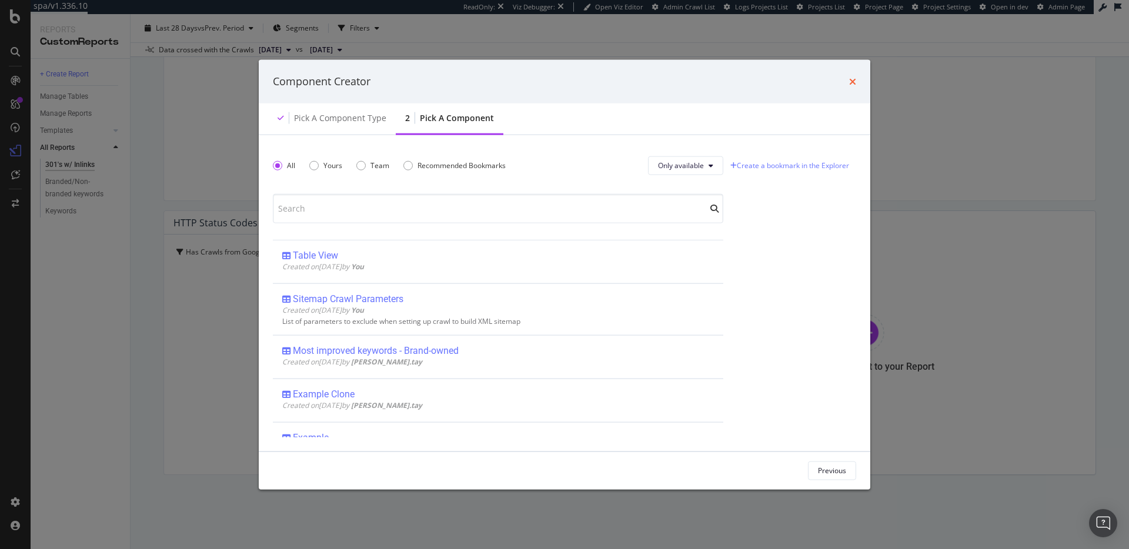
drag, startPoint x: 856, startPoint y: 81, endPoint x: 851, endPoint y: 84, distance: 6.1
click at [856, 82] on div "Component Creator" at bounding box center [565, 82] width 612 height 44
click at [851, 84] on icon "times" at bounding box center [852, 80] width 7 height 9
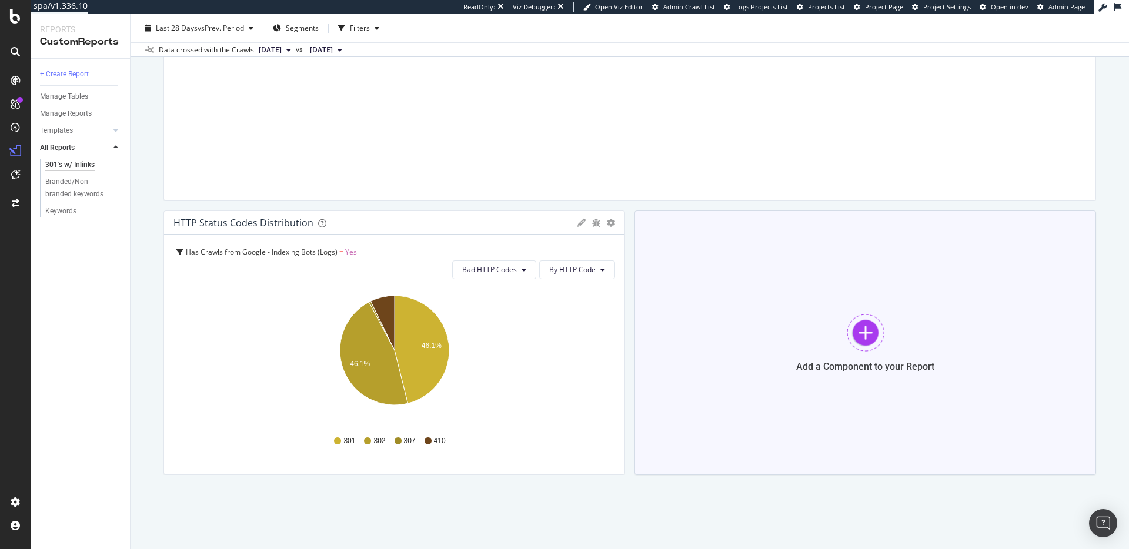
click at [839, 332] on div "Add a Component to your Report" at bounding box center [866, 343] width 462 height 265
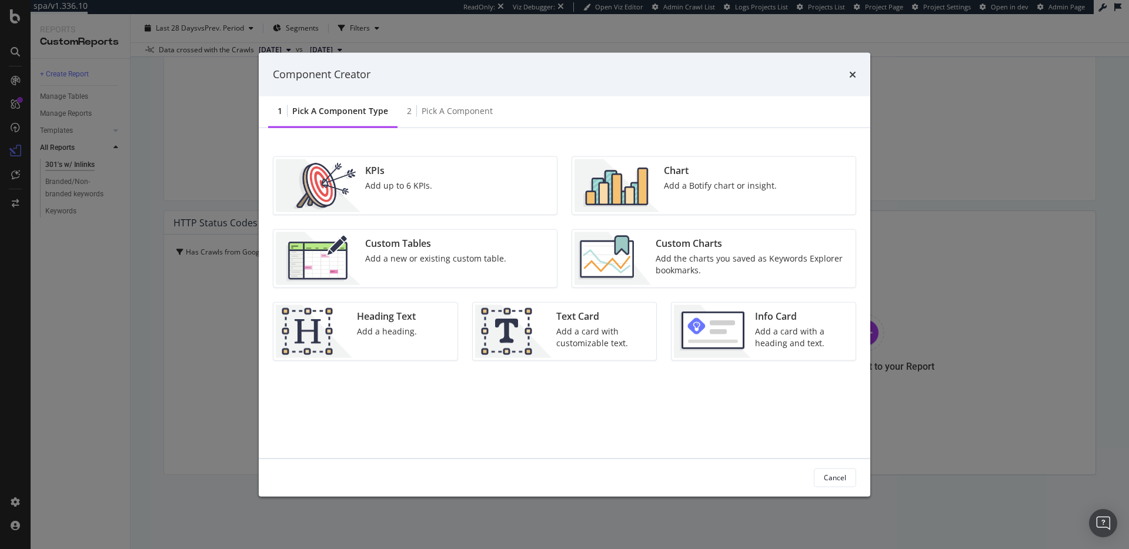
click at [678, 178] on div "Chart Add a Botify chart or insight." at bounding box center [720, 185] width 122 height 53
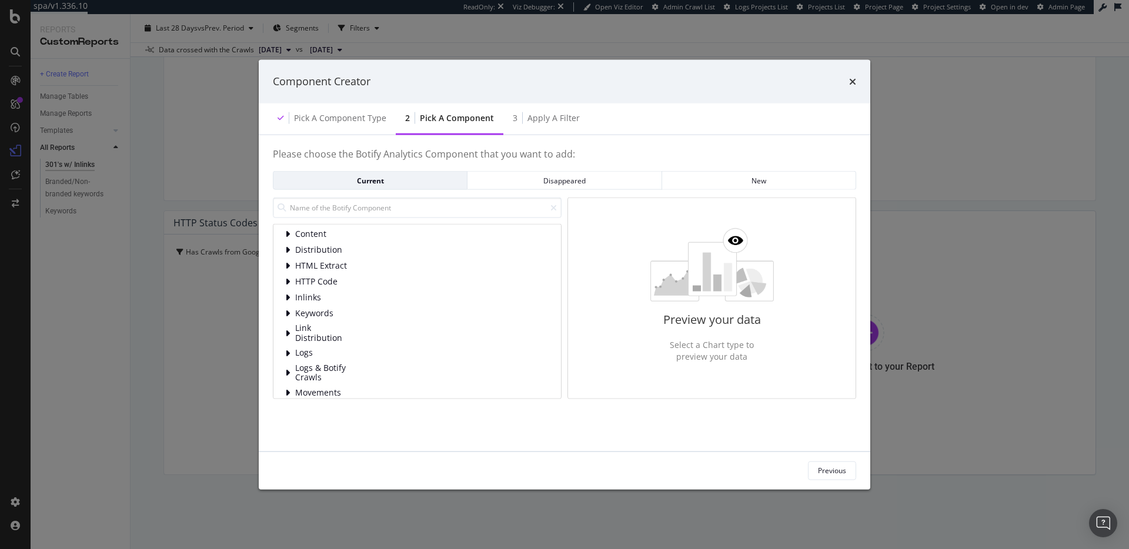
scroll to position [0, 0]
click at [393, 202] on input "modal" at bounding box center [417, 208] width 289 height 21
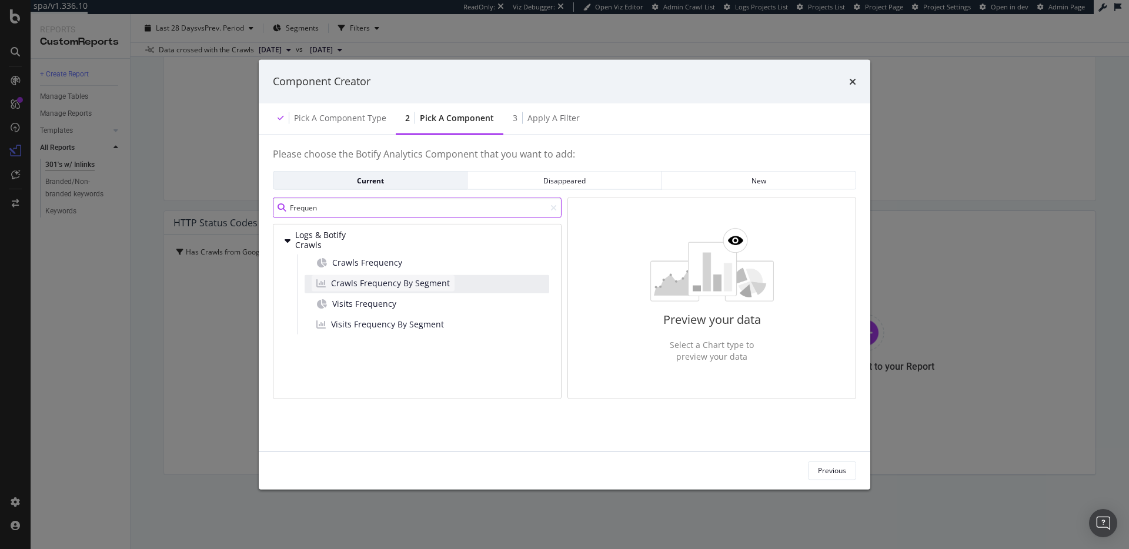
type input "Frequen"
click at [399, 284] on span "Crawls Frequency By Segment" at bounding box center [390, 283] width 119 height 12
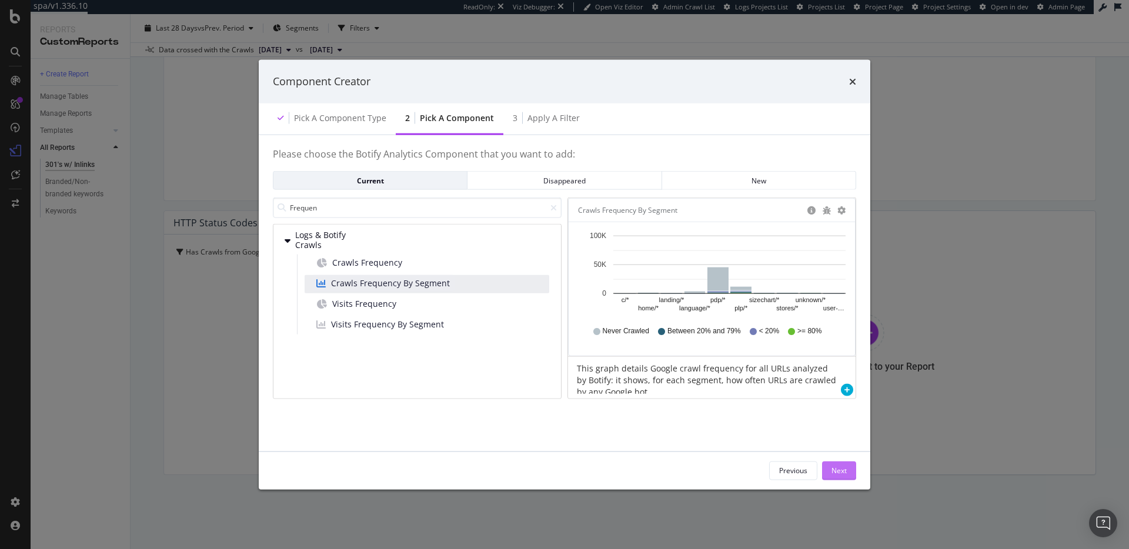
click at [849, 472] on button "Next" at bounding box center [839, 470] width 34 height 19
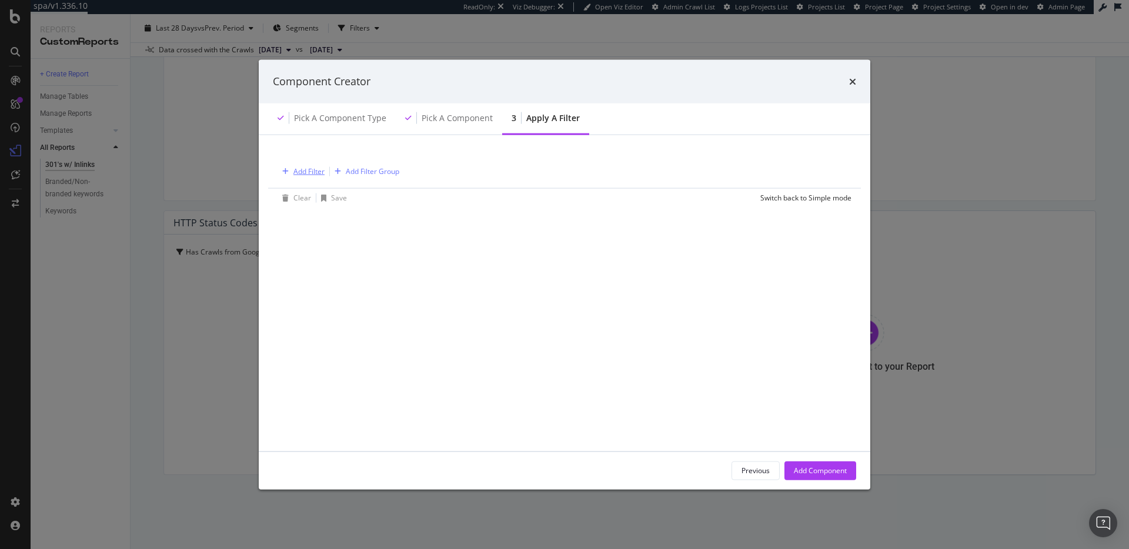
click at [314, 170] on div "Add Filter" at bounding box center [309, 171] width 31 height 10
click at [825, 469] on div "Add Component" at bounding box center [820, 471] width 53 height 10
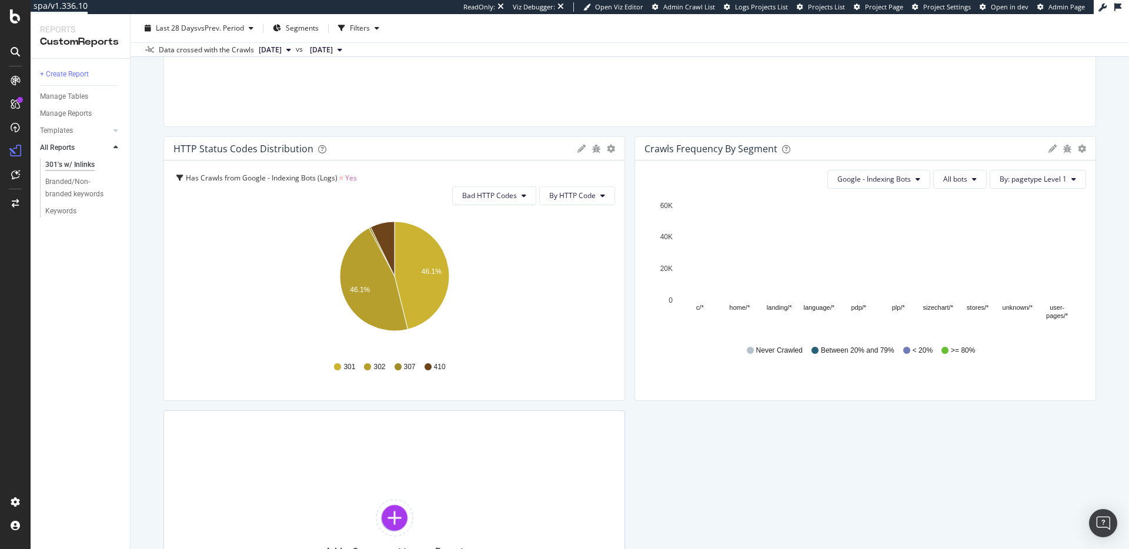
scroll to position [592, 0]
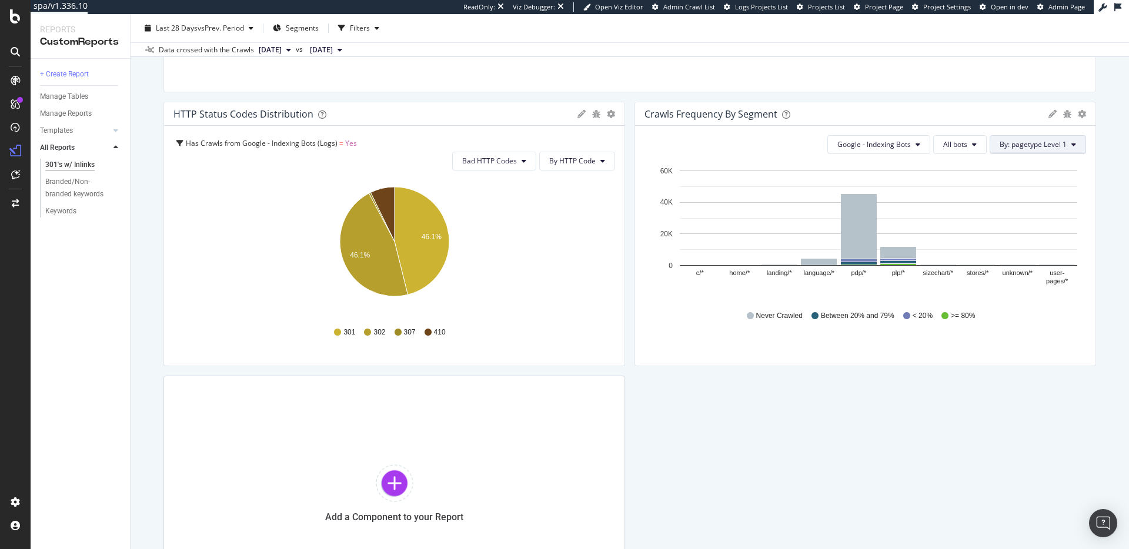
click at [1059, 139] on span "By: pagetype Level 1" at bounding box center [1033, 144] width 67 height 10
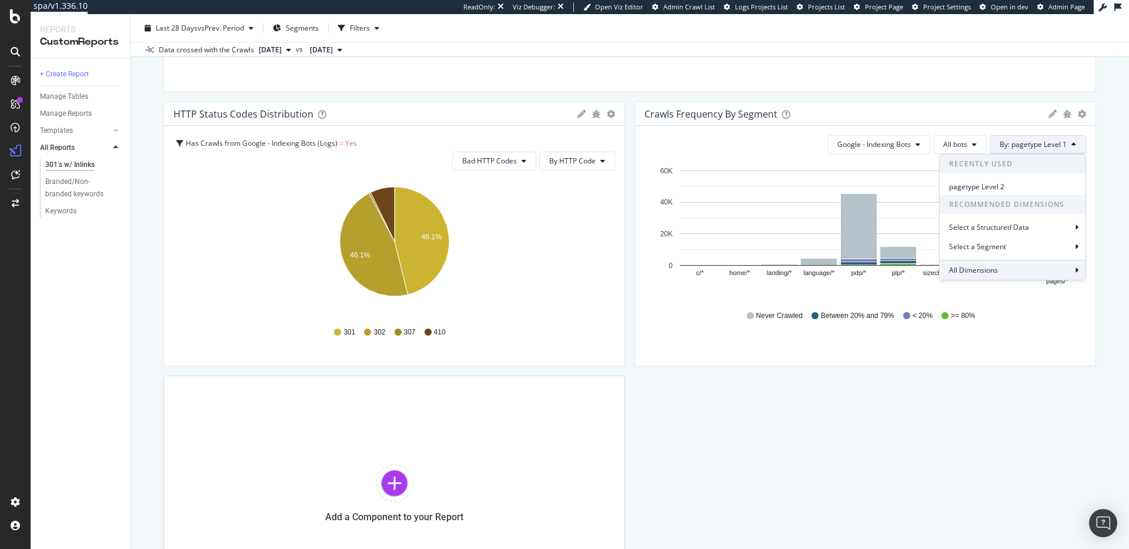
click at [1024, 261] on div "All Dimensions" at bounding box center [1013, 270] width 146 height 20
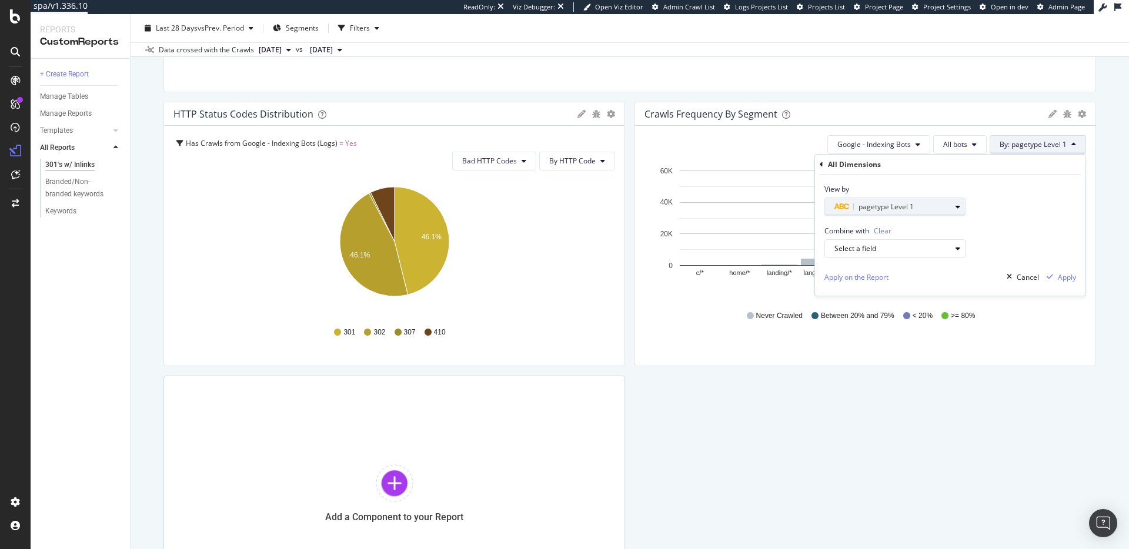
click at [922, 206] on div "pagetype Level 1" at bounding box center [893, 207] width 116 height 14
click at [838, 229] on div "pagetype Level" at bounding box center [865, 227] width 54 height 10
click at [834, 228] on div "pagetype Level" at bounding box center [899, 227] width 139 height 20
click at [833, 227] on icon at bounding box center [832, 227] width 4 height 7
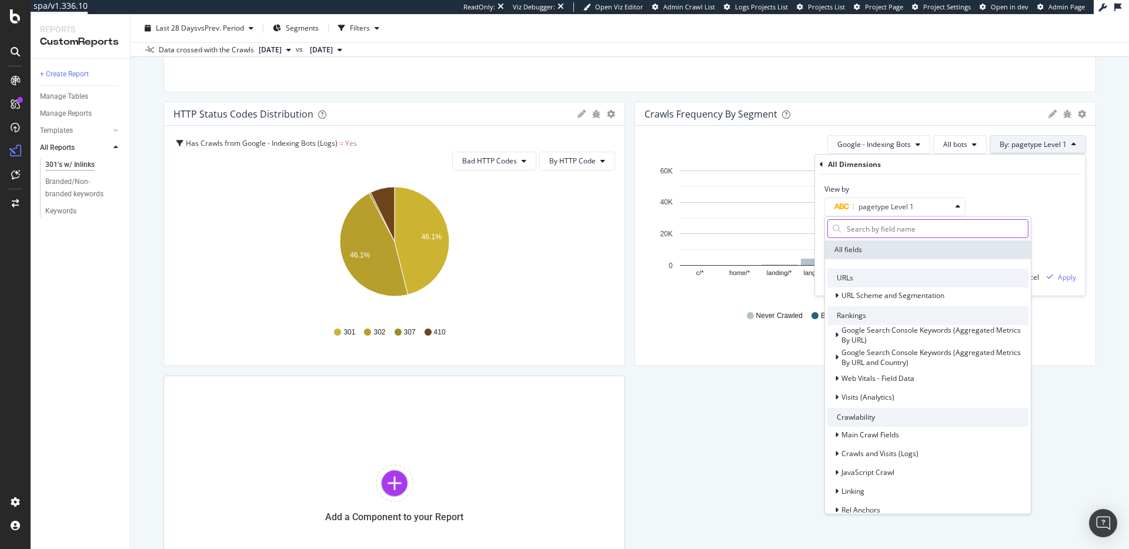
type input "j"
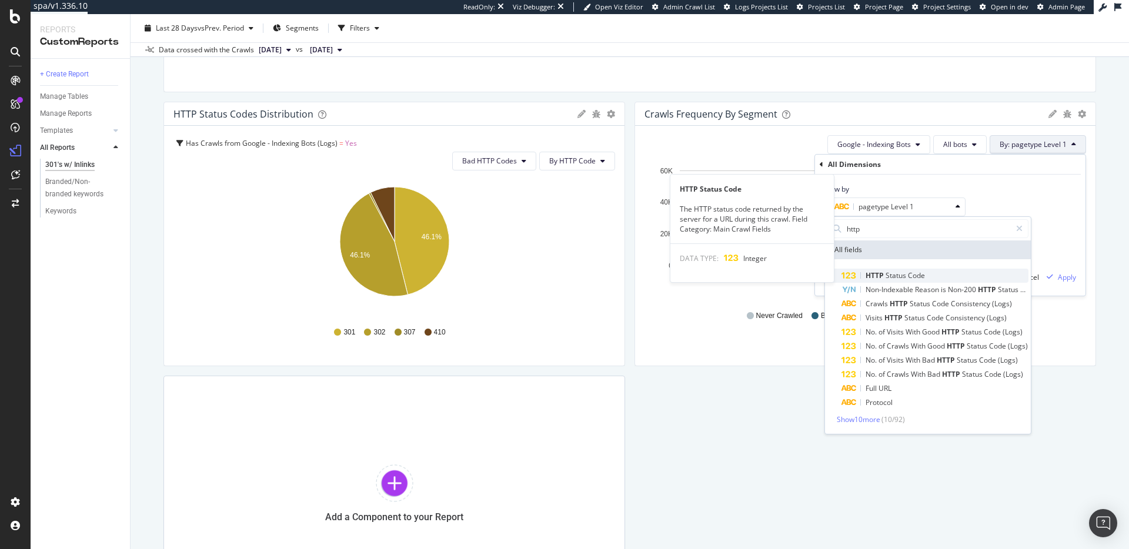
type input "http"
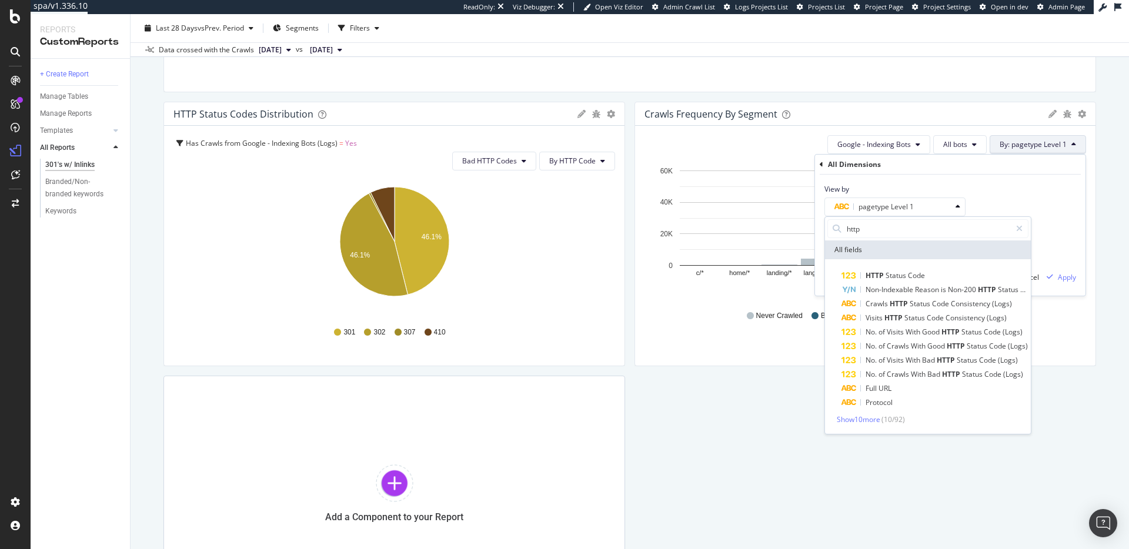
click at [928, 271] on div "HTTP Status Code" at bounding box center [935, 276] width 187 height 14
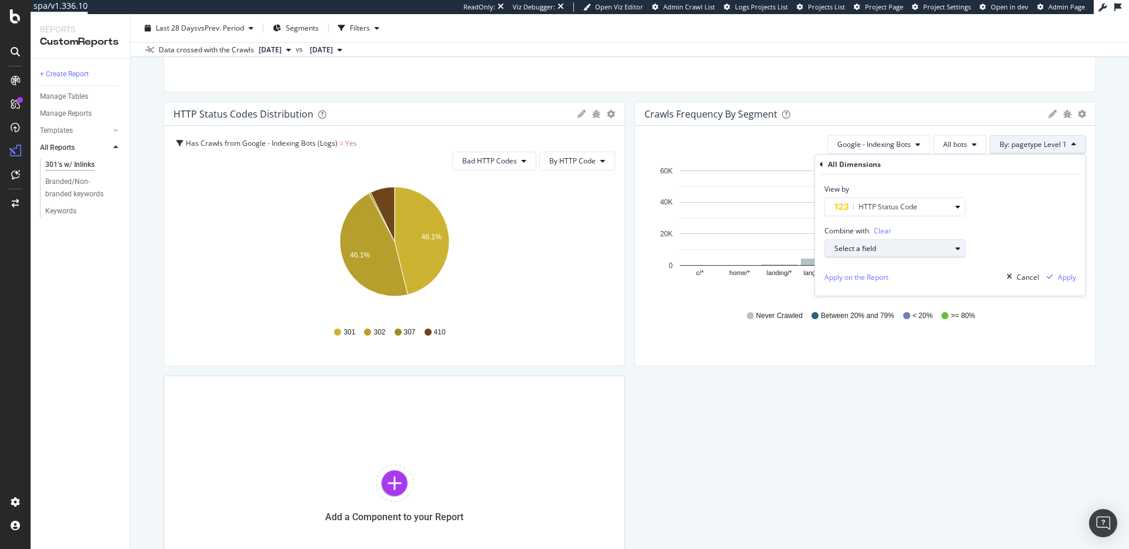
click at [945, 244] on div "Select a field" at bounding box center [900, 249] width 131 height 16
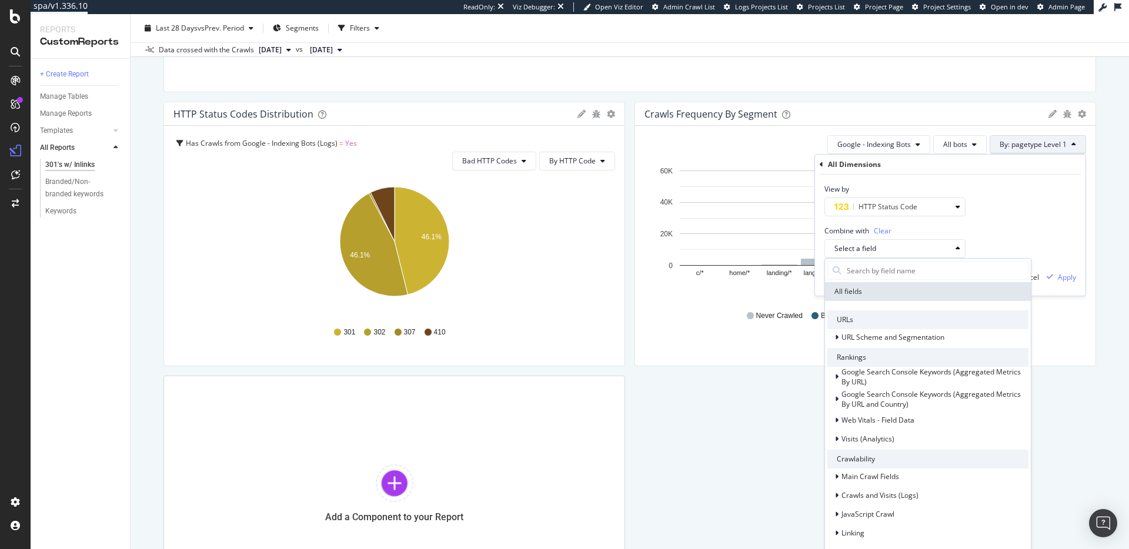
click at [1010, 212] on div "View by HTTP Status Code" at bounding box center [950, 196] width 271 height 42
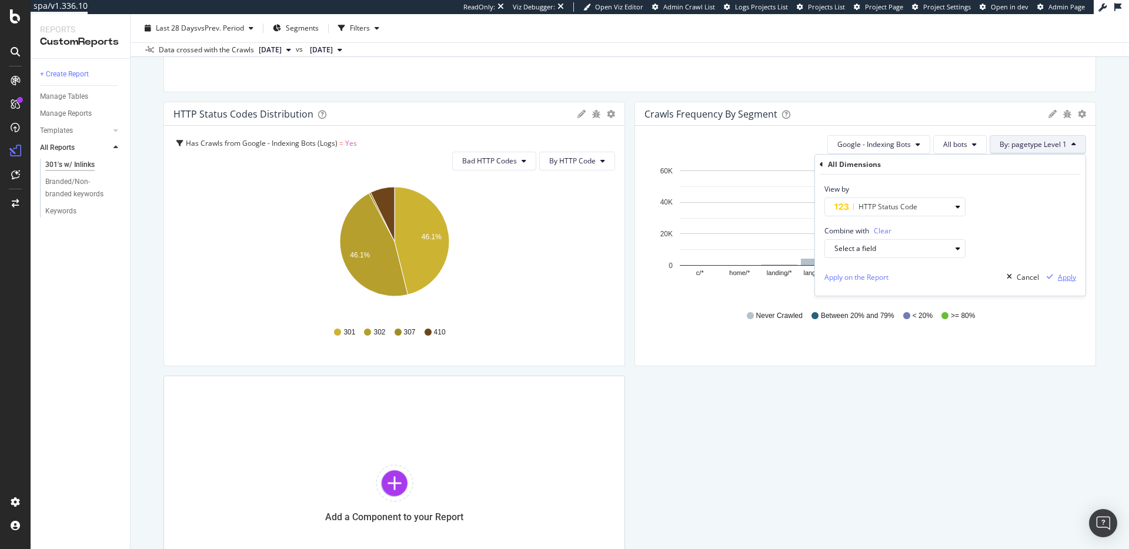
click at [1065, 276] on div "Apply" at bounding box center [1067, 277] width 18 height 10
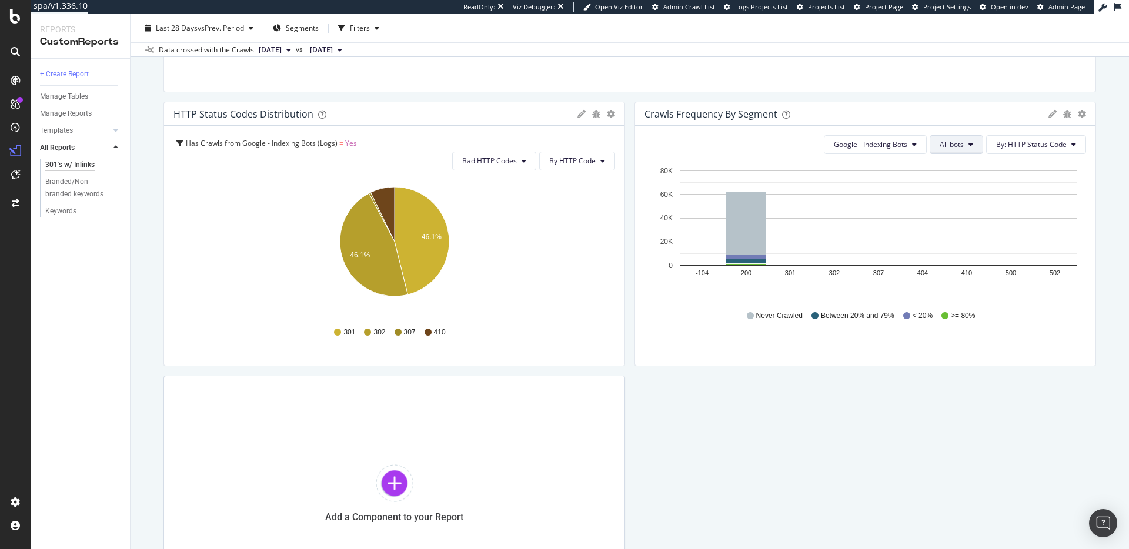
click at [979, 148] on button "All bots" at bounding box center [957, 144] width 54 height 19
click at [899, 142] on span "Google - Indexing Bots" at bounding box center [871, 144] width 74 height 10
click at [1012, 145] on span "By: HTTP Status Code" at bounding box center [1031, 144] width 71 height 10
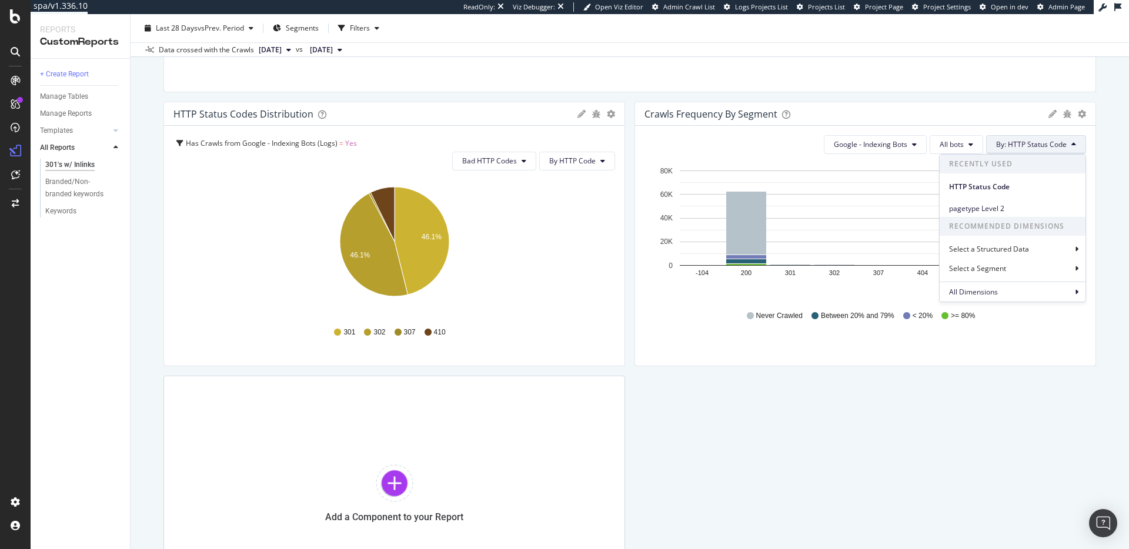
click at [1051, 111] on icon at bounding box center [1053, 114] width 8 height 8
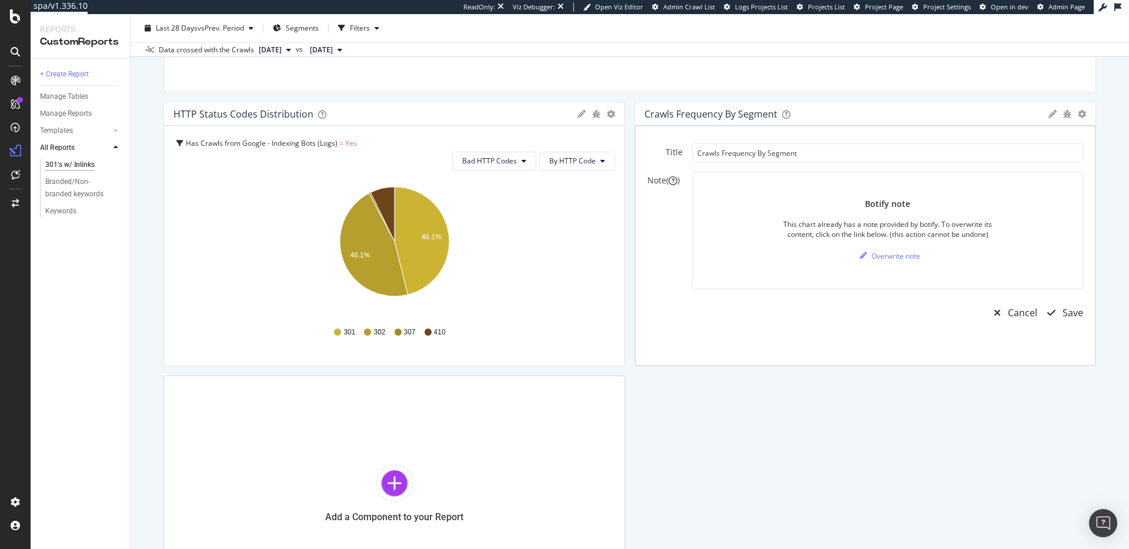
click at [1055, 116] on icon at bounding box center [1053, 114] width 8 height 8
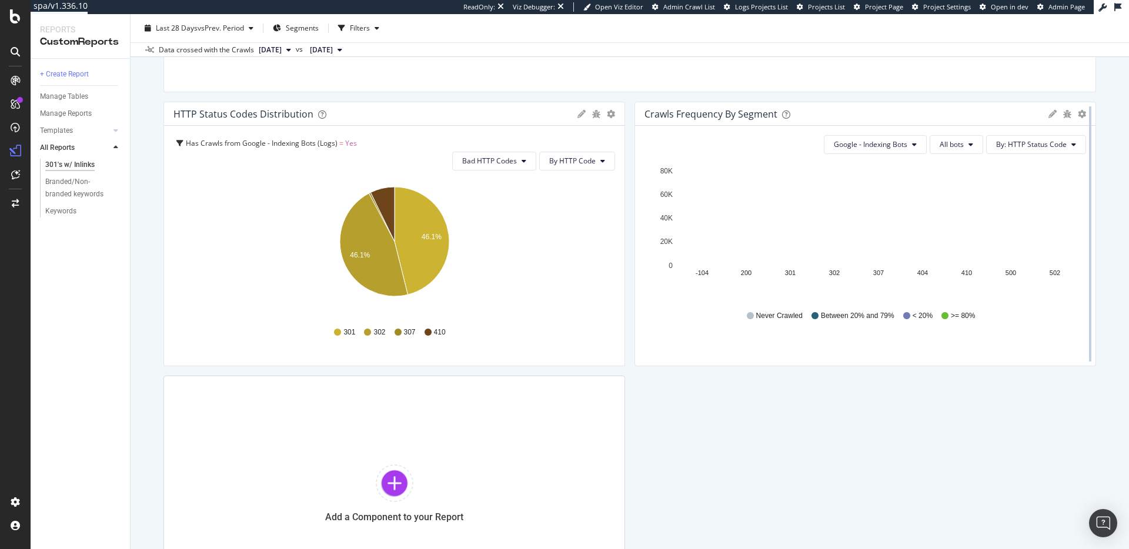
click at [1089, 115] on div at bounding box center [1090, 233] width 2 height 255
click at [1082, 115] on icon "gear" at bounding box center [1082, 114] width 8 height 8
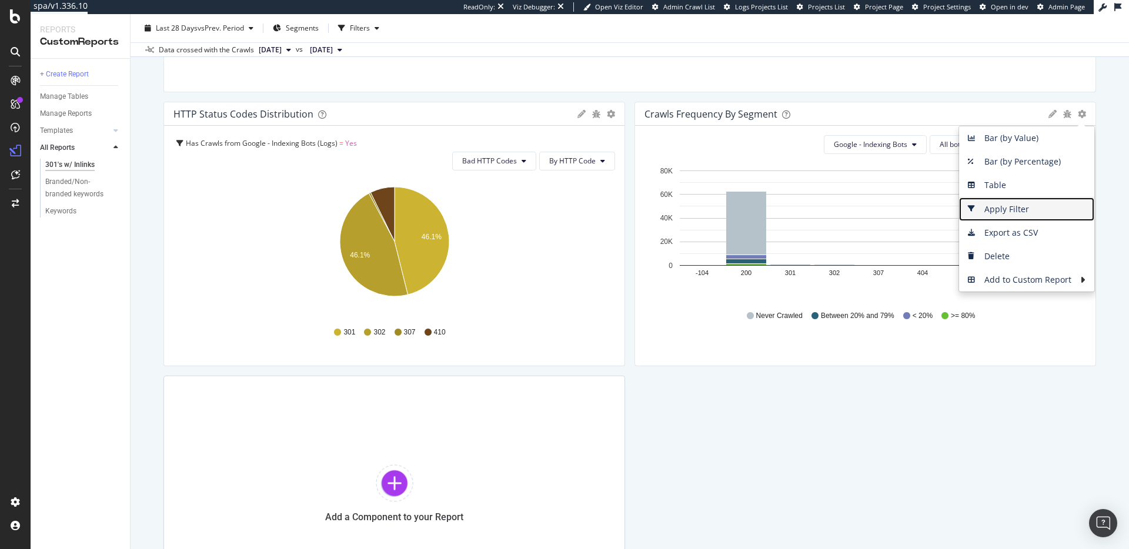
click at [1031, 210] on span "Apply Filter" at bounding box center [1026, 210] width 135 height 18
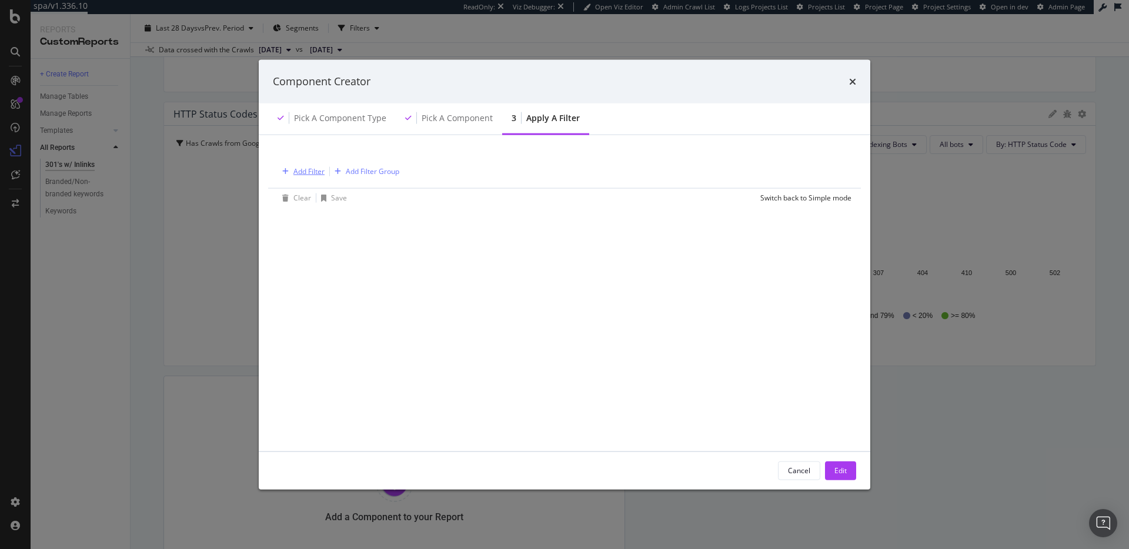
click at [314, 177] on div "Add Filter" at bounding box center [301, 171] width 47 height 13
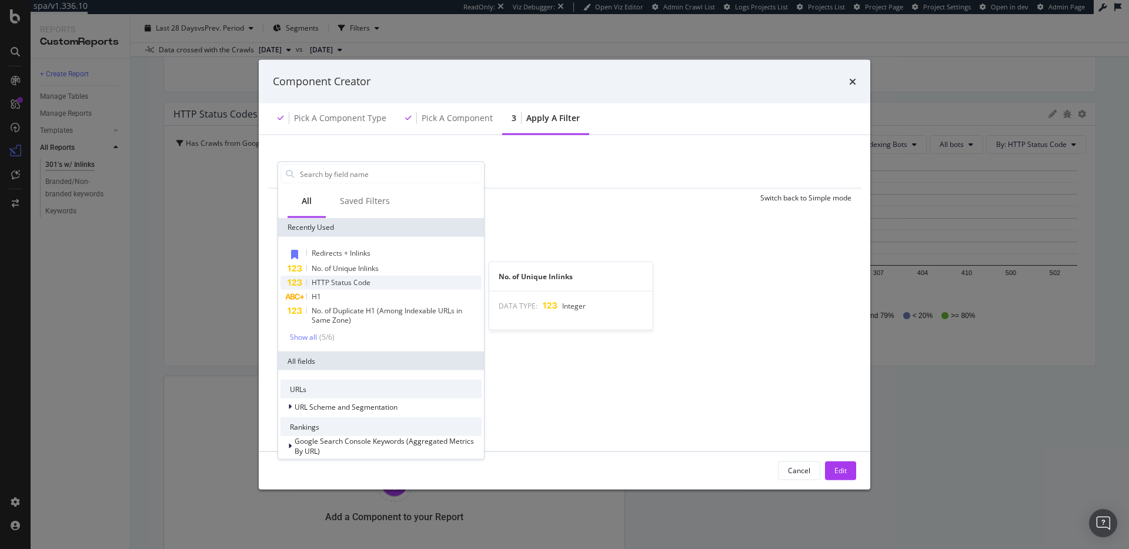
click at [366, 279] on span "HTTP Status Code" at bounding box center [341, 283] width 59 height 10
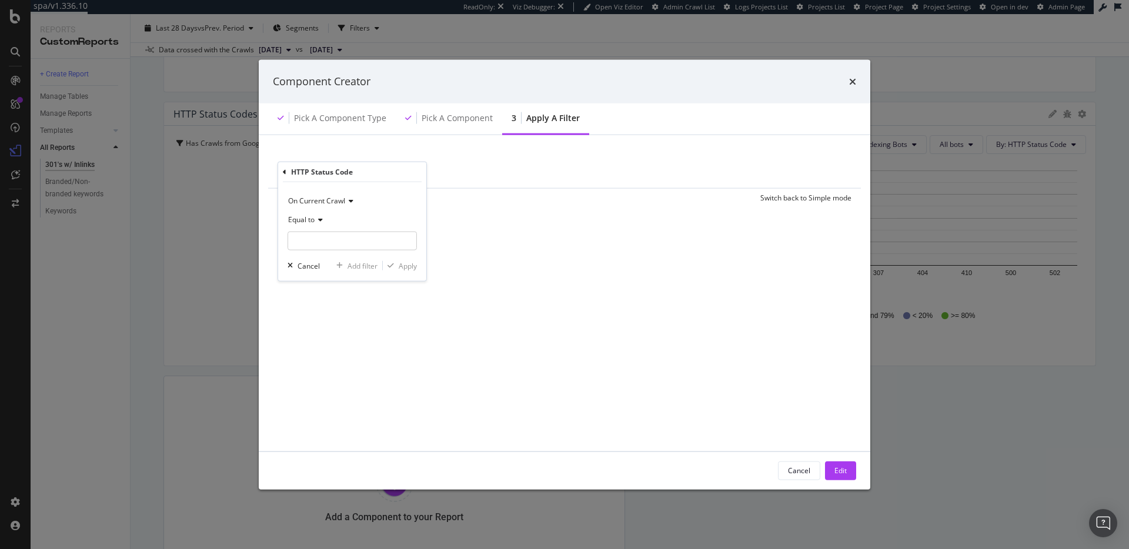
click at [316, 214] on div "Equal to" at bounding box center [352, 220] width 129 height 19
click at [335, 261] on div "Not Equal to" at bounding box center [354, 259] width 126 height 15
click at [341, 239] on input "modal" at bounding box center [352, 241] width 129 height 19
click at [325, 257] on span "200" at bounding box center [332, 257] width 82 height 10
type input "200"
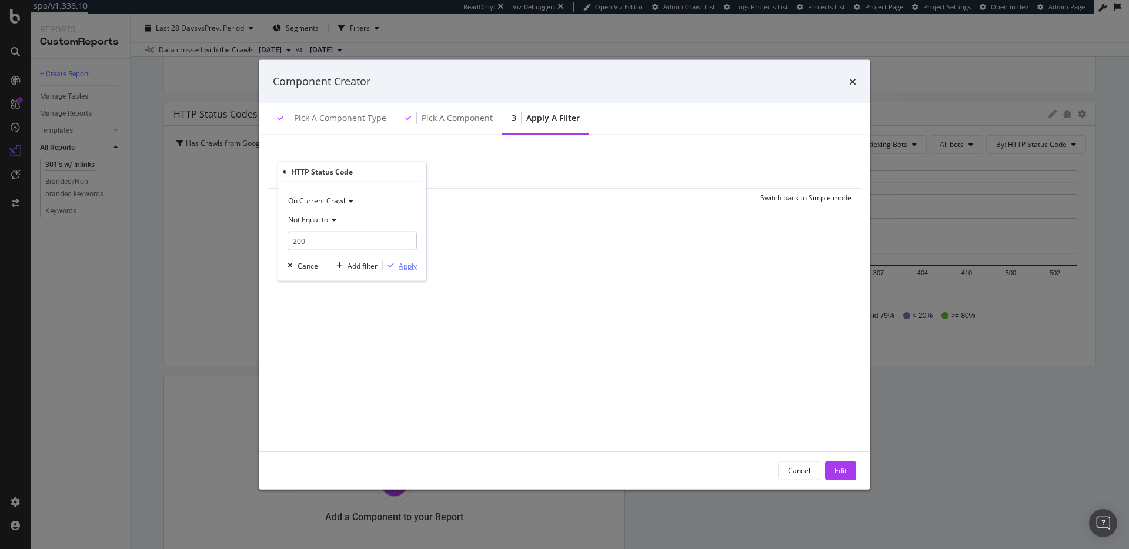
click at [404, 268] on div "Apply" at bounding box center [408, 266] width 18 height 10
click at [855, 464] on button "Edit" at bounding box center [840, 470] width 31 height 19
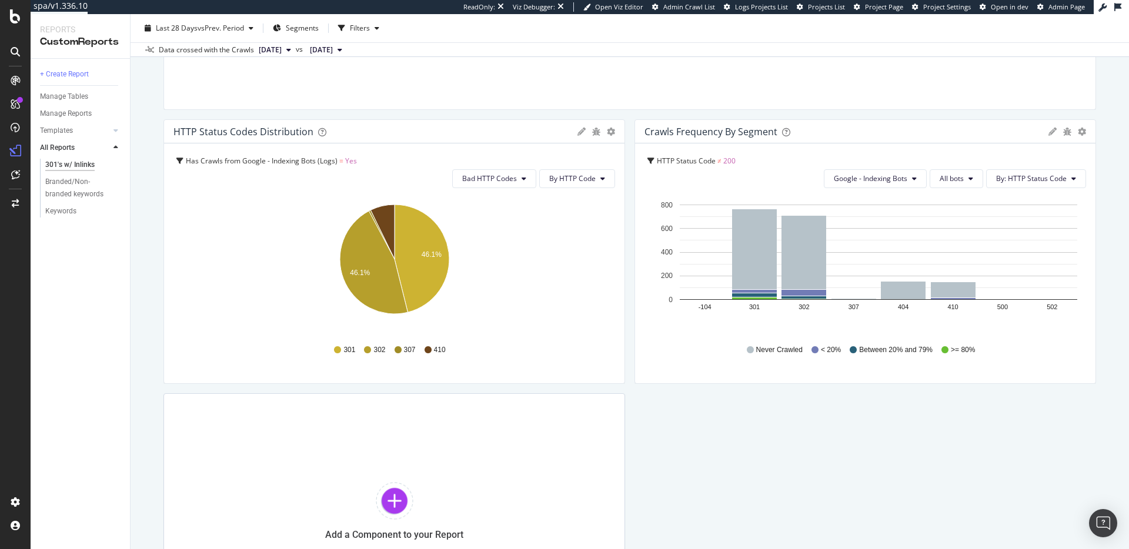
scroll to position [580, 0]
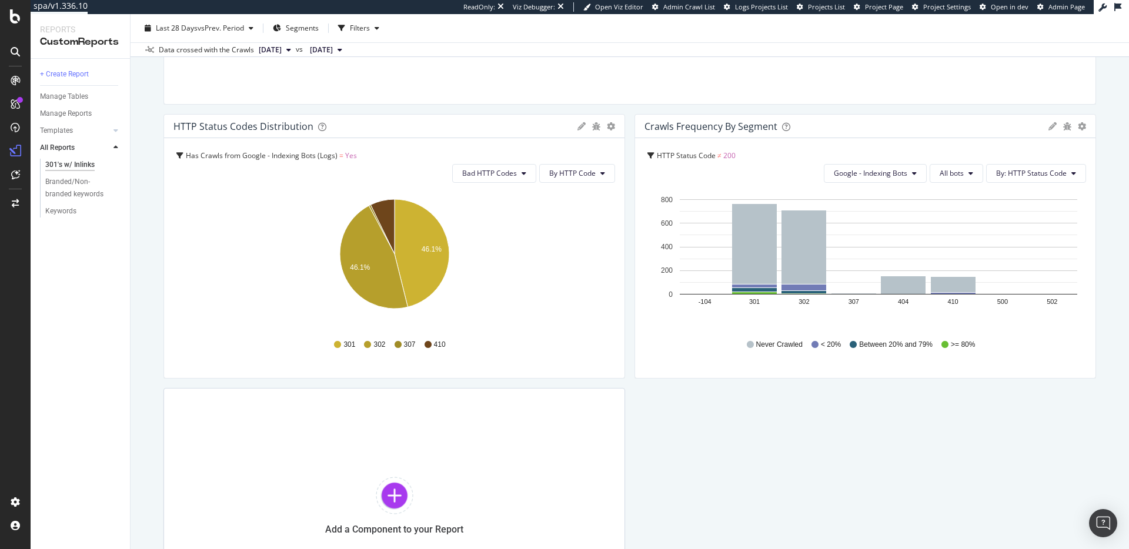
click at [1050, 126] on icon at bounding box center [1053, 126] width 8 height 8
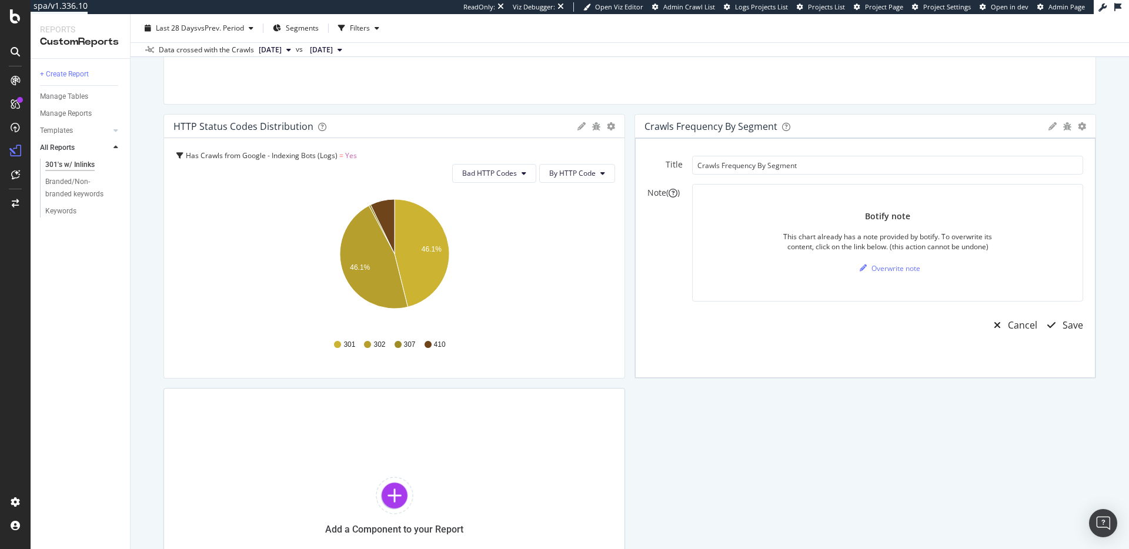
drag, startPoint x: 1051, startPoint y: 126, endPoint x: 1076, endPoint y: 126, distance: 25.3
click at [1051, 126] on icon at bounding box center [1053, 126] width 8 height 8
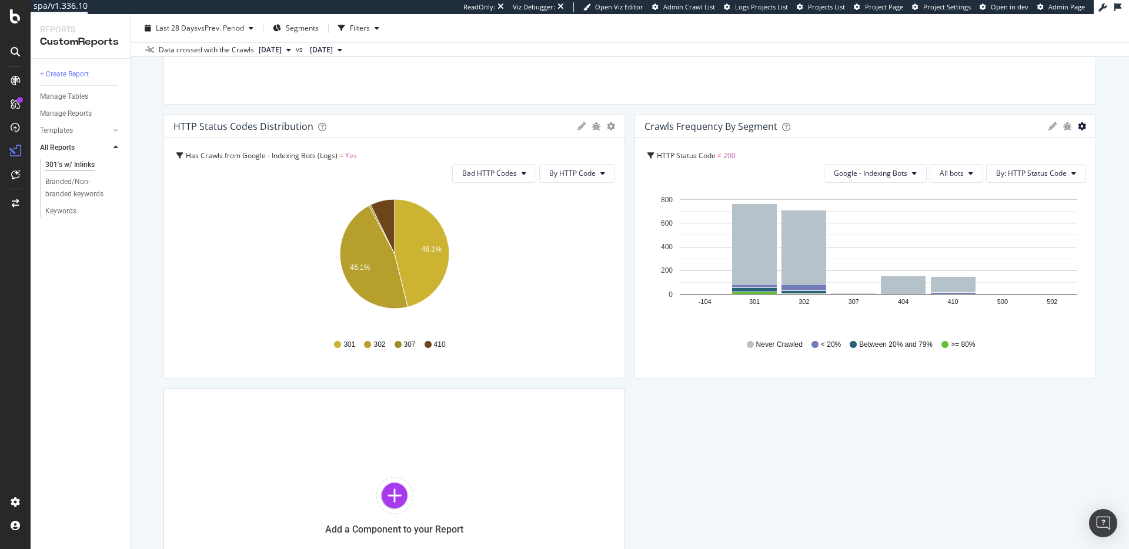
click at [1082, 128] on icon "gear" at bounding box center [1082, 126] width 8 height 8
click at [890, 108] on div "Table View HTTP Status Code = 301 and No. of Unique Inlinks > 0 Full URL HTTP S…" at bounding box center [630, 95] width 933 height 1058
click at [1082, 129] on icon "gear" at bounding box center [1082, 126] width 8 height 8
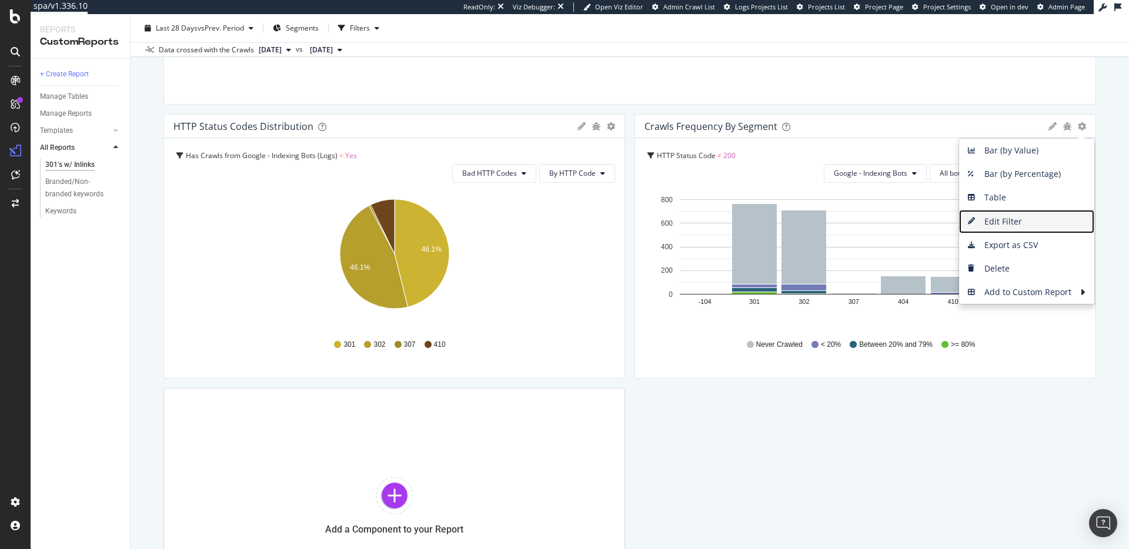
click at [1026, 225] on span "Edit Filter" at bounding box center [1026, 222] width 135 height 18
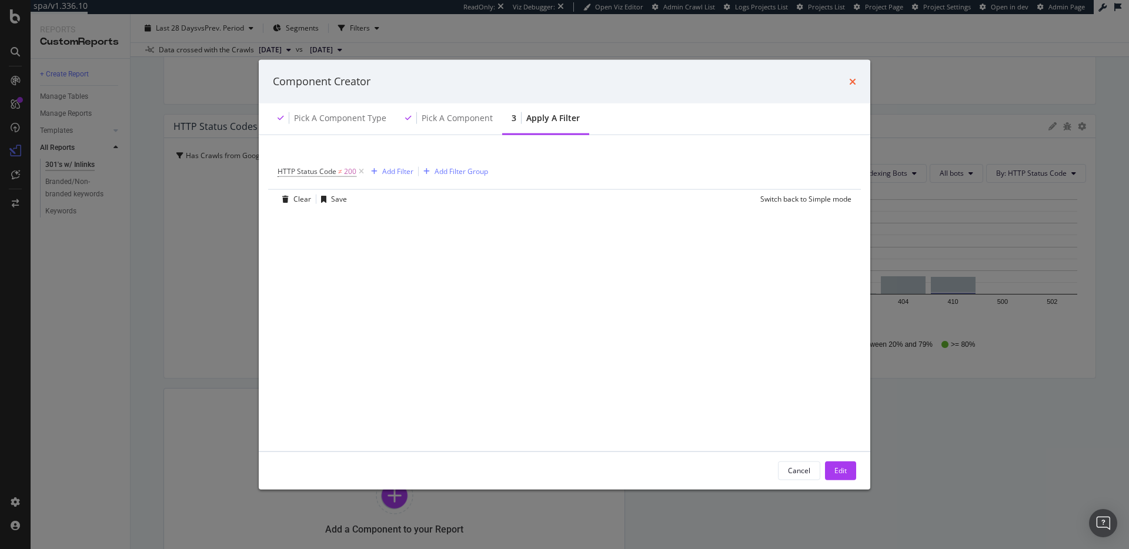
click at [852, 82] on icon "times" at bounding box center [852, 80] width 7 height 9
click at [850, 85] on icon "times" at bounding box center [852, 80] width 7 height 9
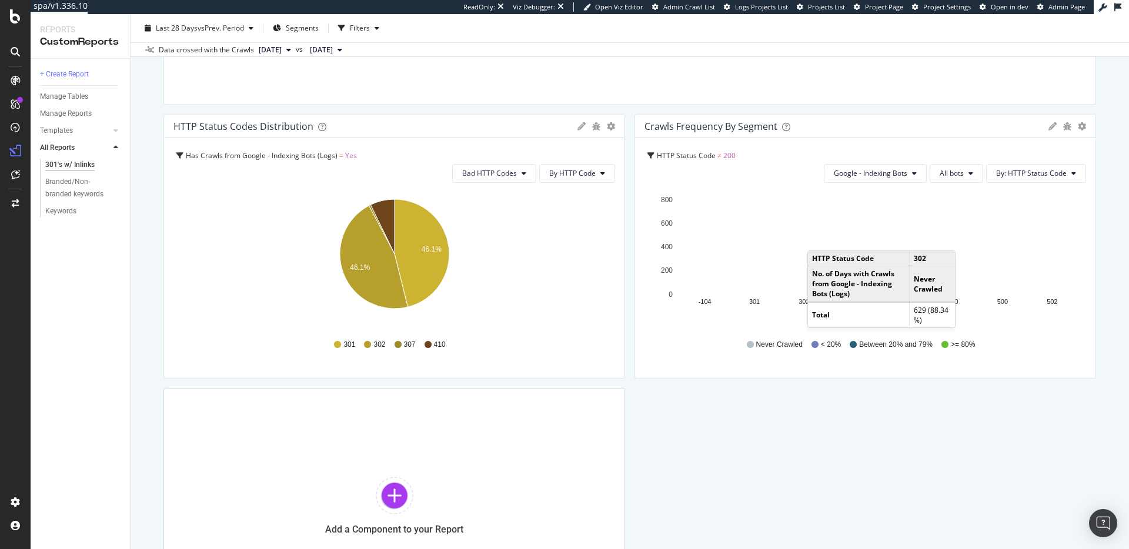
scroll to position [615, 0]
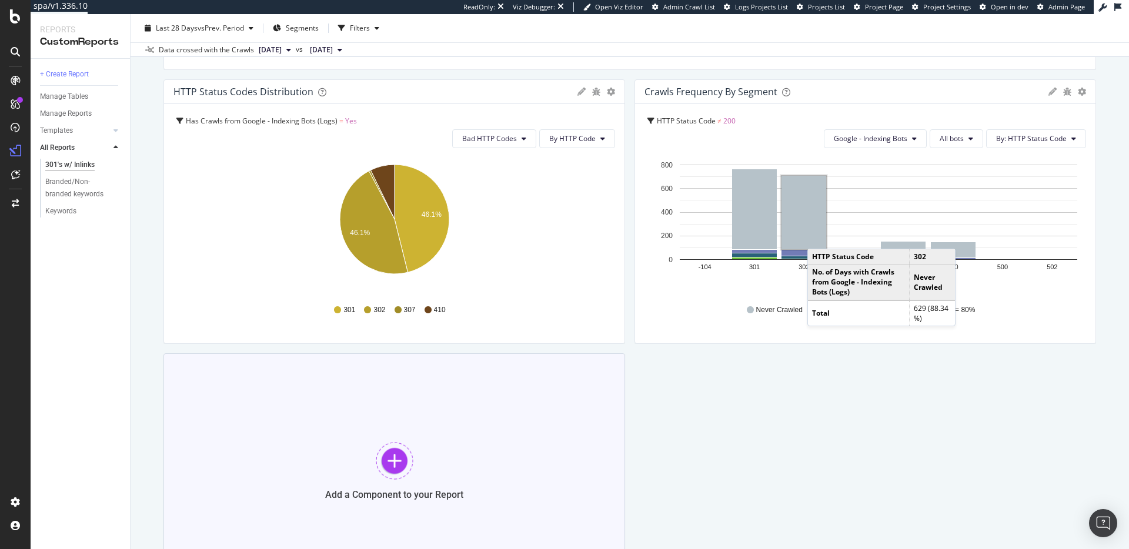
click at [514, 419] on div "Add a Component to your Report" at bounding box center [395, 471] width 462 height 235
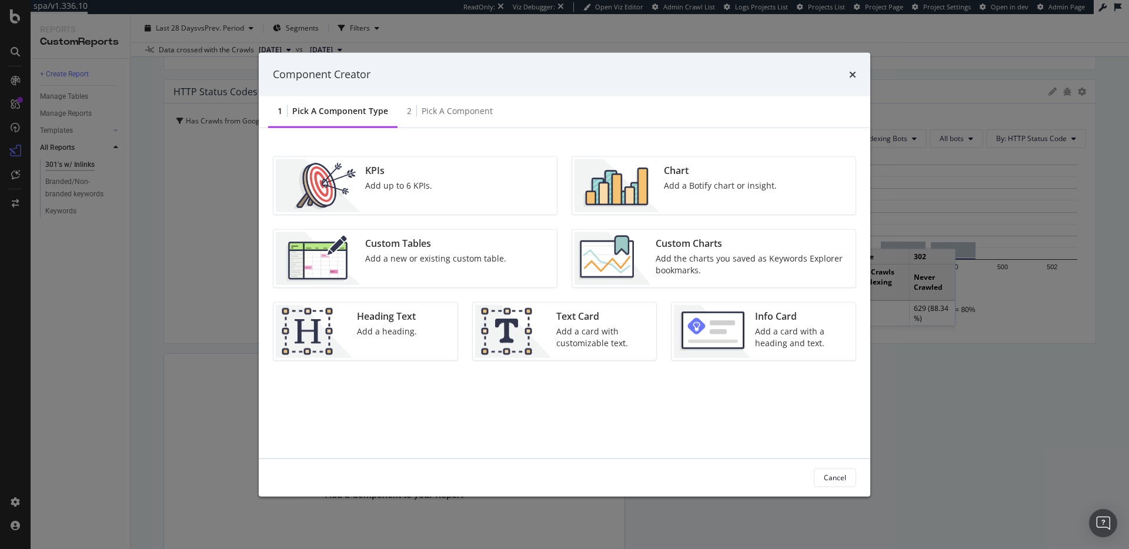
click at [692, 200] on div "Chart Add a Botify chart or insight." at bounding box center [720, 185] width 122 height 53
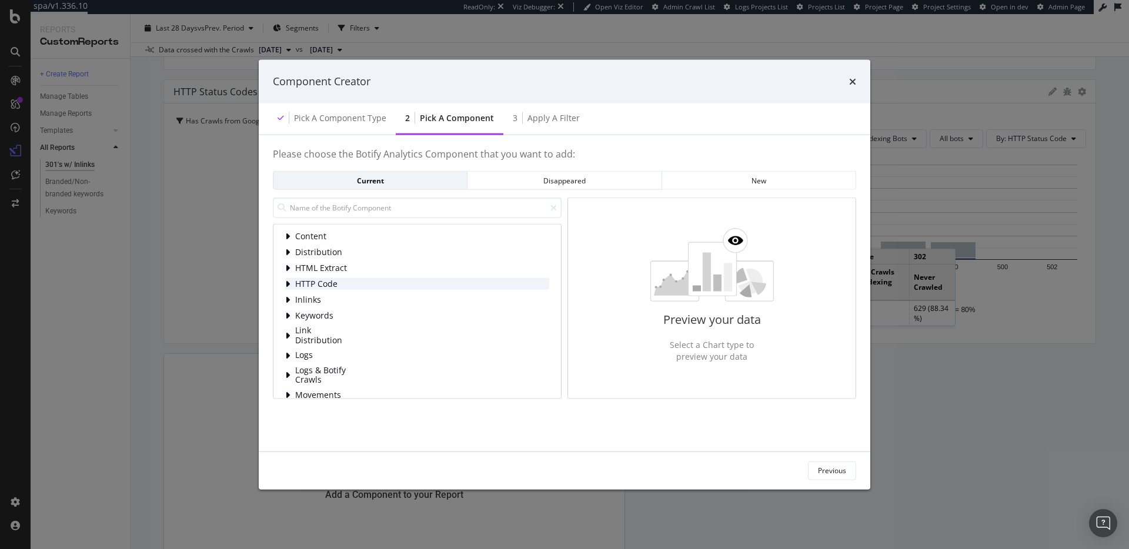
click at [332, 282] on span "HTTP Code" at bounding box center [321, 284] width 52 height 10
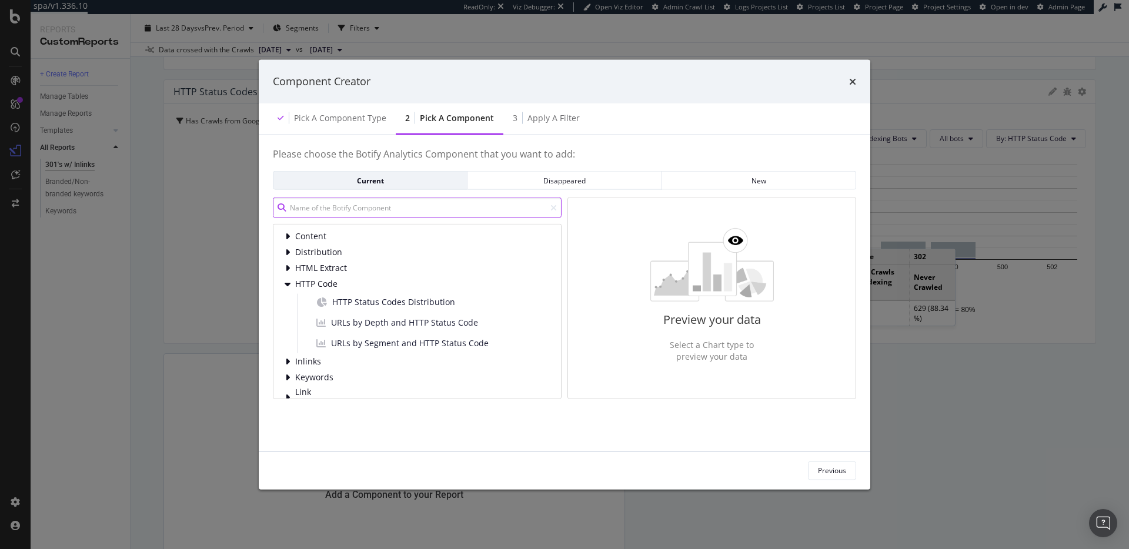
click at [356, 211] on input "modal" at bounding box center [417, 208] width 289 height 21
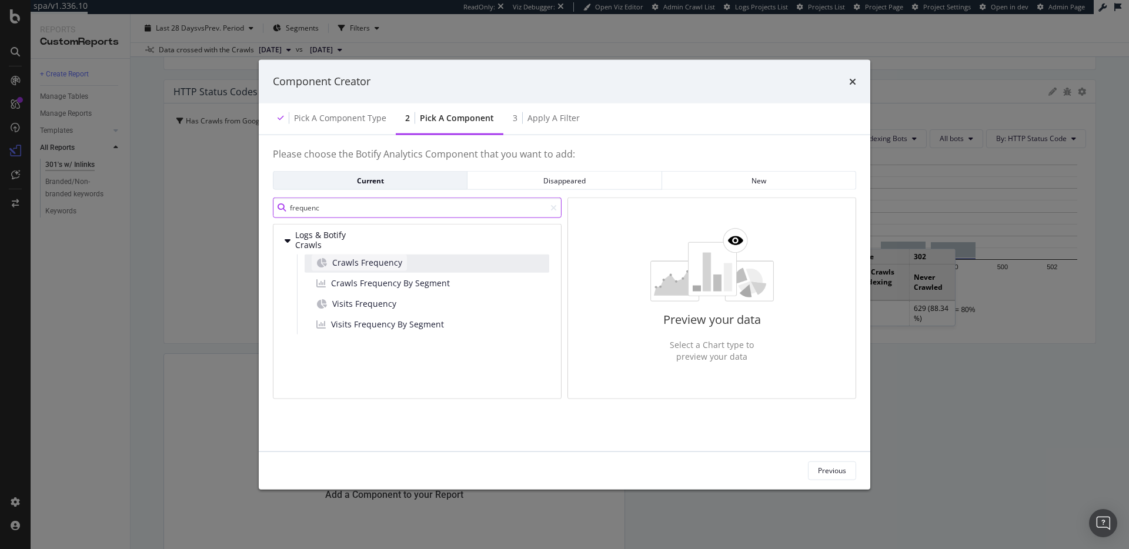
type input "frequenc"
click at [364, 261] on span "Crawls Frequency" at bounding box center [367, 262] width 70 height 12
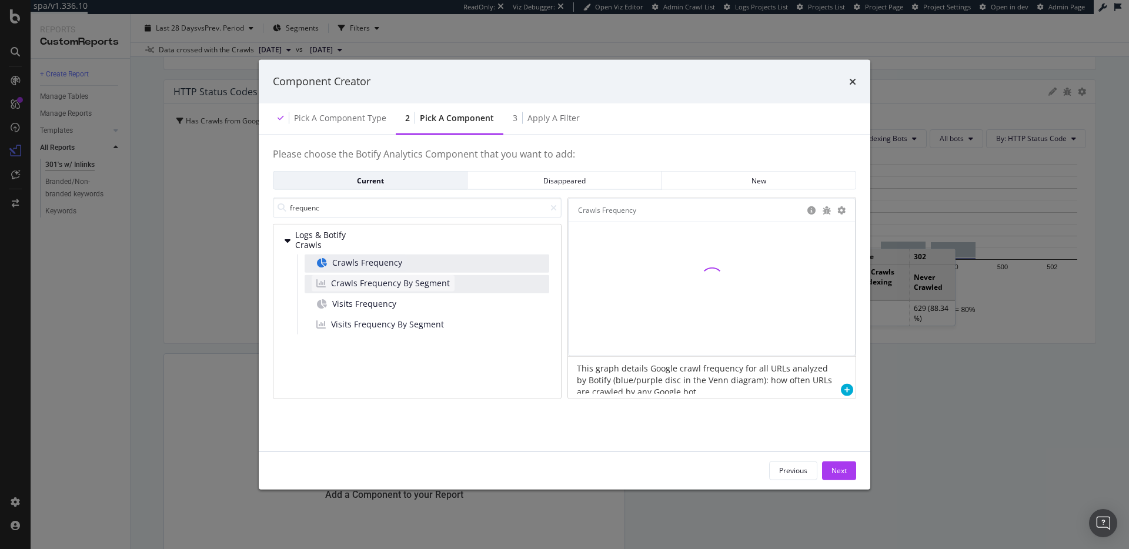
click at [424, 285] on span "Crawls Frequency By Segment" at bounding box center [390, 283] width 119 height 12
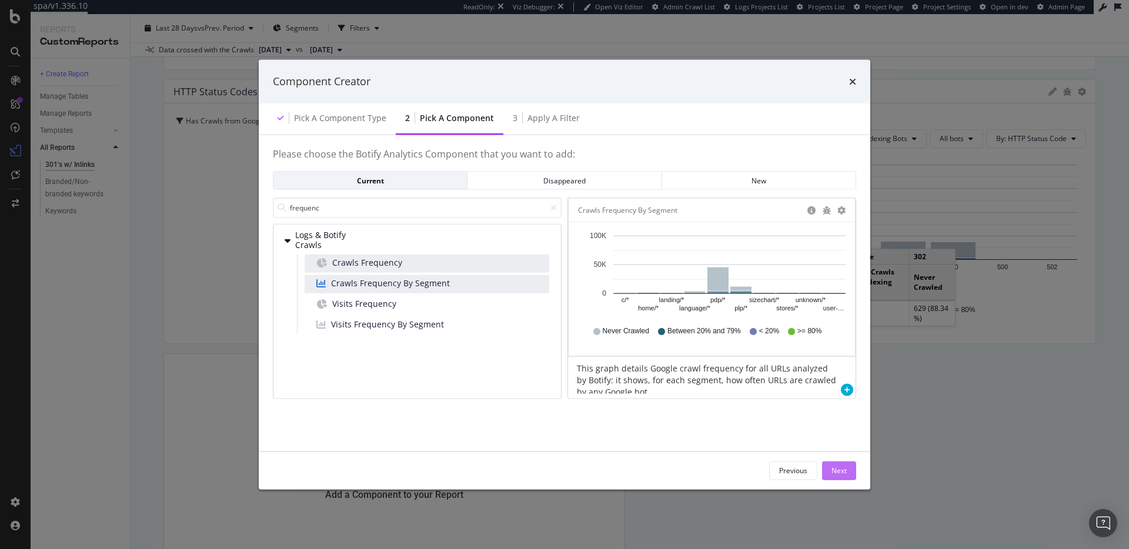
click at [835, 472] on div "Next" at bounding box center [839, 471] width 15 height 10
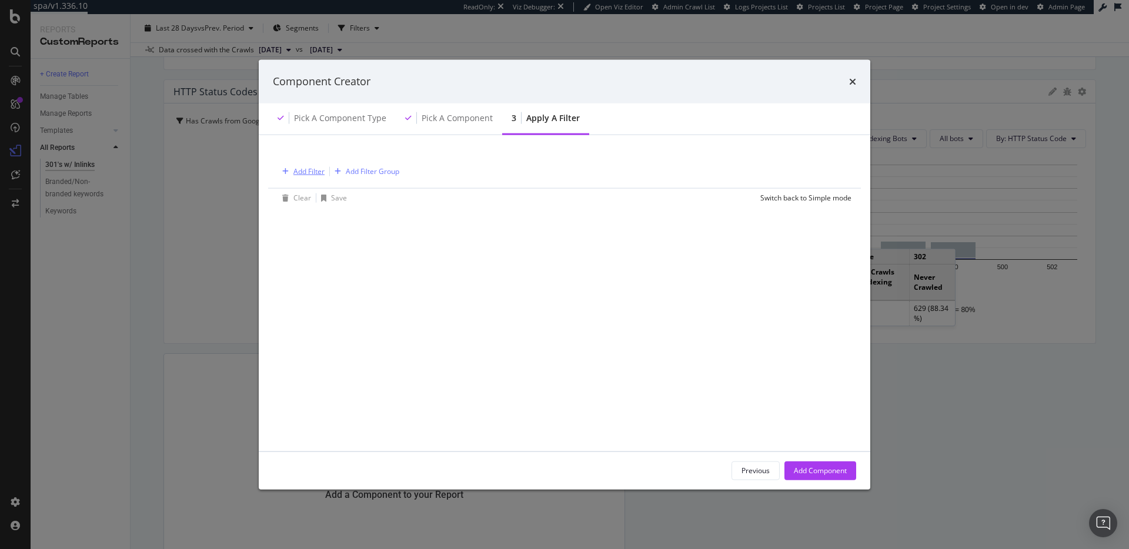
click at [305, 167] on div "Add Filter" at bounding box center [309, 171] width 31 height 10
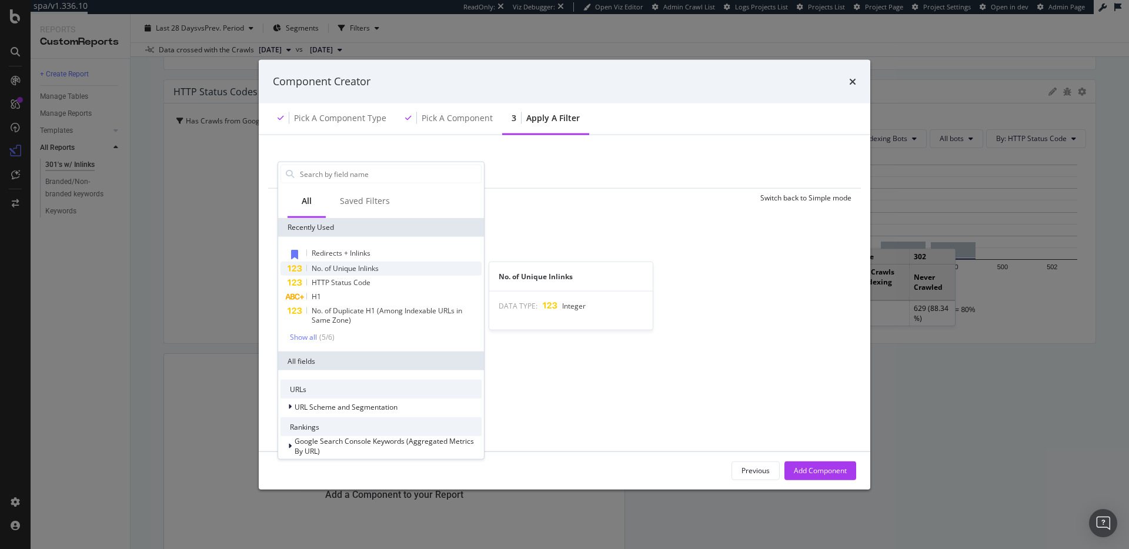
click at [374, 268] on span "No. of Unique Inlinks" at bounding box center [345, 269] width 67 height 10
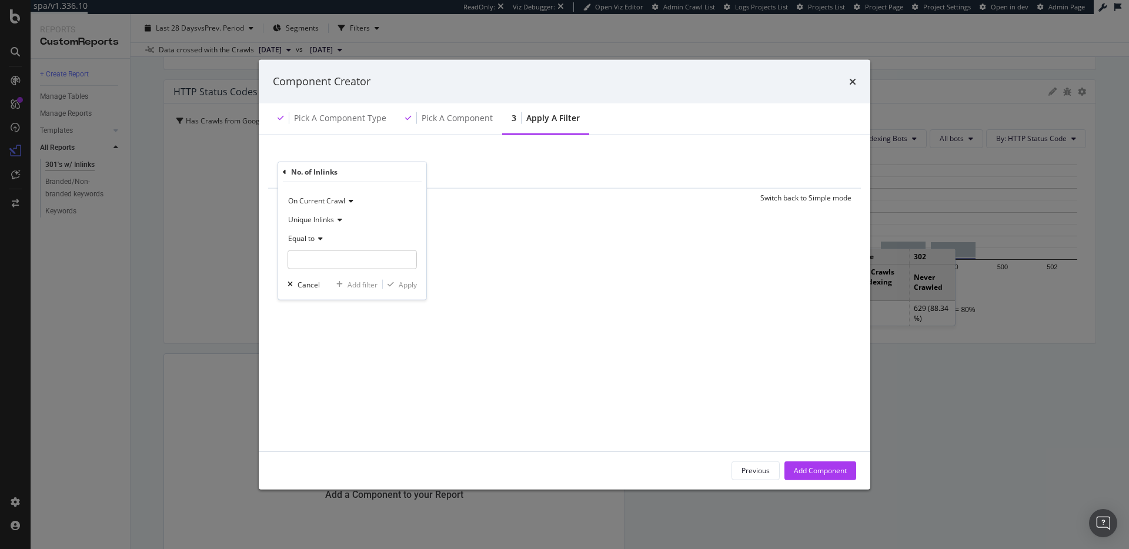
click at [288, 174] on div "No. of Inlinks" at bounding box center [352, 172] width 139 height 20
click at [286, 174] on div "No. of Inlinks" at bounding box center [352, 172] width 139 height 20
click at [286, 173] on icon "modal" at bounding box center [285, 171] width 4 height 7
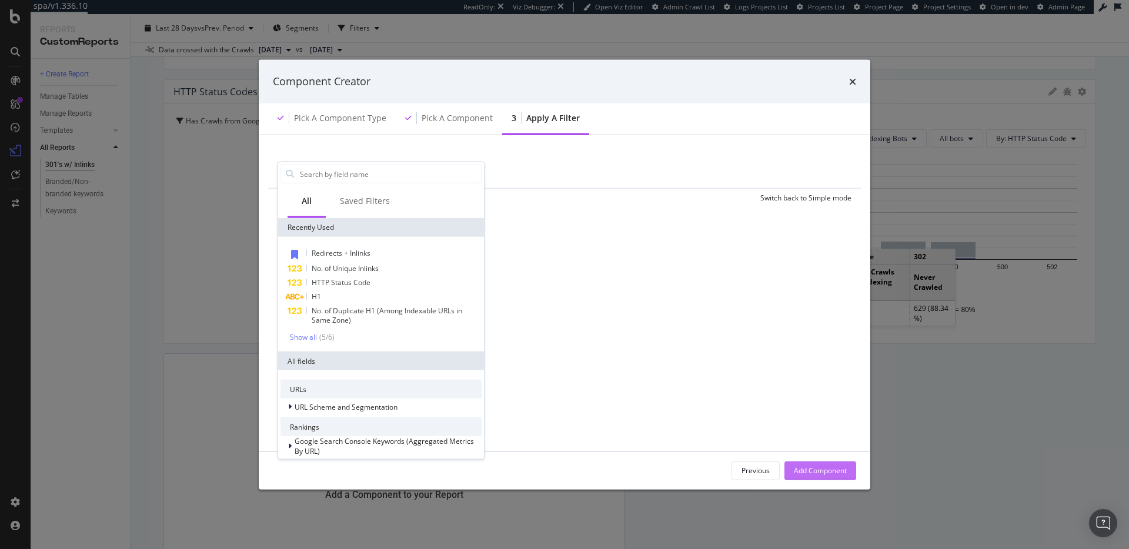
click at [808, 473] on div "Add Component" at bounding box center [820, 471] width 53 height 10
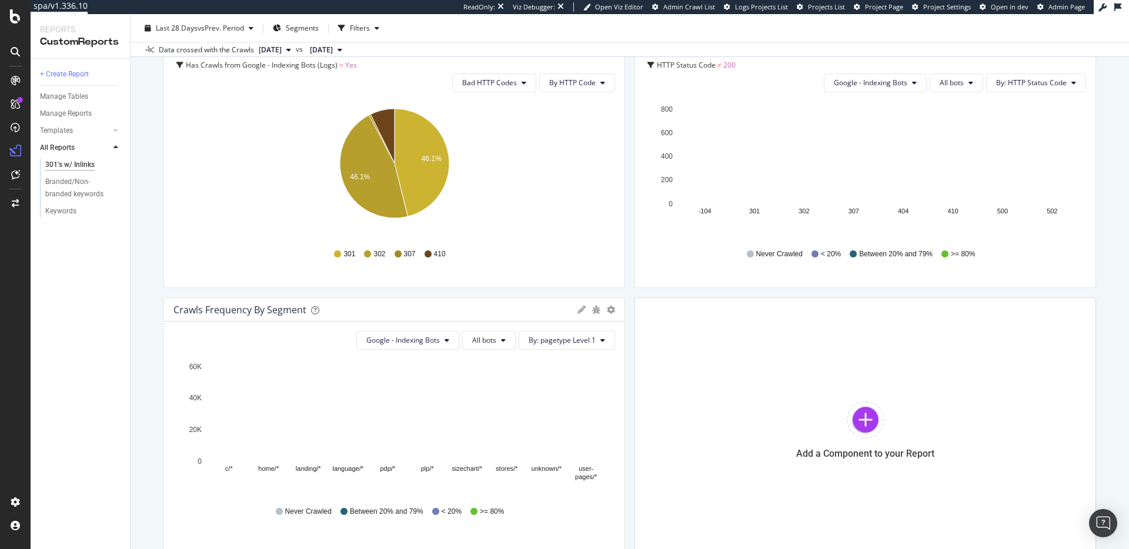
scroll to position [682, 0]
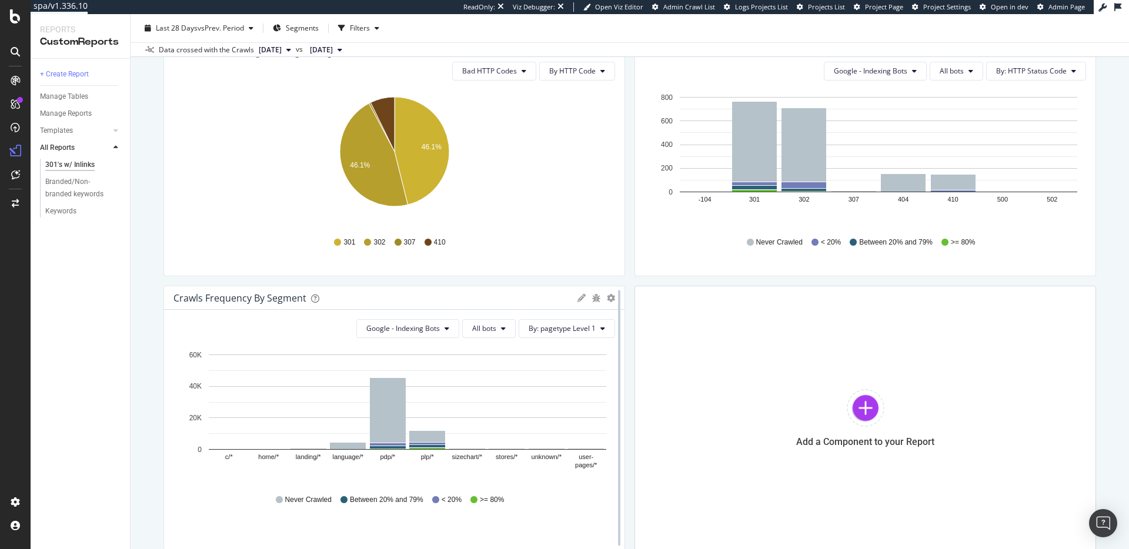
click at [614, 301] on div at bounding box center [620, 418] width 12 height 265
click at [1078, 28] on icon "gear" at bounding box center [1082, 24] width 8 height 8
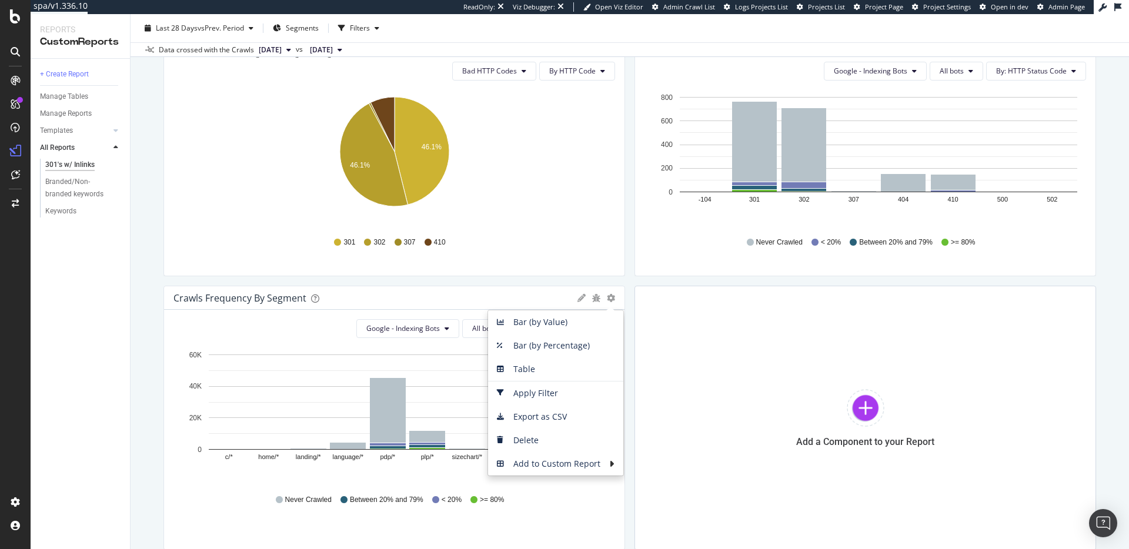
click at [645, 30] on div "Crawls Frequency By Segment" at bounding box center [844, 24] width 398 height 12
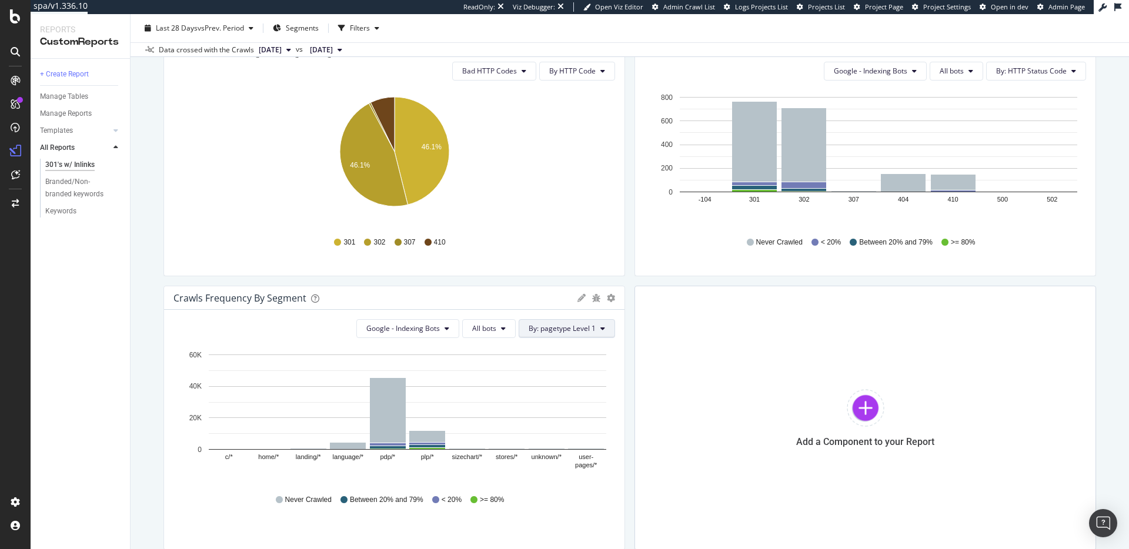
click at [579, 329] on span "By: pagetype Level 1" at bounding box center [562, 329] width 67 height 10
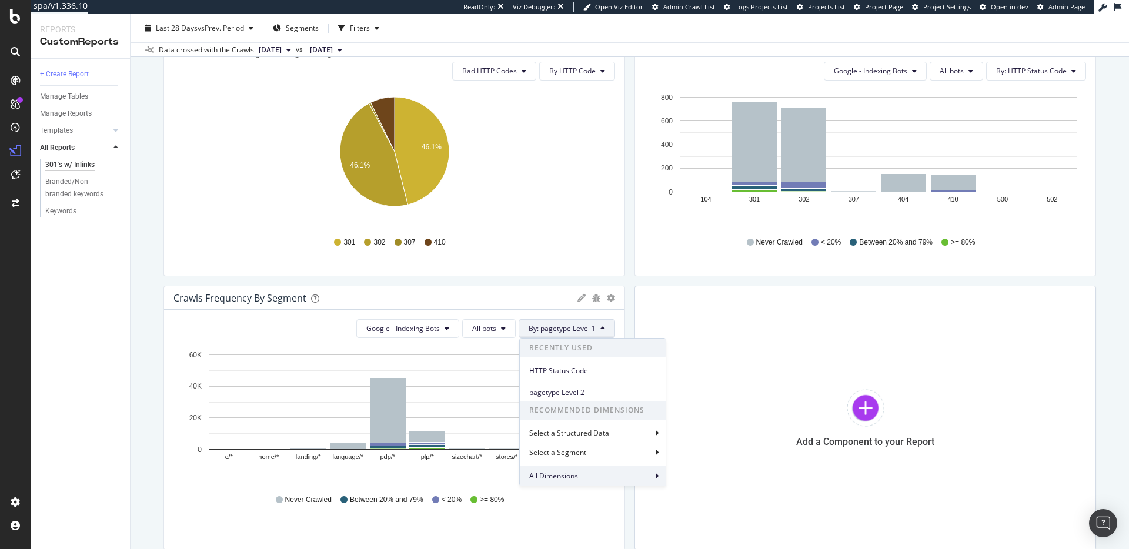
click at [575, 469] on div "All Dimensions" at bounding box center [593, 476] width 146 height 20
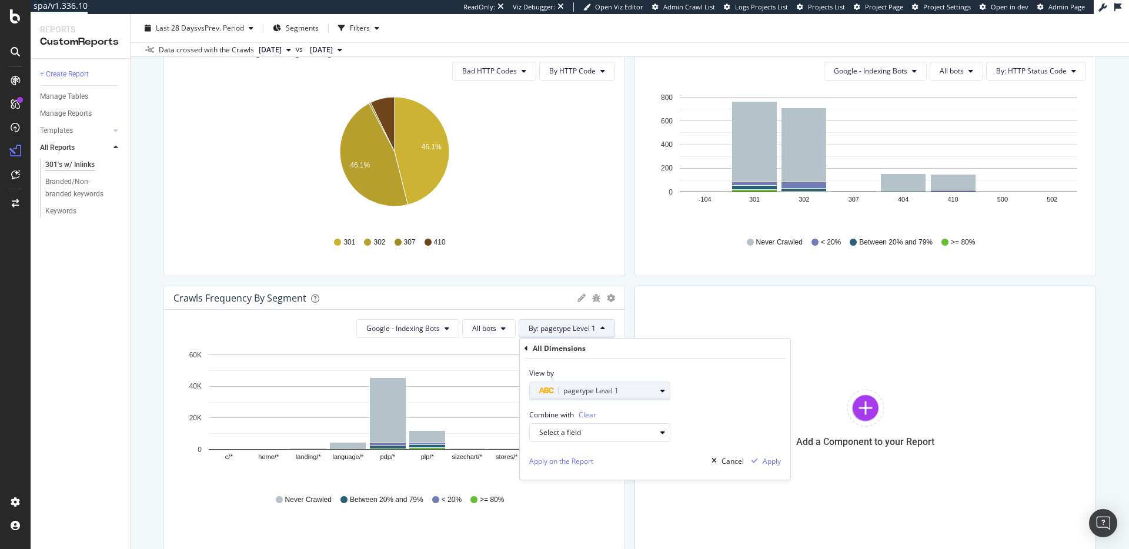
click at [574, 392] on span "pagetype Level 1" at bounding box center [591, 391] width 55 height 10
click at [482, 410] on div "pagetype Level" at bounding box center [547, 411] width 139 height 20
click at [480, 411] on icon at bounding box center [480, 411] width 4 height 7
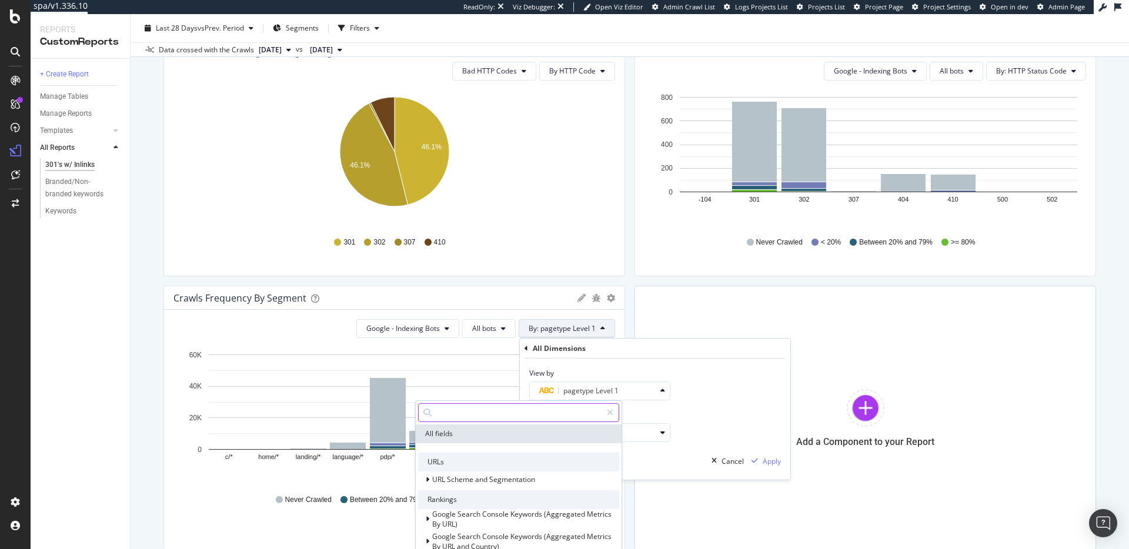
type input "n"
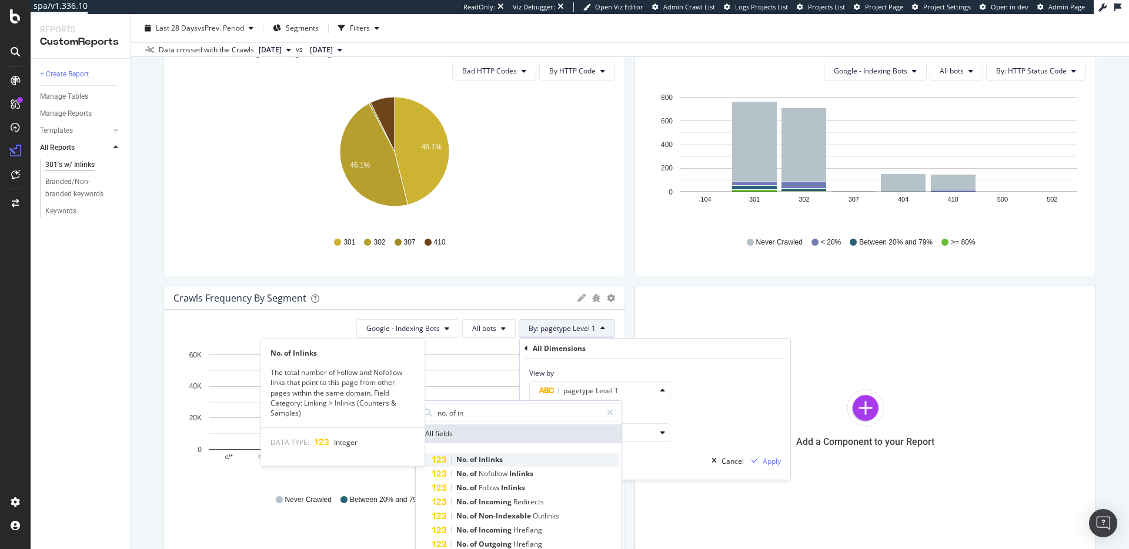
type input "no. of in"
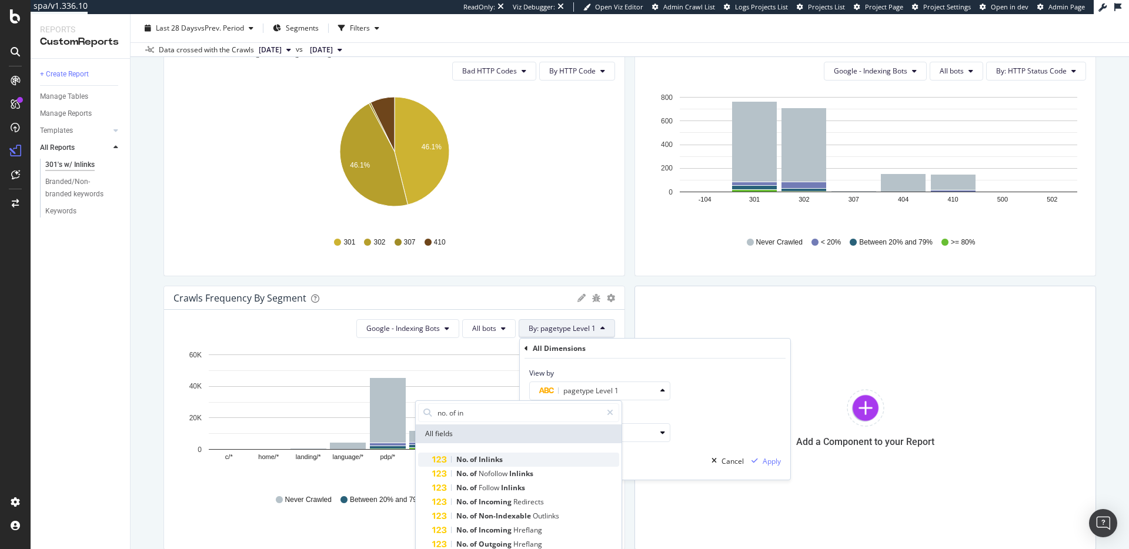
click at [501, 457] on span "Inlinks" at bounding box center [491, 460] width 24 height 10
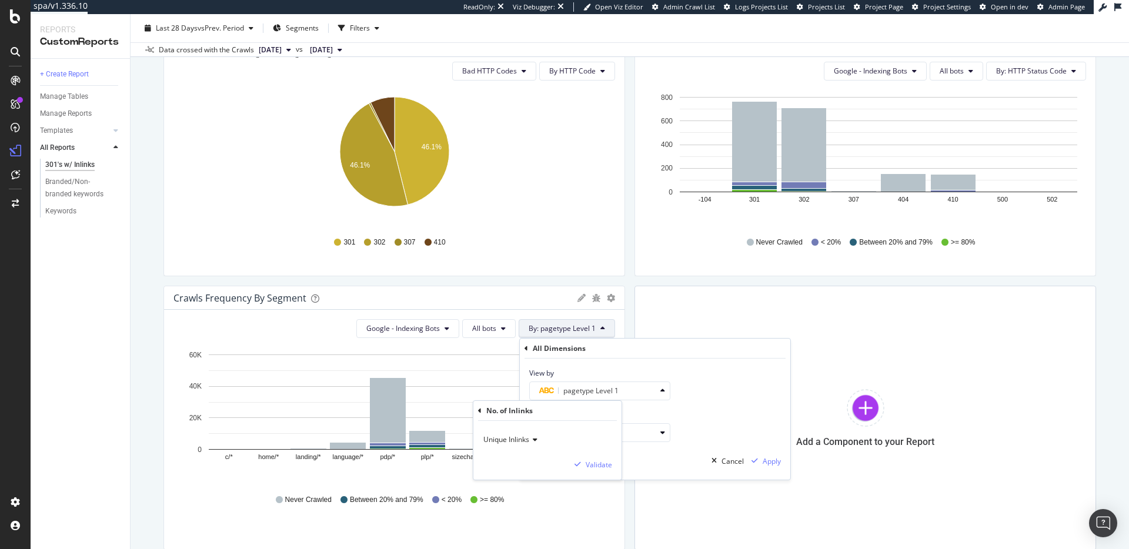
click at [522, 439] on span "Unique Inlinks" at bounding box center [507, 440] width 46 height 10
click at [526, 459] on span "Unique Inlinks" at bounding box center [515, 464] width 52 height 10
click at [607, 466] on div "Validate" at bounding box center [599, 465] width 26 height 10
click at [698, 392] on div "By Smart Range" at bounding box center [707, 391] width 52 height 10
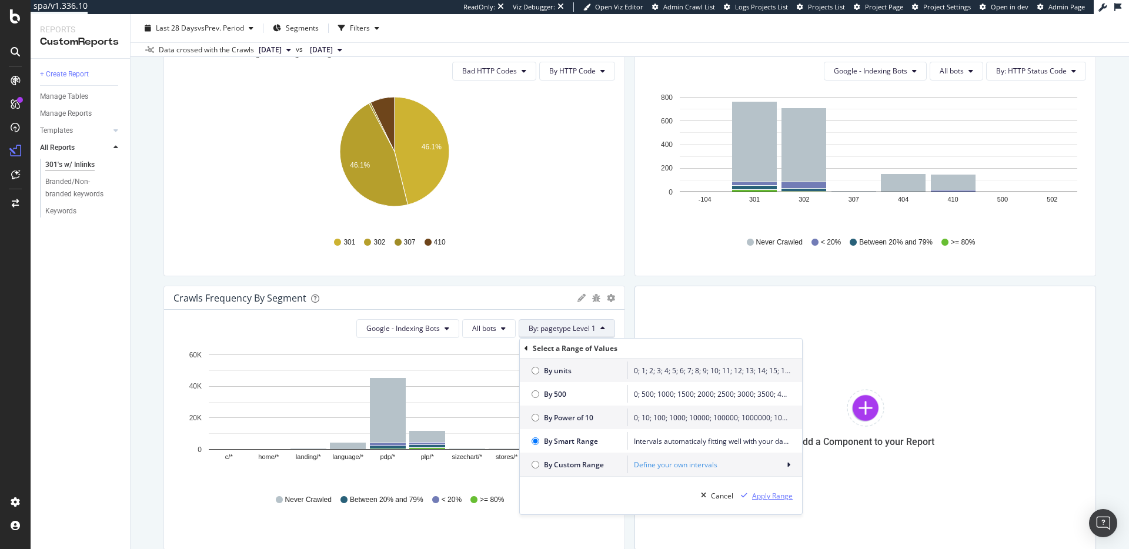
click at [770, 499] on div "Apply Range" at bounding box center [772, 496] width 41 height 10
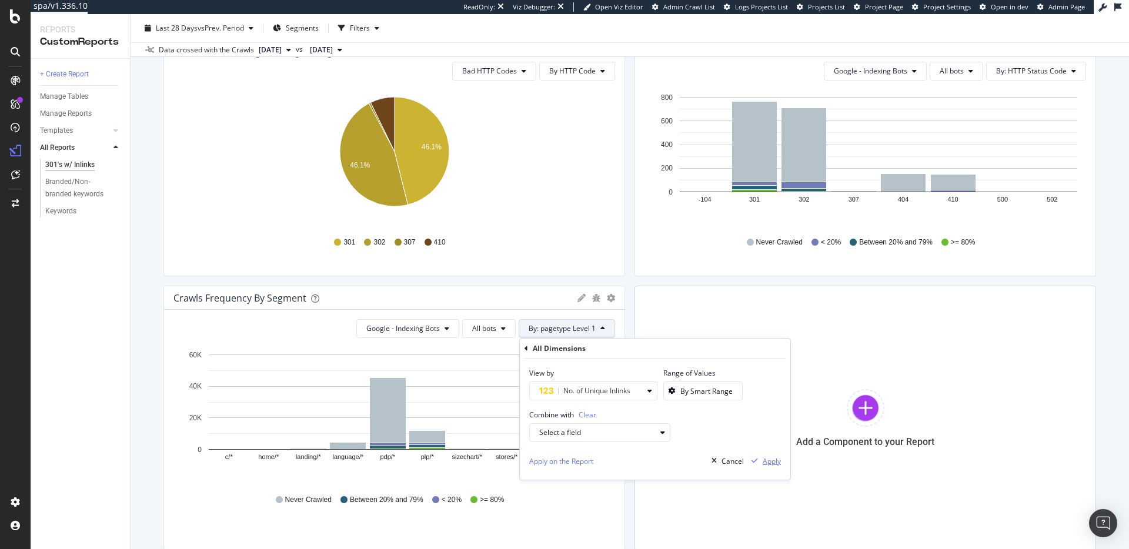
click at [769, 461] on div "Apply" at bounding box center [772, 461] width 18 height 10
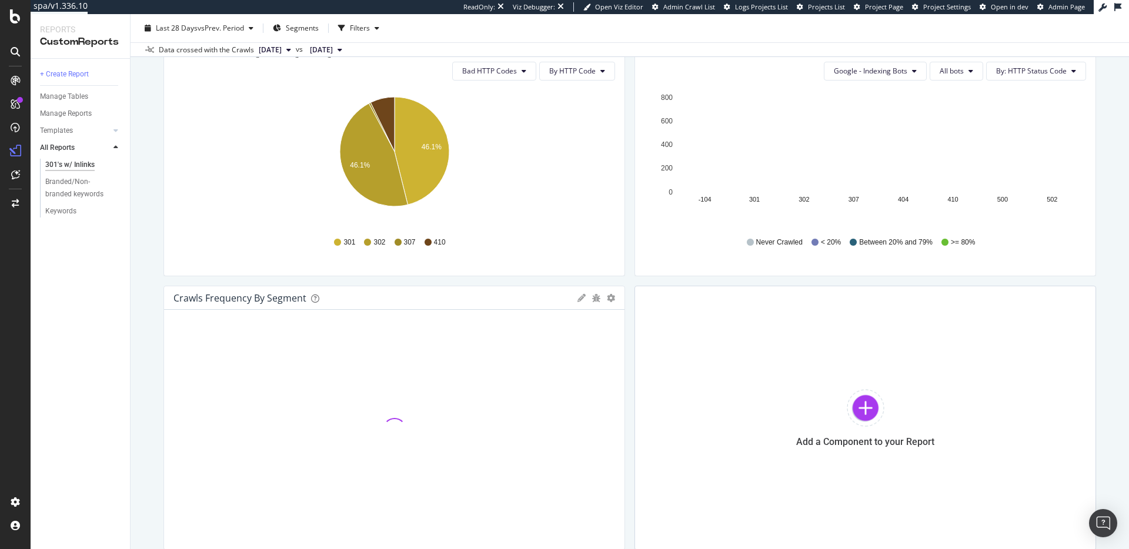
scroll to position [758, 0]
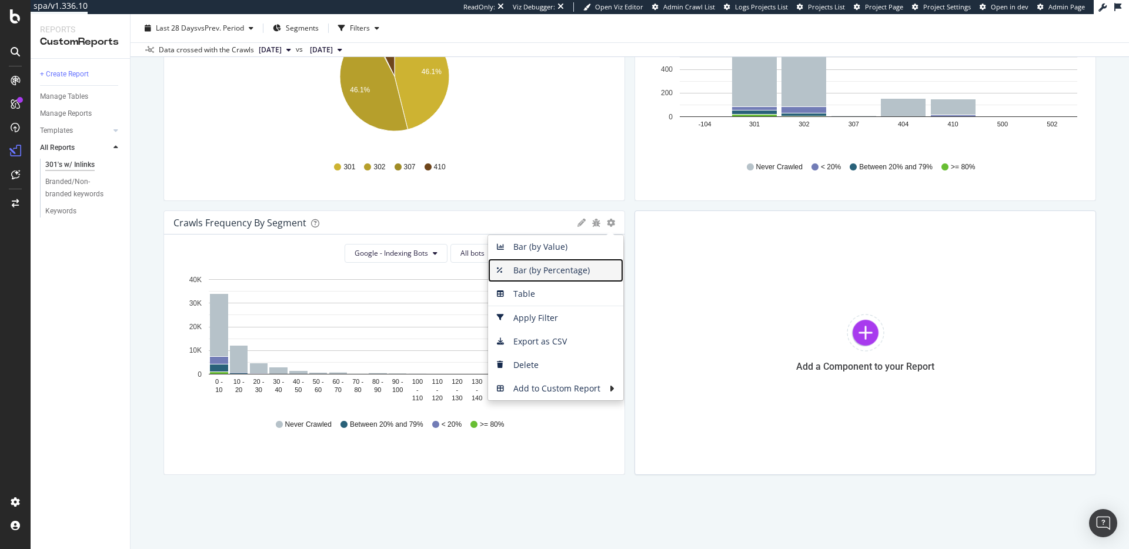
click at [582, 271] on span "Bar (by Percentage)" at bounding box center [555, 271] width 135 height 18
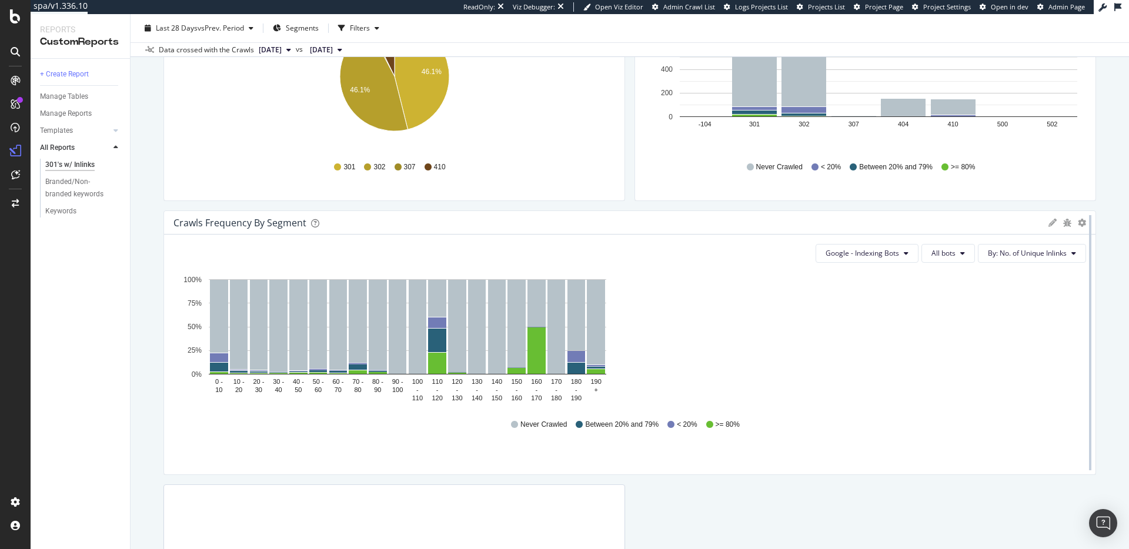
drag, startPoint x: 618, startPoint y: 287, endPoint x: 1093, endPoint y: 295, distance: 474.8
click at [1093, 295] on div at bounding box center [1091, 343] width 12 height 265
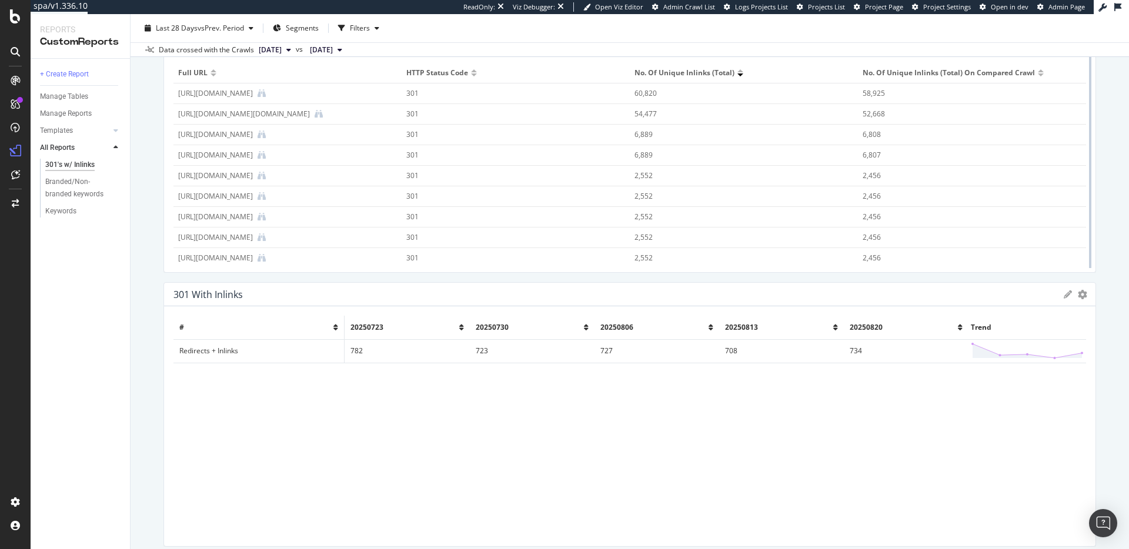
scroll to position [0, 0]
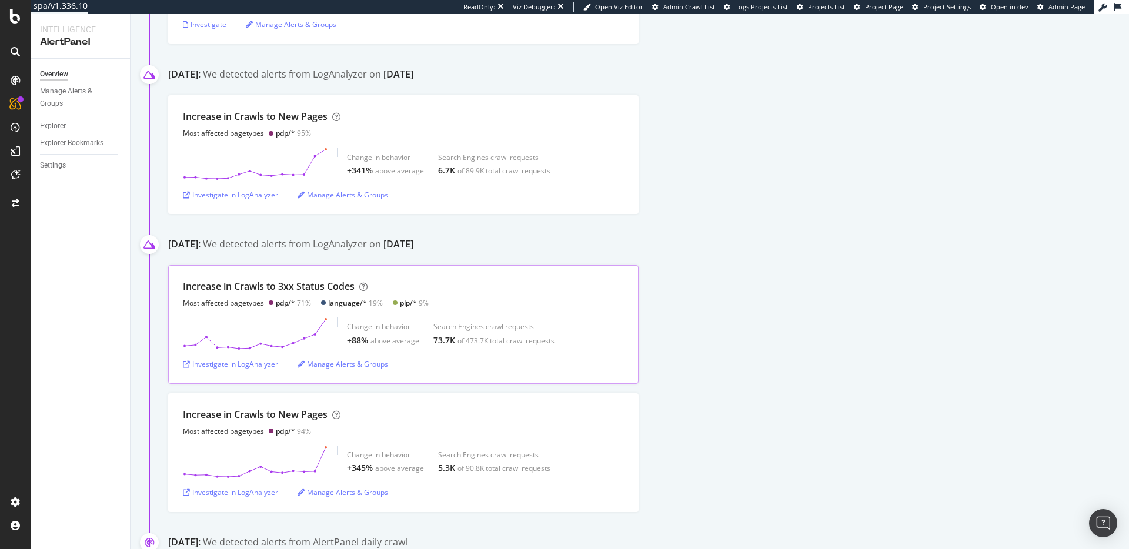
scroll to position [268, 0]
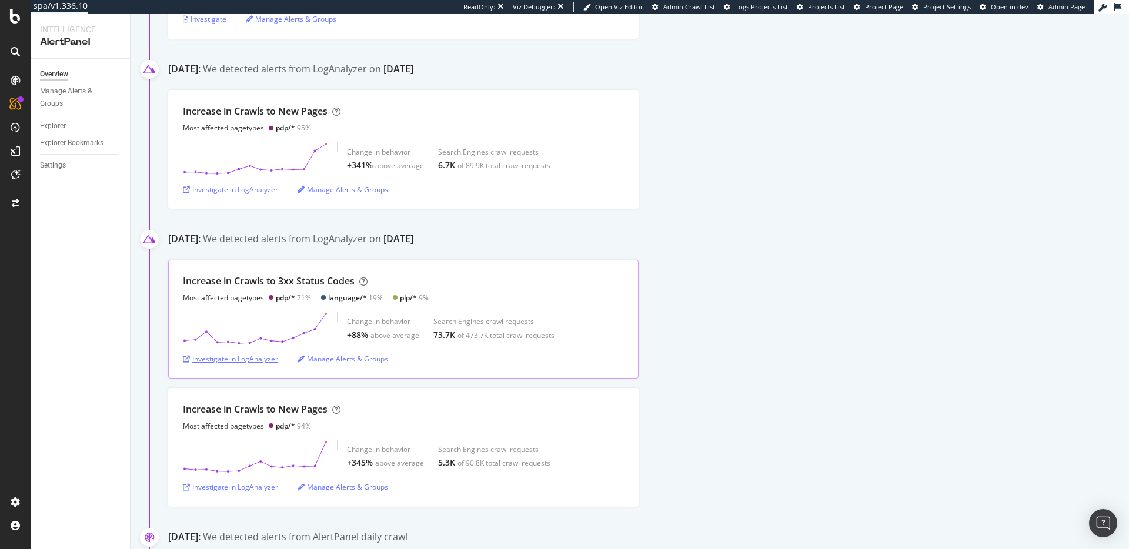
click at [241, 359] on div "Investigate in LogAnalyzer" at bounding box center [230, 359] width 95 height 10
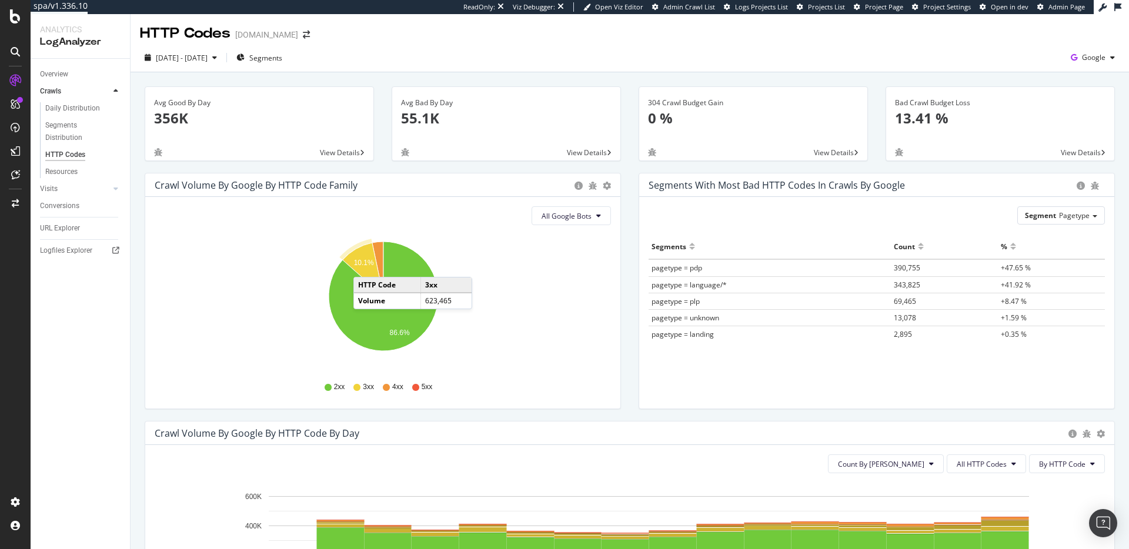
click at [365, 265] on text "10.1%" at bounding box center [364, 263] width 20 height 8
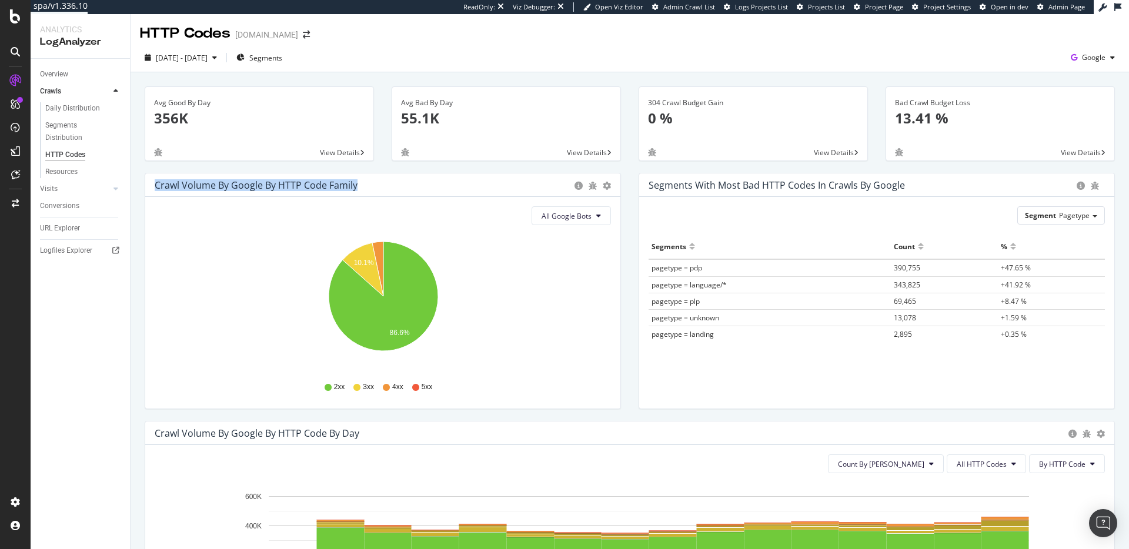
drag, startPoint x: 166, startPoint y: 184, endPoint x: 385, endPoint y: 186, distance: 218.8
click at [385, 186] on div "Crawl Volume by google by HTTP Code Family Pie Table" at bounding box center [382, 186] width 475 height 24
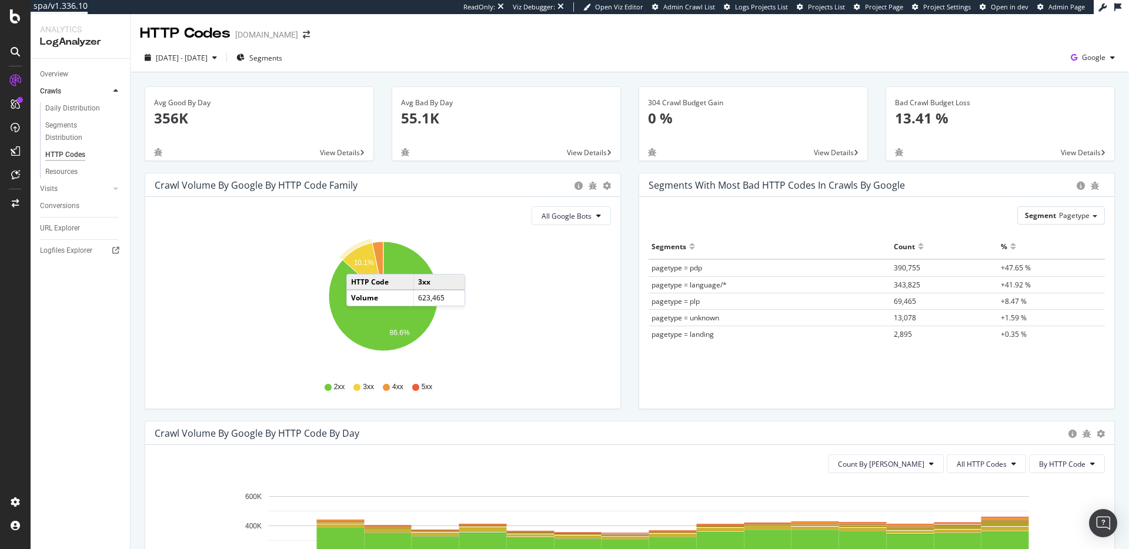
click at [358, 262] on text "10.1%" at bounding box center [364, 263] width 20 height 8
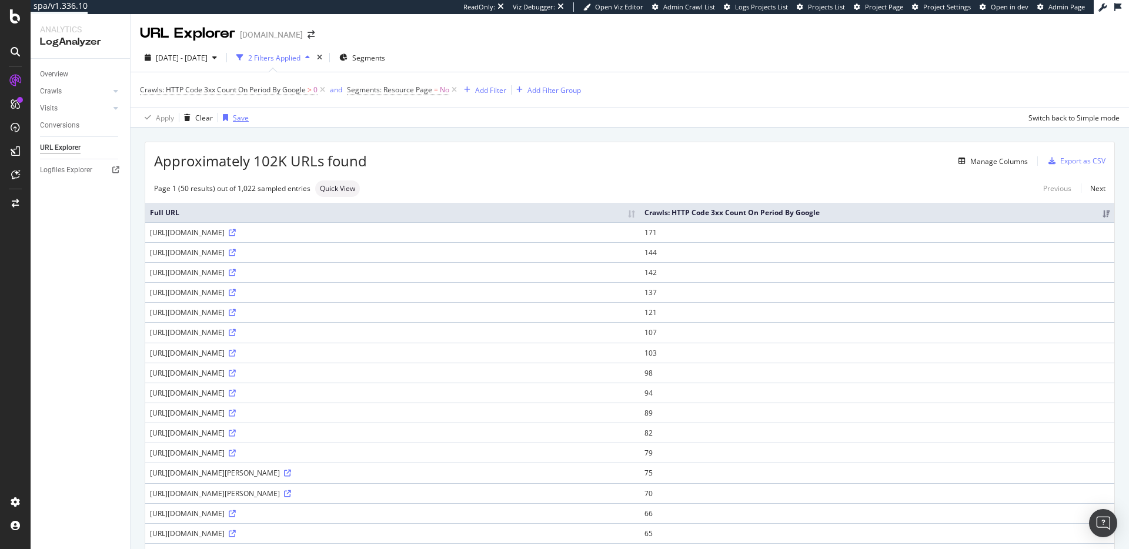
click at [238, 114] on div "Save" at bounding box center [241, 118] width 16 height 10
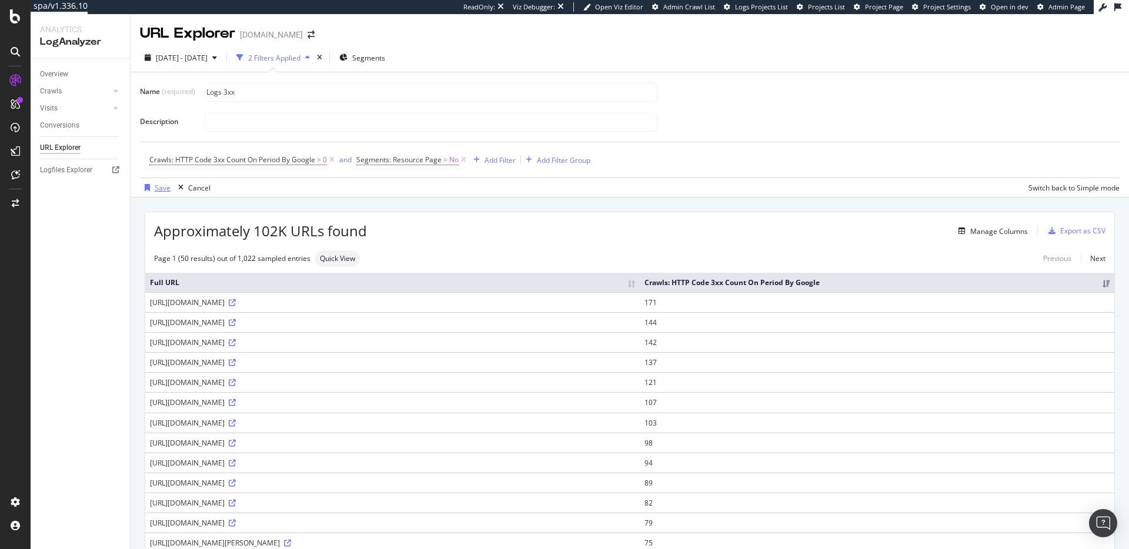
type input "Logs 3xx"
click at [158, 184] on div "Save" at bounding box center [163, 188] width 16 height 10
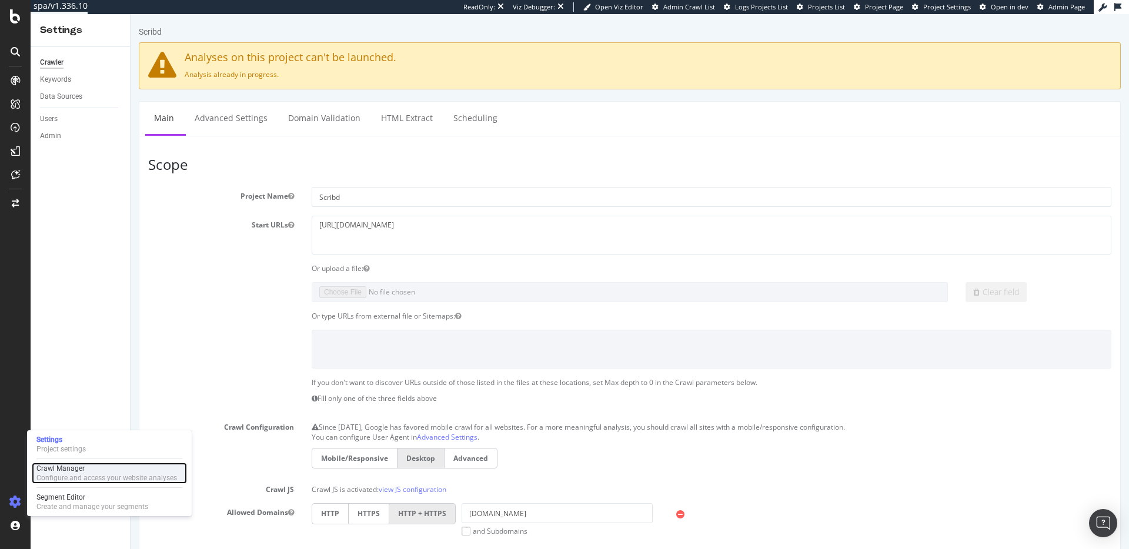
click at [50, 471] on div "Crawl Manager" at bounding box center [106, 468] width 141 height 9
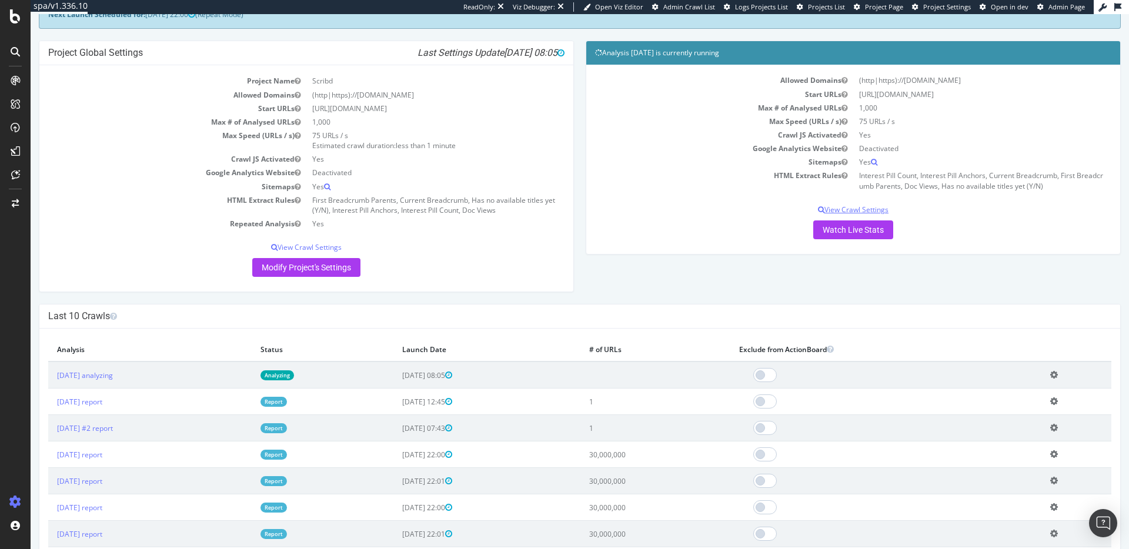
scroll to position [75, 0]
click at [842, 226] on link "Watch Live Stats" at bounding box center [854, 229] width 80 height 19
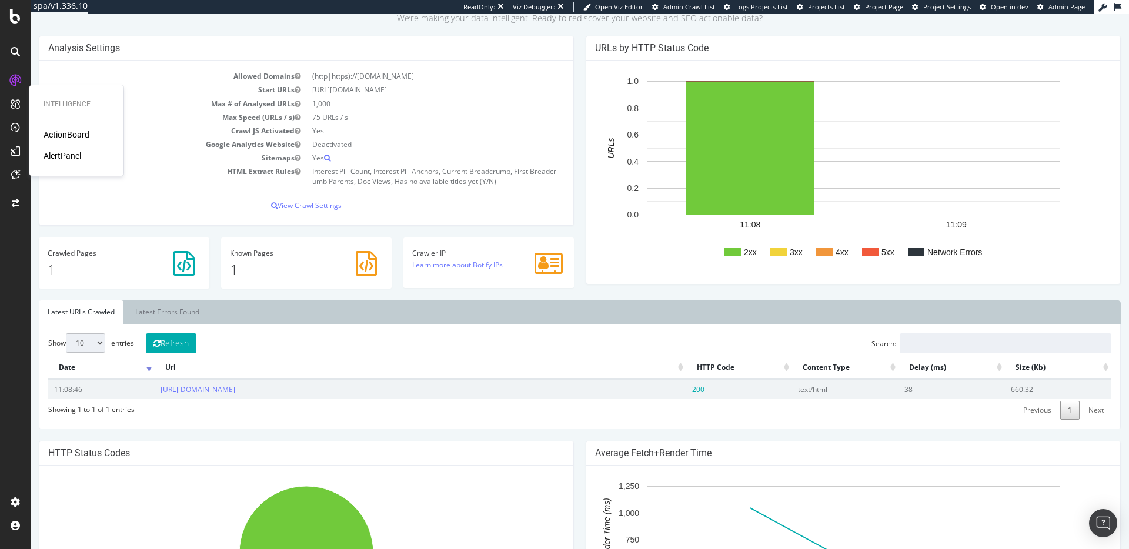
scroll to position [129, 0]
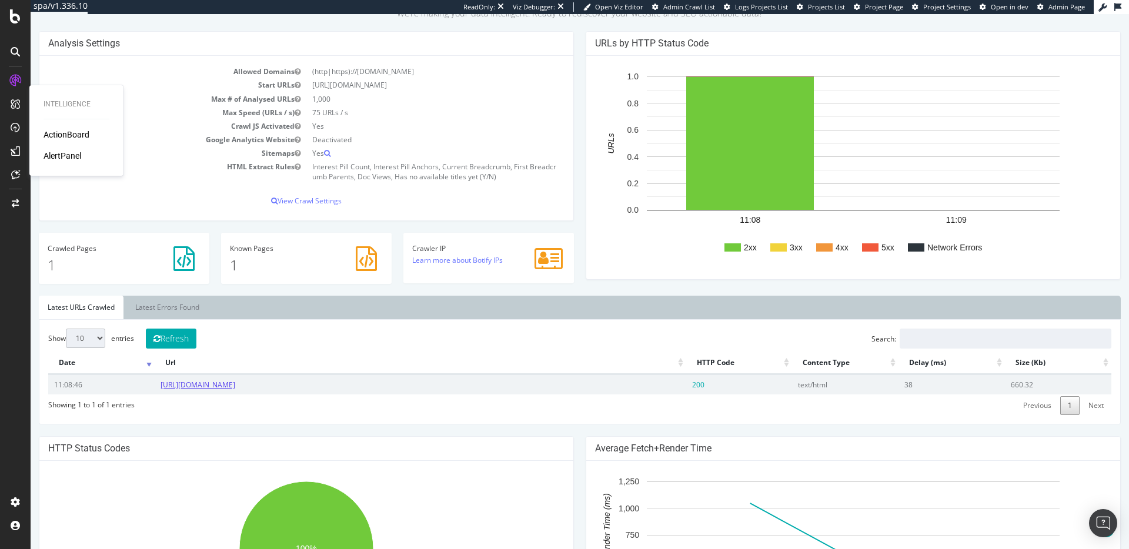
click at [186, 383] on link "[URL][DOMAIN_NAME]" at bounding box center [198, 385] width 75 height 10
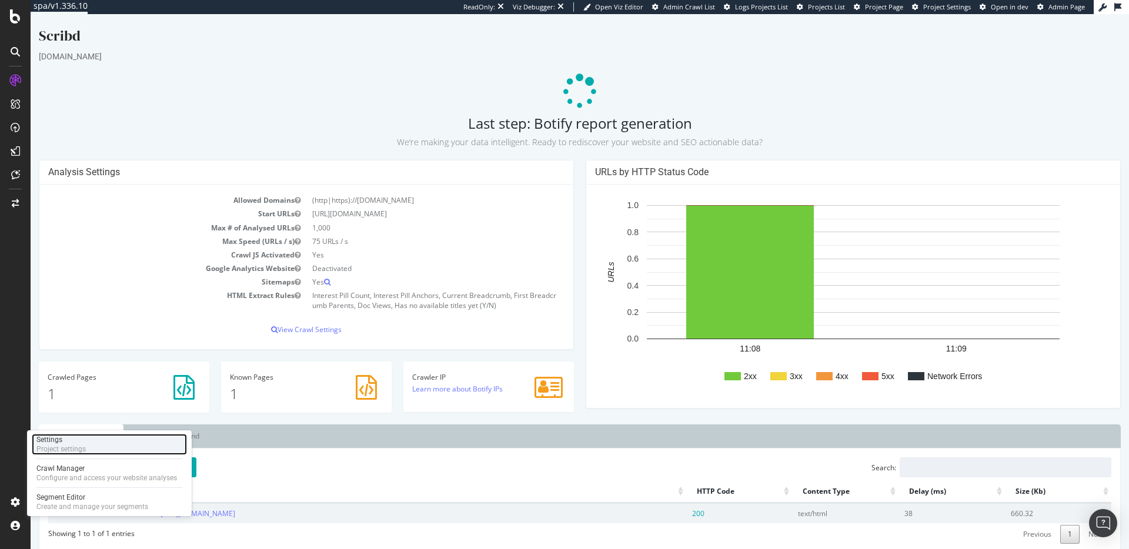
click at [70, 447] on div "Project settings" at bounding box center [60, 449] width 49 height 9
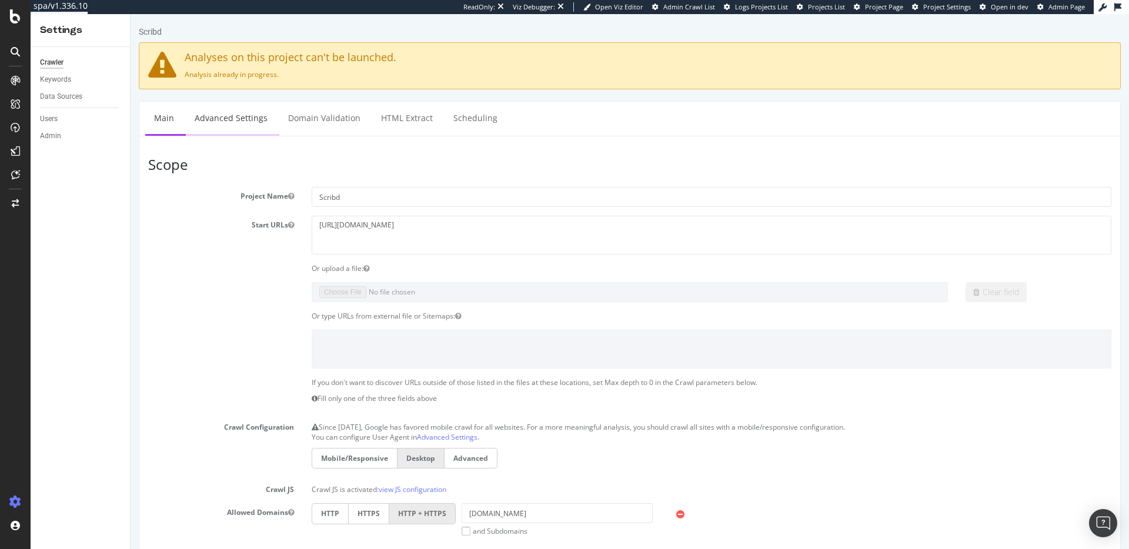
click at [232, 122] on link "Advanced Settings" at bounding box center [231, 118] width 91 height 32
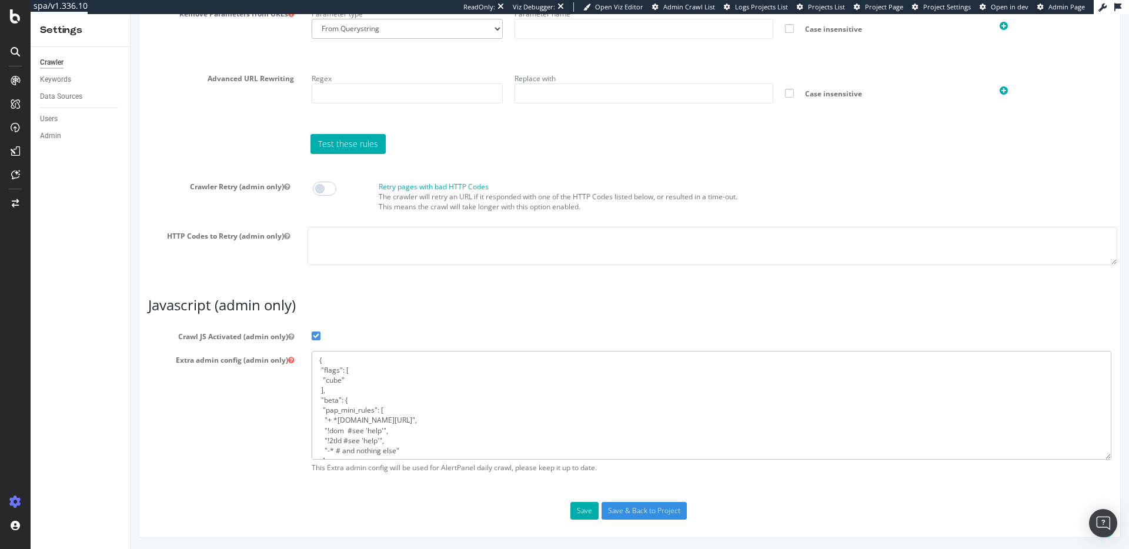
drag, startPoint x: 327, startPoint y: 454, endPoint x: 275, endPoint y: 333, distance: 132.0
click at [275, 333] on section "Crawl JS Activated (admin only) Extra admin config (admin only) { "flags": [ "c…" at bounding box center [630, 403] width 964 height 151
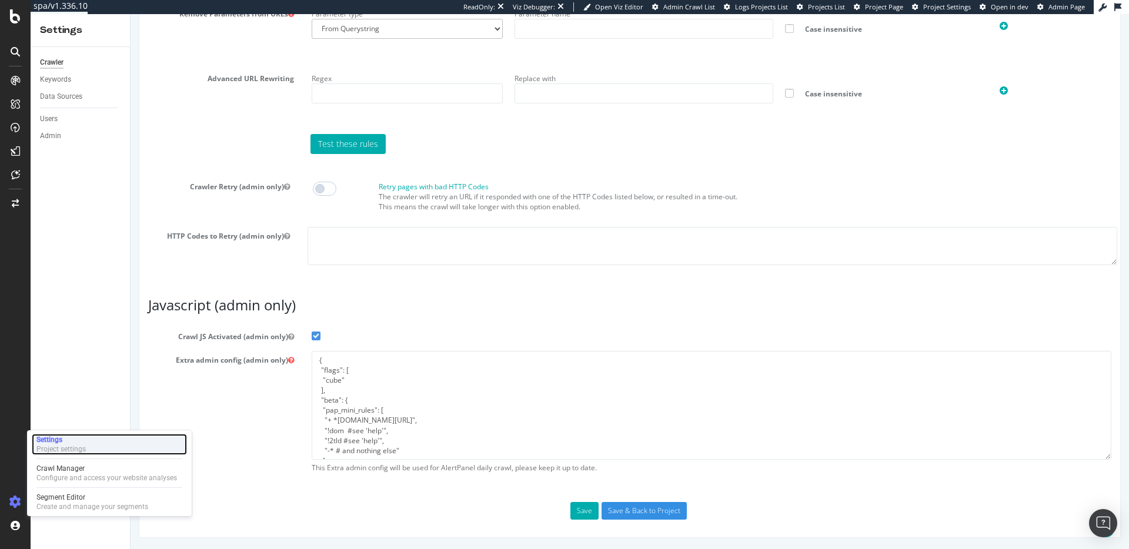
click at [48, 446] on div "Project settings" at bounding box center [60, 449] width 49 height 9
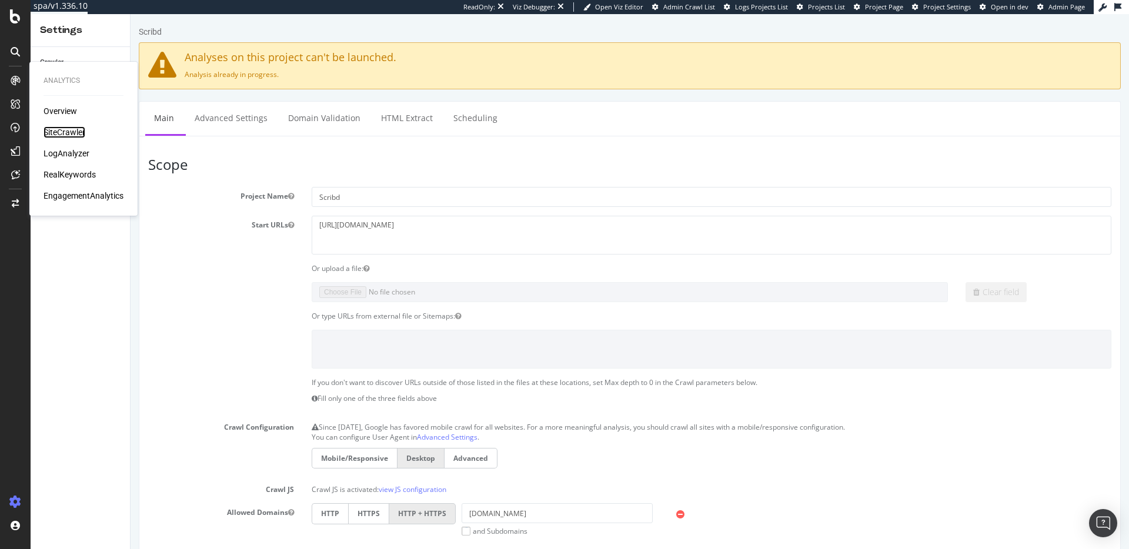
click at [49, 126] on div "SiteCrawler" at bounding box center [65, 132] width 42 height 12
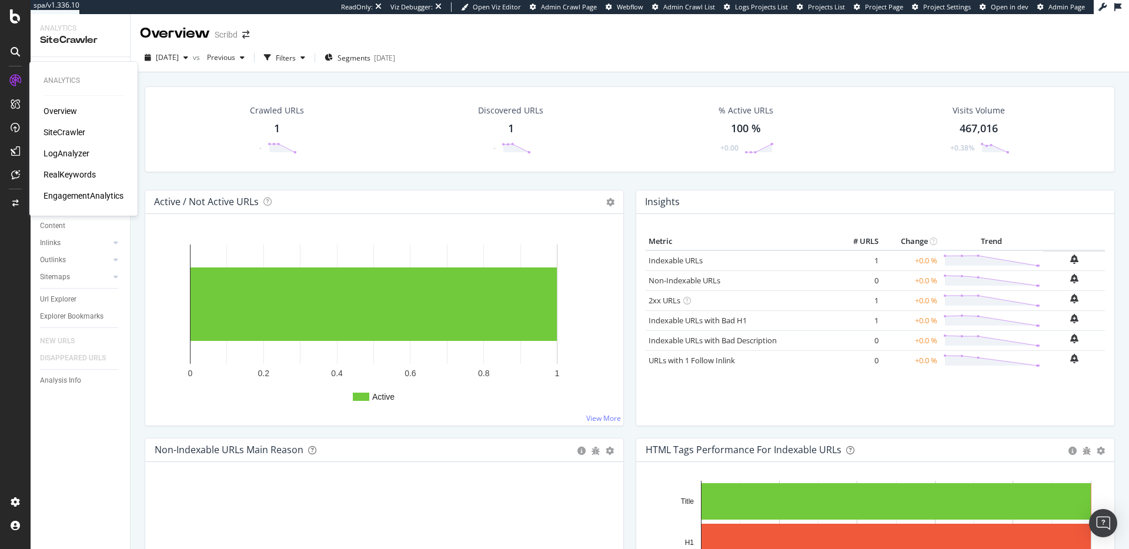
click at [64, 172] on div "RealKeywords" at bounding box center [70, 175] width 52 height 12
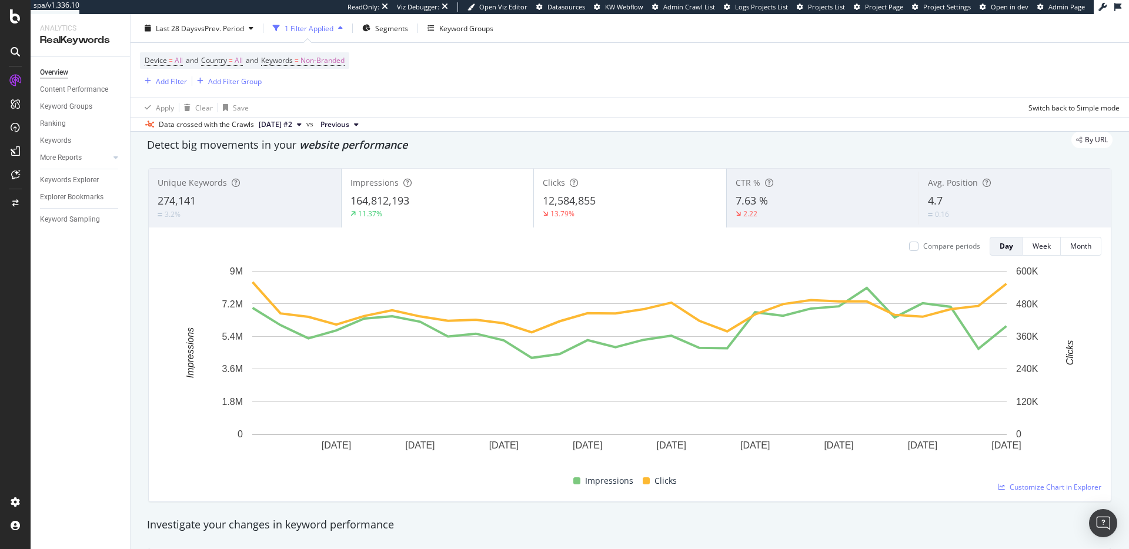
scroll to position [45, 0]
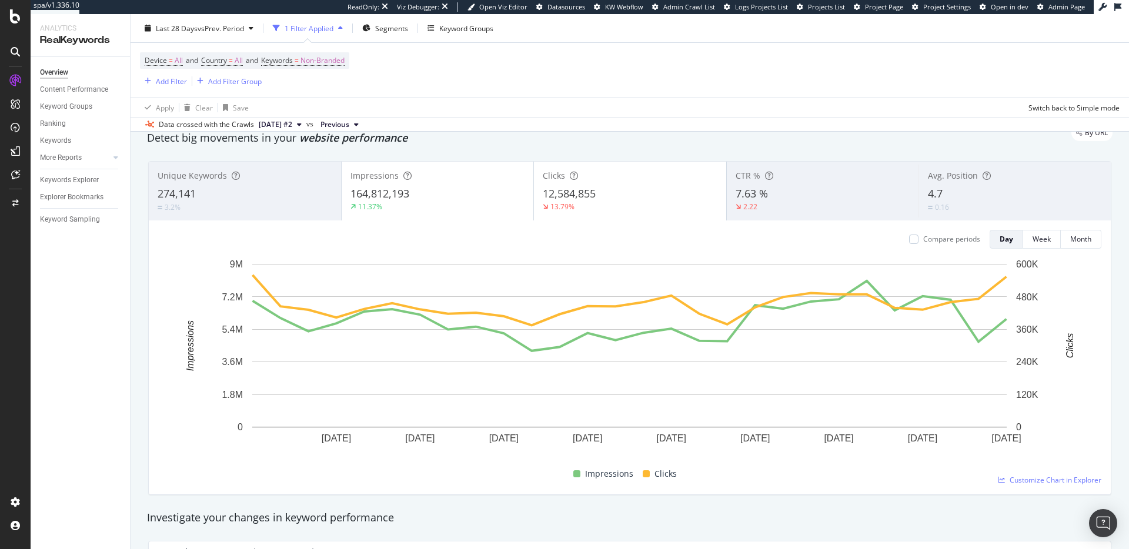
click at [555, 177] on span "Clicks" at bounding box center [554, 175] width 22 height 11
